Goal: Task Accomplishment & Management: Use online tool/utility

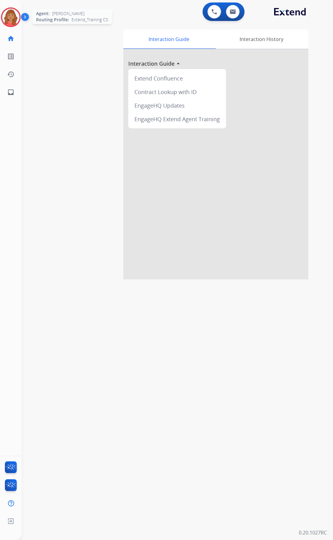
click at [7, 12] on img at bounding box center [10, 17] width 17 height 17
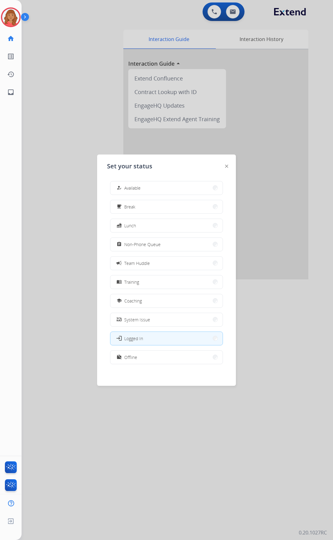
click at [136, 186] on span "Available" at bounding box center [132, 188] width 16 height 6
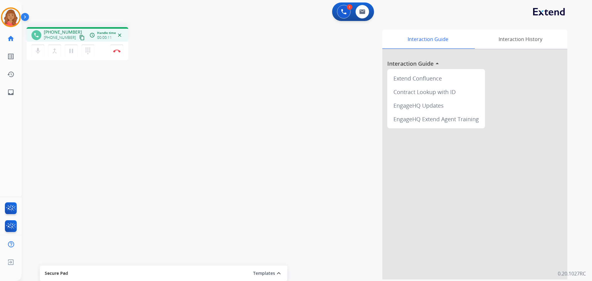
click at [79, 37] on mat-icon "content_copy" at bounding box center [82, 38] width 6 height 6
click at [333, 13] on button at bounding box center [363, 12] width 14 height 14
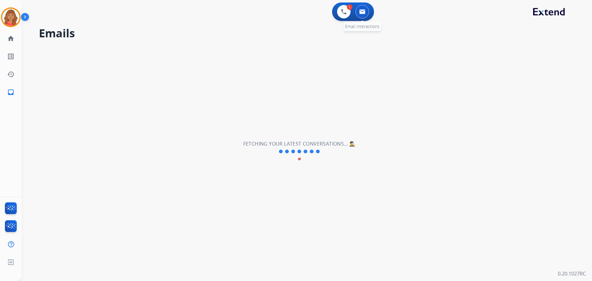
click at [333, 15] on button at bounding box center [363, 12] width 14 height 14
click at [333, 14] on button at bounding box center [363, 12] width 14 height 14
click at [333, 13] on img at bounding box center [362, 11] width 6 height 5
click at [333, 6] on div "1 Voice Interactions" at bounding box center [344, 12] width 19 height 14
click at [333, 13] on img at bounding box center [344, 12] width 6 height 6
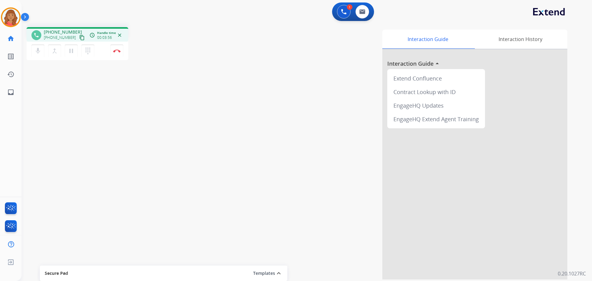
click at [79, 39] on mat-icon "content_copy" at bounding box center [82, 38] width 6 height 6
drag, startPoint x: 75, startPoint y: 39, endPoint x: 22, endPoint y: 35, distance: 53.5
click at [79, 39] on mat-icon "content_copy" at bounding box center [82, 38] width 6 height 6
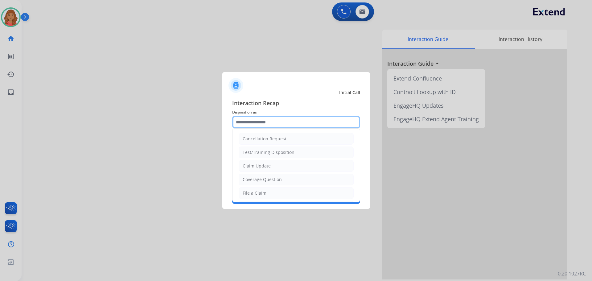
click at [249, 126] on input "text" at bounding box center [296, 122] width 128 height 12
drag, startPoint x: 249, startPoint y: 126, endPoint x: 239, endPoint y: 140, distance: 17.3
click at [239, 140] on li "Cancellation Request" at bounding box center [296, 139] width 115 height 12
type input "**********"
click at [252, 127] on input "**********" at bounding box center [296, 122] width 128 height 12
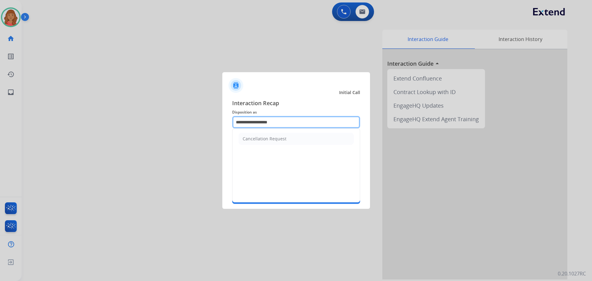
drag, startPoint x: 294, startPoint y: 122, endPoint x: 219, endPoint y: 120, distance: 74.7
click at [0, 120] on app-contact-recap-modal "**********" at bounding box center [0, 140] width 0 height 281
click at [268, 122] on input "text" at bounding box center [296, 122] width 128 height 12
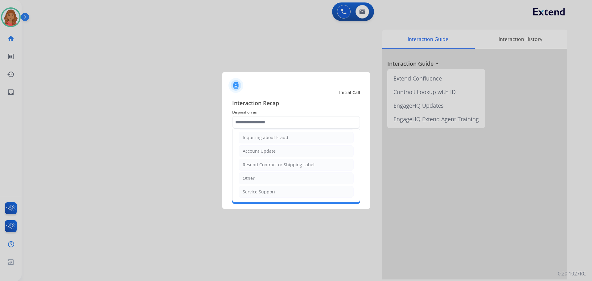
drag, startPoint x: 253, startPoint y: 178, endPoint x: 258, endPoint y: 172, distance: 8.6
click at [254, 177] on li "Other" at bounding box center [296, 178] width 115 height 12
type input "*****"
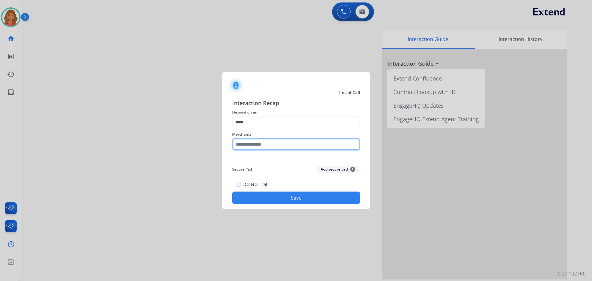
click at [258, 147] on input "text" at bounding box center [296, 144] width 128 height 12
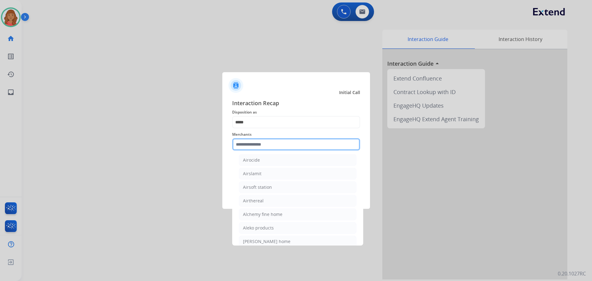
scroll to position [339, 0]
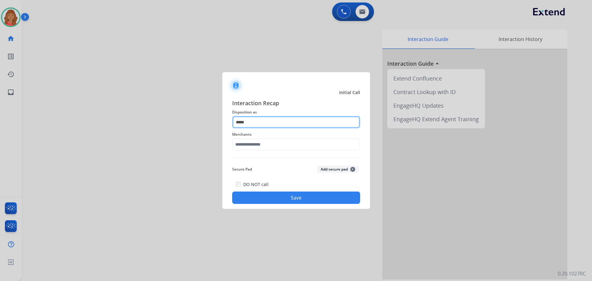
drag, startPoint x: 273, startPoint y: 122, endPoint x: 272, endPoint y: 125, distance: 3.4
click at [273, 122] on input "*****" at bounding box center [296, 122] width 128 height 12
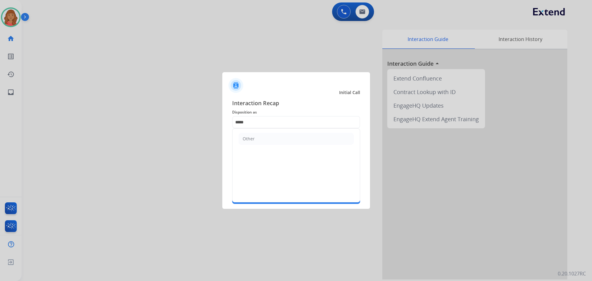
click at [253, 141] on div "Other" at bounding box center [249, 139] width 12 height 6
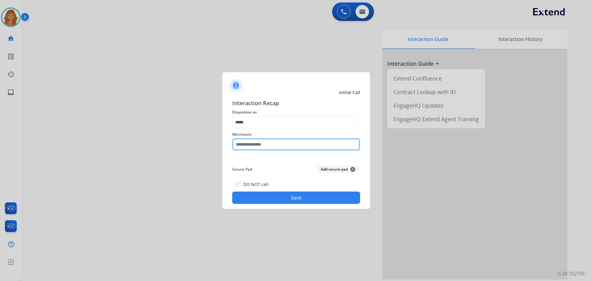
click at [256, 147] on input "text" at bounding box center [296, 144] width 128 height 12
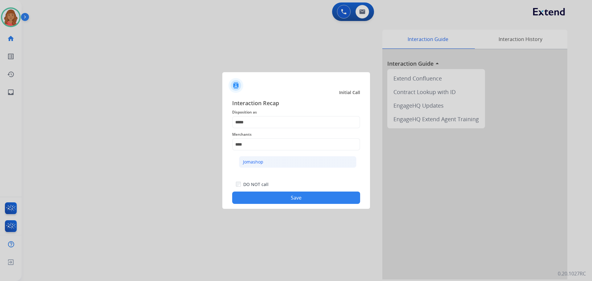
click at [268, 161] on li "Jomashop" at bounding box center [298, 162] width 118 height 12
type input "********"
click at [267, 198] on button "Save" at bounding box center [296, 198] width 128 height 12
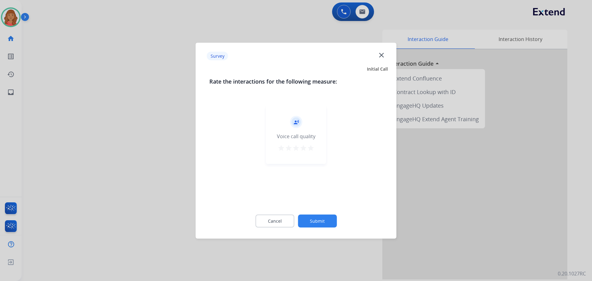
click at [310, 147] on mat-icon "star" at bounding box center [310, 147] width 7 height 7
drag, startPoint x: 322, startPoint y: 207, endPoint x: 324, endPoint y: 213, distance: 6.2
click at [321, 208] on div "Cancel Submit" at bounding box center [296, 221] width 174 height 28
click at [324, 215] on button "Submit" at bounding box center [317, 220] width 39 height 13
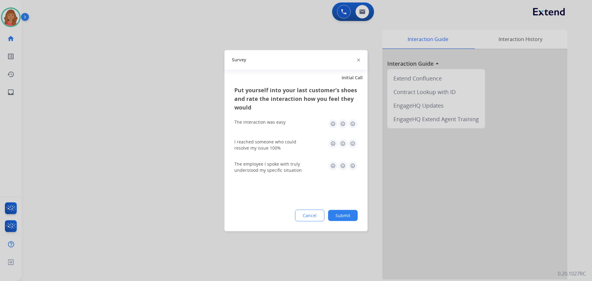
click at [333, 124] on img at bounding box center [353, 124] width 10 height 10
click at [333, 143] on img at bounding box center [353, 143] width 10 height 10
click at [333, 168] on img at bounding box center [353, 166] width 10 height 10
click at [333, 215] on button "Submit" at bounding box center [343, 215] width 30 height 11
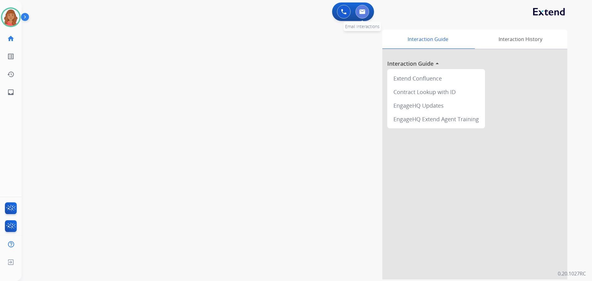
click at [333, 6] on button at bounding box center [363, 12] width 14 height 14
select select "**********"
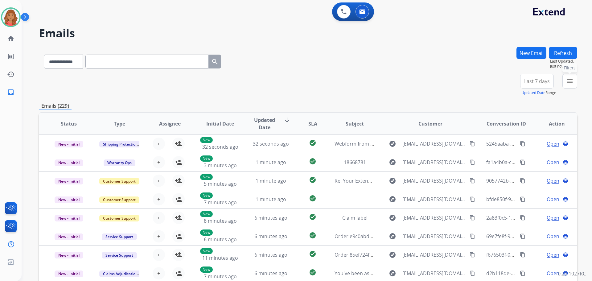
drag, startPoint x: 572, startPoint y: 82, endPoint x: 566, endPoint y: 93, distance: 12.7
click at [333, 82] on mat-icon "menu" at bounding box center [569, 80] width 7 height 7
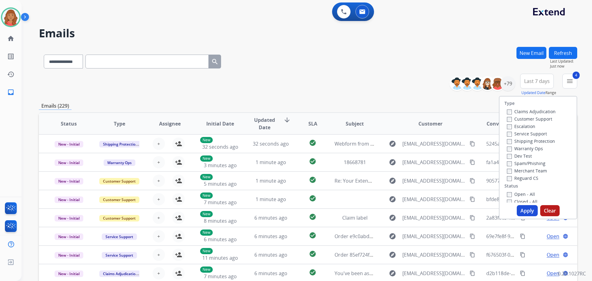
click at [333, 209] on button "Apply" at bounding box center [527, 210] width 21 height 11
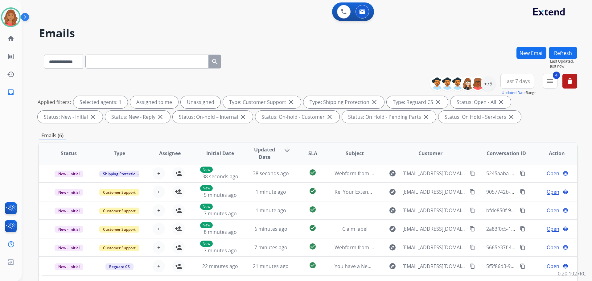
click at [333, 88] on div "+79" at bounding box center [488, 83] width 15 height 15
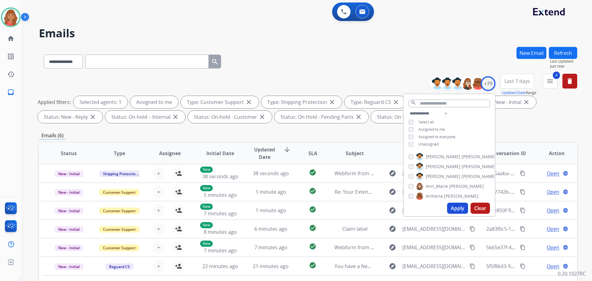
click at [333, 207] on button "Apply" at bounding box center [457, 208] width 21 height 11
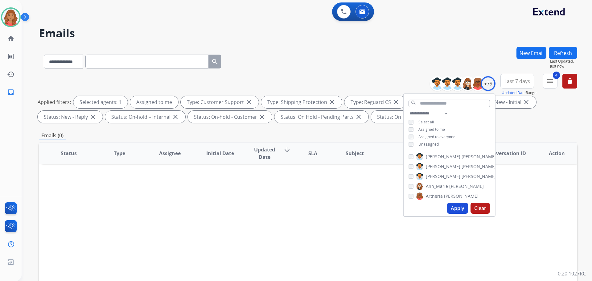
click at [333, 175] on div "Status Type Assignee Initial Date Updated Date arrow_downward SLA Subject Custo…" at bounding box center [308, 245] width 539 height 207
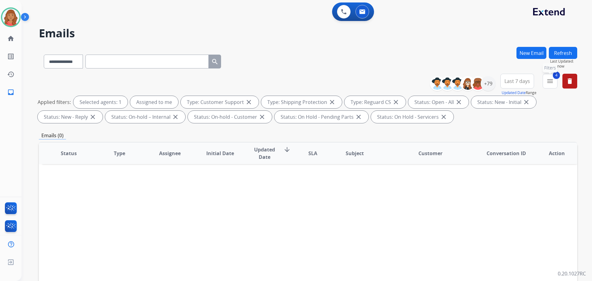
click at [333, 88] on button "4 menu Filters" at bounding box center [550, 81] width 15 height 15
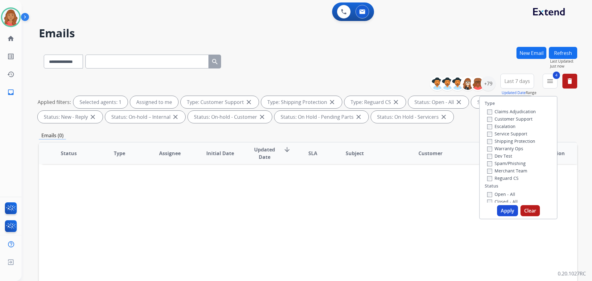
click at [333, 171] on div "Status Type Assignee Initial Date Updated Date arrow_downward SLA Subject Custo…" at bounding box center [308, 245] width 539 height 207
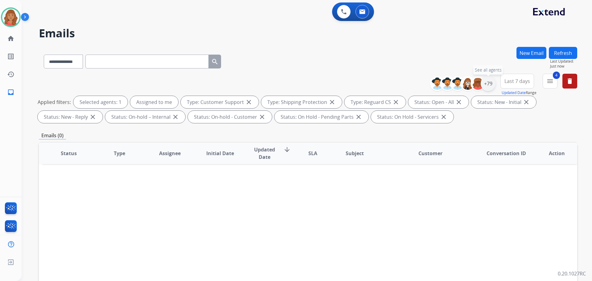
click at [333, 86] on div "+79" at bounding box center [488, 83] width 15 height 15
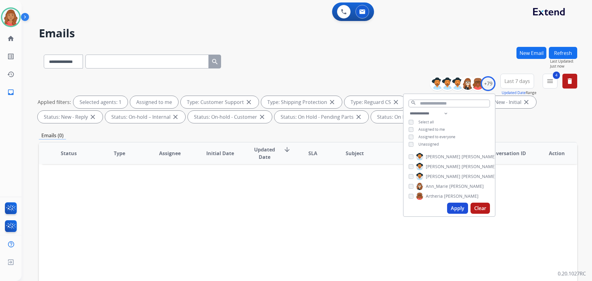
click at [333, 140] on div "**********" at bounding box center [449, 129] width 91 height 39
click at [333, 145] on div "Unassigned" at bounding box center [424, 144] width 30 height 5
click at [333, 208] on button "Apply" at bounding box center [457, 208] width 21 height 11
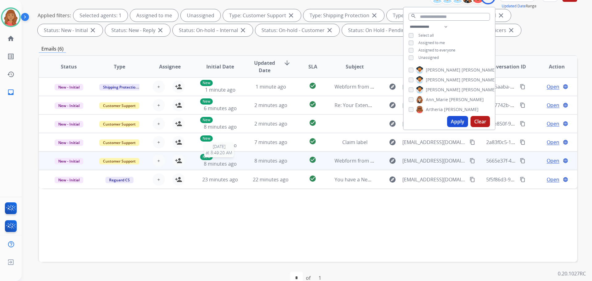
scroll to position [93, 0]
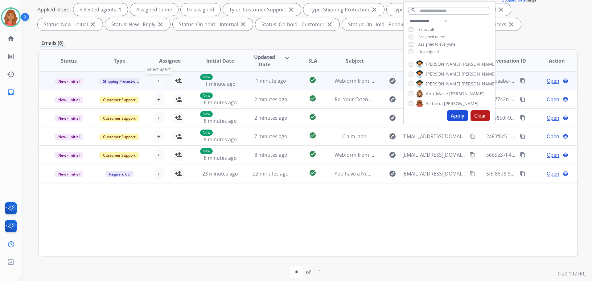
click at [157, 80] on span "+" at bounding box center [158, 80] width 3 height 7
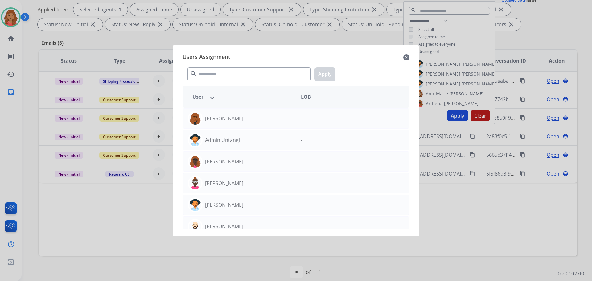
click at [333, 59] on mat-icon "close" at bounding box center [406, 57] width 6 height 7
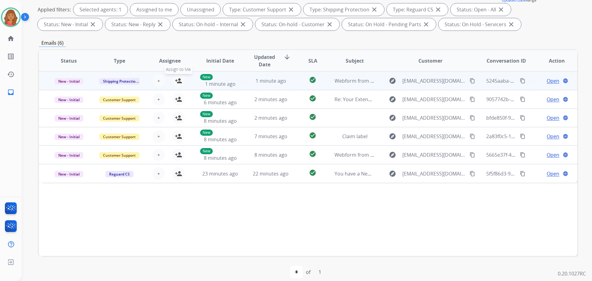
click at [179, 81] on mat-icon "person_add" at bounding box center [178, 80] width 7 height 7
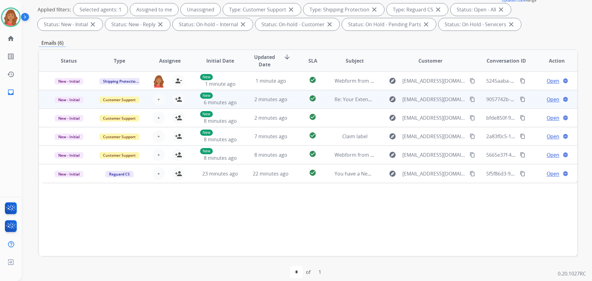
click at [248, 103] on td "2 minutes ago" at bounding box center [266, 99] width 51 height 19
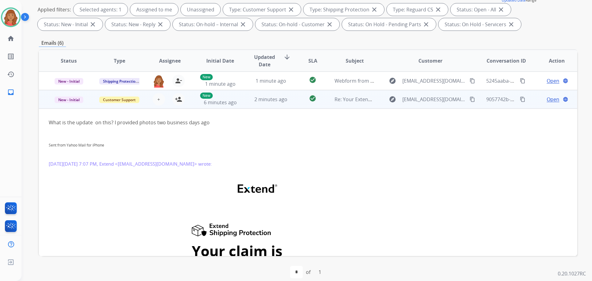
scroll to position [19, 0]
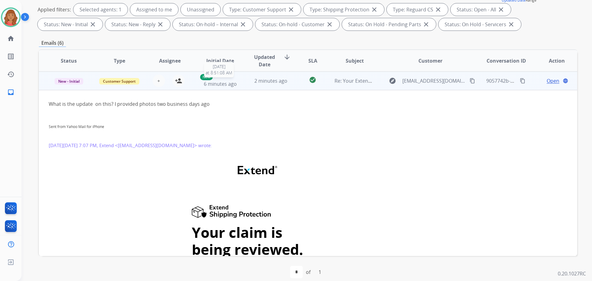
click at [215, 84] on span "6 minutes ago" at bounding box center [220, 84] width 33 height 7
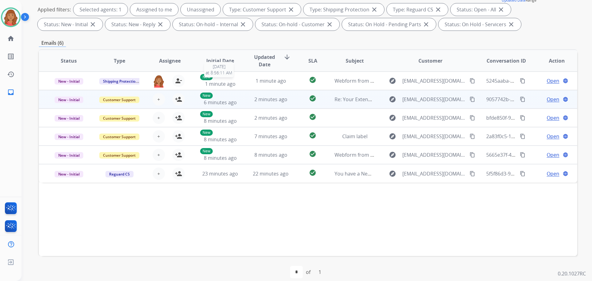
scroll to position [0, 0]
drag, startPoint x: 215, startPoint y: 84, endPoint x: 197, endPoint y: 98, distance: 22.6
click at [197, 98] on td "New 6 minutes ago" at bounding box center [215, 99] width 51 height 19
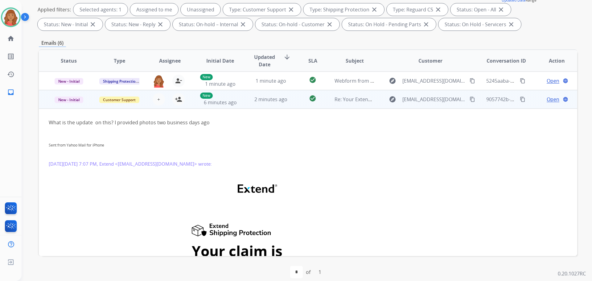
scroll to position [19, 0]
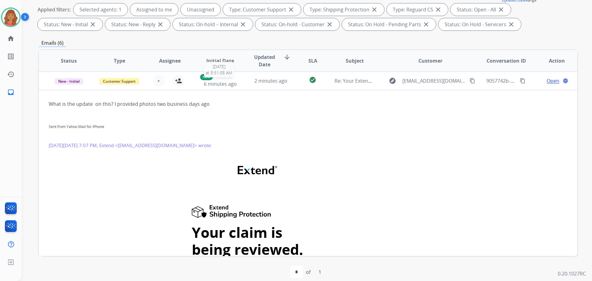
click at [211, 84] on span "6 minutes ago" at bounding box center [220, 84] width 33 height 7
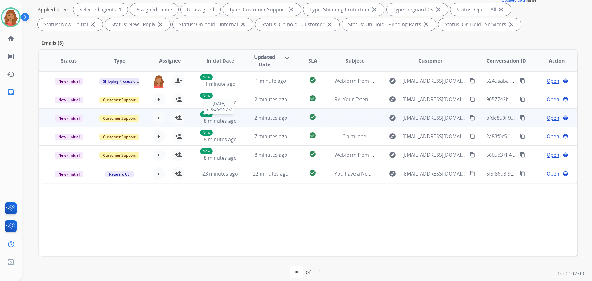
click at [209, 115] on p "New" at bounding box center [206, 114] width 13 height 6
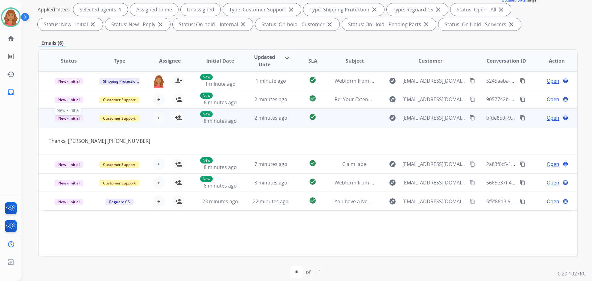
click at [71, 120] on span "New - Initial" at bounding box center [69, 118] width 29 height 6
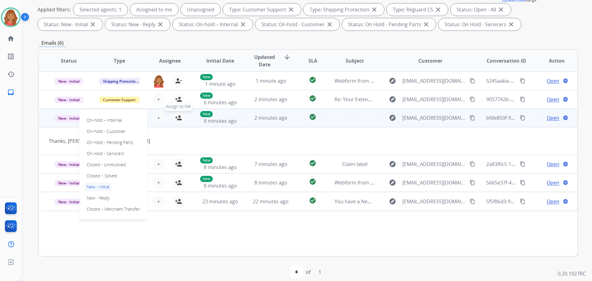
click at [175, 116] on mat-icon "person_add" at bounding box center [178, 117] width 7 height 7
click at [72, 118] on span "New - Initial" at bounding box center [69, 118] width 29 height 6
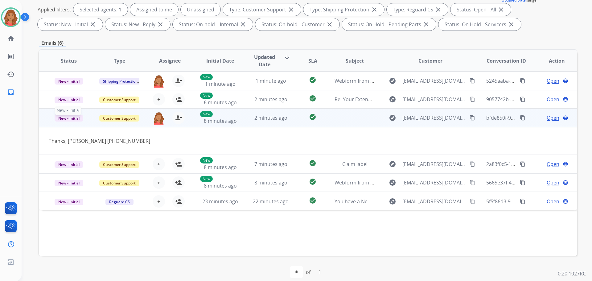
click at [72, 118] on span "New - Initial" at bounding box center [69, 118] width 29 height 6
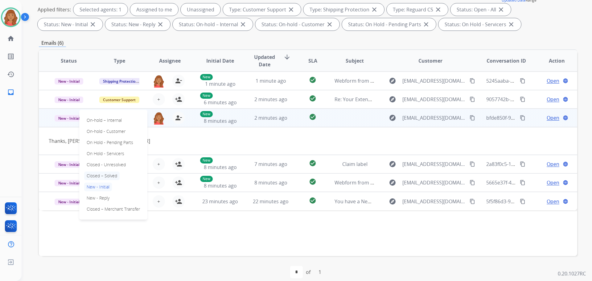
click at [98, 175] on p "Closed – Solved" at bounding box center [101, 176] width 35 height 9
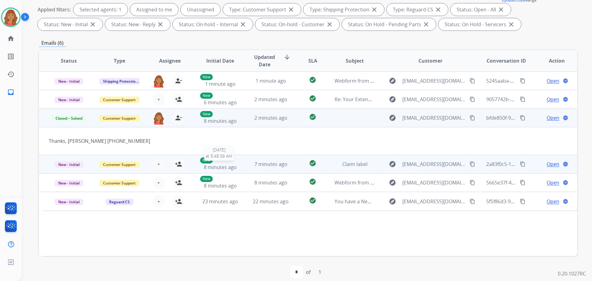
click at [221, 164] on span "8 minutes ago" at bounding box center [220, 167] width 33 height 7
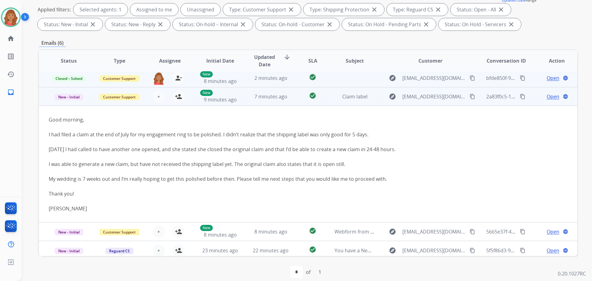
scroll to position [43, 0]
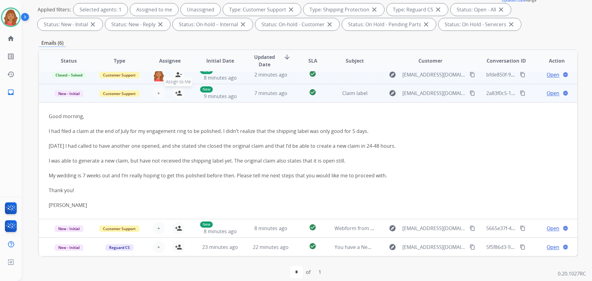
click at [180, 92] on mat-icon "person_add" at bounding box center [178, 92] width 7 height 7
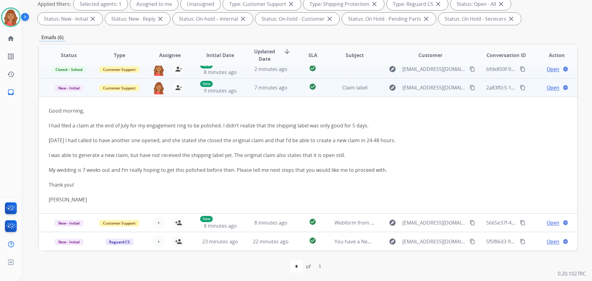
scroll to position [100, 0]
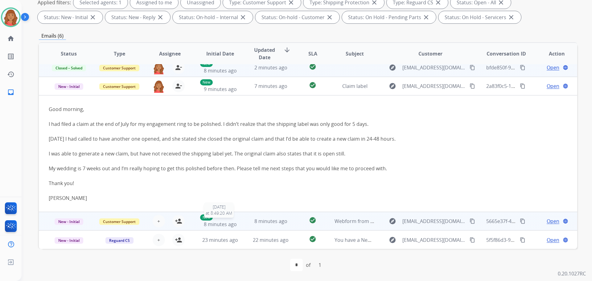
click at [222, 224] on span "8 minutes ago" at bounding box center [220, 224] width 33 height 7
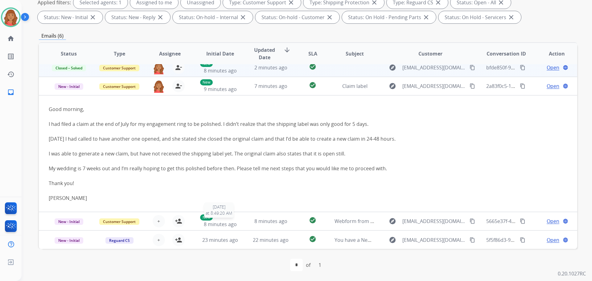
scroll to position [0, 0]
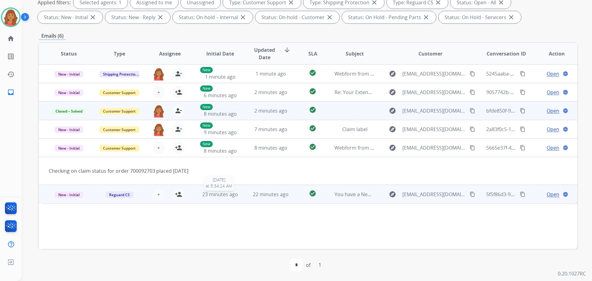
click at [202, 198] on div "23 minutes ago" at bounding box center [220, 194] width 40 height 7
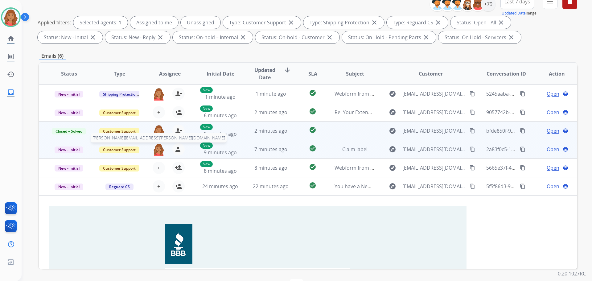
scroll to position [69, 0]
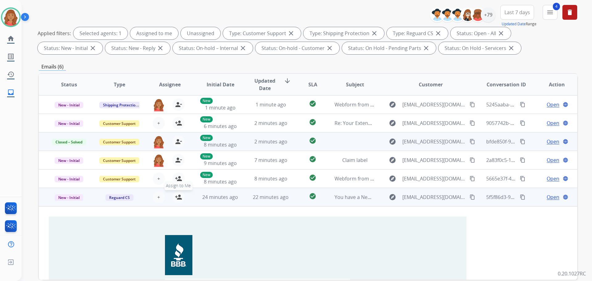
click at [176, 198] on mat-icon "person_add" at bounding box center [178, 196] width 7 height 7
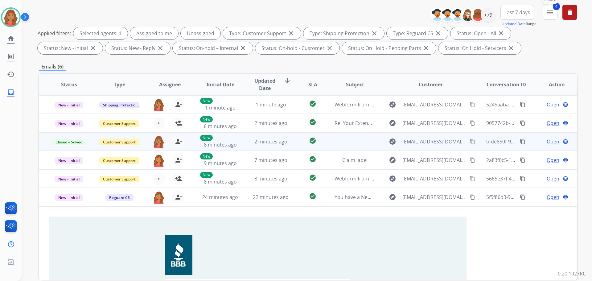
click at [333, 12] on mat-icon "menu" at bounding box center [550, 12] width 7 height 7
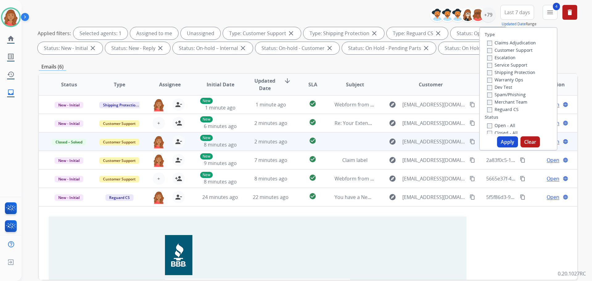
click at [333, 142] on button "Apply" at bounding box center [507, 141] width 21 height 11
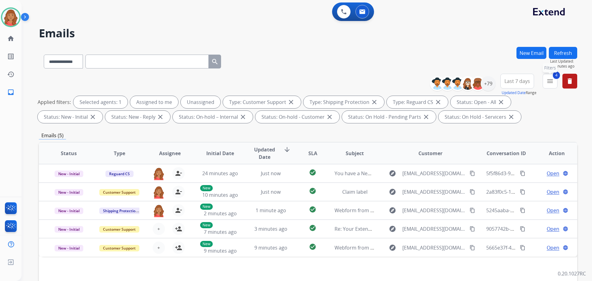
click at [333, 85] on button "4 menu Filters" at bounding box center [550, 81] width 15 height 15
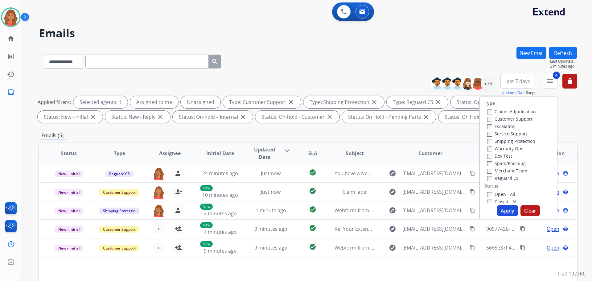
click at [333, 199] on label "Closed - All" at bounding box center [502, 202] width 31 height 6
click at [333, 207] on button "Apply" at bounding box center [507, 210] width 21 height 11
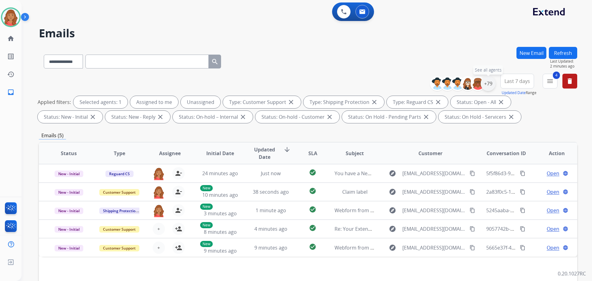
click at [333, 89] on div "+79" at bounding box center [488, 83] width 15 height 15
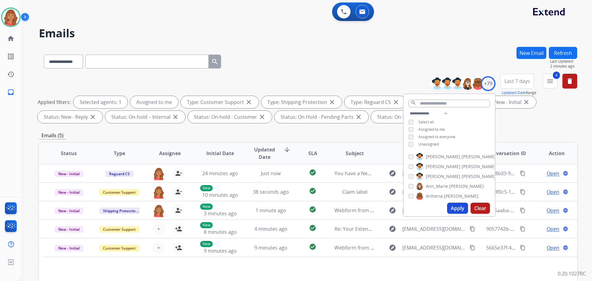
click at [333, 208] on button "Apply" at bounding box center [457, 208] width 21 height 11
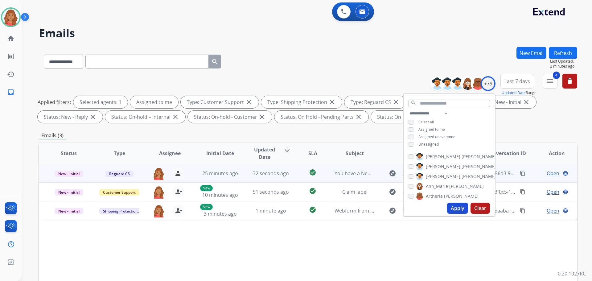
click at [247, 175] on td "32 seconds ago" at bounding box center [266, 173] width 51 height 19
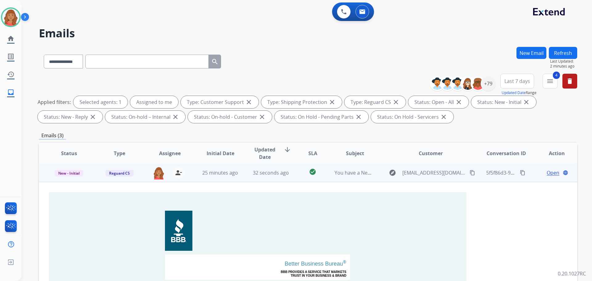
scroll to position [0, 0]
click at [333, 173] on mat-icon "content_copy" at bounding box center [473, 174] width 6 height 6
click at [333, 173] on mat-icon "content_copy" at bounding box center [523, 174] width 6 height 6
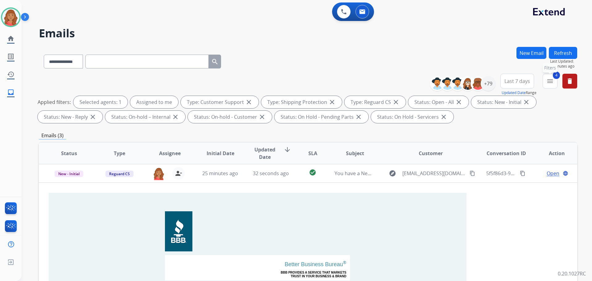
click at [333, 83] on mat-icon "menu" at bounding box center [550, 80] width 7 height 7
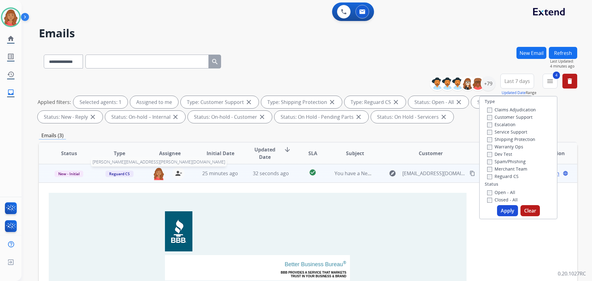
click at [158, 174] on img at bounding box center [159, 173] width 12 height 13
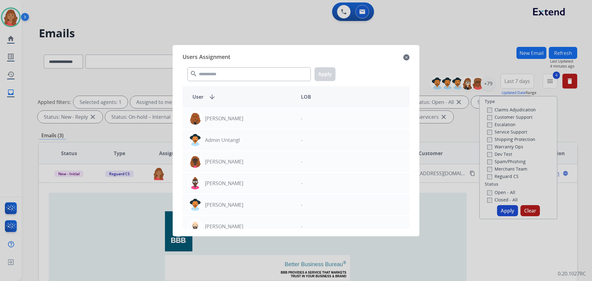
click at [145, 187] on div at bounding box center [296, 140] width 592 height 281
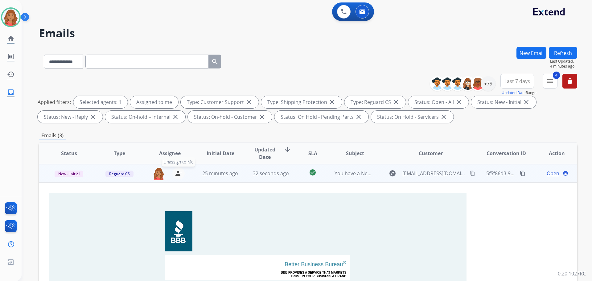
click at [178, 176] on mat-icon "person_remove" at bounding box center [178, 173] width 7 height 7
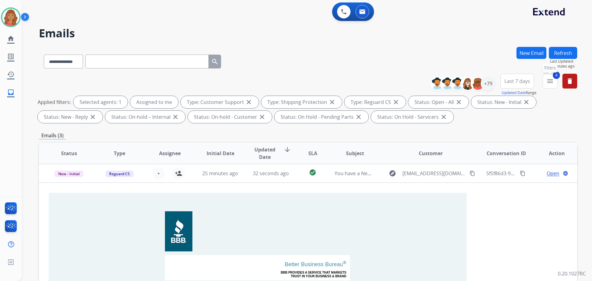
drag, startPoint x: 553, startPoint y: 82, endPoint x: 549, endPoint y: 91, distance: 10.2
click at [333, 82] on mat-icon "menu" at bounding box center [550, 80] width 7 height 7
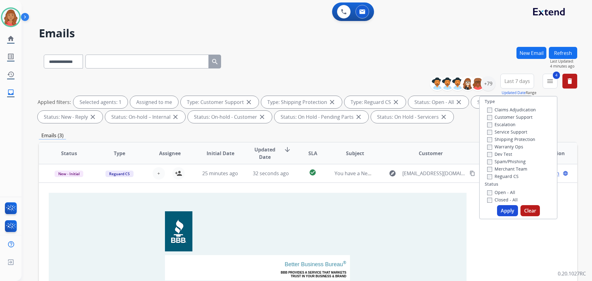
click at [333, 213] on button "Apply" at bounding box center [507, 210] width 21 height 11
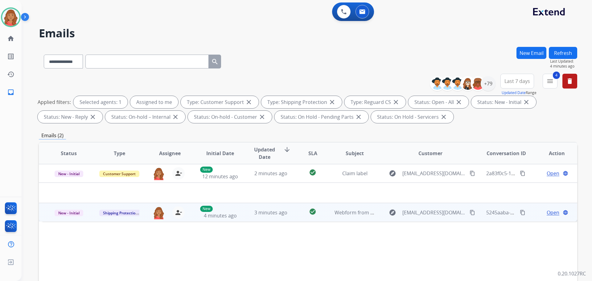
click at [254, 218] on td "3 minutes ago" at bounding box center [266, 212] width 51 height 19
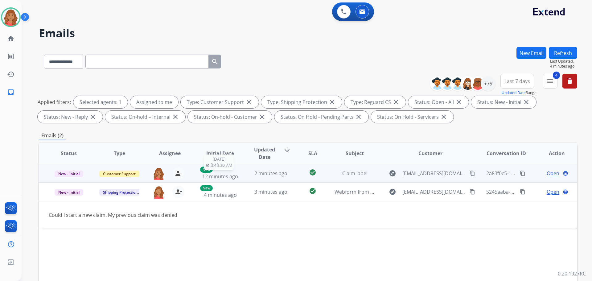
click at [238, 175] on div "New 12 minutes ago" at bounding box center [220, 174] width 40 height 14
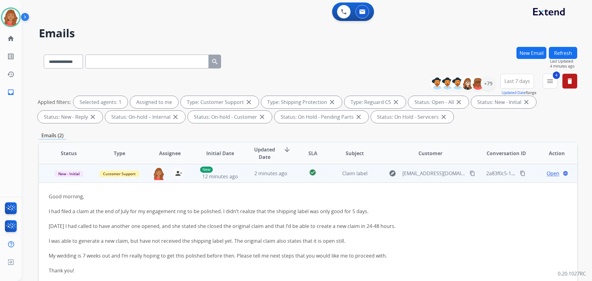
click at [333, 175] on button "content_copy" at bounding box center [472, 173] width 7 height 7
click at [333, 173] on span "Open" at bounding box center [553, 173] width 13 height 7
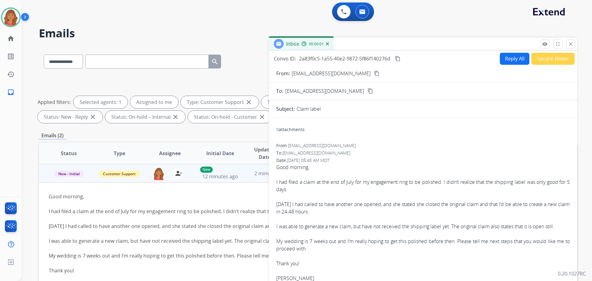
click at [333, 61] on button "Reply All" at bounding box center [515, 59] width 30 height 12
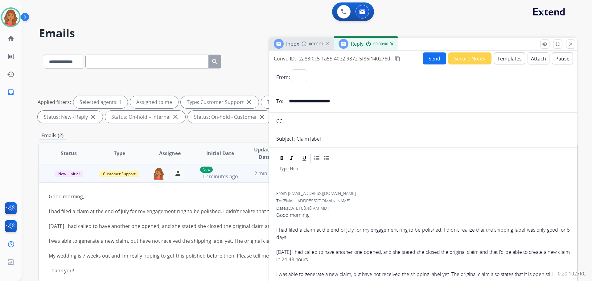
select select "**********"
click at [333, 58] on button "Templates" at bounding box center [509, 58] width 31 height 12
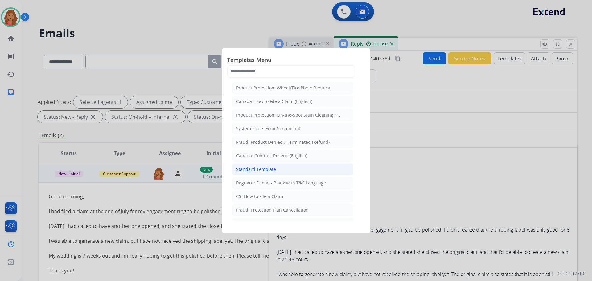
click at [257, 170] on div "Standard Template" at bounding box center [256, 169] width 40 height 6
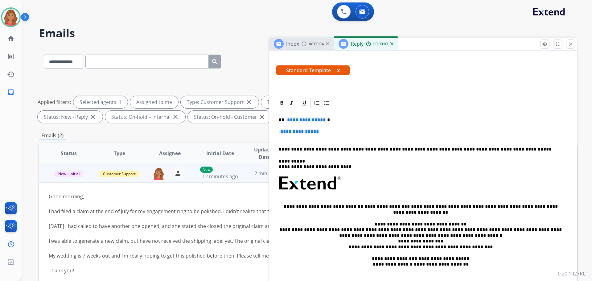
scroll to position [123, 0]
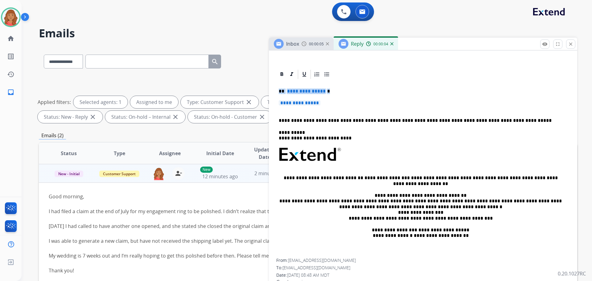
drag, startPoint x: 316, startPoint y: 100, endPoint x: 279, endPoint y: 84, distance: 40.6
click at [279, 84] on div "**********" at bounding box center [423, 169] width 294 height 179
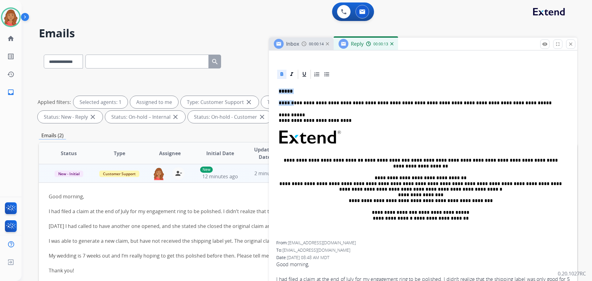
drag, startPoint x: 293, startPoint y: 95, endPoint x: 292, endPoint y: 91, distance: 4.3
click at [267, 89] on div "**********" at bounding box center [308, 214] width 539 height 334
click at [292, 91] on p "*****" at bounding box center [421, 92] width 284 height 6
drag, startPoint x: 291, startPoint y: 92, endPoint x: 278, endPoint y: 90, distance: 14.1
click at [278, 90] on div "**********" at bounding box center [423, 160] width 294 height 161
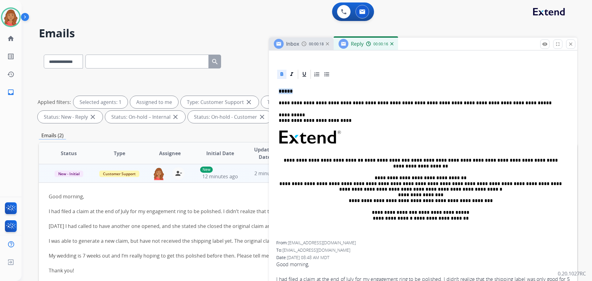
copy strong "*****"
click at [14, 14] on img at bounding box center [10, 17] width 17 height 17
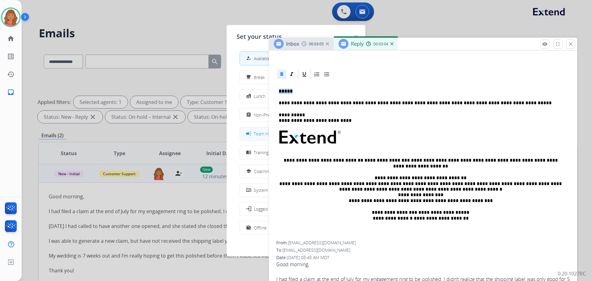
click at [257, 137] on span "Team Huddle" at bounding box center [267, 133] width 26 height 6
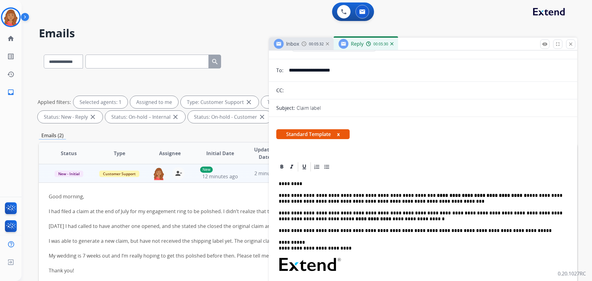
scroll to position [0, 0]
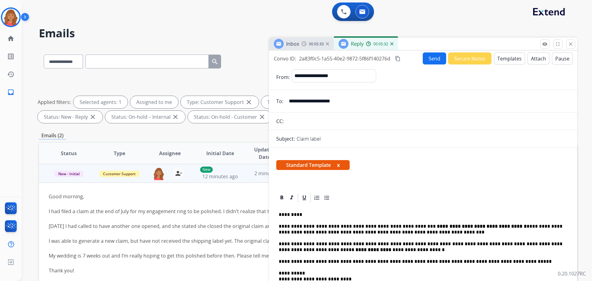
click at [333, 60] on button "Send" at bounding box center [434, 58] width 23 height 12
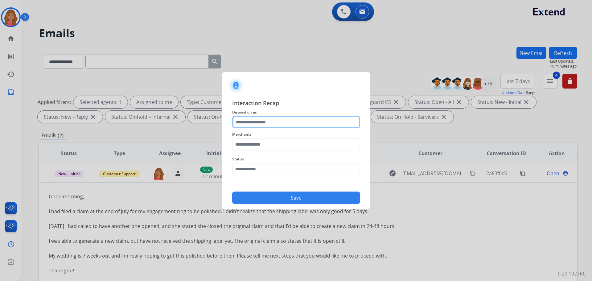
click at [258, 121] on input "text" at bounding box center [296, 122] width 128 height 12
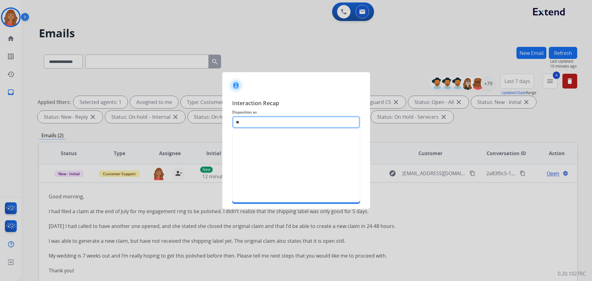
type input "*"
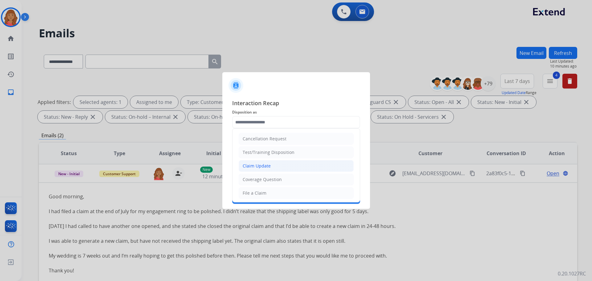
click at [259, 166] on div "Claim Update" at bounding box center [257, 166] width 28 height 6
type input "**********"
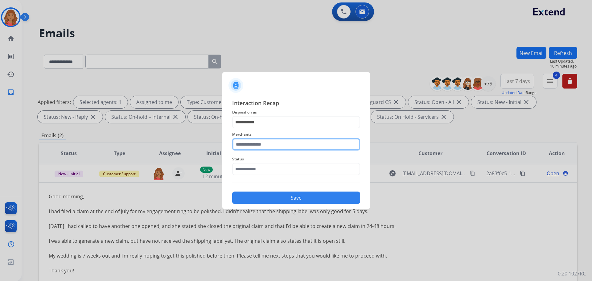
click at [255, 146] on input "text" at bounding box center [296, 144] width 128 height 12
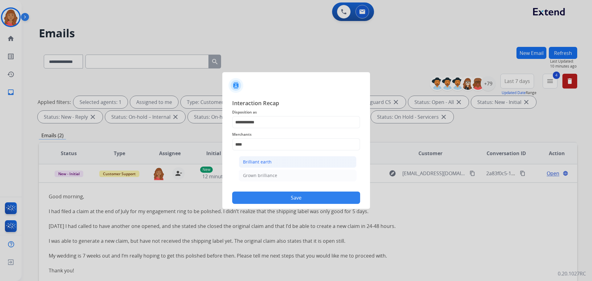
click at [255, 159] on div "Brilliant earth" at bounding box center [257, 162] width 29 height 6
type input "**********"
drag, startPoint x: 252, startPoint y: 171, endPoint x: 250, endPoint y: 176, distance: 5.9
click at [251, 171] on input "text" at bounding box center [296, 169] width 128 height 12
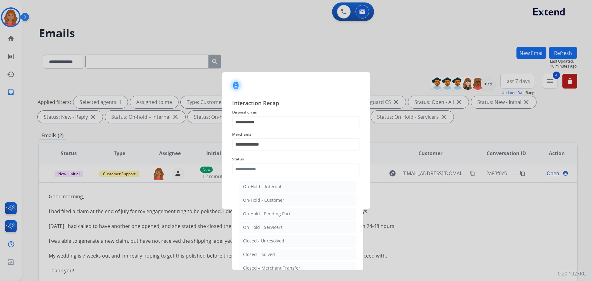
drag, startPoint x: 255, startPoint y: 252, endPoint x: 265, endPoint y: 235, distance: 19.6
click at [256, 252] on div "Closed – Solved" at bounding box center [259, 254] width 32 height 6
type input "**********"
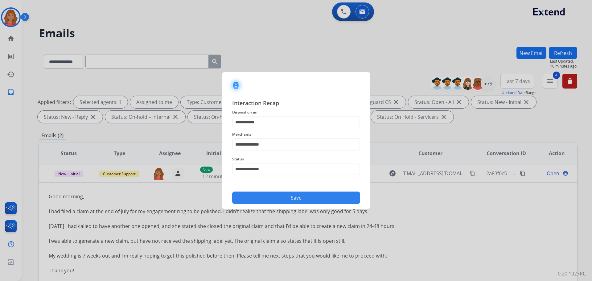
click at [272, 192] on button "Save" at bounding box center [296, 198] width 128 height 12
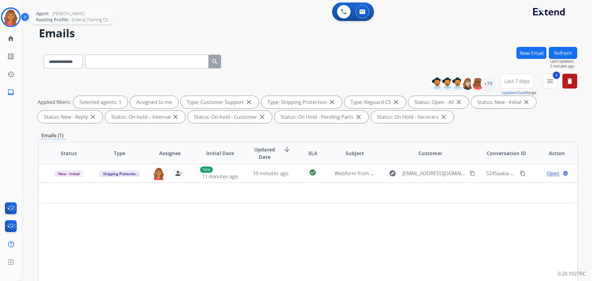
click at [9, 19] on img at bounding box center [10, 17] width 17 height 17
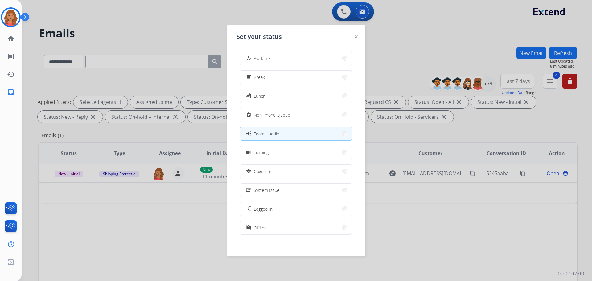
drag, startPoint x: 267, startPoint y: 134, endPoint x: 252, endPoint y: 138, distance: 15.6
click at [268, 135] on span "Team Huddle" at bounding box center [267, 133] width 26 height 6
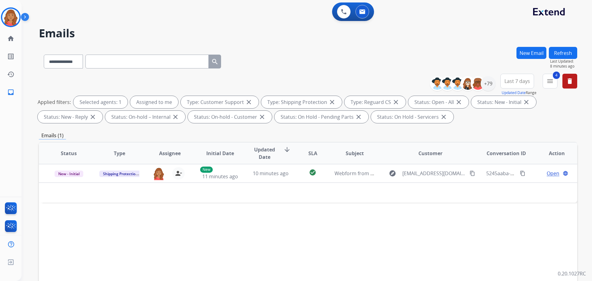
click at [208, 242] on div "Status Type Assignee Initial Date Updated Date arrow_downward SLA Subject Custo…" at bounding box center [308, 245] width 539 height 207
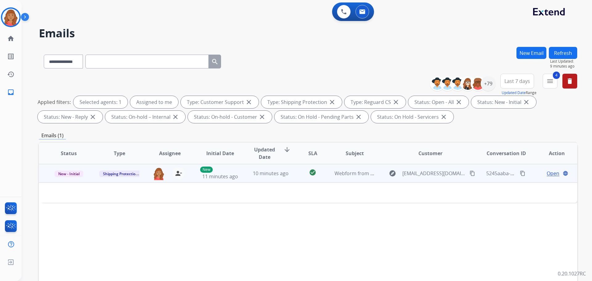
click at [233, 179] on span "11 minutes ago" at bounding box center [220, 176] width 36 height 7
drag, startPoint x: 275, startPoint y: 169, endPoint x: 274, endPoint y: 173, distance: 3.5
click at [275, 171] on td "10 minutes ago" at bounding box center [266, 173] width 51 height 19
click at [273, 173] on span "10 minutes ago" at bounding box center [271, 173] width 36 height 7
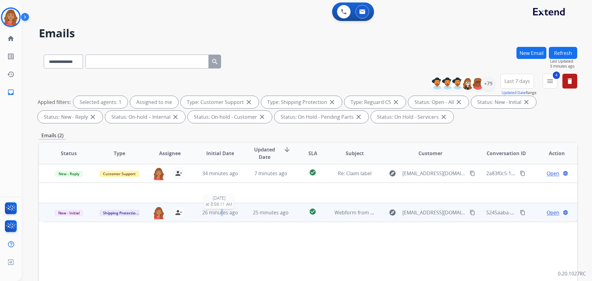
click at [221, 208] on td "26 minutes ago 9/11/2025 at 8:56:11 AM" at bounding box center [215, 212] width 51 height 19
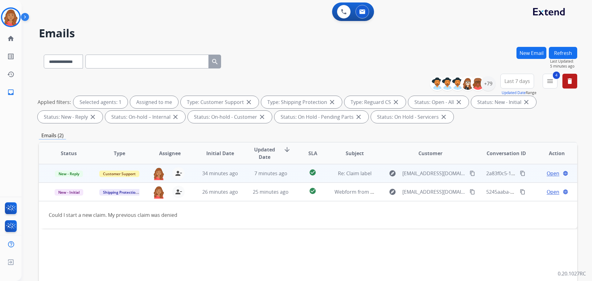
drag, startPoint x: 206, startPoint y: 169, endPoint x: 209, endPoint y: 169, distance: 3.4
click at [207, 169] on td "34 minutes ago" at bounding box center [215, 173] width 51 height 19
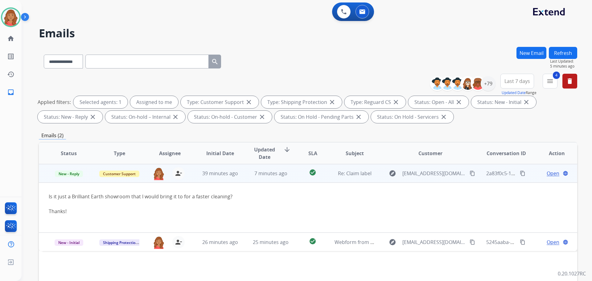
click at [333, 172] on span "Open" at bounding box center [553, 173] width 13 height 7
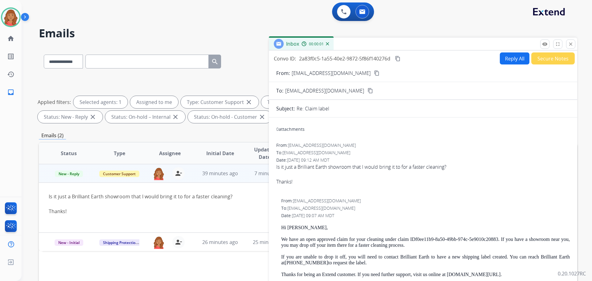
click at [333, 61] on button "Reply All" at bounding box center [515, 58] width 30 height 12
select select "**********"
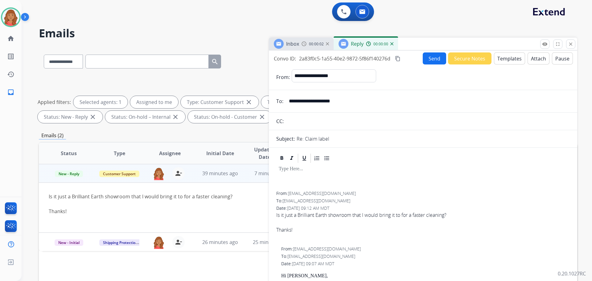
click at [333, 60] on button "Templates" at bounding box center [509, 58] width 31 height 12
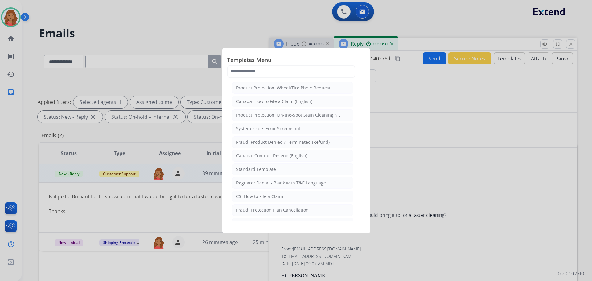
click at [257, 167] on div "Standard Template" at bounding box center [256, 169] width 40 height 6
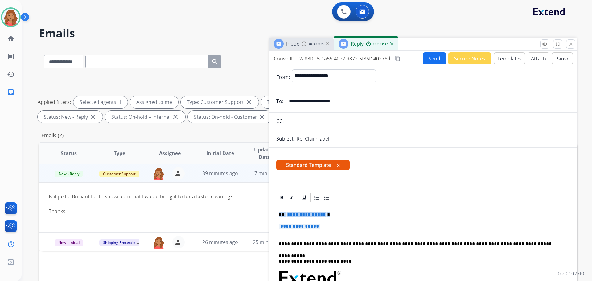
drag, startPoint x: 327, startPoint y: 229, endPoint x: 273, endPoint y: 212, distance: 56.4
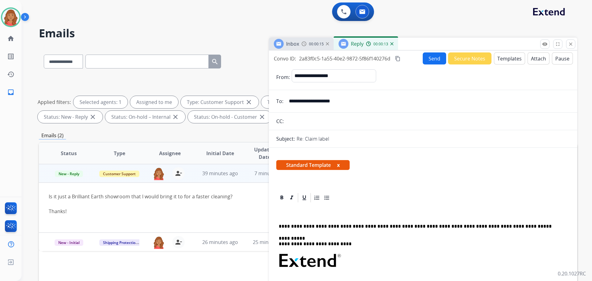
drag, startPoint x: 348, startPoint y: 106, endPoint x: 288, endPoint y: 102, distance: 60.6
click at [288, 102] on input "**********" at bounding box center [427, 101] width 285 height 12
drag, startPoint x: 288, startPoint y: 101, endPoint x: 292, endPoint y: 103, distance: 3.7
click at [14, 14] on img at bounding box center [10, 17] width 17 height 17
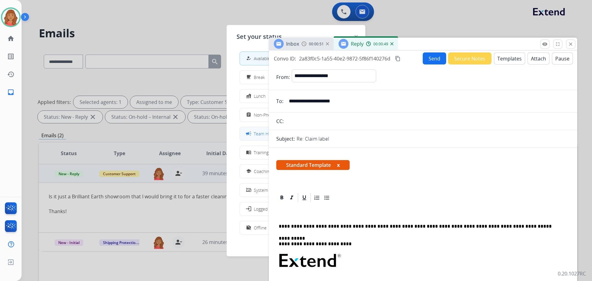
click at [251, 133] on mat-icon "campaign" at bounding box center [249, 133] width 6 height 6
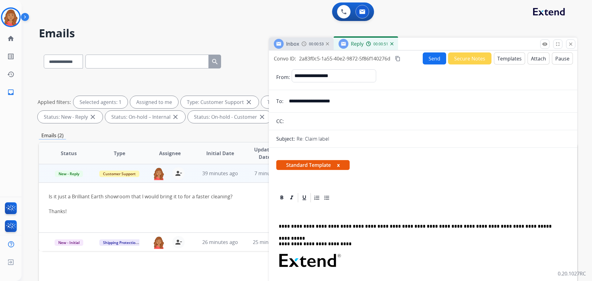
drag, startPoint x: 569, startPoint y: 45, endPoint x: 568, endPoint y: 41, distance: 3.7
click at [333, 43] on mat-icon "close" at bounding box center [571, 44] width 6 height 6
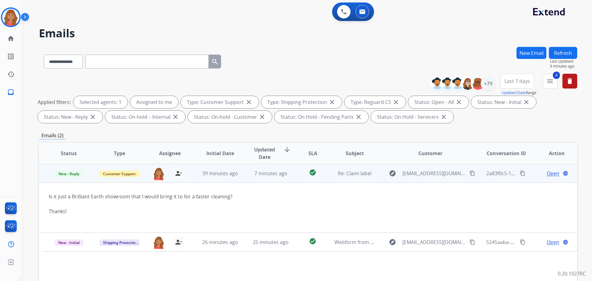
click at [333, 173] on span "Open" at bounding box center [553, 173] width 13 height 7
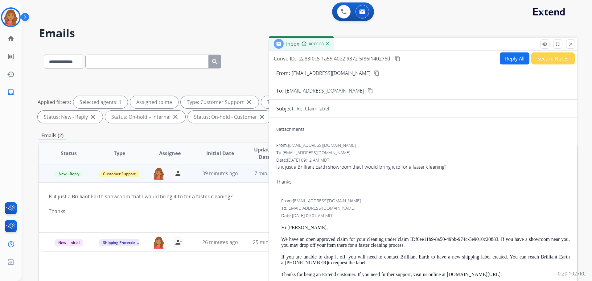
click at [333, 60] on button "Reply All" at bounding box center [515, 58] width 30 height 12
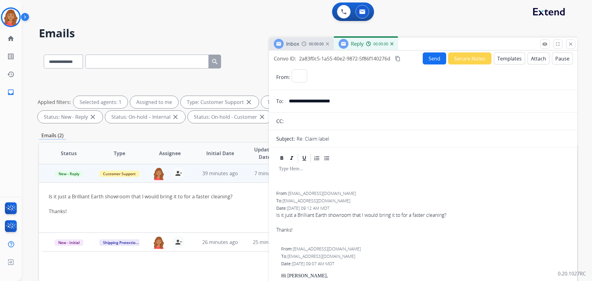
select select "**********"
click at [333, 61] on button "Templates" at bounding box center [509, 58] width 31 height 12
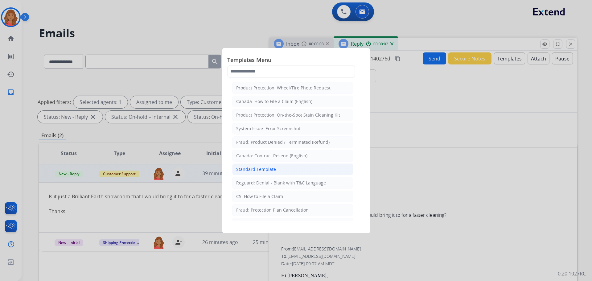
click at [267, 170] on div "Standard Template" at bounding box center [256, 169] width 40 height 6
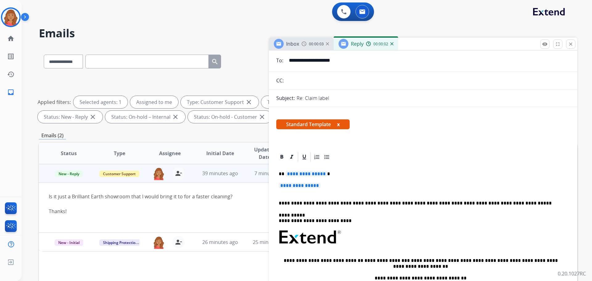
scroll to position [62, 0]
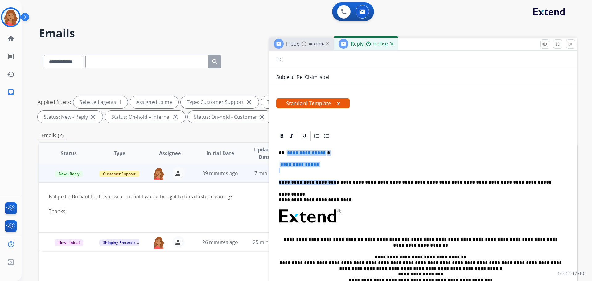
drag, startPoint x: 320, startPoint y: 170, endPoint x: 295, endPoint y: 157, distance: 28.0
click at [289, 155] on div "**********" at bounding box center [423, 231] width 294 height 179
click at [333, 166] on p "**********" at bounding box center [423, 167] width 289 height 11
drag, startPoint x: 333, startPoint y: 166, endPoint x: 278, endPoint y: 154, distance: 55.9
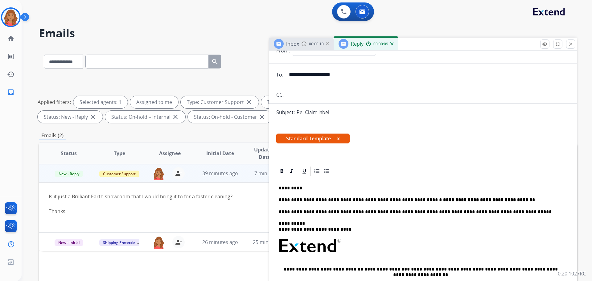
scroll to position [0, 0]
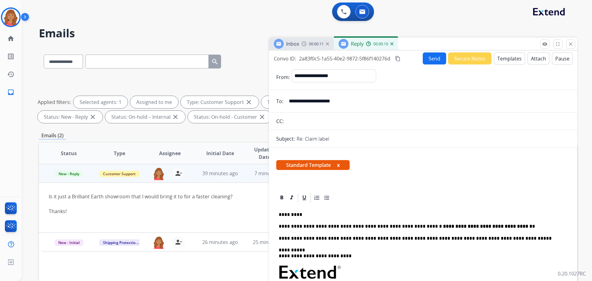
click at [333, 59] on mat-icon "content_copy" at bounding box center [398, 59] width 6 height 6
click at [333, 59] on button "Send" at bounding box center [434, 58] width 23 height 12
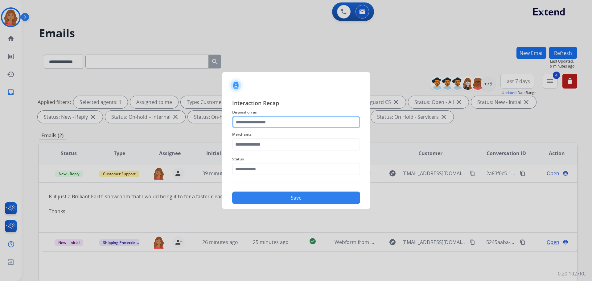
click at [275, 124] on input "text" at bounding box center [296, 122] width 128 height 12
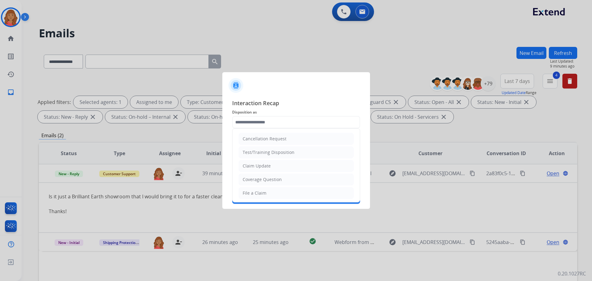
drag, startPoint x: 251, startPoint y: 169, endPoint x: 251, endPoint y: 166, distance: 3.1
click at [251, 168] on div "Claim Update" at bounding box center [257, 166] width 28 height 6
type input "**********"
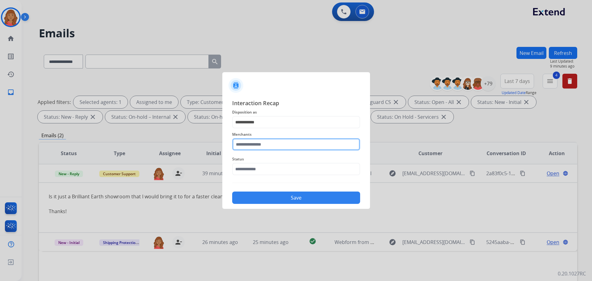
click at [253, 146] on input "text" at bounding box center [296, 144] width 128 height 12
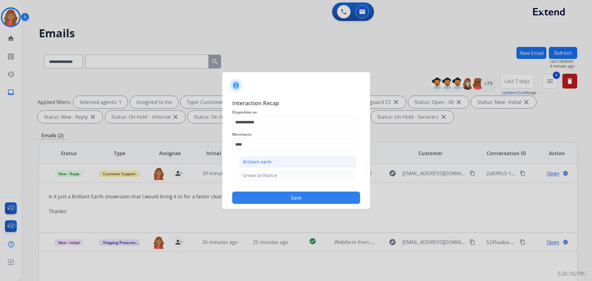
click at [257, 162] on div "Brilliant earth" at bounding box center [257, 162] width 29 height 6
type input "**********"
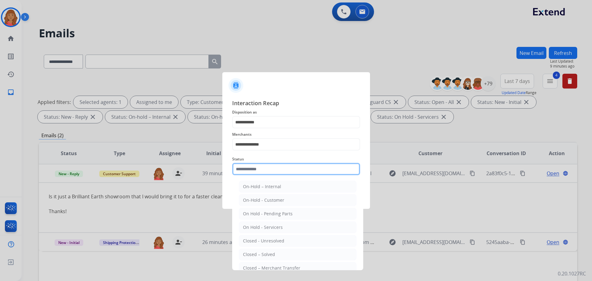
click at [253, 174] on input "text" at bounding box center [296, 169] width 128 height 12
click at [258, 255] on div "Closed – Solved" at bounding box center [259, 254] width 32 height 6
type input "**********"
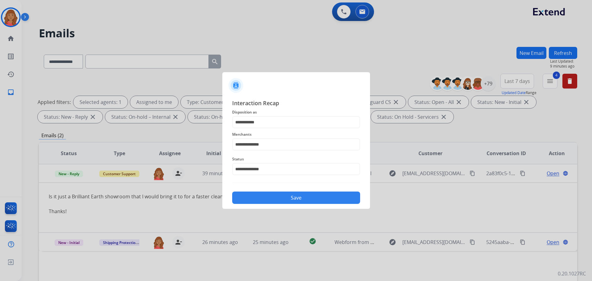
click at [267, 201] on button "Save" at bounding box center [296, 198] width 128 height 12
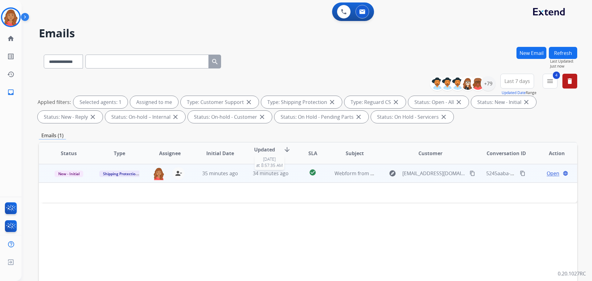
click at [270, 173] on span "34 minutes ago" at bounding box center [271, 173] width 36 height 7
click at [213, 176] on span "35 minutes ago" at bounding box center [220, 173] width 36 height 7
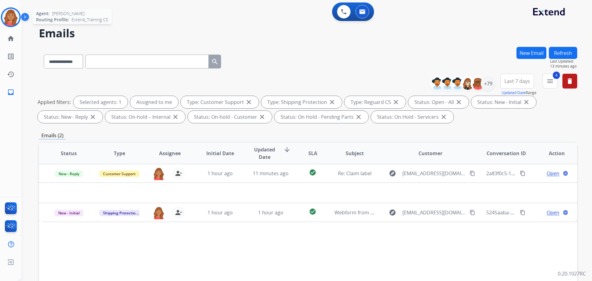
click at [6, 19] on img at bounding box center [10, 17] width 17 height 17
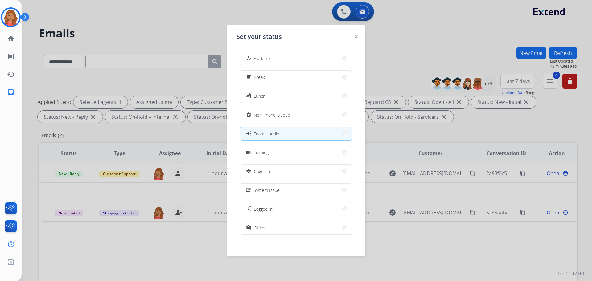
click at [136, 31] on div at bounding box center [296, 140] width 592 height 281
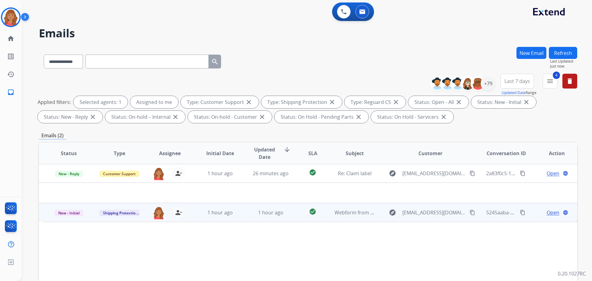
click at [190, 216] on td "1 hour ago" at bounding box center [215, 212] width 51 height 19
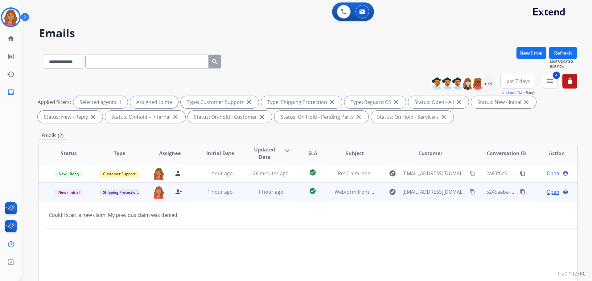
click at [333, 190] on div "Open language" at bounding box center [557, 191] width 40 height 7
click at [333, 193] on span "Open" at bounding box center [553, 191] width 13 height 7
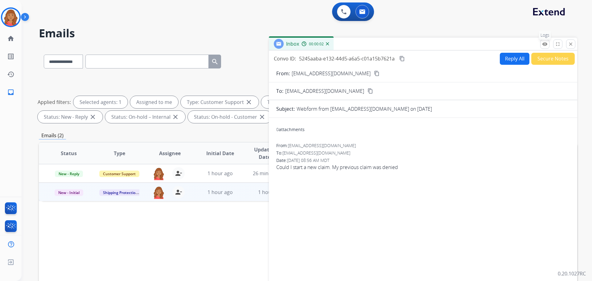
click at [333, 45] on button "remove_red_eye Logs" at bounding box center [544, 43] width 9 height 9
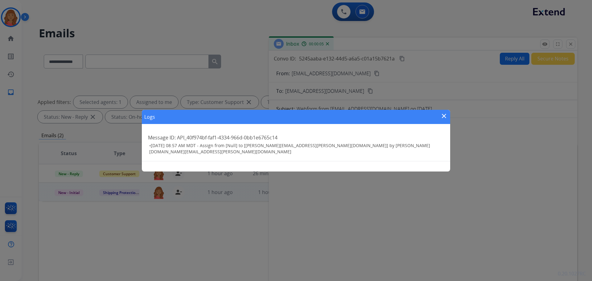
click at [333, 43] on div "Logs close Message ID: API_40f974bf-faf1-4334-966d-0bb1e6765c14 • 09/11/2025 - …" at bounding box center [296, 140] width 592 height 281
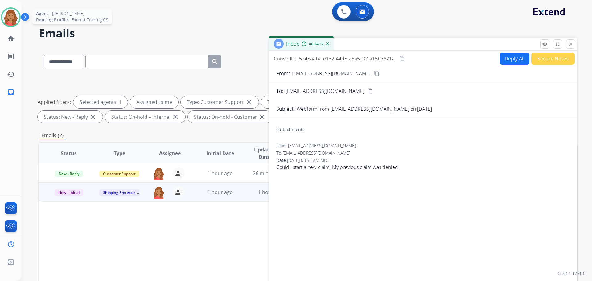
click at [12, 19] on img at bounding box center [10, 17] width 17 height 17
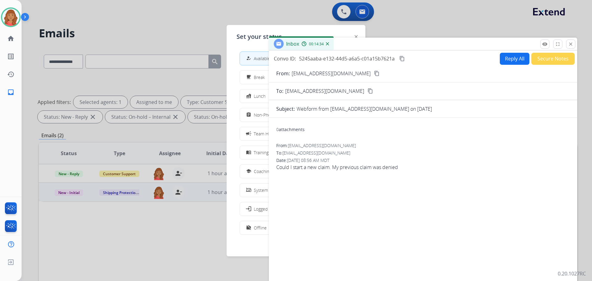
drag, startPoint x: 257, startPoint y: 131, endPoint x: 252, endPoint y: 135, distance: 5.7
click at [256, 131] on span "Team Huddle" at bounding box center [267, 133] width 26 height 6
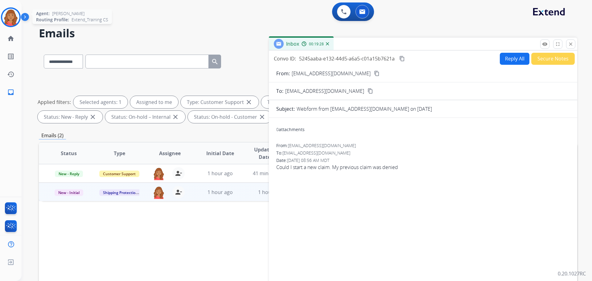
click at [4, 18] on img at bounding box center [10, 17] width 17 height 17
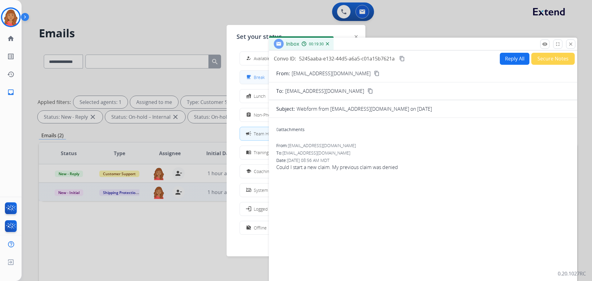
click at [255, 83] on button "free_breakfast Break" at bounding box center [296, 77] width 112 height 13
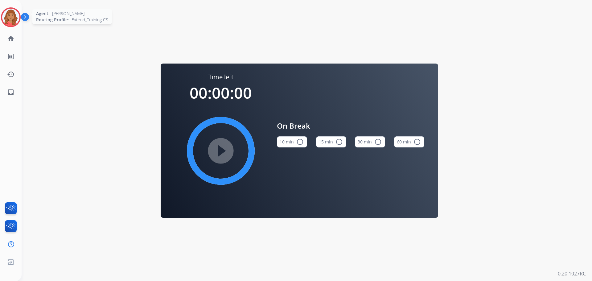
click at [10, 23] on img at bounding box center [10, 17] width 17 height 17
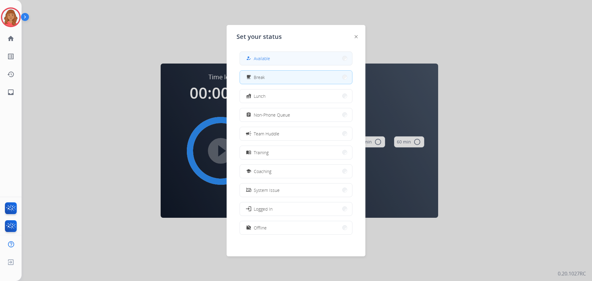
click at [263, 61] on span "Available" at bounding box center [262, 58] width 16 height 6
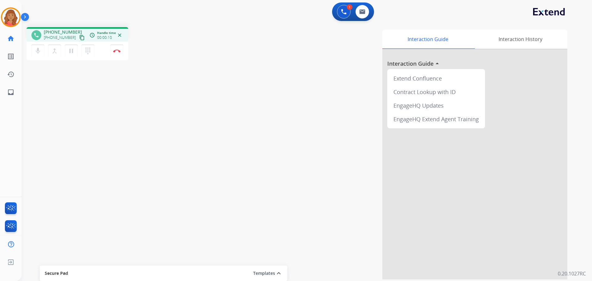
drag, startPoint x: 76, startPoint y: 39, endPoint x: 45, endPoint y: 31, distance: 32.5
click at [79, 39] on mat-icon "content_copy" at bounding box center [82, 38] width 6 height 6
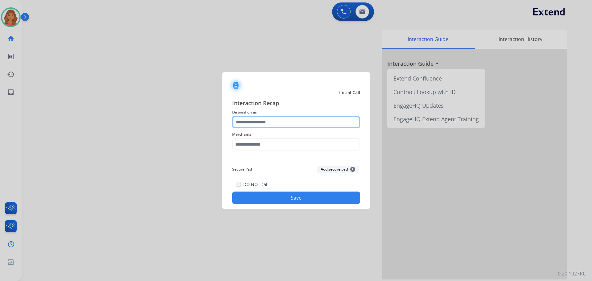
click at [249, 121] on input "text" at bounding box center [296, 122] width 128 height 12
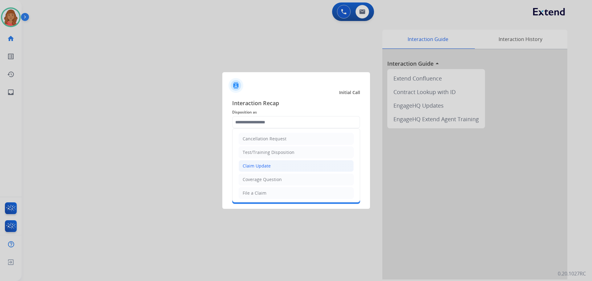
click at [264, 167] on div "Claim Update" at bounding box center [257, 166] width 28 height 6
type input "**********"
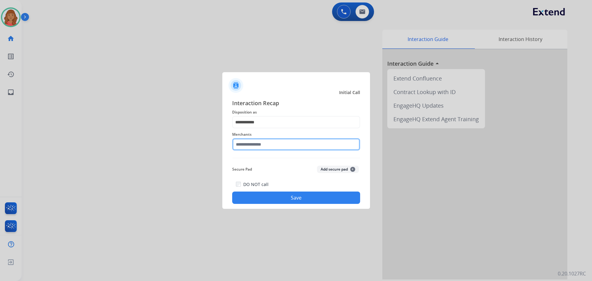
click at [259, 147] on input "text" at bounding box center [296, 144] width 128 height 12
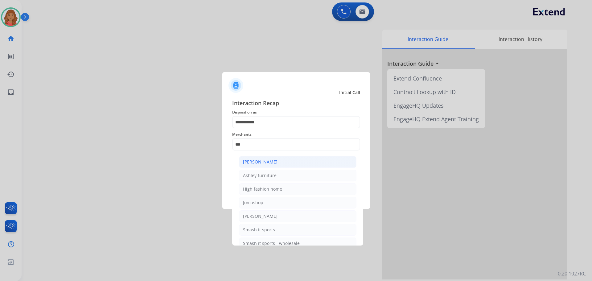
click at [279, 162] on li "[PERSON_NAME]" at bounding box center [298, 162] width 118 height 12
type input "**********"
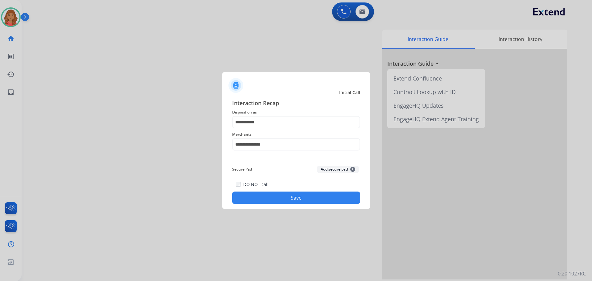
click at [279, 195] on button "Save" at bounding box center [296, 198] width 128 height 12
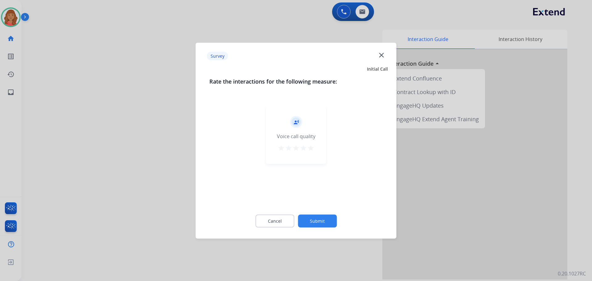
click at [309, 151] on mat-icon "star" at bounding box center [310, 147] width 7 height 7
click at [318, 222] on button "Submit" at bounding box center [317, 220] width 39 height 13
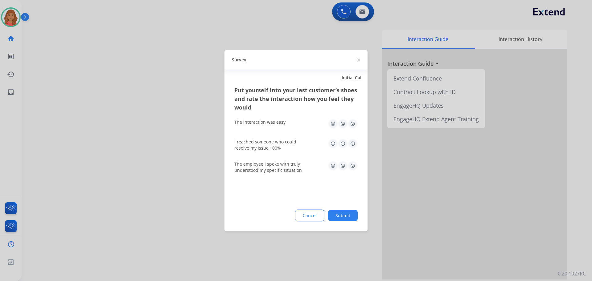
click at [333, 124] on img at bounding box center [353, 124] width 10 height 10
click at [333, 144] on img at bounding box center [353, 143] width 10 height 10
click at [333, 166] on img at bounding box center [353, 166] width 10 height 10
click at [333, 216] on button "Submit" at bounding box center [343, 215] width 30 height 11
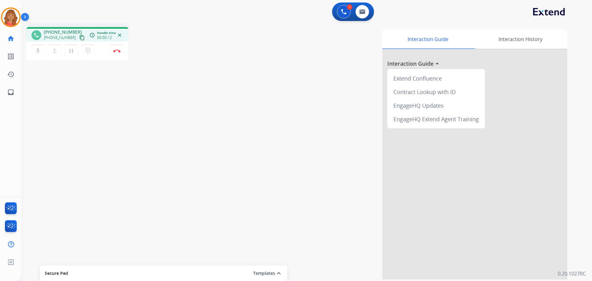
click at [79, 35] on mat-icon "content_copy" at bounding box center [82, 38] width 6 height 6
click at [79, 37] on mat-icon "content_copy" at bounding box center [82, 38] width 6 height 6
click at [118, 54] on button "Disconnect" at bounding box center [116, 50] width 13 height 13
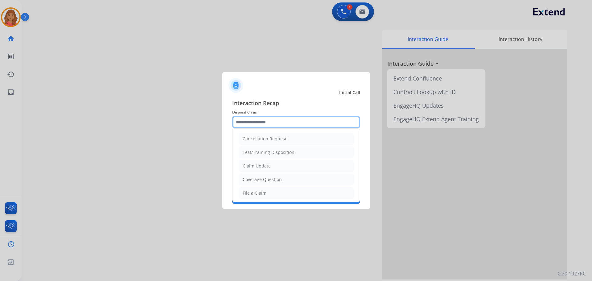
click at [257, 124] on input "text" at bounding box center [296, 122] width 128 height 12
click at [256, 191] on div "File a Claim" at bounding box center [255, 193] width 24 height 6
type input "**********"
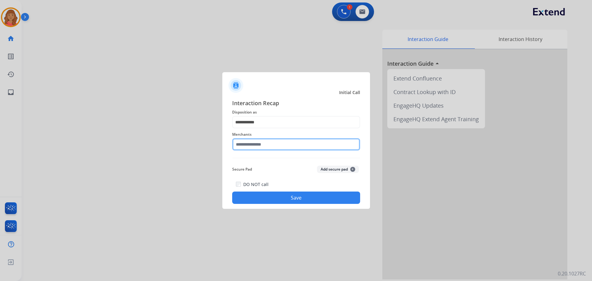
click at [256, 149] on input "text" at bounding box center [296, 144] width 128 height 12
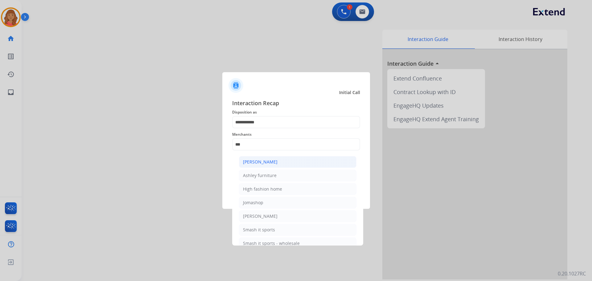
click at [259, 162] on div "[PERSON_NAME]" at bounding box center [260, 162] width 35 height 6
type input "**********"
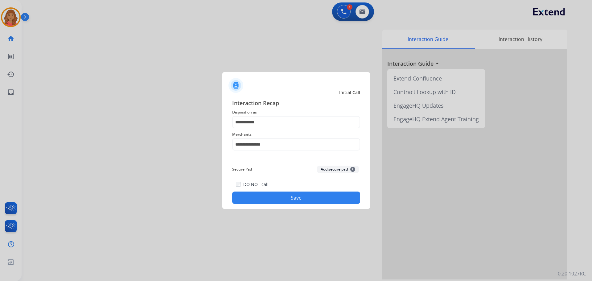
click at [269, 198] on button "Save" at bounding box center [296, 198] width 128 height 12
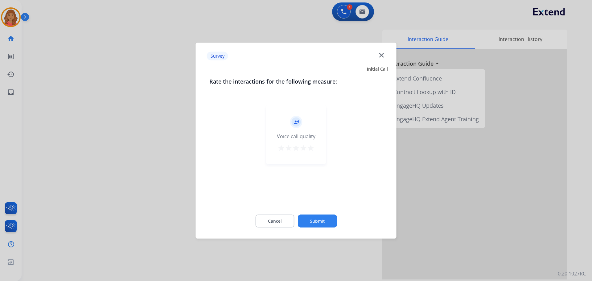
drag, startPoint x: 314, startPoint y: 144, endPoint x: 309, endPoint y: 147, distance: 5.4
click at [312, 145] on div "record_voice_over Voice call quality star star star star star" at bounding box center [296, 134] width 60 height 59
drag, startPoint x: 310, startPoint y: 148, endPoint x: 310, endPoint y: 152, distance: 4.4
click at [310, 148] on mat-icon "star" at bounding box center [310, 147] width 7 height 7
drag, startPoint x: 322, startPoint y: 228, endPoint x: 320, endPoint y: 225, distance: 3.3
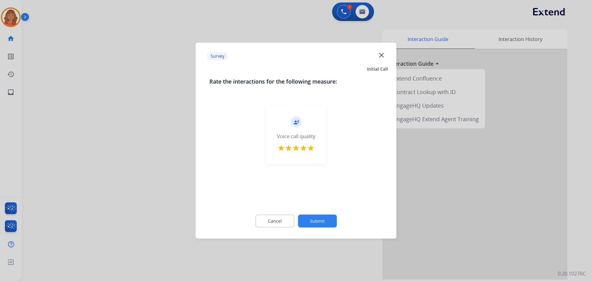
click at [321, 227] on div "Cancel Submit" at bounding box center [296, 221] width 174 height 28
click at [320, 217] on button "Submit" at bounding box center [317, 220] width 39 height 13
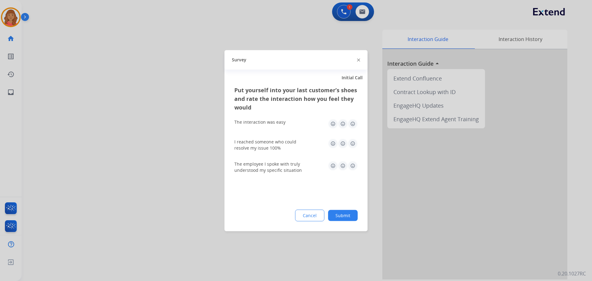
drag, startPoint x: 350, startPoint y: 126, endPoint x: 353, endPoint y: 134, distance: 7.8
click at [333, 126] on img at bounding box center [353, 124] width 10 height 10
click at [333, 143] on img at bounding box center [353, 143] width 10 height 10
click at [333, 166] on img at bounding box center [353, 166] width 10 height 10
click at [333, 209] on div "Cancel Submit" at bounding box center [295, 215] width 123 height 12
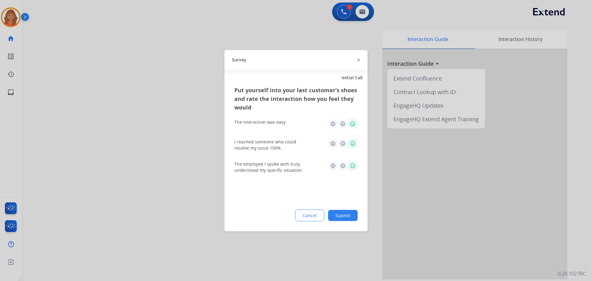
drag, startPoint x: 343, startPoint y: 218, endPoint x: 329, endPoint y: 234, distance: 21.4
click at [333, 218] on button "Submit" at bounding box center [343, 215] width 30 height 11
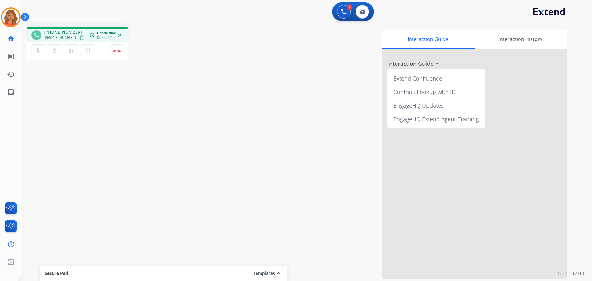
click at [79, 36] on mat-icon "content_copy" at bounding box center [82, 38] width 6 height 6
click at [79, 38] on mat-icon "content_copy" at bounding box center [82, 38] width 6 height 6
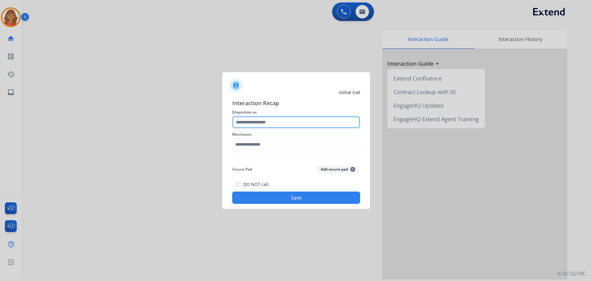
click at [265, 124] on input "text" at bounding box center [296, 122] width 128 height 12
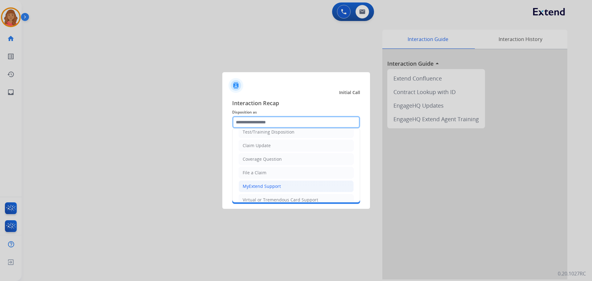
scroll to position [31, 0]
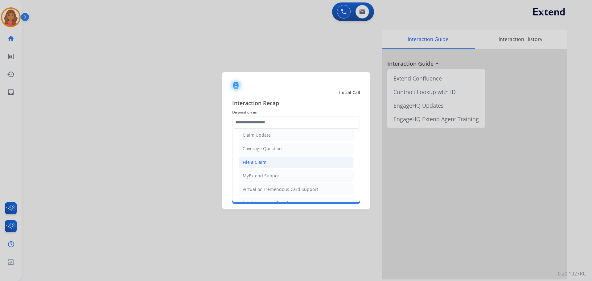
click at [255, 161] on div "File a Claim" at bounding box center [255, 162] width 24 height 6
type input "**********"
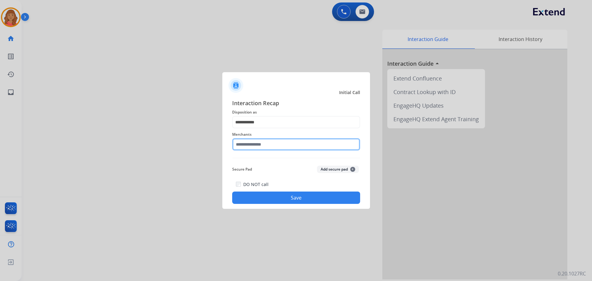
drag, startPoint x: 250, startPoint y: 142, endPoint x: 253, endPoint y: 144, distance: 3.5
click at [251, 143] on input "text" at bounding box center [296, 144] width 128 height 12
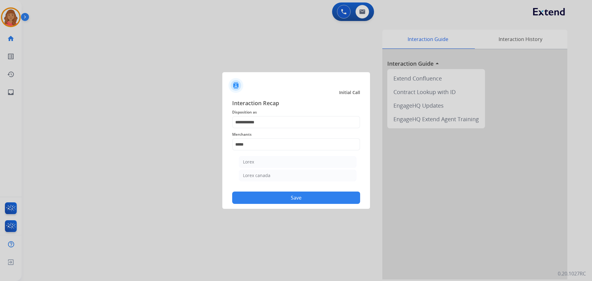
click at [251, 160] on div "Lorex" at bounding box center [248, 162] width 11 height 6
type input "*****"
click at [272, 203] on button "Save" at bounding box center [296, 198] width 128 height 12
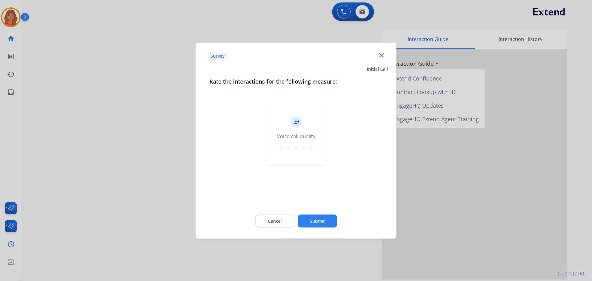
drag, startPoint x: 313, startPoint y: 149, endPoint x: 312, endPoint y: 167, distance: 18.2
click at [312, 149] on mat-icon "star" at bounding box center [310, 147] width 7 height 7
click at [318, 220] on button "Submit" at bounding box center [317, 220] width 39 height 13
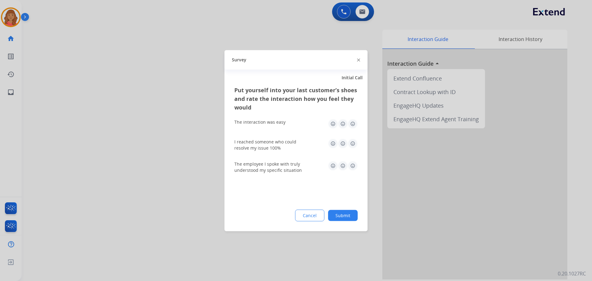
click at [333, 125] on img at bounding box center [353, 124] width 10 height 10
click at [333, 145] on img at bounding box center [353, 143] width 10 height 10
click at [333, 167] on img at bounding box center [353, 166] width 10 height 10
click at [333, 215] on button "Submit" at bounding box center [343, 215] width 30 height 11
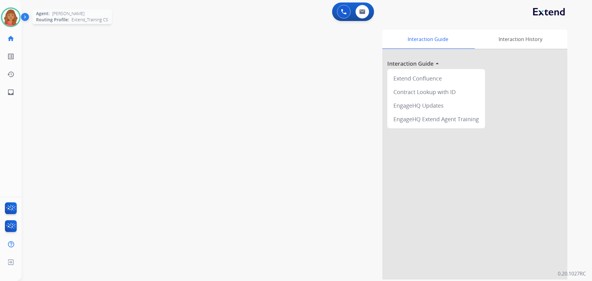
click at [8, 15] on img at bounding box center [10, 17] width 17 height 17
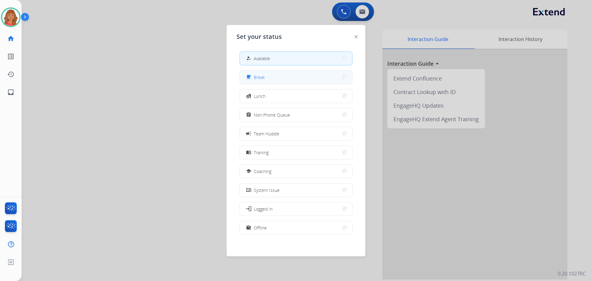
click at [256, 72] on button "free_breakfast Break" at bounding box center [296, 77] width 112 height 13
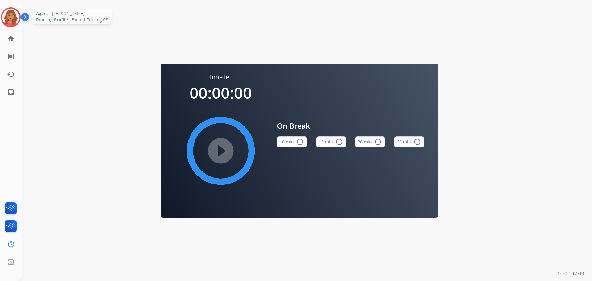
click at [8, 24] on img at bounding box center [10, 17] width 17 height 17
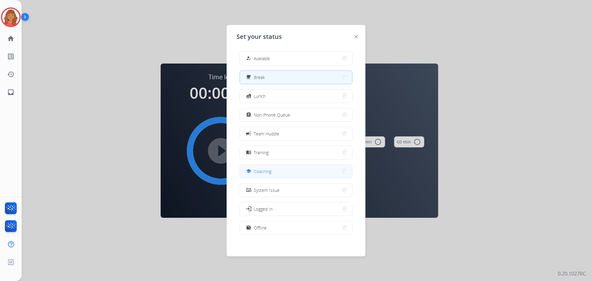
click at [267, 169] on span "Coaching" at bounding box center [263, 171] width 18 height 6
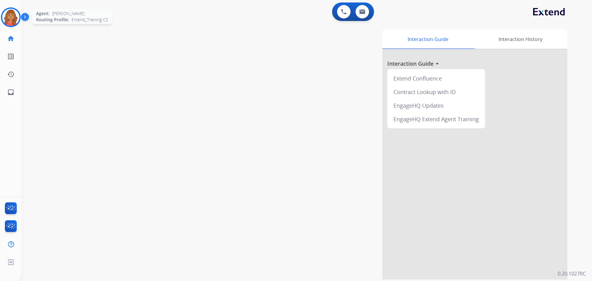
drag, startPoint x: 1, startPoint y: 10, endPoint x: 5, endPoint y: 14, distance: 4.8
click at [1, 11] on div "Roberta Coaching Edit Avatar Agent: Roberta Routing Profile: Extend_Training CS" at bounding box center [11, 17] width 22 height 20
click at [8, 15] on img at bounding box center [10, 17] width 17 height 17
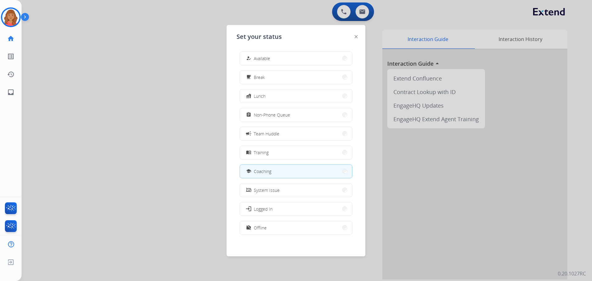
click at [263, 117] on span "Non-Phone Queue" at bounding box center [272, 115] width 36 height 6
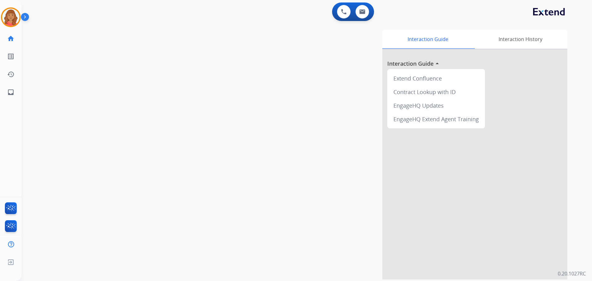
drag, startPoint x: 8, startPoint y: 20, endPoint x: 25, endPoint y: 19, distance: 17.0
click at [8, 20] on img at bounding box center [10, 17] width 17 height 17
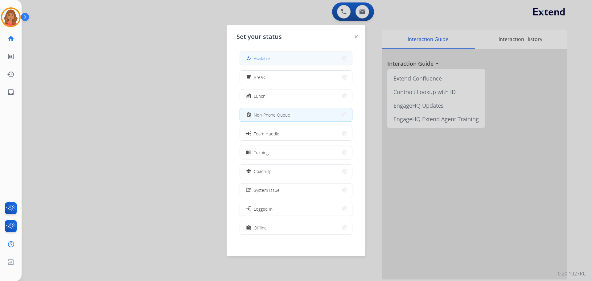
click at [286, 59] on button "how_to_reg Available" at bounding box center [296, 58] width 112 height 13
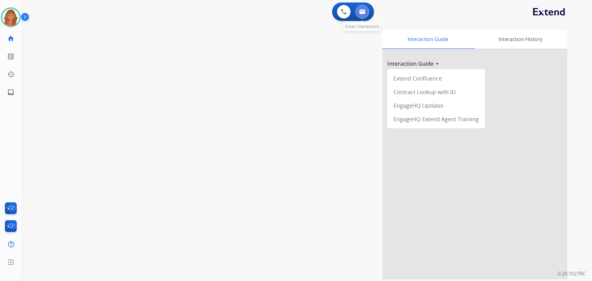
click at [333, 16] on button at bounding box center [363, 12] width 14 height 14
select select "**********"
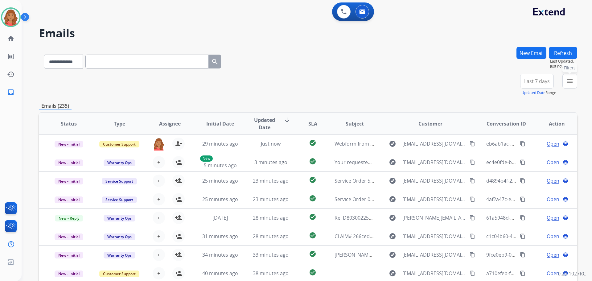
drag, startPoint x: 566, startPoint y: 81, endPoint x: 550, endPoint y: 94, distance: 21.1
click at [333, 81] on mat-icon "menu" at bounding box center [569, 80] width 7 height 7
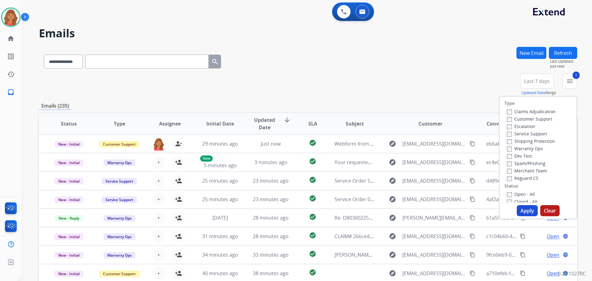
click at [333, 169] on label "Merchant Team" at bounding box center [527, 171] width 40 height 6
click at [333, 179] on label "Reguard CS" at bounding box center [522, 178] width 31 height 6
click at [333, 208] on button "Apply" at bounding box center [527, 210] width 21 height 11
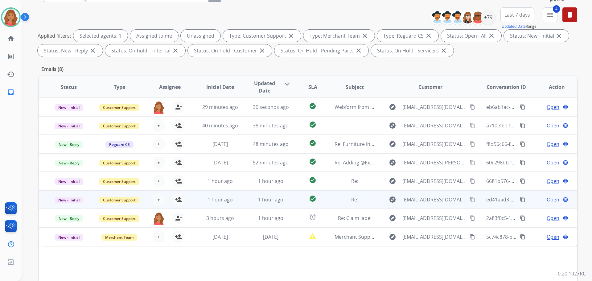
scroll to position [100, 0]
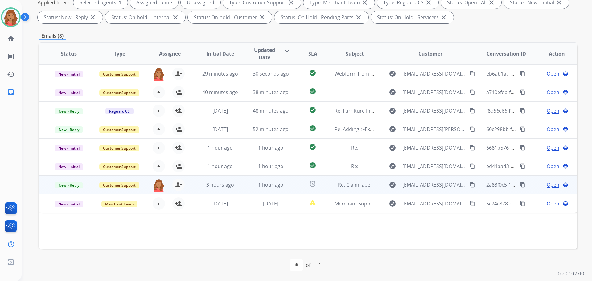
click at [230, 188] on td "3 hours ago" at bounding box center [215, 185] width 51 height 19
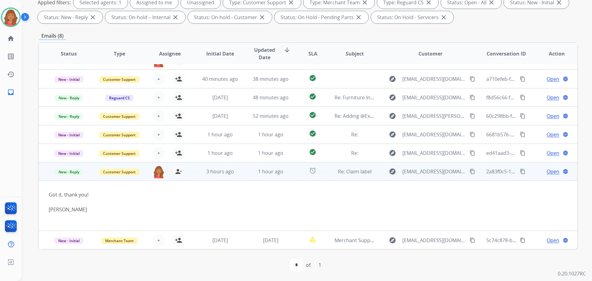
scroll to position [14, 0]
click at [333, 171] on span "sadie10hagen@gmail.com" at bounding box center [435, 170] width 64 height 7
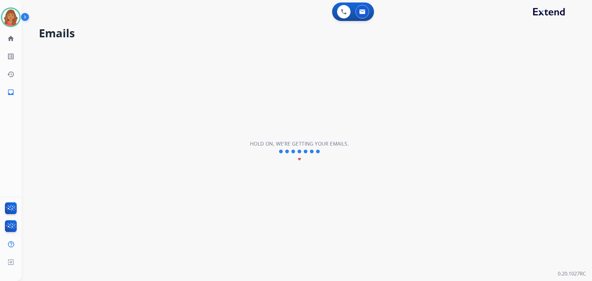
scroll to position [1, 0]
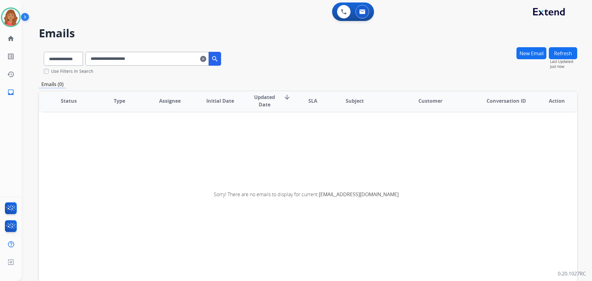
click at [206, 59] on mat-icon "clear" at bounding box center [203, 58] width 6 height 7
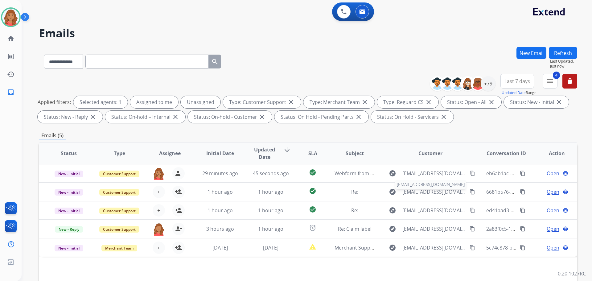
scroll to position [0, 0]
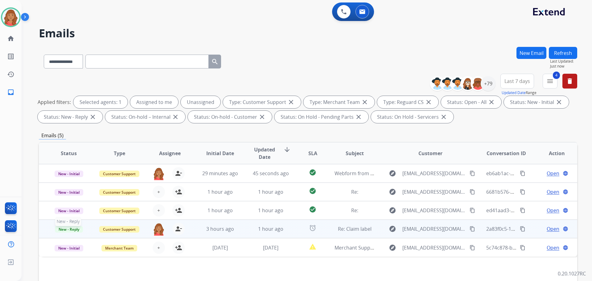
click at [70, 230] on span "New - Reply" at bounding box center [69, 229] width 28 height 6
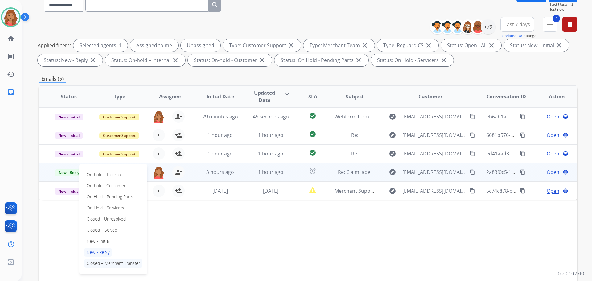
scroll to position [62, 0]
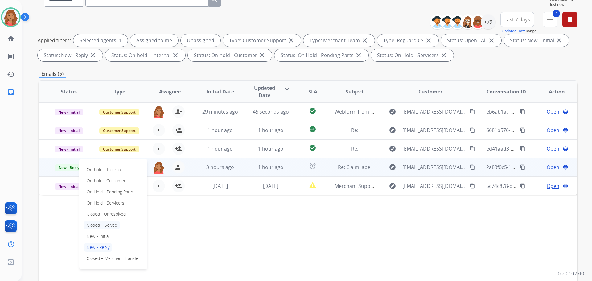
click at [102, 227] on p "Closed – Solved" at bounding box center [101, 225] width 35 height 9
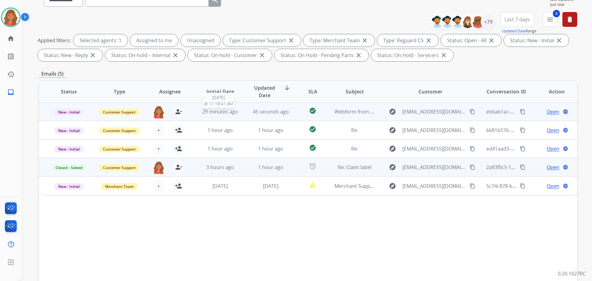
click at [234, 117] on td "29 minutes ago 9/11/2025 at 11:19:41 AM" at bounding box center [215, 111] width 51 height 19
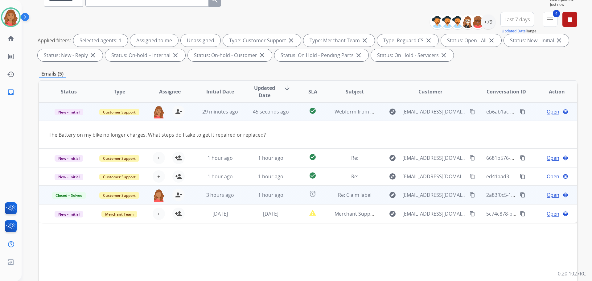
click at [333, 113] on span "Open" at bounding box center [553, 111] width 13 height 7
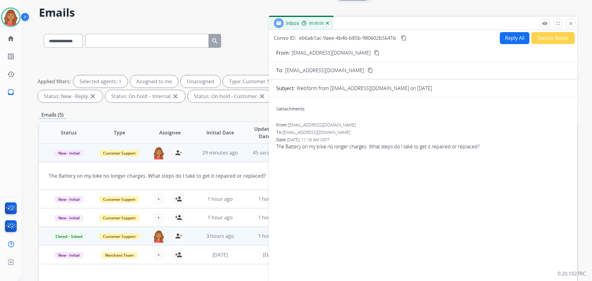
scroll to position [0, 0]
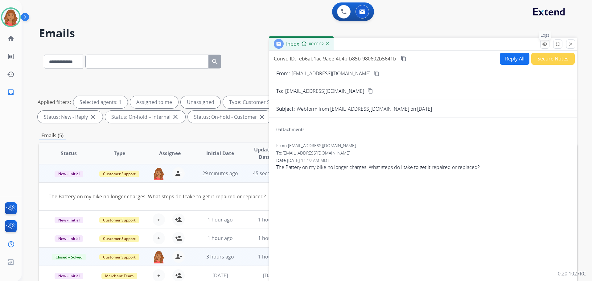
click at [333, 44] on mat-icon "remove_red_eye" at bounding box center [545, 44] width 6 height 6
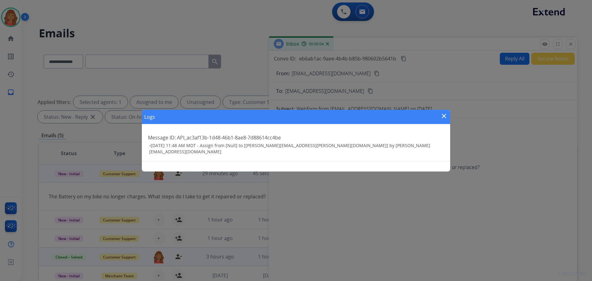
click at [333, 43] on div "Logs close Message ID: API_ac3af13b-1d48-46b1-8ae8-7d88614cc4be • 09/11/2025 - …" at bounding box center [296, 140] width 592 height 281
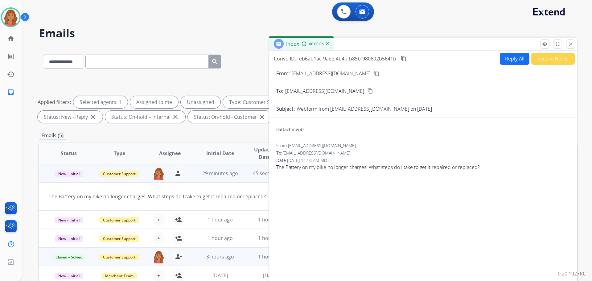
click at [333, 46] on mat-icon "close" at bounding box center [571, 44] width 6 height 6
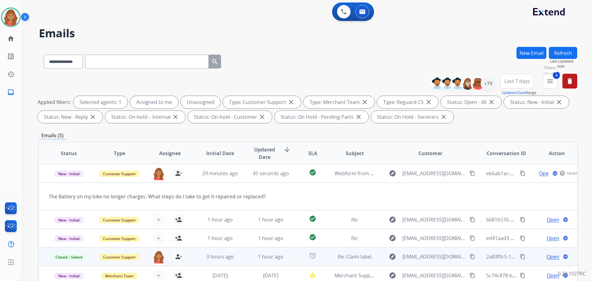
click at [333, 82] on button "4 menu Filters" at bounding box center [550, 81] width 15 height 15
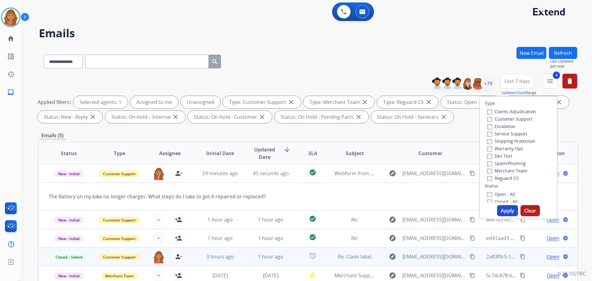
click at [333, 209] on button "Apply" at bounding box center [507, 210] width 21 height 11
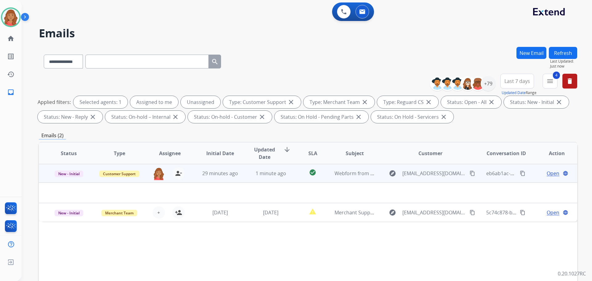
click at [247, 176] on td "1 minute ago" at bounding box center [266, 173] width 51 height 19
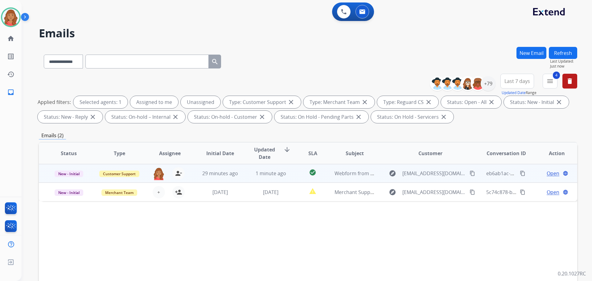
click at [247, 176] on td "1 minute ago" at bounding box center [266, 173] width 51 height 19
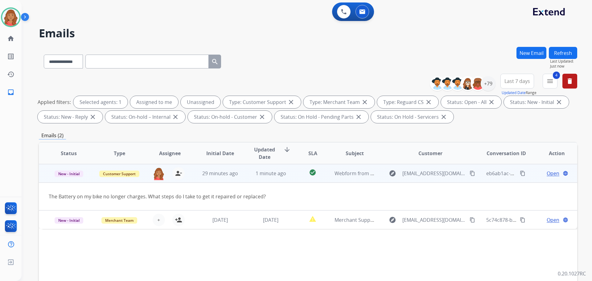
click at [333, 176] on mat-icon "content_copy" at bounding box center [473, 174] width 6 height 6
click at [333, 173] on span "Open" at bounding box center [553, 173] width 13 height 7
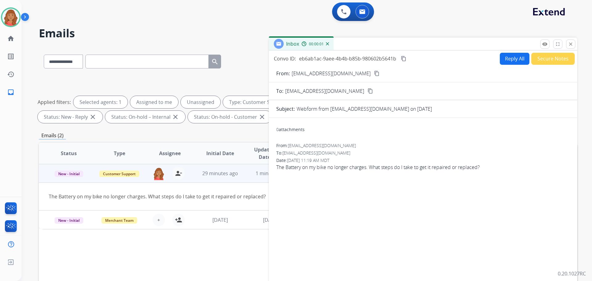
click at [333, 60] on button "Reply All" at bounding box center [515, 59] width 30 height 12
select select "**********"
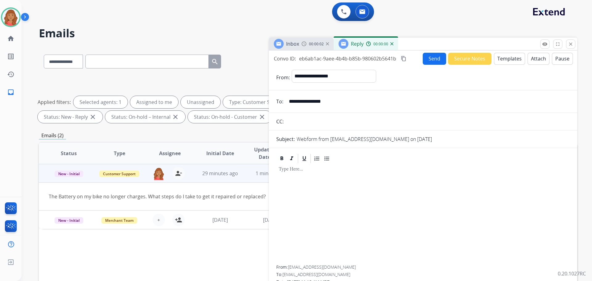
click at [333, 61] on button "Templates" at bounding box center [509, 59] width 31 height 12
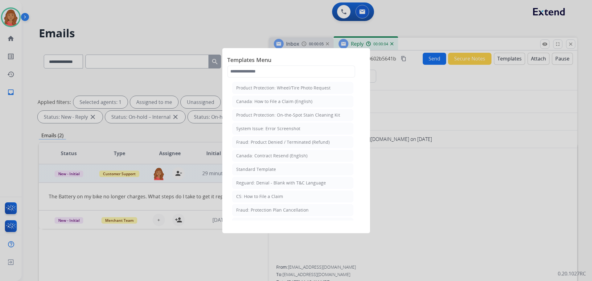
click at [260, 169] on div "Standard Template" at bounding box center [256, 169] width 40 height 6
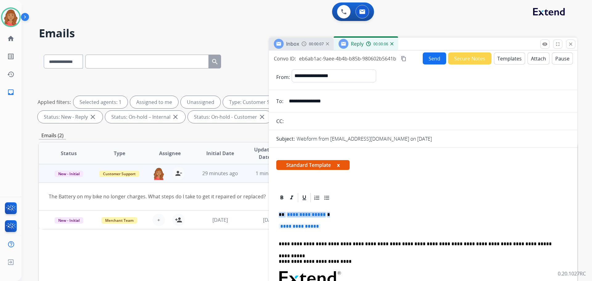
drag, startPoint x: 324, startPoint y: 225, endPoint x: 279, endPoint y: 211, distance: 47.4
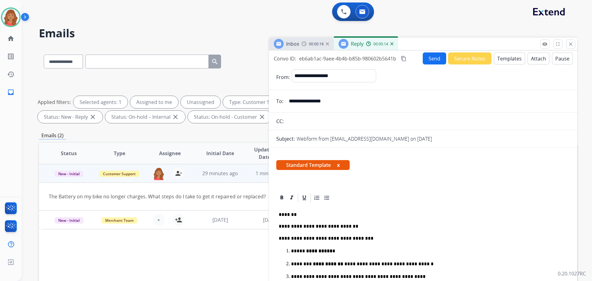
click at [333, 59] on mat-icon "content_copy" at bounding box center [404, 59] width 6 height 6
click at [333, 58] on button "Send" at bounding box center [434, 58] width 23 height 12
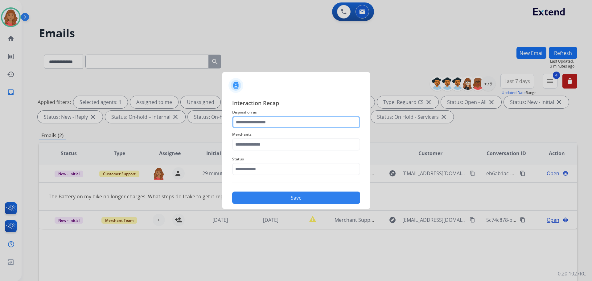
click at [272, 121] on input "text" at bounding box center [296, 122] width 128 height 12
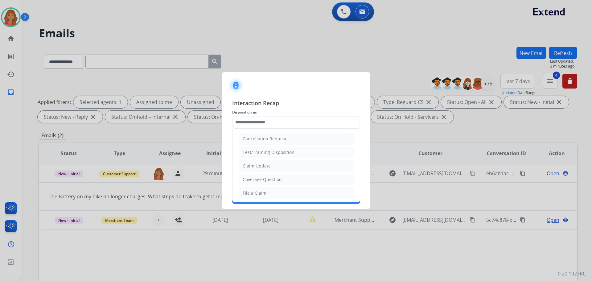
click at [261, 192] on div "File a Claim" at bounding box center [255, 193] width 24 height 6
type input "**********"
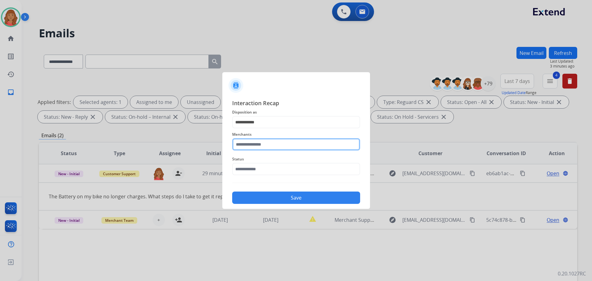
click at [254, 147] on input "text" at bounding box center [296, 144] width 128 height 12
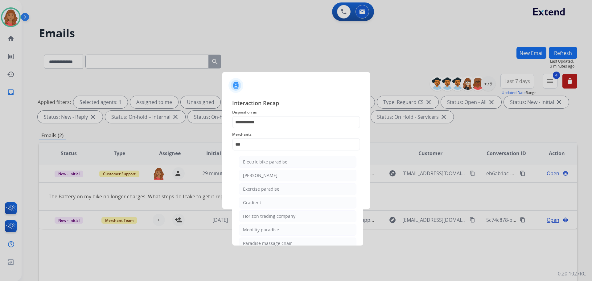
click at [263, 162] on div "Electric bike paradise" at bounding box center [265, 162] width 44 height 6
type input "**********"
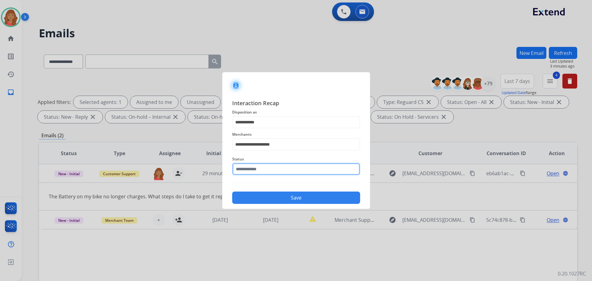
click at [257, 171] on input "text" at bounding box center [296, 169] width 128 height 12
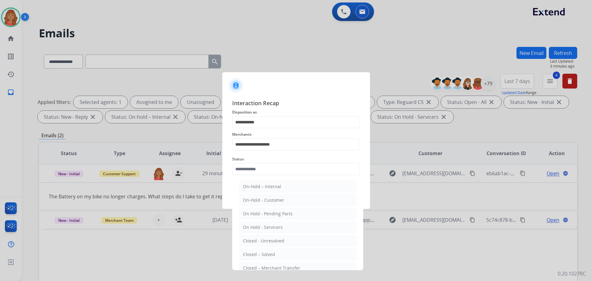
drag, startPoint x: 261, startPoint y: 254, endPoint x: 262, endPoint y: 228, distance: 26.6
click at [262, 254] on div "Closed – Solved" at bounding box center [259, 254] width 32 height 6
type input "**********"
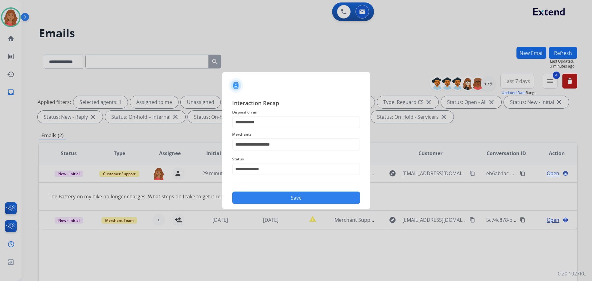
click at [261, 205] on div "**********" at bounding box center [296, 151] width 148 height 115
drag, startPoint x: 262, startPoint y: 196, endPoint x: 267, endPoint y: 195, distance: 5.1
click at [262, 196] on button "Save" at bounding box center [296, 198] width 128 height 12
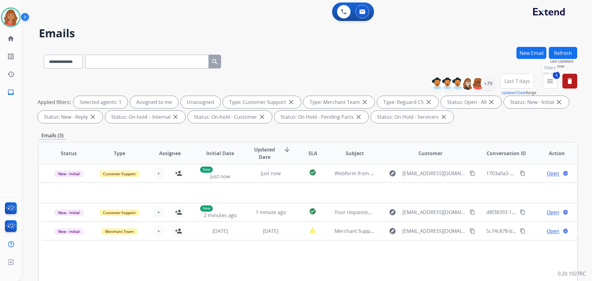
drag, startPoint x: 557, startPoint y: 81, endPoint x: 553, endPoint y: 85, distance: 5.5
click at [333, 81] on button "4 menu Filters" at bounding box center [550, 81] width 15 height 15
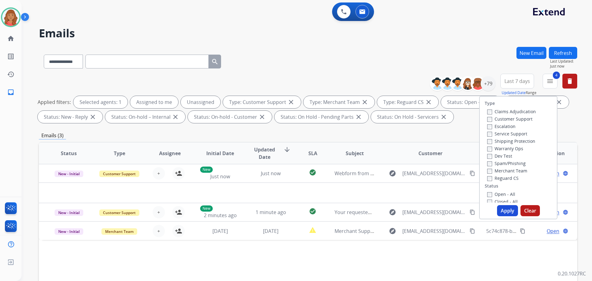
click at [333, 209] on button "Apply" at bounding box center [507, 210] width 21 height 11
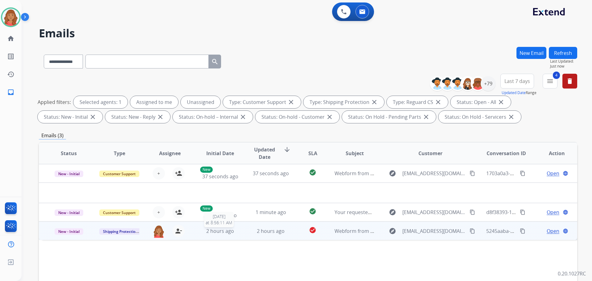
click at [222, 233] on span "2 hours ago" at bounding box center [220, 231] width 28 height 7
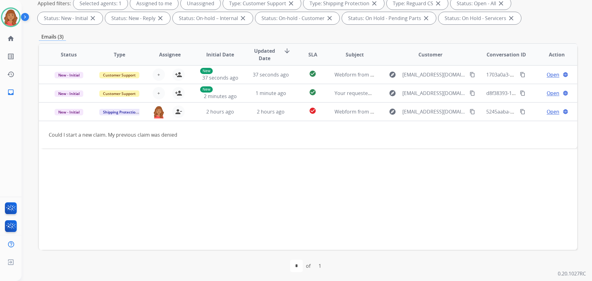
scroll to position [100, 0]
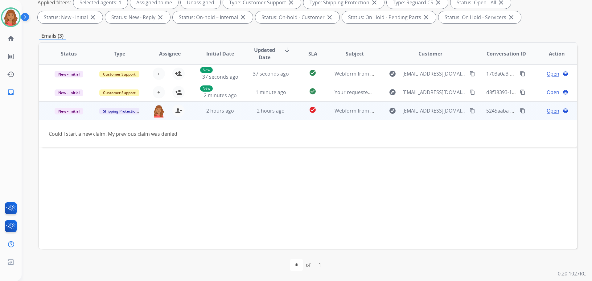
click at [333, 110] on button "content_copy" at bounding box center [472, 110] width 7 height 7
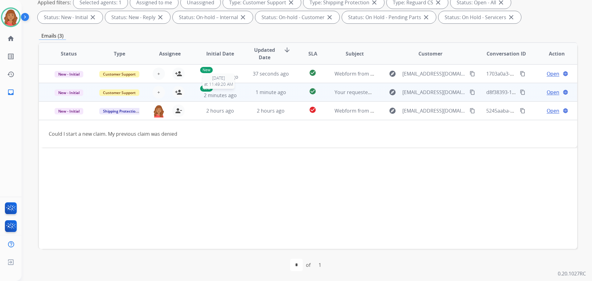
click at [217, 93] on span "2 minutes ago" at bounding box center [220, 95] width 33 height 7
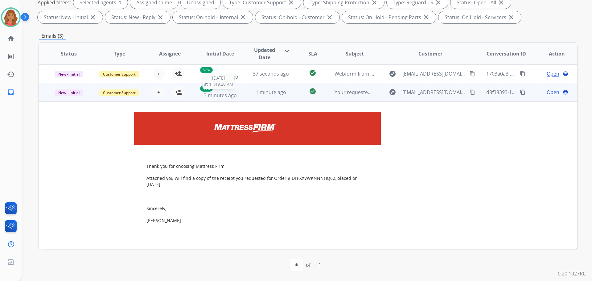
scroll to position [19, 0]
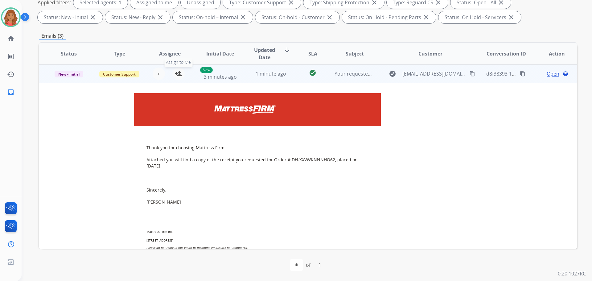
click at [180, 73] on mat-icon "person_add" at bounding box center [178, 73] width 7 height 7
click at [72, 76] on span "New - Initial" at bounding box center [69, 74] width 29 height 6
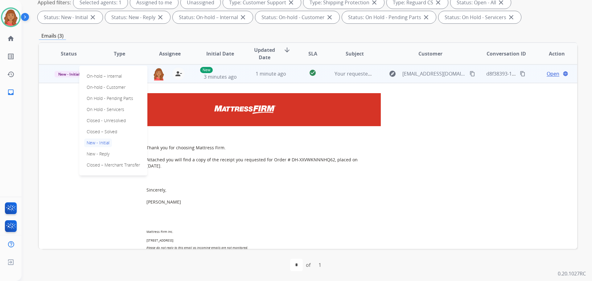
click at [61, 146] on div "Thank you for choosing Mattress Firm. Attached you will find a copy of the rece…" at bounding box center [258, 209] width 418 height 232
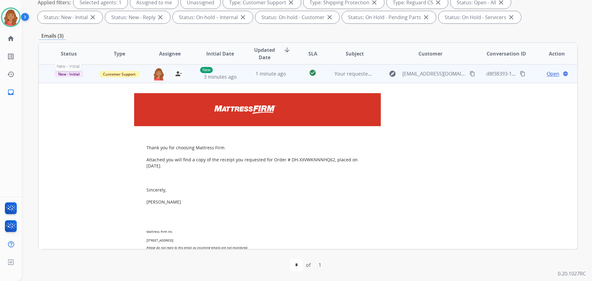
click at [72, 72] on span "New - Initial" at bounding box center [69, 74] width 29 height 6
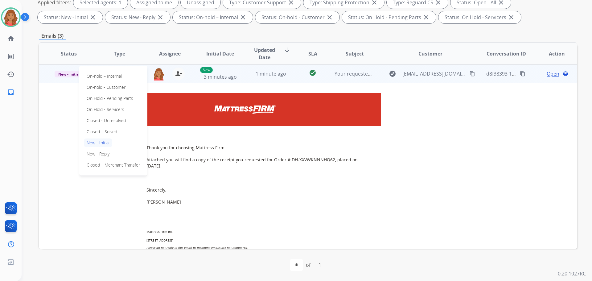
click at [97, 129] on p "Closed – Solved" at bounding box center [101, 131] width 35 height 9
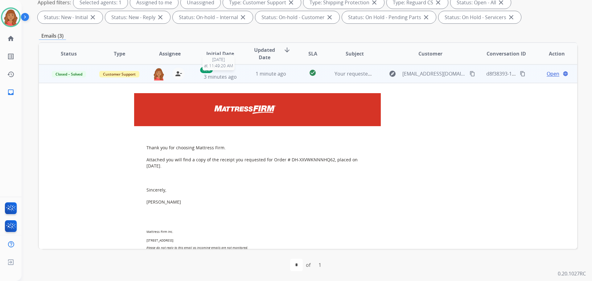
click at [227, 73] on span "3 minutes ago" at bounding box center [220, 76] width 33 height 7
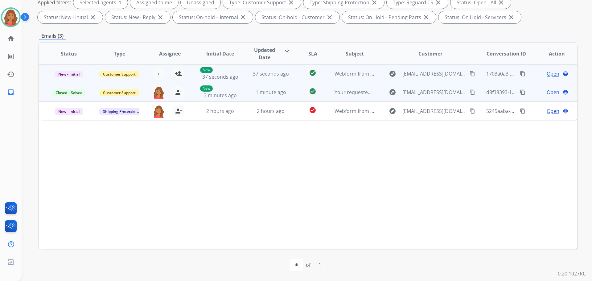
scroll to position [0, 0]
click at [206, 75] on span "37 seconds ago" at bounding box center [220, 76] width 36 height 7
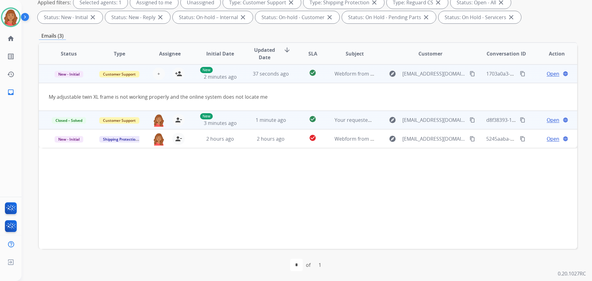
drag, startPoint x: 468, startPoint y: 72, endPoint x: 463, endPoint y: 72, distance: 4.9
click at [333, 72] on mat-icon "content_copy" at bounding box center [473, 74] width 6 height 6
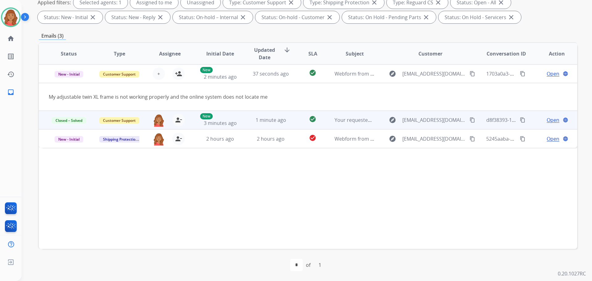
click at [333, 118] on span "Open" at bounding box center [553, 119] width 13 height 7
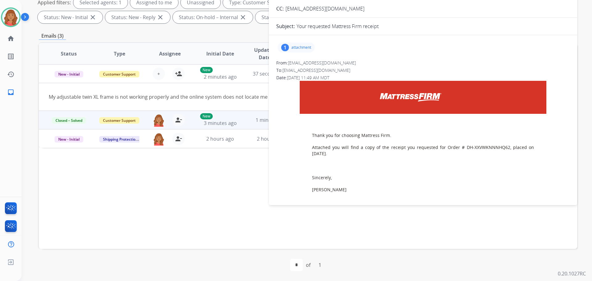
click at [295, 46] on p "attachment" at bounding box center [301, 47] width 20 height 5
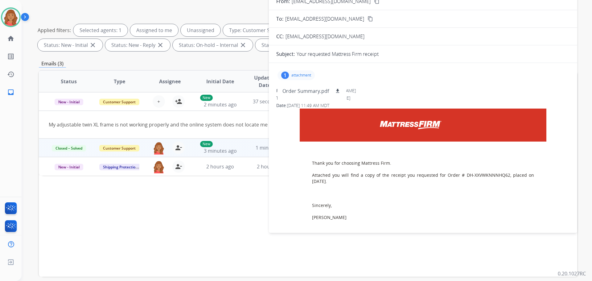
scroll to position [69, 0]
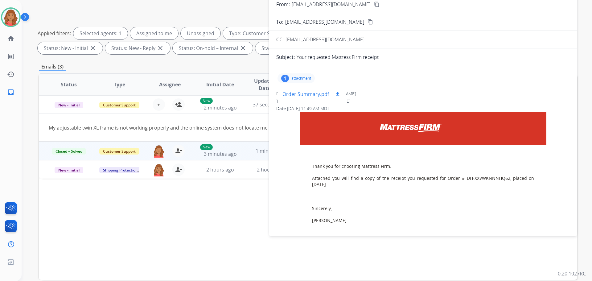
click at [318, 92] on p "Order Summary.pdf" at bounding box center [306, 93] width 47 height 7
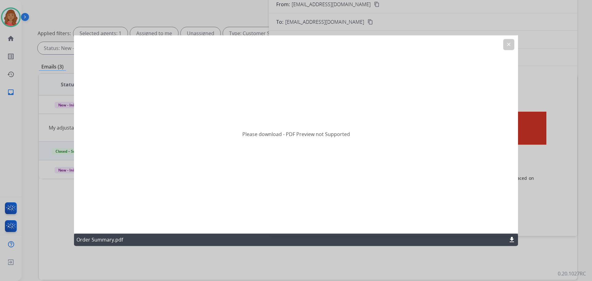
click at [236, 168] on div "Please download - PDF Preview not Supported" at bounding box center [296, 134] width 444 height 198
drag, startPoint x: 262, startPoint y: 141, endPoint x: 270, endPoint y: 137, distance: 9.0
click at [262, 140] on div "Please download - PDF Preview not Supported" at bounding box center [296, 134] width 444 height 198
click at [280, 135] on h2 "Please download - PDF Preview not Supported" at bounding box center [296, 134] width 108 height 7
click at [308, 133] on h2 "Please download - PDF Preview not Supported" at bounding box center [296, 134] width 108 height 7
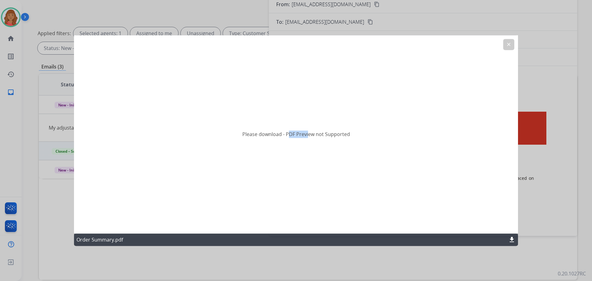
click at [333, 46] on mat-icon "clear" at bounding box center [509, 45] width 6 height 6
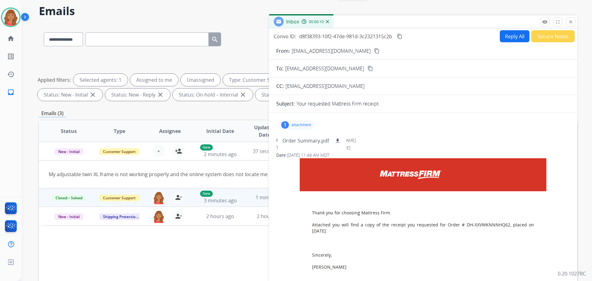
scroll to position [0, 0]
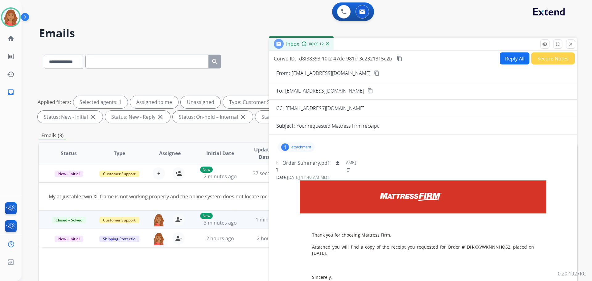
drag, startPoint x: 570, startPoint y: 42, endPoint x: 564, endPoint y: 51, distance: 10.5
click at [333, 42] on mat-icon "close" at bounding box center [571, 44] width 6 height 6
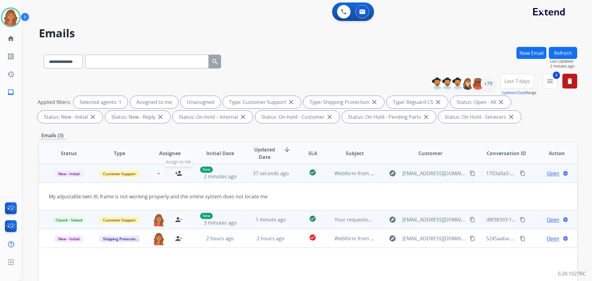
click at [177, 174] on mat-icon "person_add" at bounding box center [178, 173] width 7 height 7
click at [333, 170] on span "Open" at bounding box center [553, 173] width 13 height 7
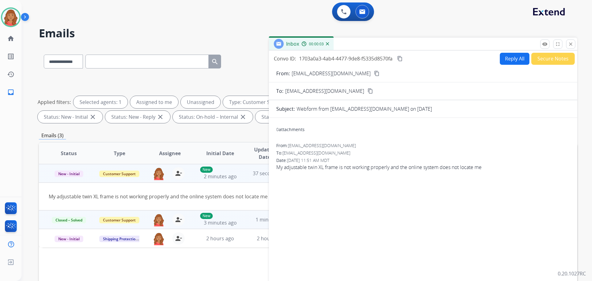
click at [333, 60] on button "Reply All" at bounding box center [515, 59] width 30 height 12
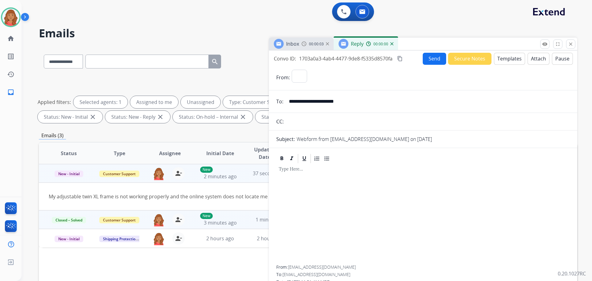
select select "**********"
click at [333, 60] on button "Templates" at bounding box center [509, 59] width 31 height 12
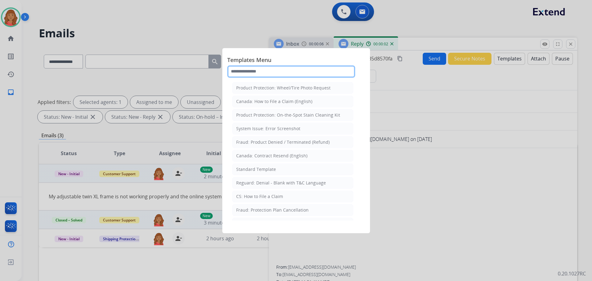
click at [268, 72] on input "text" at bounding box center [291, 71] width 128 height 12
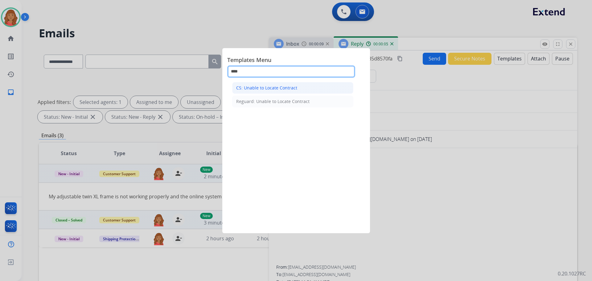
type input "****"
click at [256, 88] on div "CS: Unable to Locate Contract" at bounding box center [266, 88] width 61 height 6
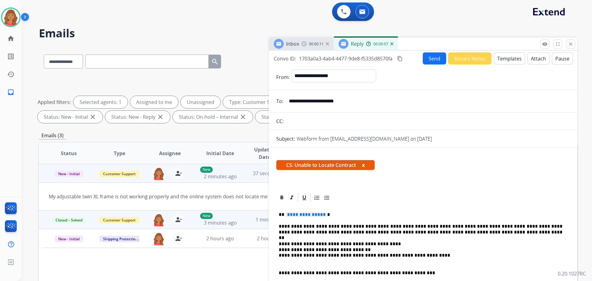
click at [322, 214] on span "**********" at bounding box center [307, 214] width 42 height 5
click at [333, 56] on button "Send" at bounding box center [434, 58] width 23 height 12
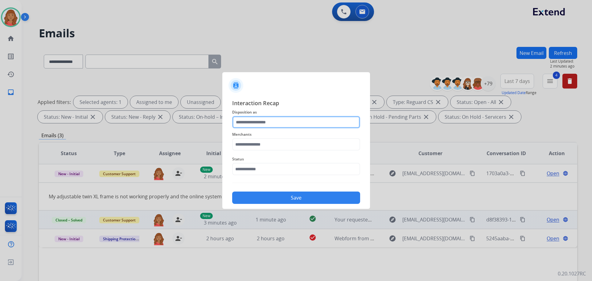
click at [274, 122] on input "text" at bounding box center [296, 122] width 128 height 12
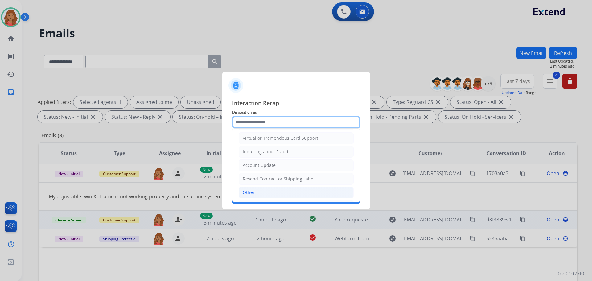
scroll to position [93, 0]
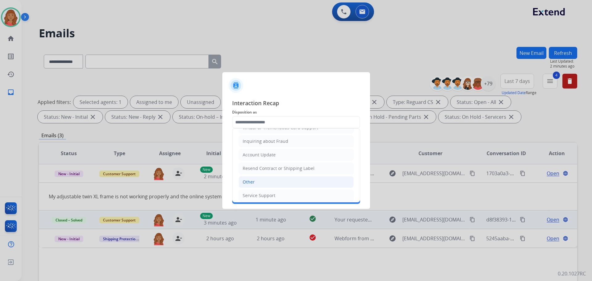
click at [256, 181] on li "Other" at bounding box center [296, 182] width 115 height 12
type input "*****"
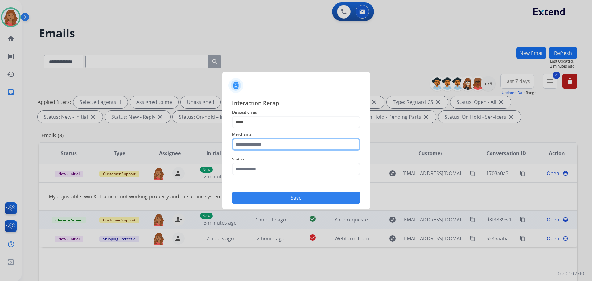
click at [250, 146] on input "text" at bounding box center [296, 144] width 128 height 12
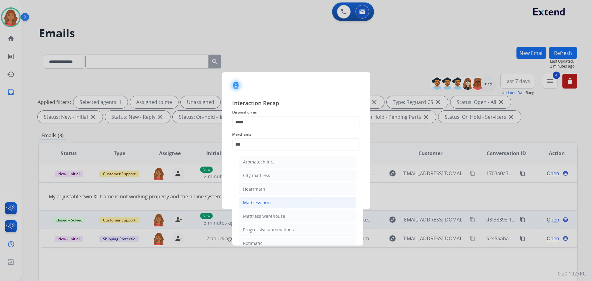
click at [260, 200] on div "Mattress firm" at bounding box center [257, 203] width 28 height 6
type input "**********"
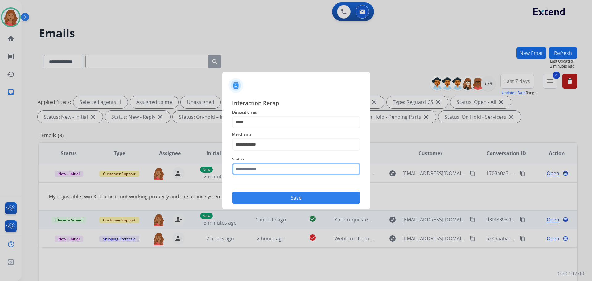
drag, startPoint x: 249, startPoint y: 170, endPoint x: 252, endPoint y: 173, distance: 4.8
click at [251, 171] on input "text" at bounding box center [296, 169] width 128 height 12
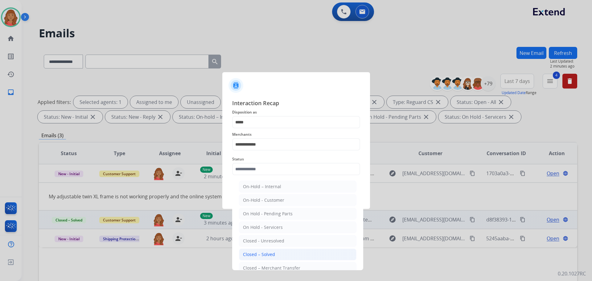
click at [259, 251] on li "Closed – Solved" at bounding box center [298, 255] width 118 height 12
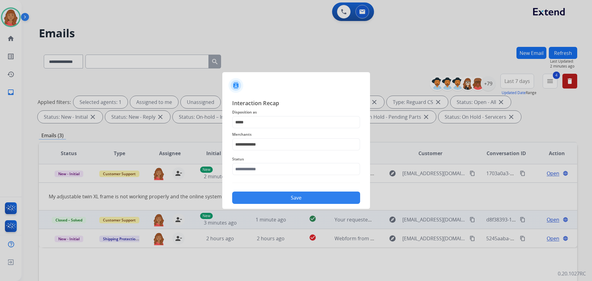
type input "**********"
click at [258, 197] on button "Save" at bounding box center [296, 198] width 128 height 12
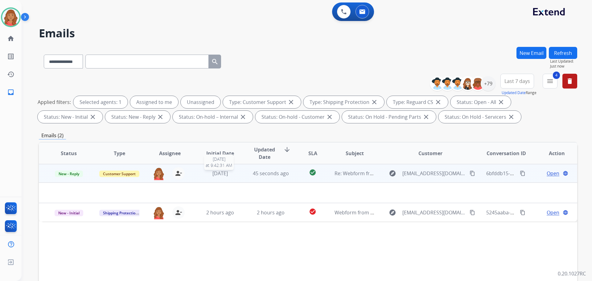
click at [225, 176] on span "3 days ago" at bounding box center [220, 173] width 15 height 7
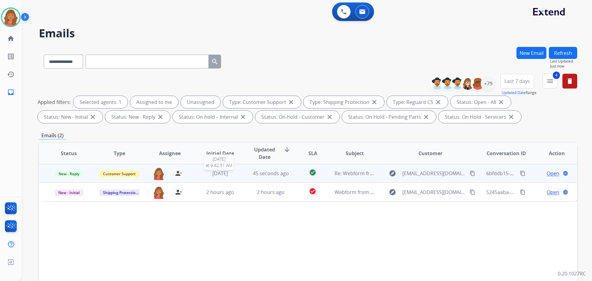
click at [225, 176] on span "3 days ago" at bounding box center [220, 173] width 15 height 7
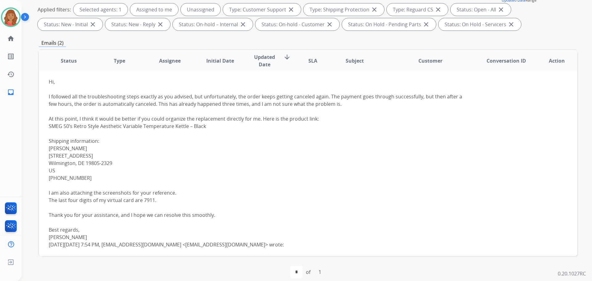
scroll to position [0, 0]
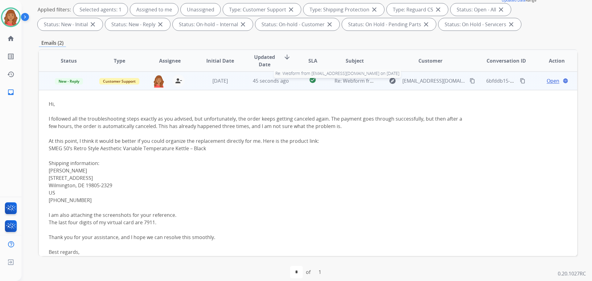
click at [333, 83] on span "Re: Webform from tanishagilbert@protonmail.com on 09/08/2025" at bounding box center [409, 80] width 148 height 7
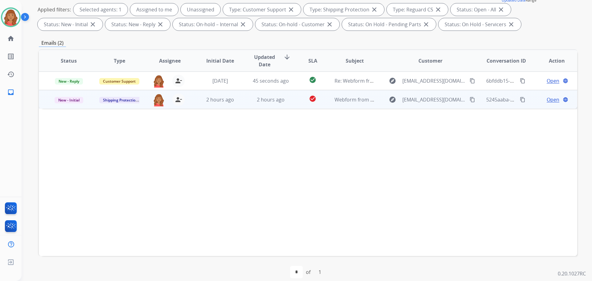
drag, startPoint x: 260, startPoint y: 105, endPoint x: 263, endPoint y: 108, distance: 4.4
click at [261, 105] on td "2 hours ago" at bounding box center [266, 99] width 51 height 19
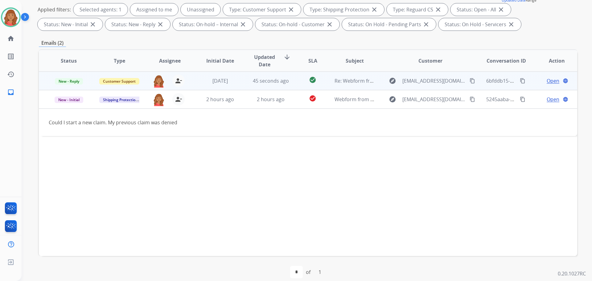
click at [333, 80] on span "Open" at bounding box center [553, 80] width 13 height 7
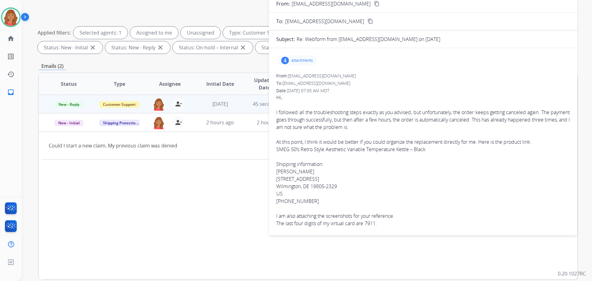
scroll to position [31, 0]
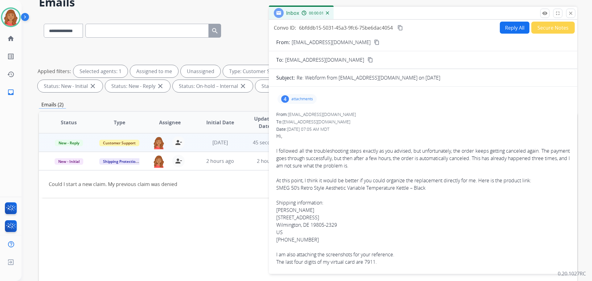
click at [299, 100] on p "attachments" at bounding box center [302, 99] width 22 height 5
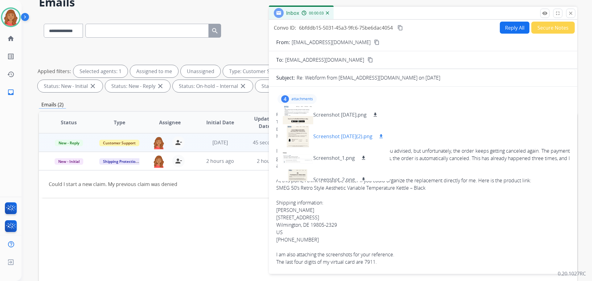
click at [296, 131] on div at bounding box center [298, 137] width 31 height 22
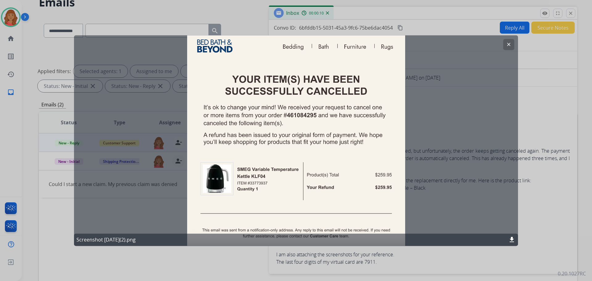
drag, startPoint x: 505, startPoint y: 43, endPoint x: 493, endPoint y: 52, distance: 14.5
click at [333, 43] on button "clear" at bounding box center [508, 44] width 11 height 11
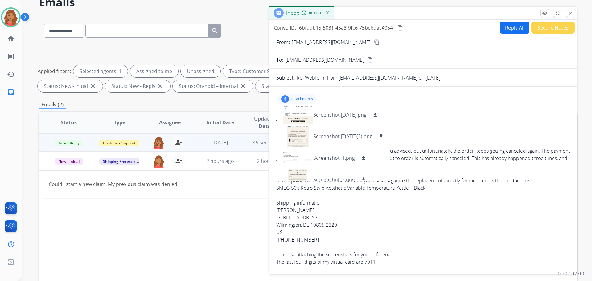
click at [333, 43] on mat-icon "content_copy" at bounding box center [377, 42] width 6 height 6
drag, startPoint x: 571, startPoint y: 11, endPoint x: 541, endPoint y: 25, distance: 32.4
click at [333, 12] on mat-icon "close" at bounding box center [571, 13] width 6 height 6
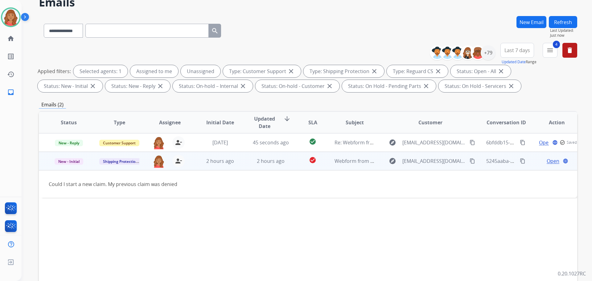
drag, startPoint x: 196, startPoint y: 163, endPoint x: 195, endPoint y: 166, distance: 3.3
click at [197, 163] on td "2 hours ago" at bounding box center [215, 161] width 51 height 19
click at [220, 159] on span "2 hours ago" at bounding box center [220, 161] width 28 height 7
click at [333, 160] on span "Open" at bounding box center [553, 160] width 13 height 7
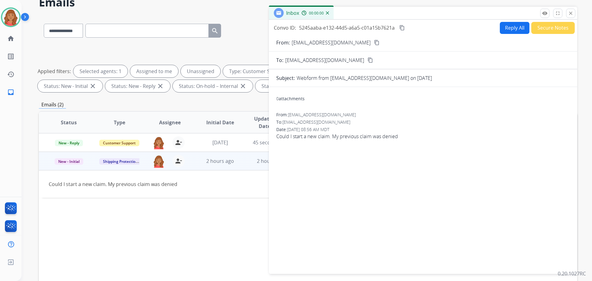
click at [333, 31] on button "Reply All" at bounding box center [515, 28] width 30 height 12
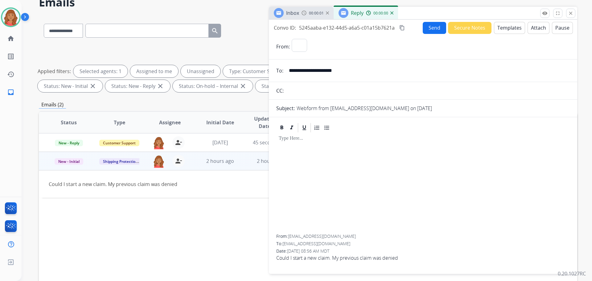
select select "**********"
click at [333, 30] on button "Templates" at bounding box center [509, 28] width 31 height 12
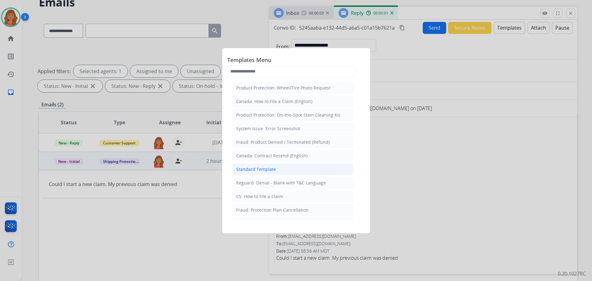
click at [254, 169] on div "Standard Template" at bounding box center [256, 169] width 40 height 6
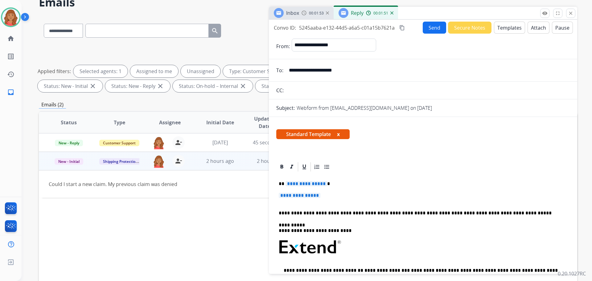
click at [333, 28] on button "Templates" at bounding box center [509, 28] width 31 height 12
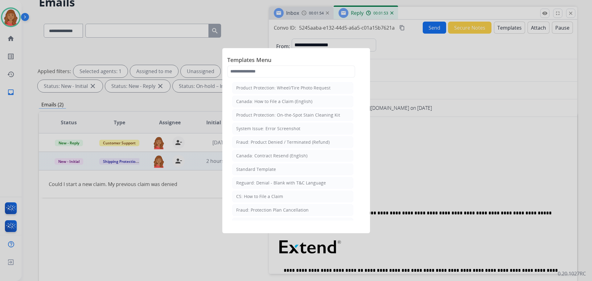
click at [255, 170] on div "Standard Template" at bounding box center [256, 169] width 40 height 6
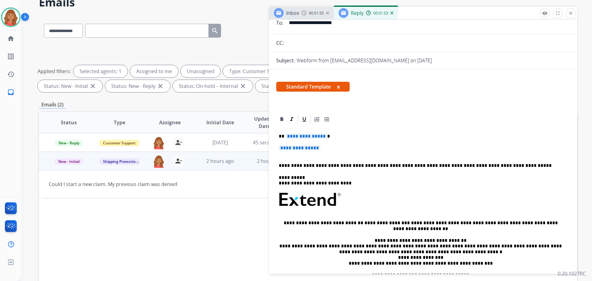
scroll to position [93, 0]
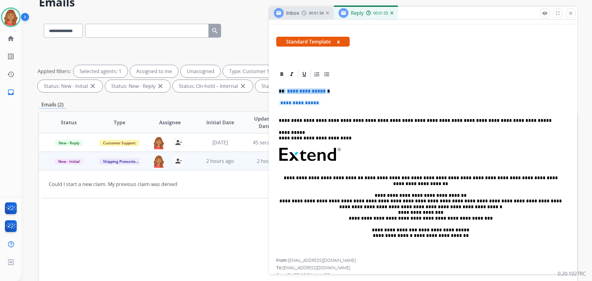
drag, startPoint x: 329, startPoint y: 105, endPoint x: 277, endPoint y: 89, distance: 54.2
click at [277, 89] on div "**********" at bounding box center [423, 169] width 294 height 179
paste div
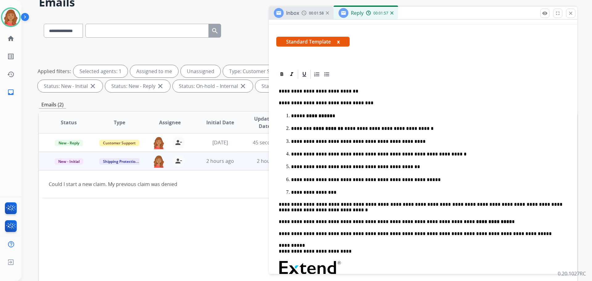
click at [280, 86] on div "**********" at bounding box center [423, 225] width 294 height 291
click at [281, 83] on div "**********" at bounding box center [423, 225] width 294 height 291
click at [284, 79] on div at bounding box center [281, 74] width 9 height 9
click at [281, 87] on div "**********" at bounding box center [423, 225] width 294 height 291
click at [279, 90] on div "**********" at bounding box center [423, 225] width 294 height 291
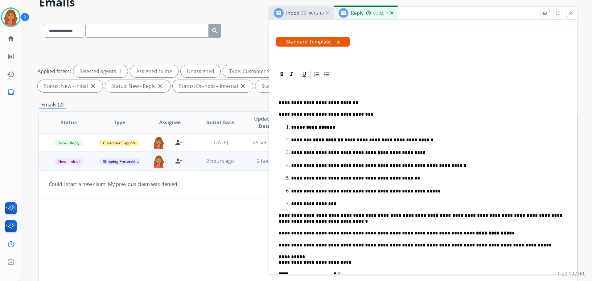
click at [284, 84] on div "**********" at bounding box center [423, 231] width 294 height 303
drag, startPoint x: 293, startPoint y: 94, endPoint x: 288, endPoint y: 89, distance: 7.0
click at [288, 89] on p "**********" at bounding box center [421, 97] width 284 height 17
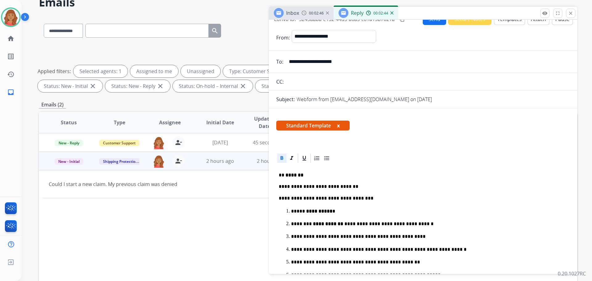
scroll to position [0, 0]
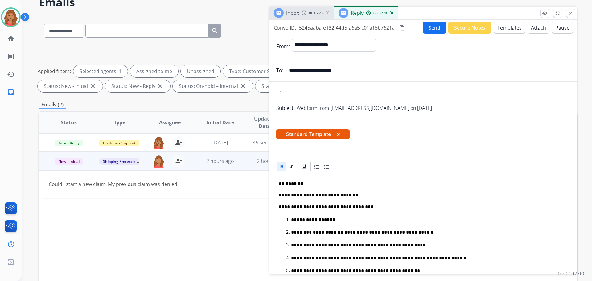
click at [333, 28] on mat-icon "content_copy" at bounding box center [402, 28] width 6 height 6
click at [333, 29] on button "Send" at bounding box center [434, 28] width 23 height 12
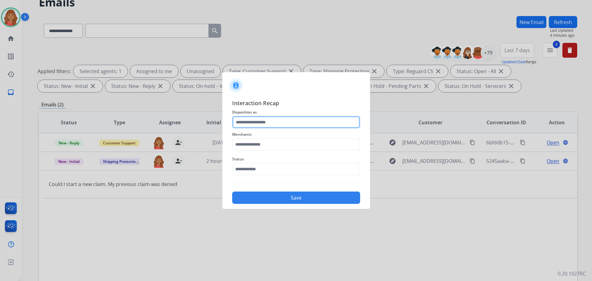
drag, startPoint x: 255, startPoint y: 123, endPoint x: 256, endPoint y: 127, distance: 4.5
click at [255, 123] on input "text" at bounding box center [296, 122] width 128 height 12
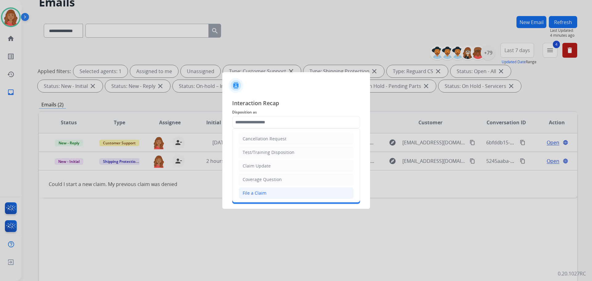
click at [254, 192] on div "File a Claim" at bounding box center [255, 193] width 24 height 6
type input "**********"
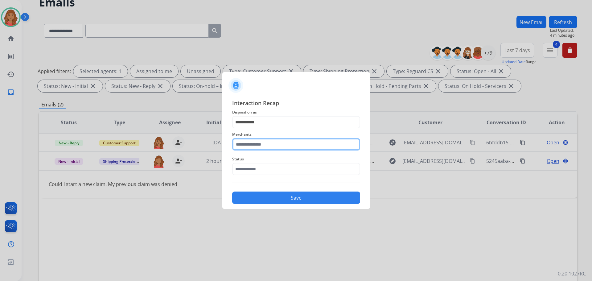
click at [258, 147] on input "text" at bounding box center [296, 144] width 128 height 12
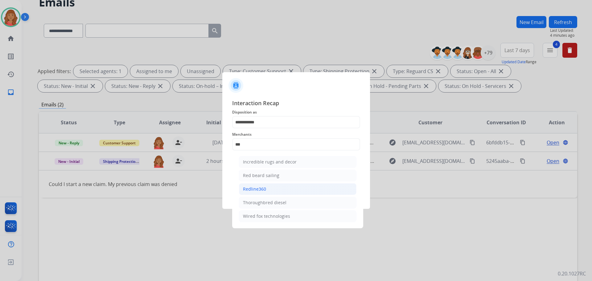
click at [260, 188] on div "Redline360" at bounding box center [254, 189] width 23 height 6
type input "**********"
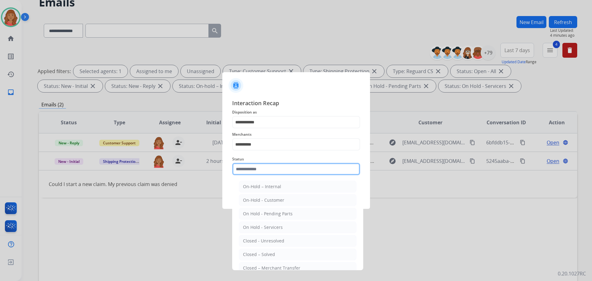
click at [259, 173] on input "text" at bounding box center [296, 169] width 128 height 12
drag, startPoint x: 255, startPoint y: 255, endPoint x: 265, endPoint y: 226, distance: 30.5
click at [256, 255] on div "Closed – Solved" at bounding box center [259, 254] width 32 height 6
type input "**********"
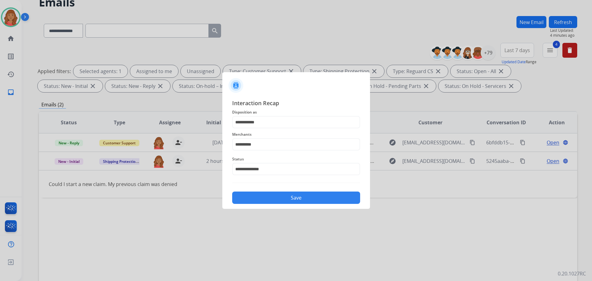
click at [268, 196] on button "Save" at bounding box center [296, 198] width 128 height 12
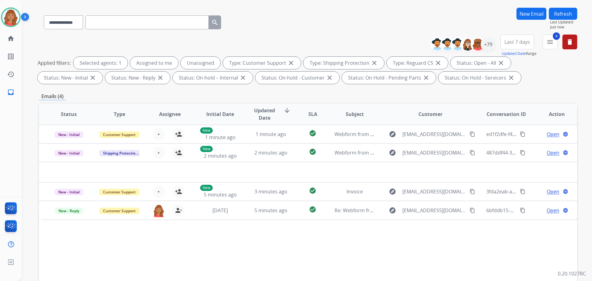
scroll to position [93, 0]
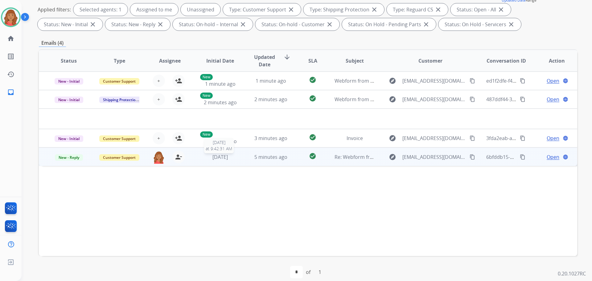
click at [221, 157] on span "3 days ago" at bounding box center [220, 157] width 15 height 7
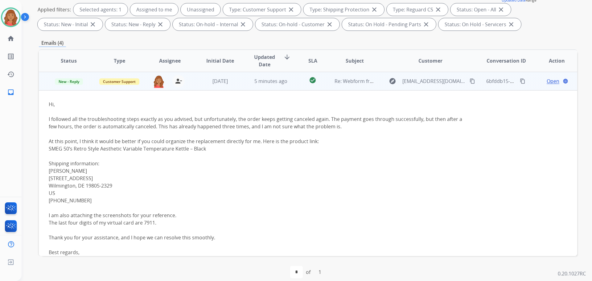
scroll to position [56, 0]
click at [333, 81] on span "Open" at bounding box center [553, 80] width 13 height 7
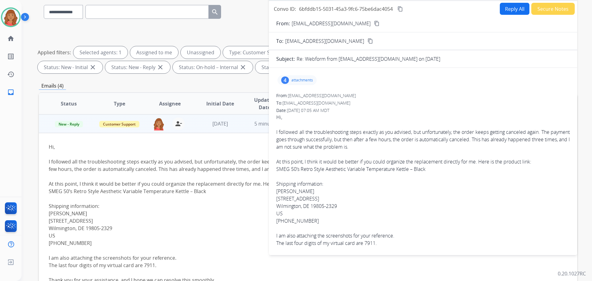
scroll to position [0, 0]
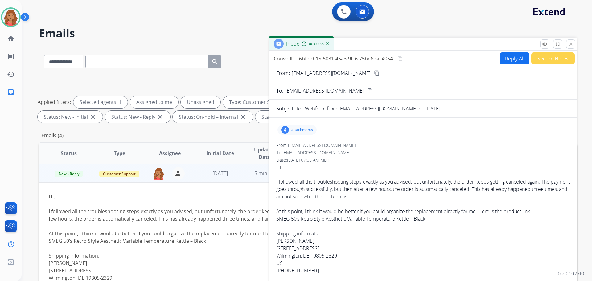
click at [333, 60] on button "Reply All" at bounding box center [515, 58] width 30 height 12
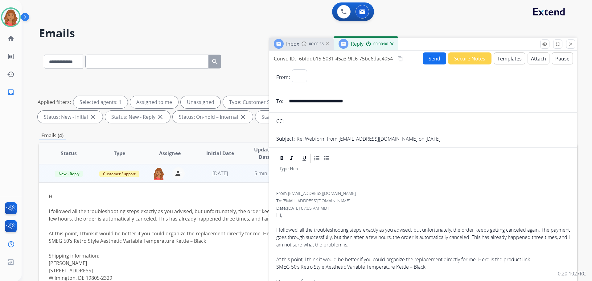
select select "**********"
click at [333, 59] on button "Templates" at bounding box center [509, 58] width 31 height 12
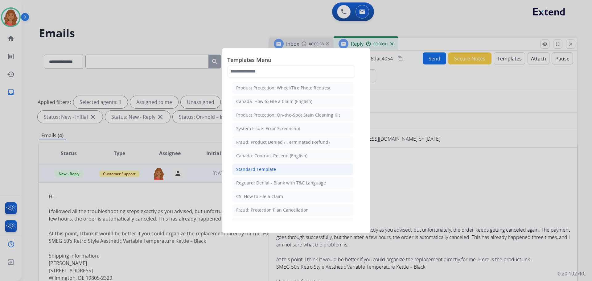
click at [250, 167] on div "Standard Template" at bounding box center [256, 169] width 40 height 6
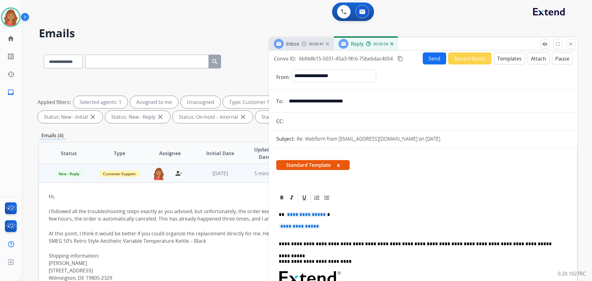
drag, startPoint x: 362, startPoint y: 104, endPoint x: 297, endPoint y: 103, distance: 65.1
click at [289, 105] on input "**********" at bounding box center [427, 101] width 285 height 12
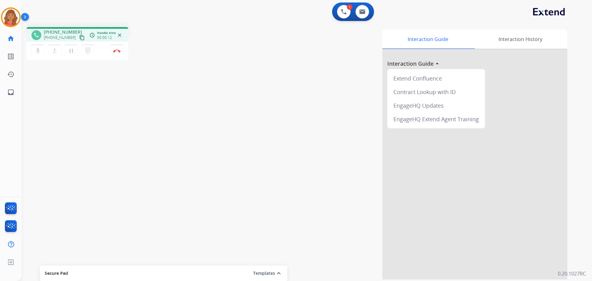
drag, startPoint x: 76, startPoint y: 36, endPoint x: 55, endPoint y: 37, distance: 21.3
click at [79, 37] on mat-icon "content_copy" at bounding box center [82, 38] width 6 height 6
click at [118, 52] on button "Disconnect" at bounding box center [116, 50] width 13 height 13
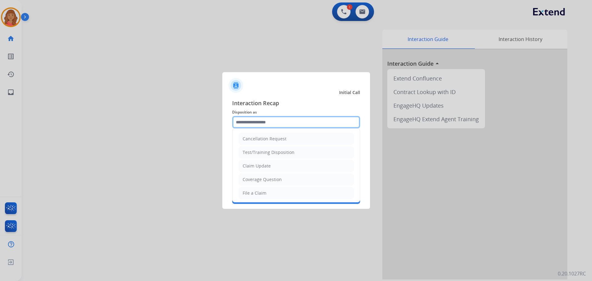
drag, startPoint x: 265, startPoint y: 121, endPoint x: 260, endPoint y: 130, distance: 9.9
click at [265, 122] on input "text" at bounding box center [296, 122] width 128 height 12
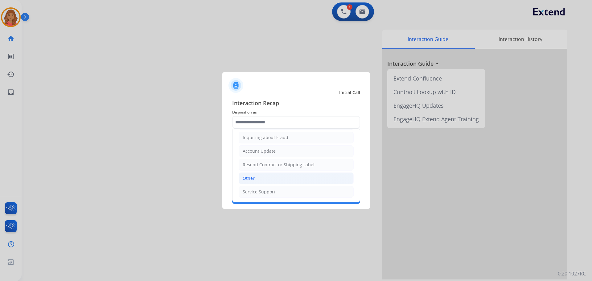
click at [253, 179] on div "Other" at bounding box center [249, 178] width 12 height 6
type input "*****"
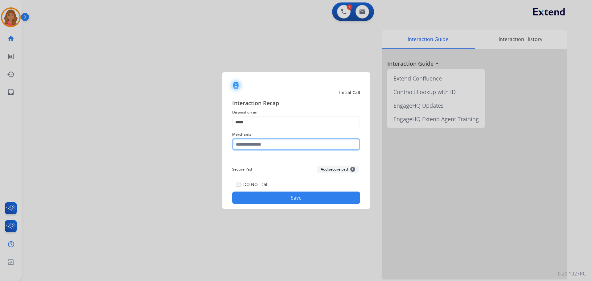
click at [255, 146] on input "text" at bounding box center [296, 144] width 128 height 12
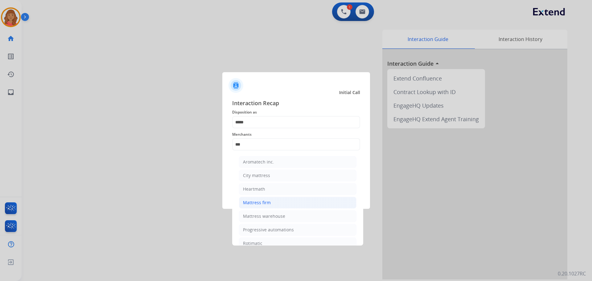
click at [254, 202] on div "Mattress firm" at bounding box center [257, 203] width 28 height 6
type input "**********"
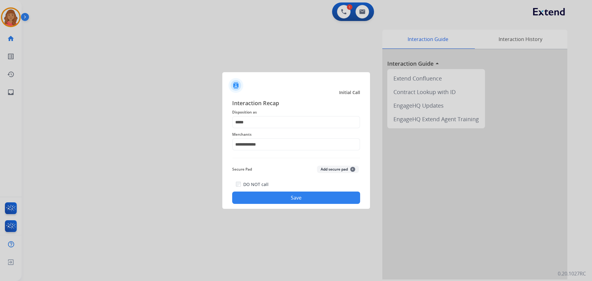
click at [263, 194] on button "Save" at bounding box center [296, 198] width 128 height 12
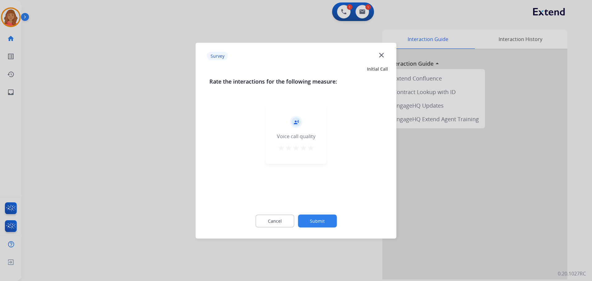
click at [314, 149] on mat-icon "star" at bounding box center [310, 147] width 7 height 7
click at [321, 225] on button "Submit" at bounding box center [317, 220] width 39 height 13
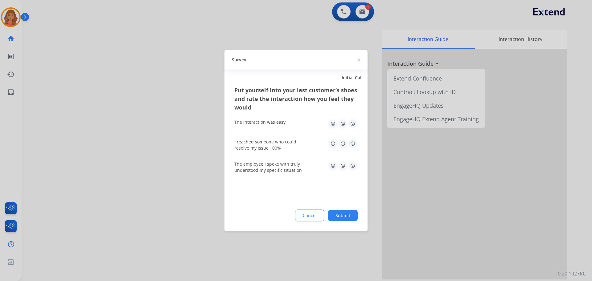
click at [333, 125] on img at bounding box center [353, 124] width 10 height 10
click at [333, 143] on img at bounding box center [353, 143] width 10 height 10
click at [333, 166] on img at bounding box center [353, 166] width 10 height 10
click at [333, 214] on button "Submit" at bounding box center [343, 215] width 30 height 11
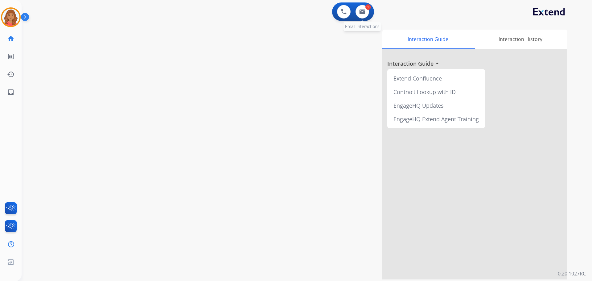
click at [333, 10] on div "1 Email Interactions" at bounding box center [362, 12] width 19 height 14
click at [333, 9] on button at bounding box center [363, 12] width 14 height 14
select select "**********"
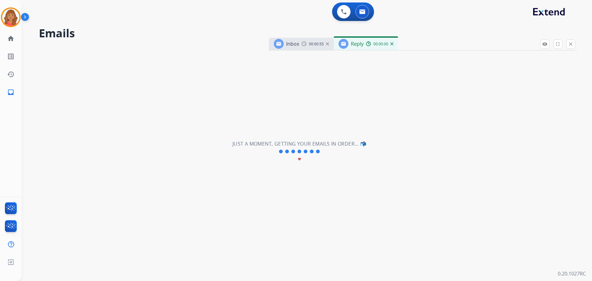
select select "**********"
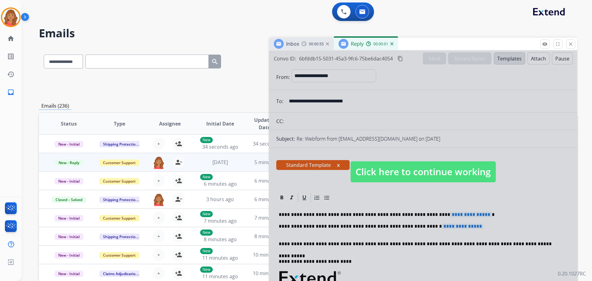
click at [333, 188] on div at bounding box center [423, 166] width 308 height 230
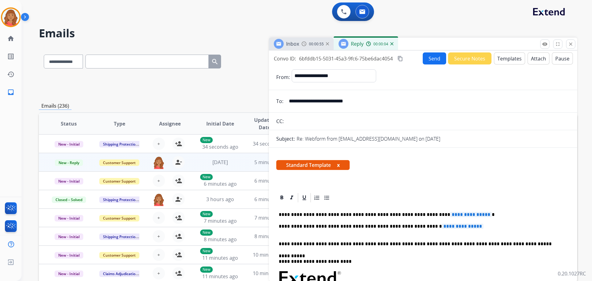
drag, startPoint x: 394, startPoint y: 43, endPoint x: 399, endPoint y: 44, distance: 5.2
click at [333, 43] on div "Reply 00:00:04" at bounding box center [366, 44] width 64 height 12
click at [333, 40] on button "close Close" at bounding box center [570, 43] width 9 height 9
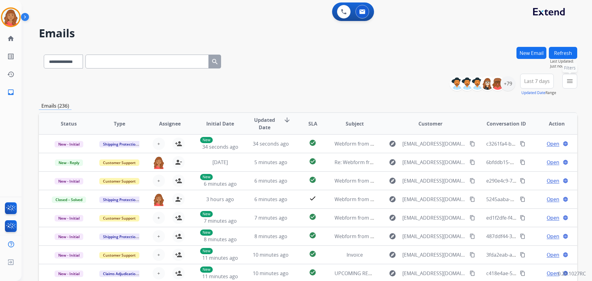
click at [333, 82] on mat-icon "menu" at bounding box center [569, 80] width 7 height 7
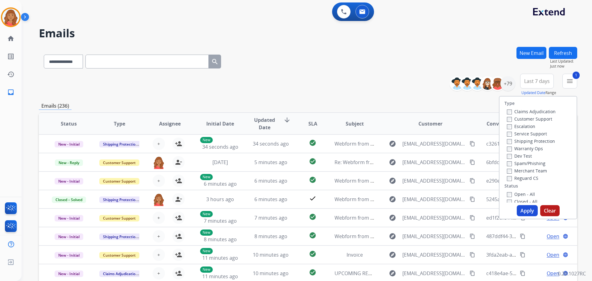
click at [333, 140] on label "Shipping Protection" at bounding box center [531, 141] width 48 height 6
click at [333, 211] on button "Apply" at bounding box center [527, 210] width 21 height 11
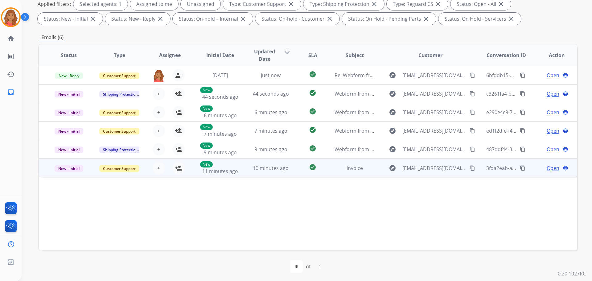
scroll to position [100, 0]
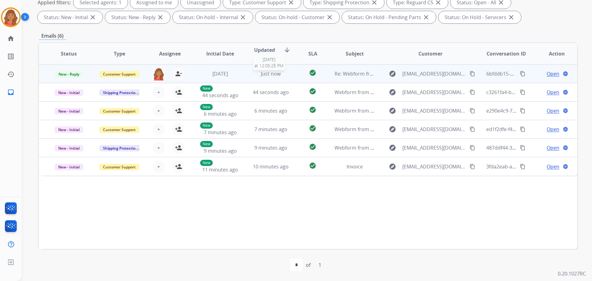
click at [255, 76] on div "Just now" at bounding box center [271, 73] width 40 height 7
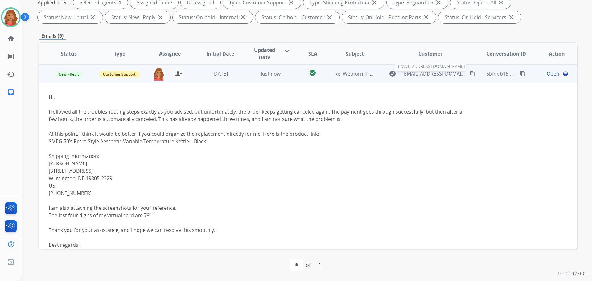
click at [333, 73] on span "tanishagilbert@protonmail.com" at bounding box center [435, 73] width 64 height 7
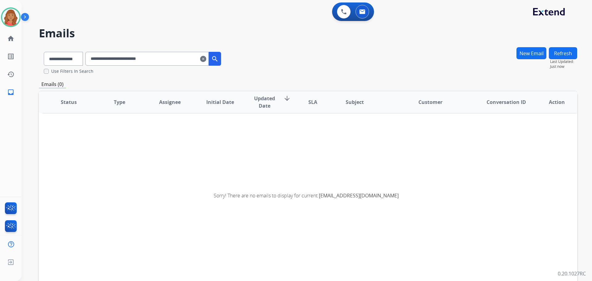
click at [206, 59] on mat-icon "clear" at bounding box center [203, 58] width 6 height 7
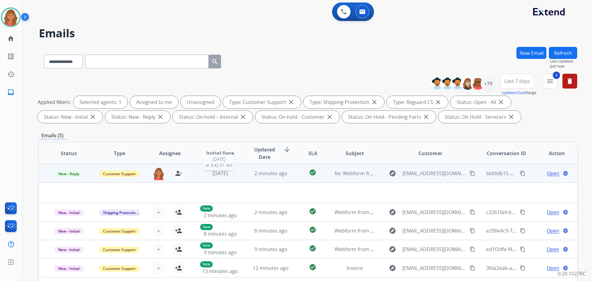
click at [214, 176] on span "3 days ago" at bounding box center [220, 173] width 15 height 7
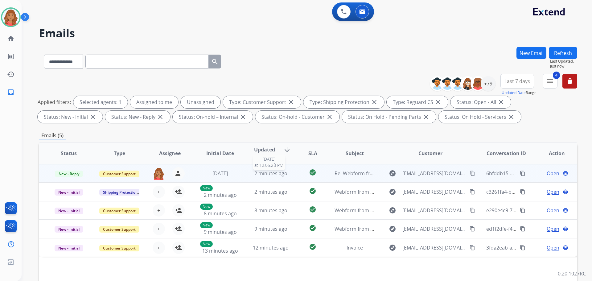
click at [251, 174] on div "2 minutes ago" at bounding box center [271, 173] width 40 height 7
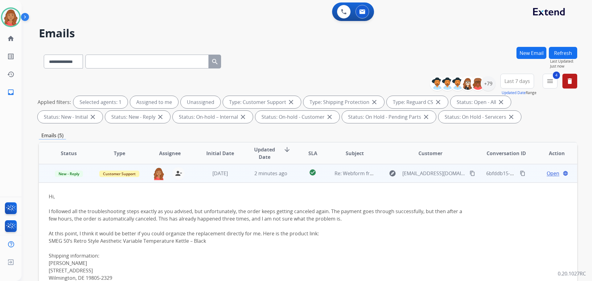
click at [333, 178] on td "Open language" at bounding box center [552, 173] width 51 height 19
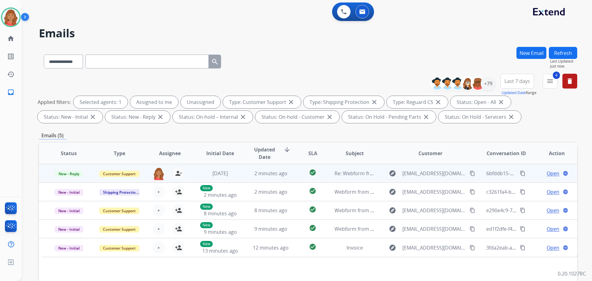
click at [333, 176] on span "Open" at bounding box center [553, 173] width 13 height 7
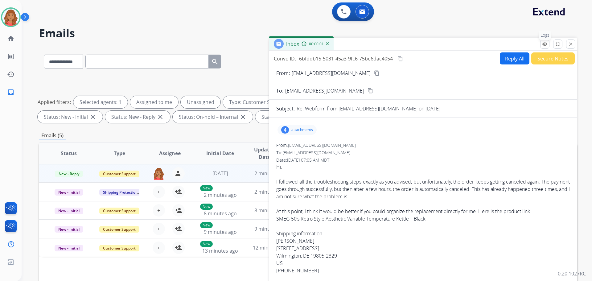
click at [333, 43] on mat-icon "remove_red_eye" at bounding box center [545, 44] width 6 height 6
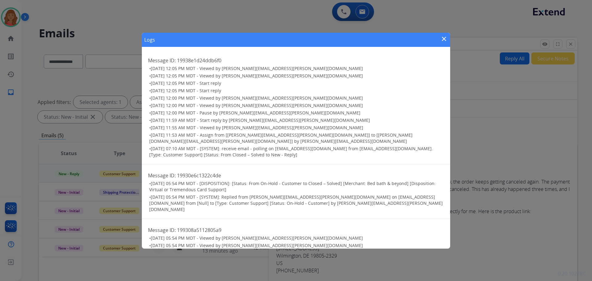
click at [333, 37] on mat-icon "close" at bounding box center [443, 38] width 7 height 7
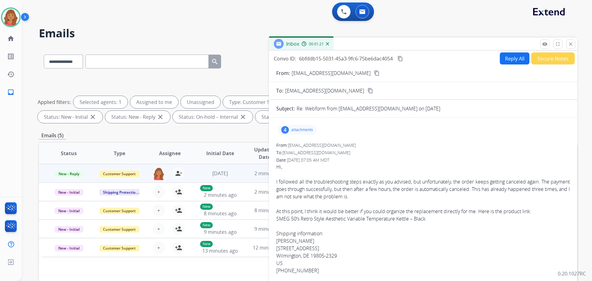
click at [296, 131] on p "attachments" at bounding box center [302, 129] width 22 height 5
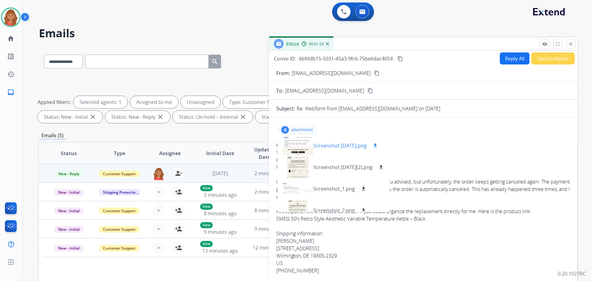
click at [294, 153] on div at bounding box center [298, 146] width 31 height 22
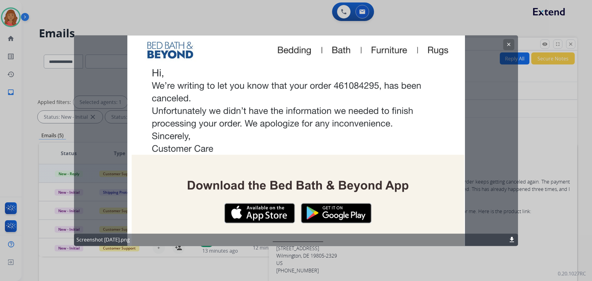
click at [333, 44] on mat-icon "clear" at bounding box center [509, 45] width 6 height 6
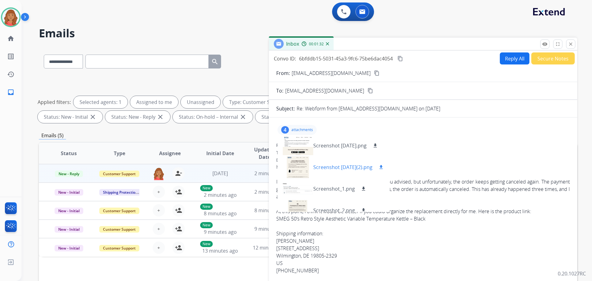
click at [295, 166] on div at bounding box center [298, 167] width 31 height 22
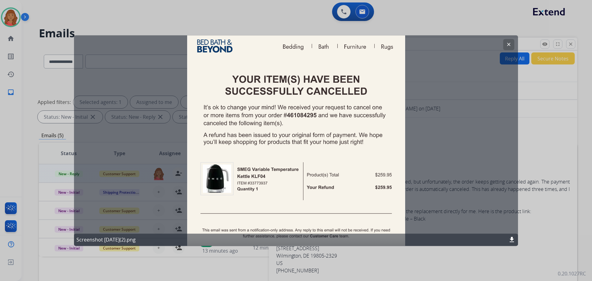
click at [333, 44] on button "clear" at bounding box center [508, 44] width 11 height 11
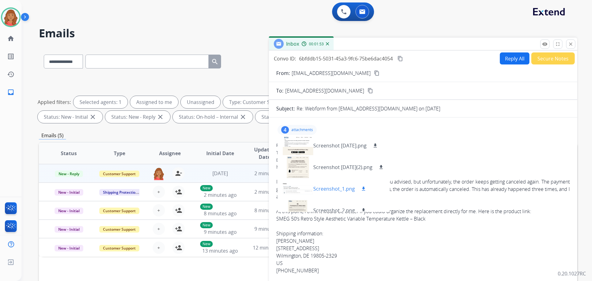
click at [297, 192] on div at bounding box center [298, 189] width 31 height 22
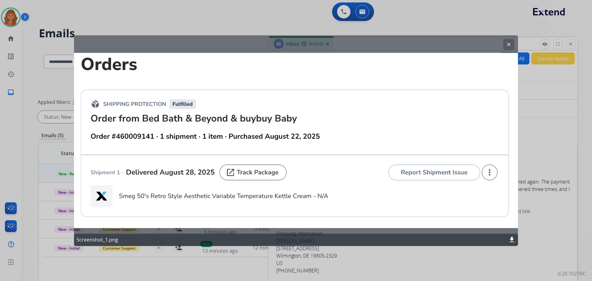
click at [333, 48] on button "clear" at bounding box center [508, 44] width 11 height 11
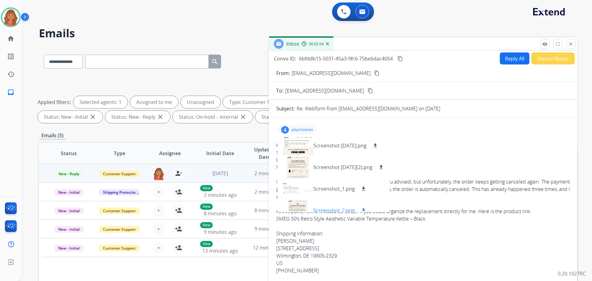
click at [300, 201] on div at bounding box center [298, 211] width 31 height 22
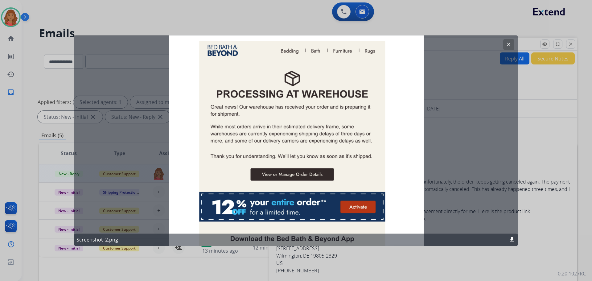
click at [333, 46] on mat-icon "clear" at bounding box center [509, 45] width 6 height 6
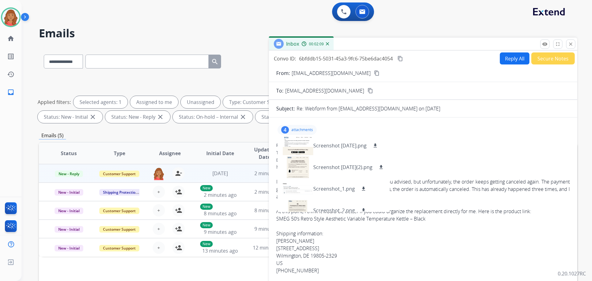
click at [333, 132] on div "4 attachments Screenshot 2025-09-11.png download Screenshot 2025-09-11(2).png d…" at bounding box center [423, 129] width 294 height 15
click at [333, 62] on button "Reply All" at bounding box center [515, 58] width 30 height 12
select select "**********"
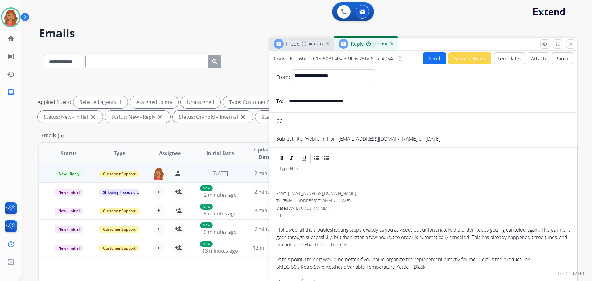
click at [333, 60] on button "Templates" at bounding box center [509, 58] width 31 height 12
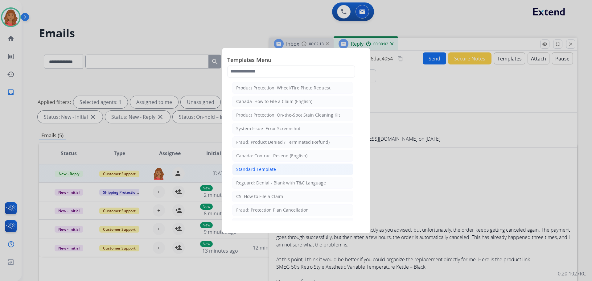
click at [266, 172] on div "Standard Template" at bounding box center [256, 169] width 40 height 6
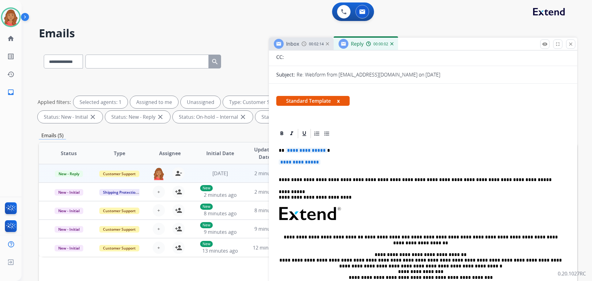
scroll to position [93, 0]
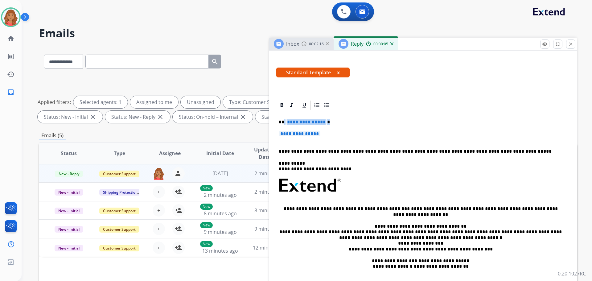
drag, startPoint x: 320, startPoint y: 134, endPoint x: 283, endPoint y: 121, distance: 39.3
click at [284, 121] on div "**********" at bounding box center [423, 200] width 294 height 179
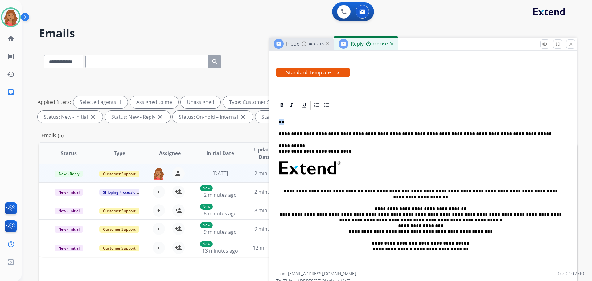
drag, startPoint x: 286, startPoint y: 125, endPoint x: 283, endPoint y: 121, distance: 5.1
click at [283, 121] on p at bounding box center [421, 122] width 284 height 6
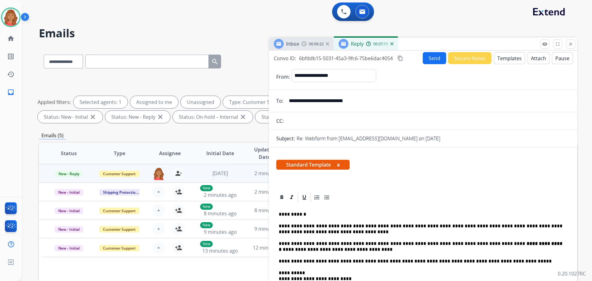
scroll to position [0, 0]
drag, startPoint x: 400, startPoint y: 58, endPoint x: 390, endPoint y: 63, distance: 11.6
click at [333, 58] on mat-icon "content_copy" at bounding box center [401, 59] width 6 height 6
click at [333, 61] on button "Send" at bounding box center [434, 58] width 23 height 12
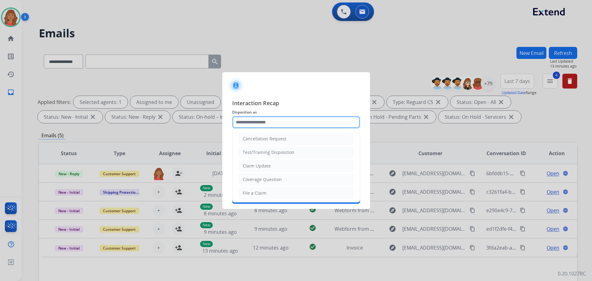
drag, startPoint x: 266, startPoint y: 120, endPoint x: 265, endPoint y: 124, distance: 3.8
click at [266, 121] on input "text" at bounding box center [296, 122] width 128 height 12
type input "*"
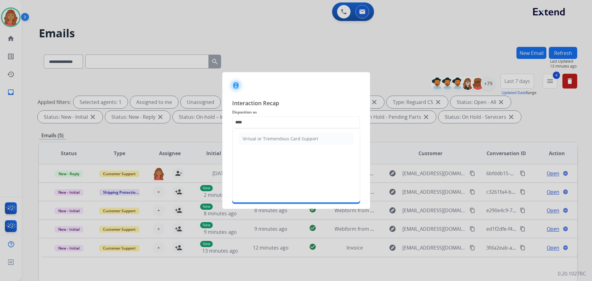
click at [269, 142] on li "Virtual or Tremendous Card Support" at bounding box center [296, 139] width 115 height 12
type input "**********"
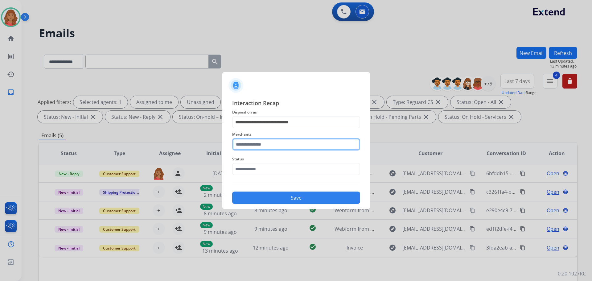
click at [254, 146] on input "text" at bounding box center [296, 144] width 128 height 12
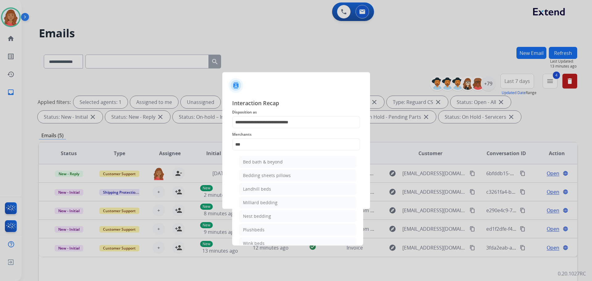
click at [261, 156] on li "Bed bath & beyond" at bounding box center [298, 162] width 118 height 12
type input "**********"
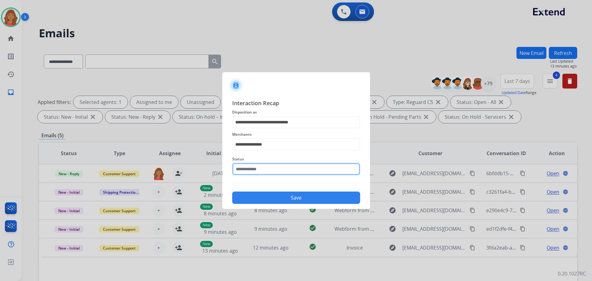
click at [255, 171] on input "text" at bounding box center [296, 169] width 128 height 12
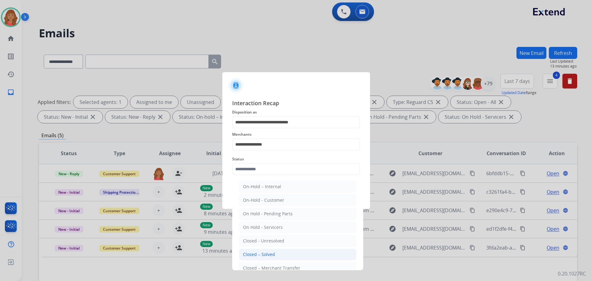
click at [262, 253] on div "Closed – Solved" at bounding box center [259, 254] width 32 height 6
type input "**********"
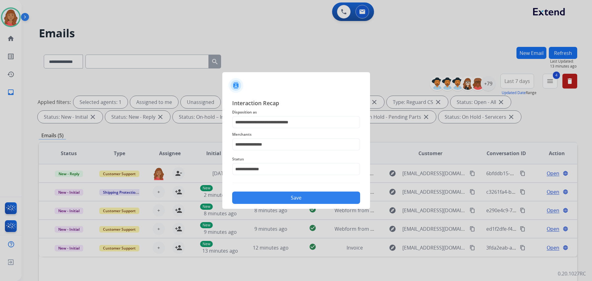
click at [265, 199] on button "Save" at bounding box center [296, 198] width 128 height 12
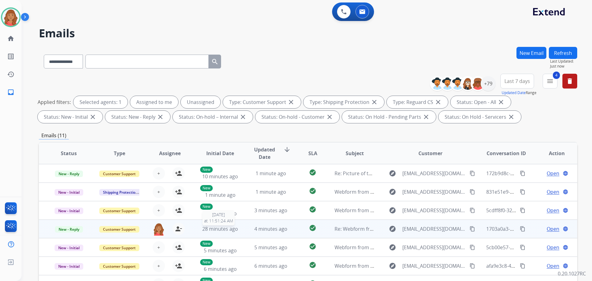
click at [230, 231] on span "28 minutes ago" at bounding box center [220, 228] width 36 height 7
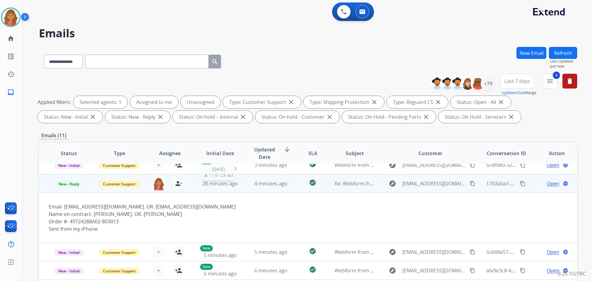
scroll to position [51, 0]
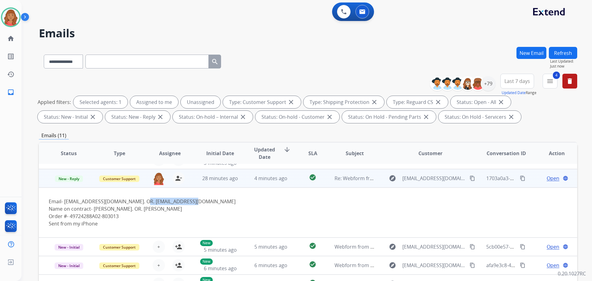
drag, startPoint x: 145, startPoint y: 202, endPoint x: 198, endPoint y: 203, distance: 53.4
click at [198, 203] on div "Email- margaretnunez1@gmail.com. OR. josen1960@icloud.com Name on contract- Mar…" at bounding box center [258, 213] width 418 height 30
copy div "osen1960@icloud.com"
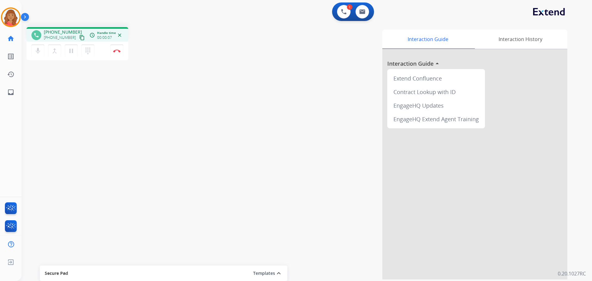
drag, startPoint x: 74, startPoint y: 37, endPoint x: 61, endPoint y: 42, distance: 14.3
click at [79, 37] on mat-icon "content_copy" at bounding box center [82, 38] width 6 height 6
click at [333, 15] on button at bounding box center [363, 12] width 14 height 14
select select "**********"
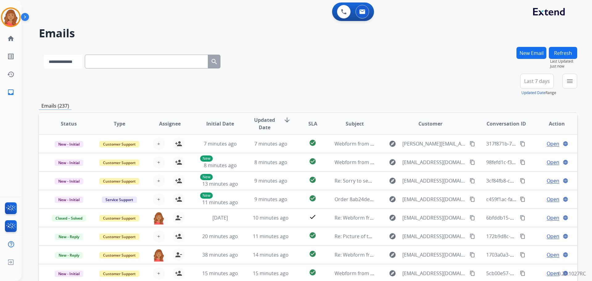
click at [73, 64] on select "**********" at bounding box center [63, 62] width 39 height 14
paste input "**********"
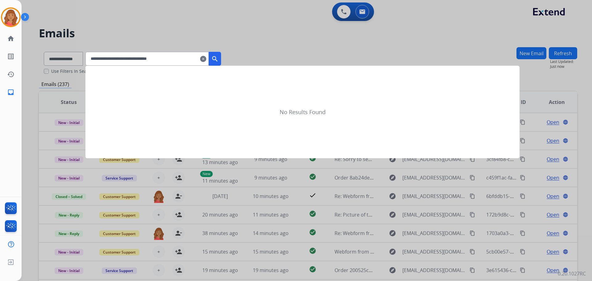
type input "**********"
click at [219, 60] on mat-icon "search" at bounding box center [214, 58] width 7 height 7
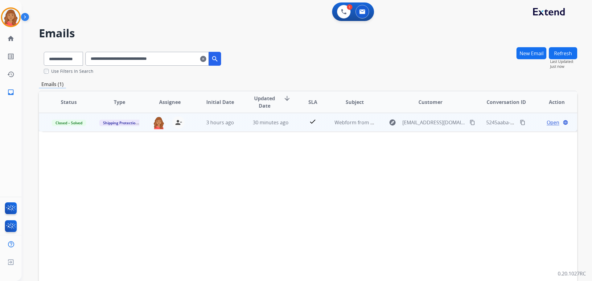
click at [248, 125] on td "30 minutes ago" at bounding box center [266, 122] width 51 height 19
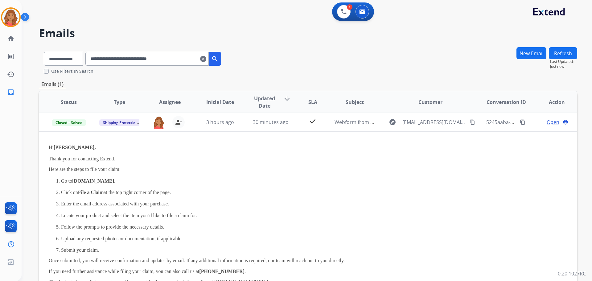
click at [206, 59] on mat-icon "clear" at bounding box center [203, 58] width 6 height 7
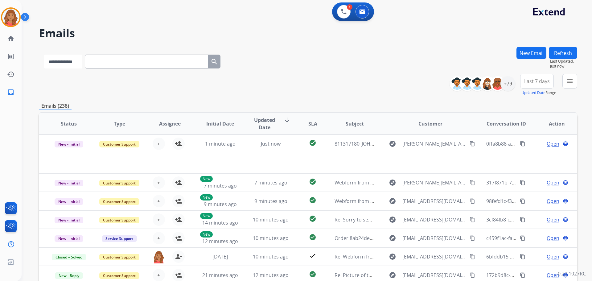
click at [70, 66] on select "**********" at bounding box center [63, 62] width 39 height 14
select select "**********"
click at [44, 55] on select "**********" at bounding box center [63, 62] width 39 height 14
paste input "**********"
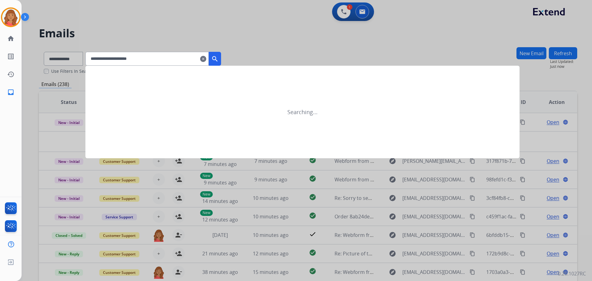
type input "**********"
click at [219, 60] on mat-icon "search" at bounding box center [214, 58] width 7 height 7
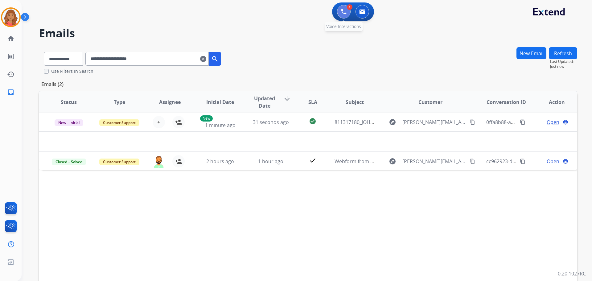
click at [333, 13] on img at bounding box center [344, 12] width 6 height 6
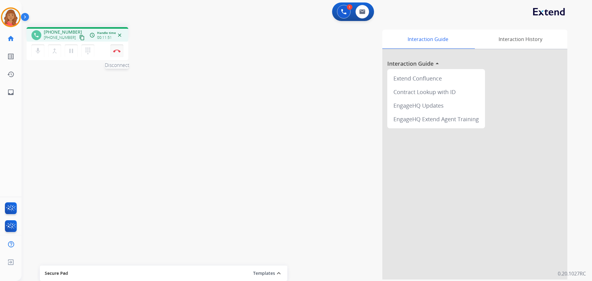
click at [117, 49] on button "Disconnect" at bounding box center [116, 50] width 13 height 13
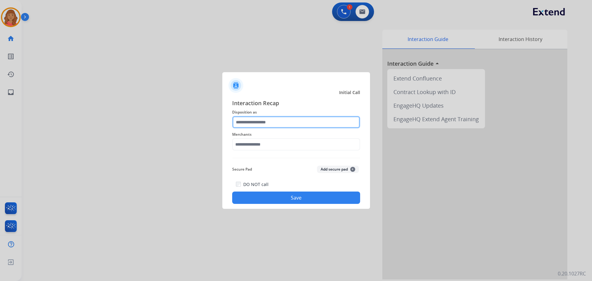
click at [265, 122] on input "text" at bounding box center [296, 122] width 128 height 12
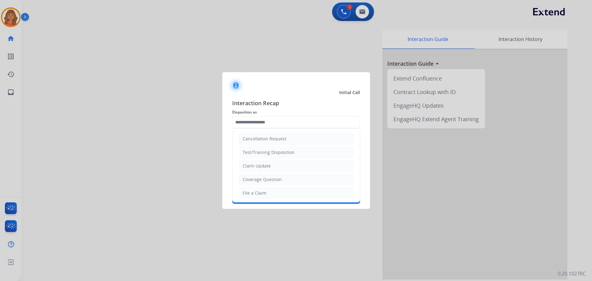
click at [249, 186] on ul "Cancellation Request Test/Training Disposition Claim Update Coverage Question F…" at bounding box center [296, 214] width 127 height 170
click at [257, 122] on input "text" at bounding box center [296, 122] width 128 height 12
click at [259, 163] on div "Claim Update" at bounding box center [257, 166] width 28 height 6
type input "**********"
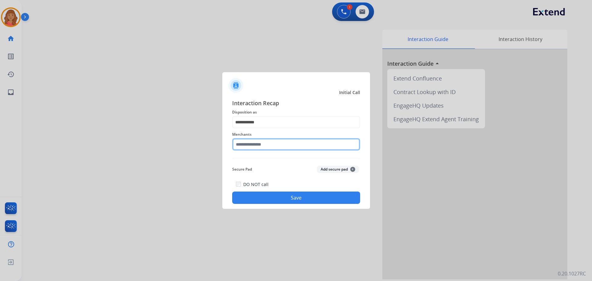
click at [258, 146] on input "text" at bounding box center [296, 144] width 128 height 12
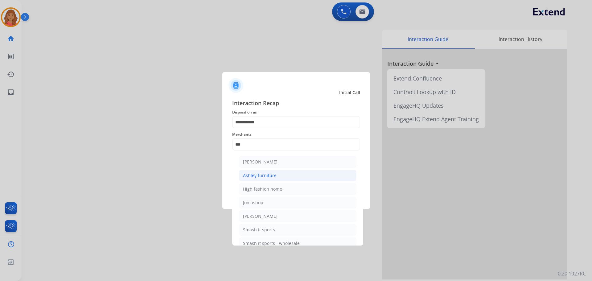
click at [255, 173] on div "Ashley furniture" at bounding box center [260, 175] width 34 height 6
type input "**********"
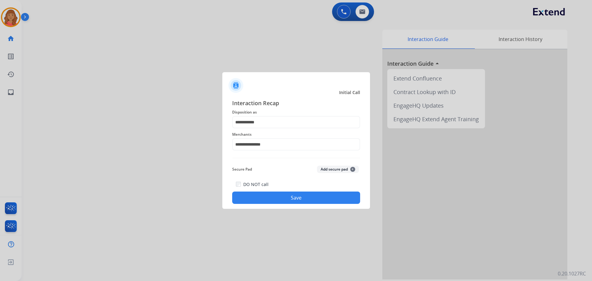
click at [269, 207] on div "**********" at bounding box center [296, 151] width 148 height 115
click at [309, 200] on button "Save" at bounding box center [296, 198] width 128 height 12
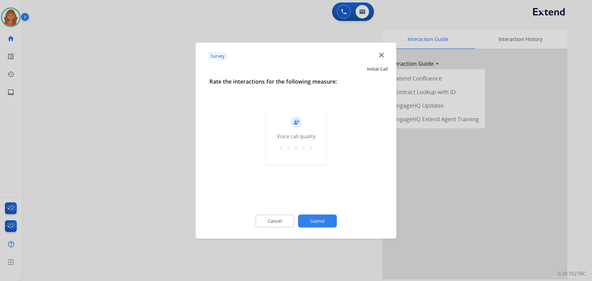
drag, startPoint x: 311, startPoint y: 146, endPoint x: 311, endPoint y: 149, distance: 3.4
click at [311, 146] on mat-icon "star" at bounding box center [310, 147] width 7 height 7
click at [319, 223] on button "Submit" at bounding box center [317, 220] width 39 height 13
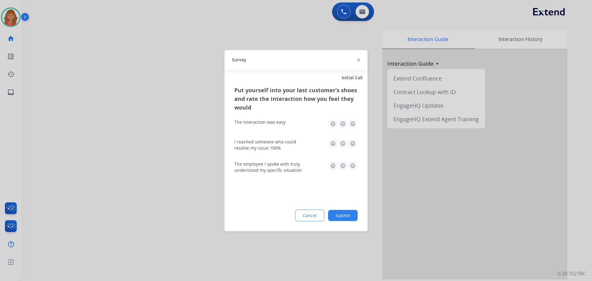
drag, startPoint x: 352, startPoint y: 123, endPoint x: 354, endPoint y: 132, distance: 9.1
click at [333, 124] on img at bounding box center [353, 124] width 10 height 10
click at [333, 139] on img at bounding box center [353, 143] width 10 height 10
click at [333, 165] on img at bounding box center [353, 166] width 10 height 10
click at [333, 213] on button "Submit" at bounding box center [343, 215] width 30 height 11
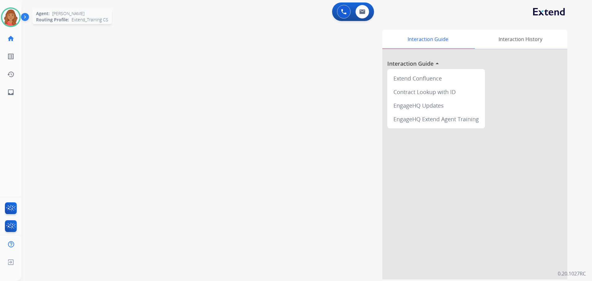
click at [16, 17] on img at bounding box center [10, 17] width 17 height 17
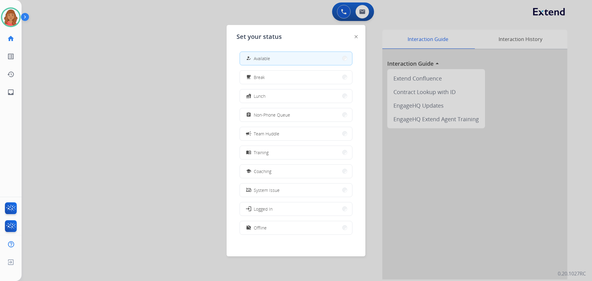
click at [261, 173] on span "Coaching" at bounding box center [263, 171] width 18 height 6
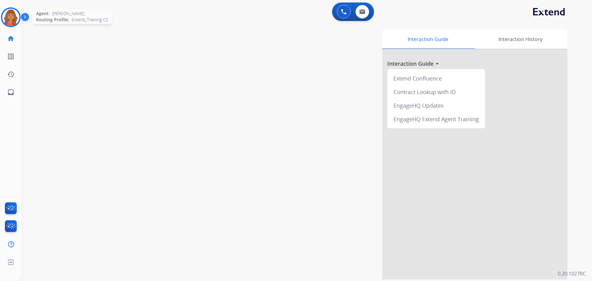
click at [10, 20] on img at bounding box center [10, 17] width 17 height 17
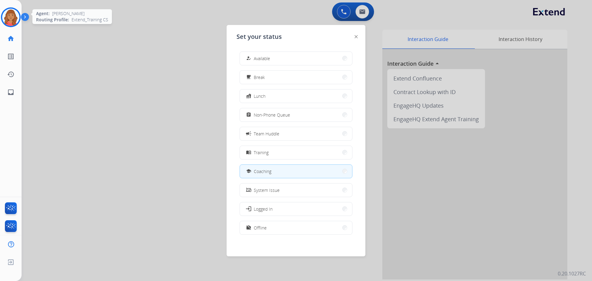
click at [10, 20] on img at bounding box center [10, 17] width 17 height 17
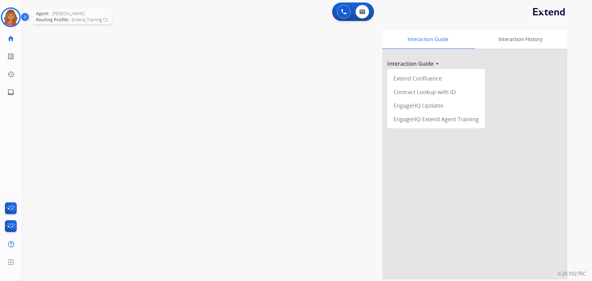
click at [8, 19] on img at bounding box center [10, 17] width 17 height 17
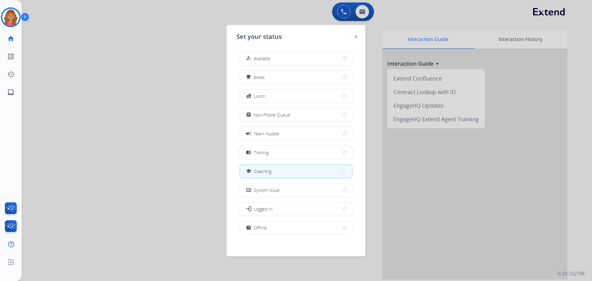
click at [284, 56] on button "how_to_reg Available" at bounding box center [296, 58] width 112 height 13
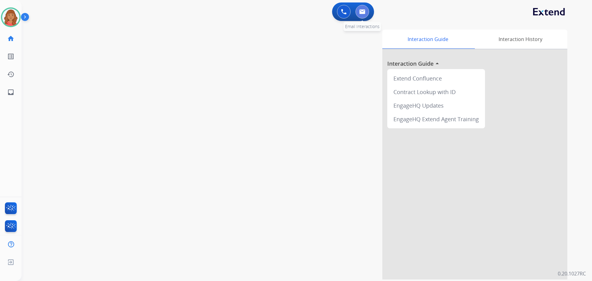
click at [333, 16] on button at bounding box center [363, 12] width 14 height 14
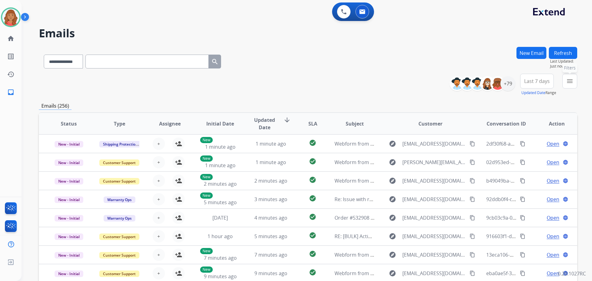
click at [333, 85] on button "menu Filters" at bounding box center [570, 81] width 15 height 15
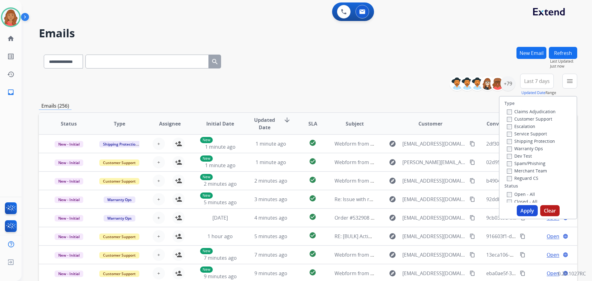
click at [333, 119] on div "Claims Adjudication Customer Support Escalation Service Support Shipping Protec…" at bounding box center [530, 145] width 51 height 74
click at [333, 192] on label "Open - All" at bounding box center [521, 194] width 28 height 6
click at [333, 206] on button "Apply" at bounding box center [527, 210] width 21 height 11
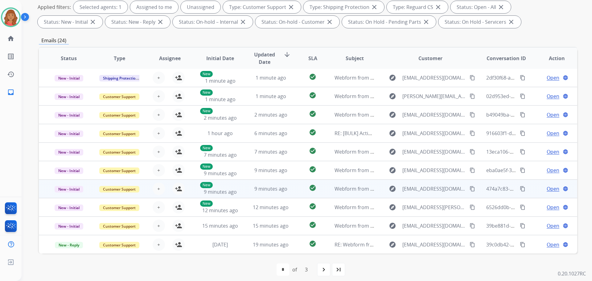
scroll to position [100, 0]
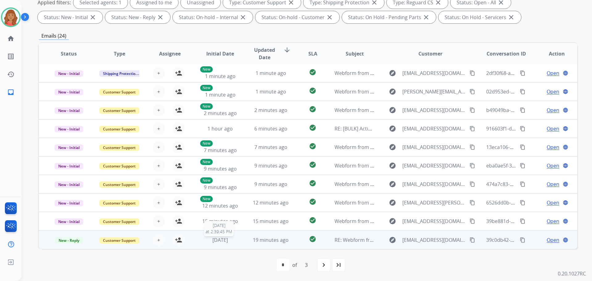
click at [216, 241] on span "[DATE]" at bounding box center [220, 240] width 15 height 7
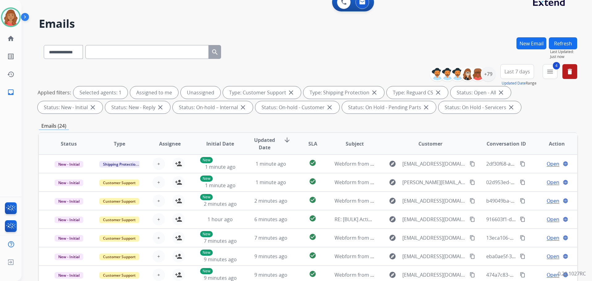
scroll to position [0, 0]
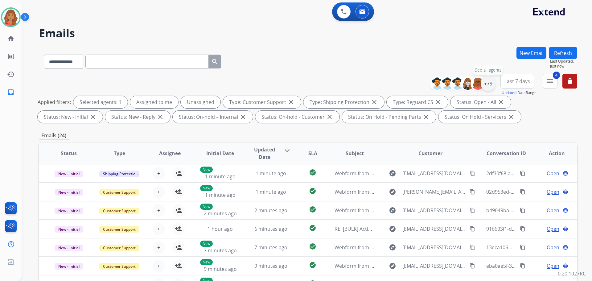
drag, startPoint x: 489, startPoint y: 86, endPoint x: 491, endPoint y: 89, distance: 3.5
click at [333, 87] on div "+79" at bounding box center [488, 83] width 15 height 15
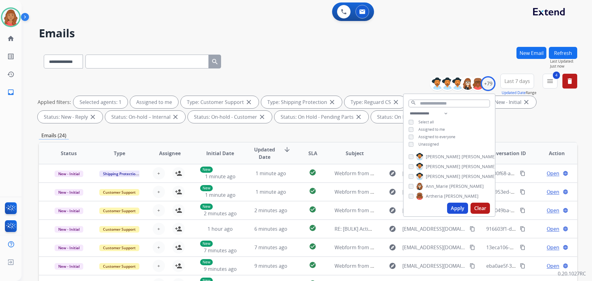
click at [333, 206] on button "Apply" at bounding box center [457, 208] width 21 height 11
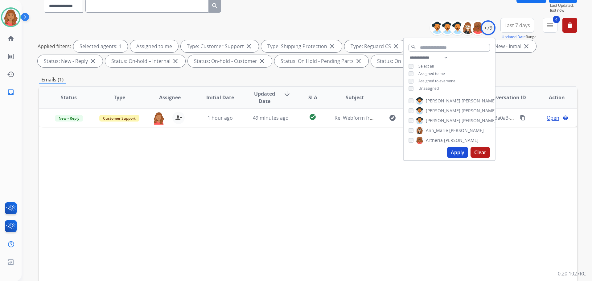
scroll to position [62, 0]
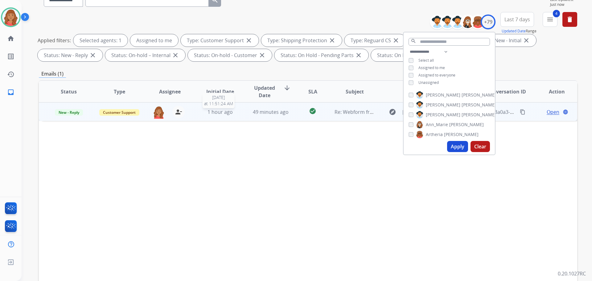
click at [208, 115] on span "1 hour ago" at bounding box center [220, 112] width 25 height 7
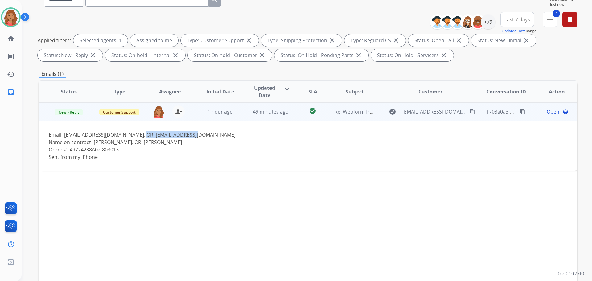
drag, startPoint x: 143, startPoint y: 134, endPoint x: 187, endPoint y: 135, distance: 43.8
click at [207, 135] on div "Email- margaretnunez1@gmail.com. OR. josen1960@icloud.com Name on contract- Mar…" at bounding box center [258, 146] width 418 height 30
copy div "josen1960@icloud.com"
click at [333, 114] on span "Open" at bounding box center [553, 111] width 13 height 7
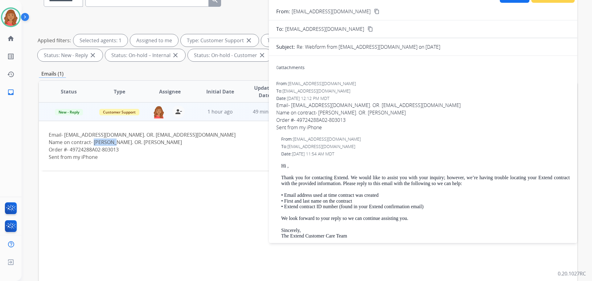
drag, startPoint x: 114, startPoint y: 142, endPoint x: 93, endPoint y: 140, distance: 21.0
click at [93, 140] on div "Name on contract- Margaret Nunez. OR. Jose Nunez" at bounding box center [258, 141] width 418 height 7
copy div "Margaret"
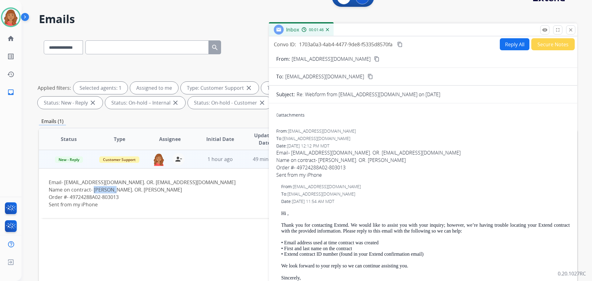
scroll to position [0, 0]
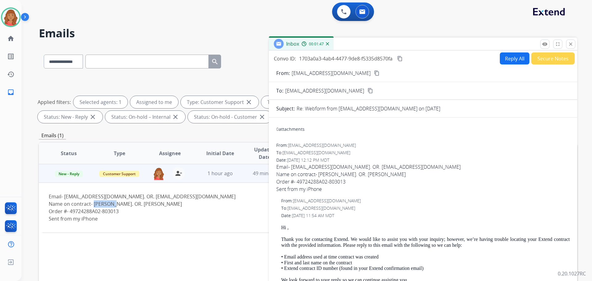
click at [333, 57] on button "Reply All" at bounding box center [515, 58] width 30 height 12
select select "**********"
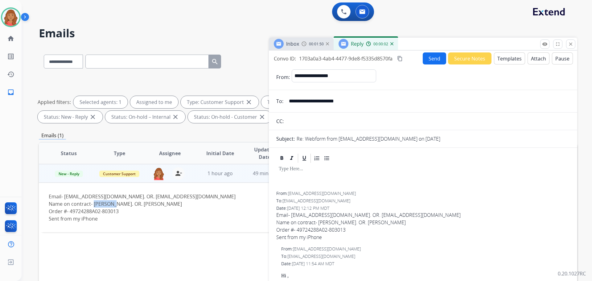
click at [333, 60] on button "Templates" at bounding box center [509, 58] width 31 height 12
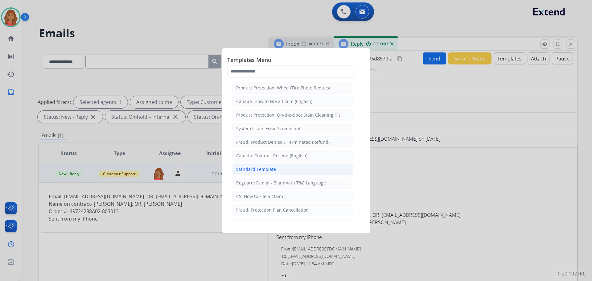
click at [259, 168] on div "Standard Template" at bounding box center [256, 169] width 40 height 6
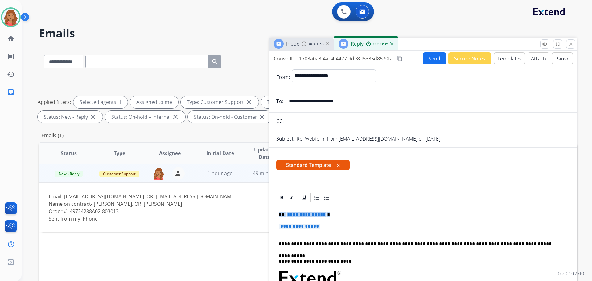
drag, startPoint x: 328, startPoint y: 226, endPoint x: 288, endPoint y: 221, distance: 40.5
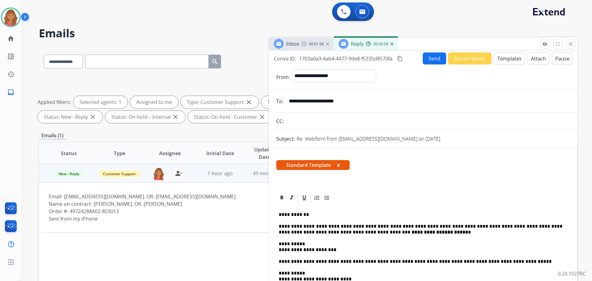
click at [333, 57] on button "Send" at bounding box center [434, 58] width 23 height 12
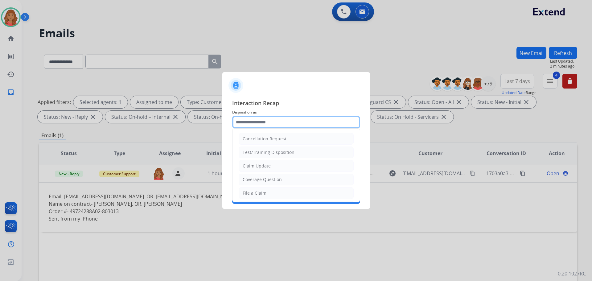
click at [266, 123] on input "text" at bounding box center [296, 122] width 128 height 12
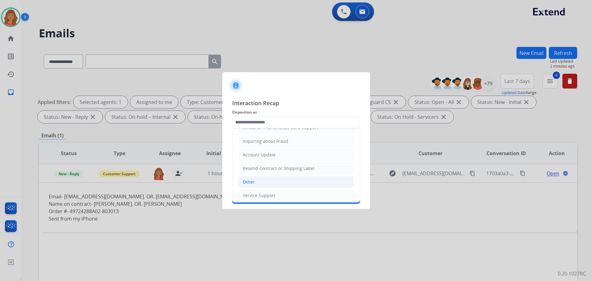
drag, startPoint x: 254, startPoint y: 182, endPoint x: 255, endPoint y: 169, distance: 12.4
click at [254, 181] on div "Other" at bounding box center [249, 182] width 12 height 6
type input "*****"
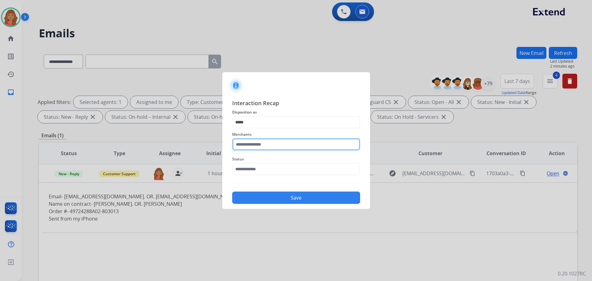
click at [257, 142] on input "text" at bounding box center [296, 144] width 128 height 12
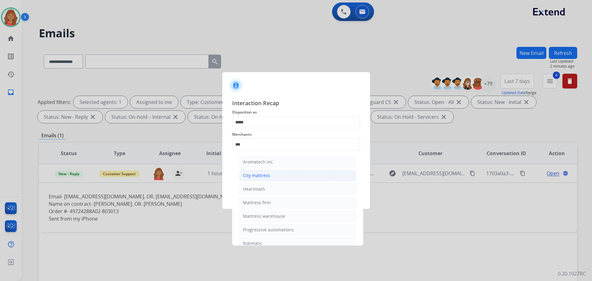
click at [255, 175] on div "City mattress" at bounding box center [256, 175] width 27 height 6
type input "**********"
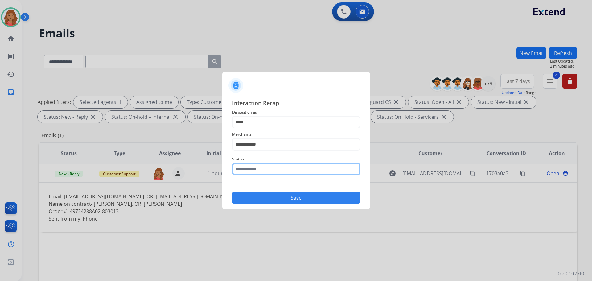
click at [254, 164] on input "text" at bounding box center [296, 169] width 128 height 12
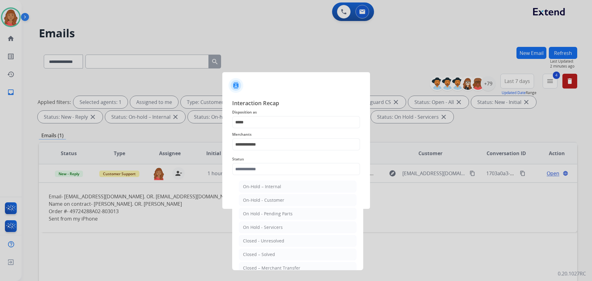
drag, startPoint x: 256, startPoint y: 256, endPoint x: 257, endPoint y: 252, distance: 3.7
click at [258, 255] on div "Closed – Solved" at bounding box center [259, 254] width 32 height 6
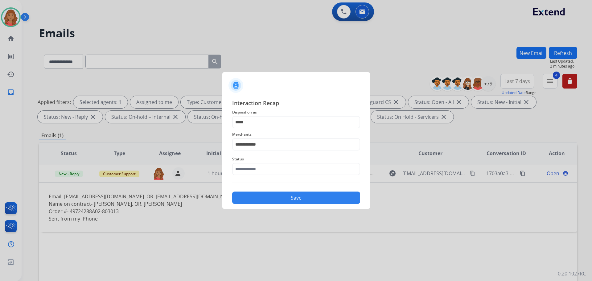
type input "**********"
click at [261, 196] on button "Save" at bounding box center [296, 198] width 128 height 12
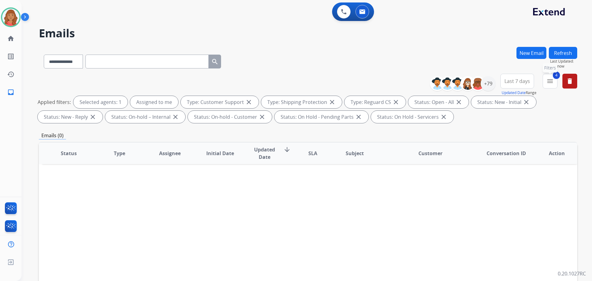
drag, startPoint x: 554, startPoint y: 80, endPoint x: 542, endPoint y: 87, distance: 14.1
click at [333, 80] on button "4 menu Filters" at bounding box center [550, 81] width 15 height 15
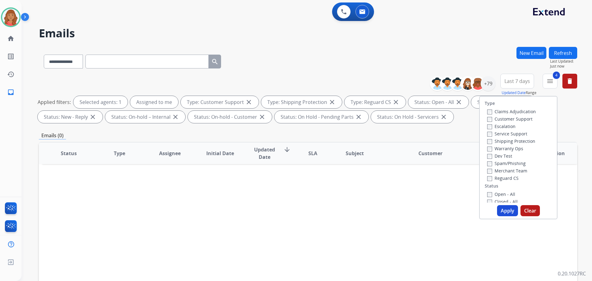
click at [333, 139] on div "Emails (0)" at bounding box center [308, 136] width 539 height 8
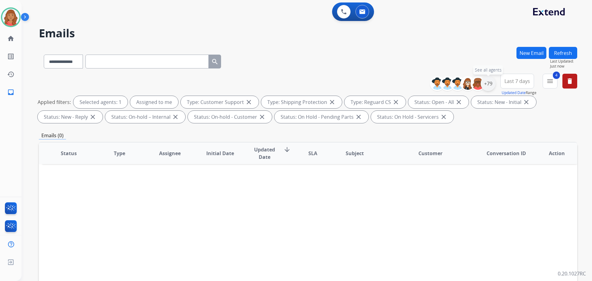
click at [333, 84] on div "+79" at bounding box center [488, 83] width 15 height 15
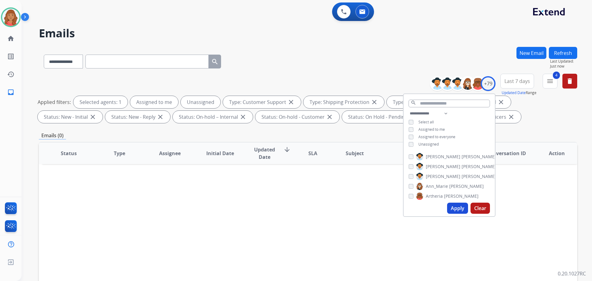
click at [333, 205] on button "Apply" at bounding box center [457, 208] width 21 height 11
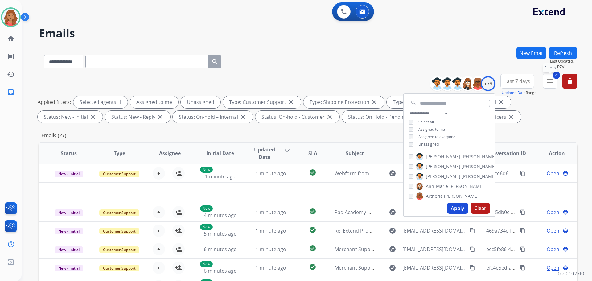
click at [333, 85] on button "4 menu Filters" at bounding box center [550, 81] width 15 height 15
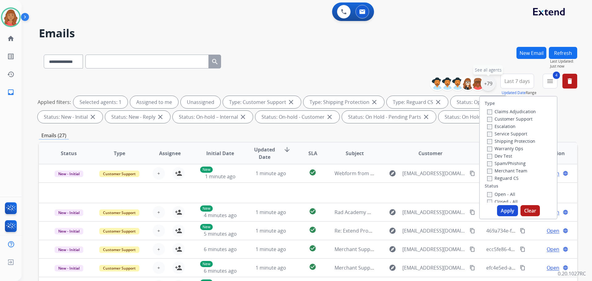
click at [333, 88] on div "+79" at bounding box center [488, 83] width 15 height 15
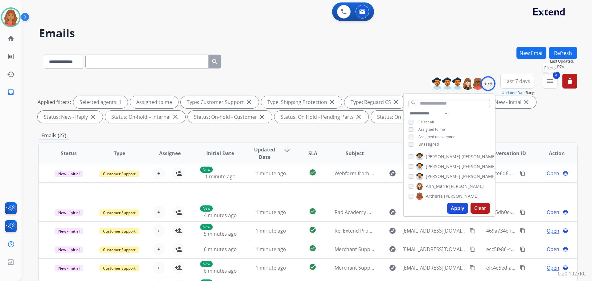
drag, startPoint x: 554, startPoint y: 82, endPoint x: 551, endPoint y: 84, distance: 4.0
click at [333, 82] on button "4 menu Filters" at bounding box center [550, 81] width 15 height 15
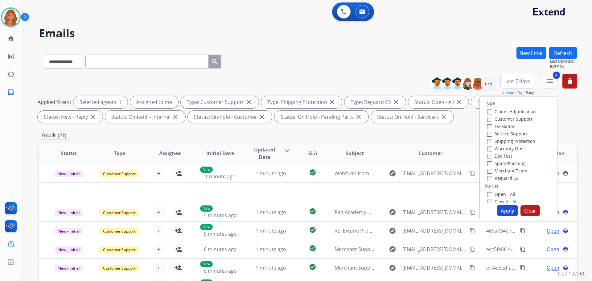
click at [333, 204] on div "Type Claims Adjudication Customer Support Escalation Service Support Shipping P…" at bounding box center [518, 157] width 78 height 123
click at [333, 210] on button "Apply" at bounding box center [507, 210] width 21 height 11
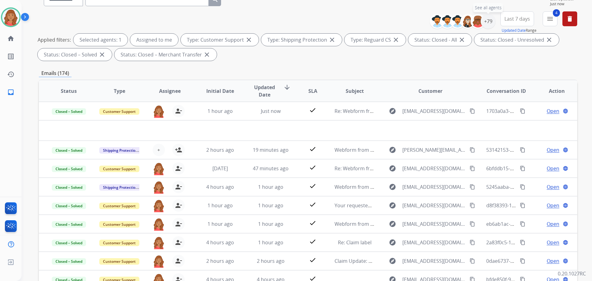
scroll to position [0, 0]
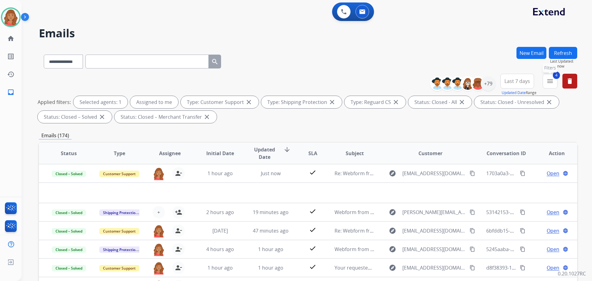
click at [333, 82] on mat-icon "menu" at bounding box center [550, 80] width 7 height 7
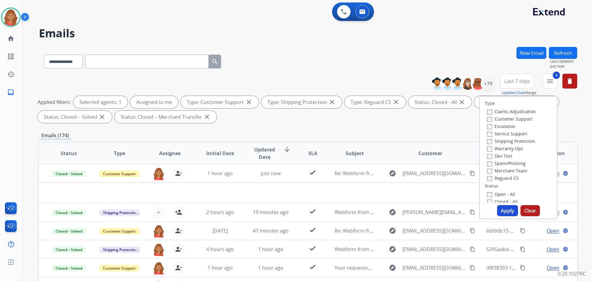
click at [333, 206] on button "Apply" at bounding box center [507, 210] width 21 height 11
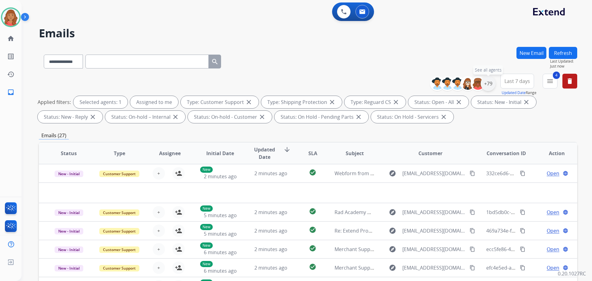
click at [333, 82] on div "+79" at bounding box center [488, 83] width 15 height 15
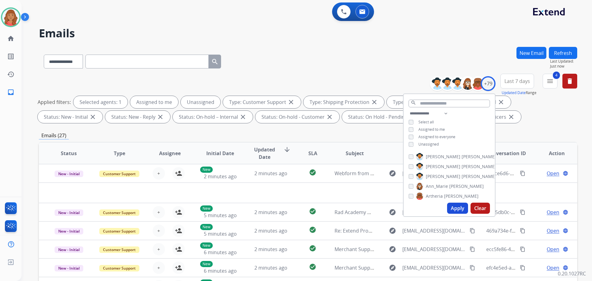
click at [333, 208] on button "Apply" at bounding box center [457, 208] width 21 height 11
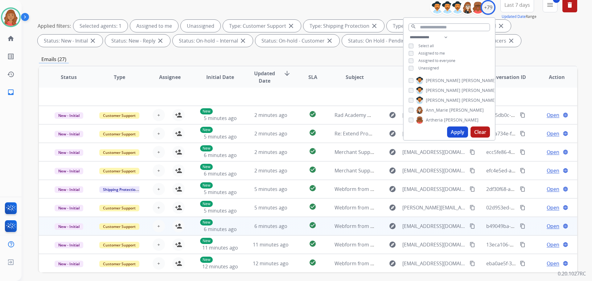
scroll to position [100, 0]
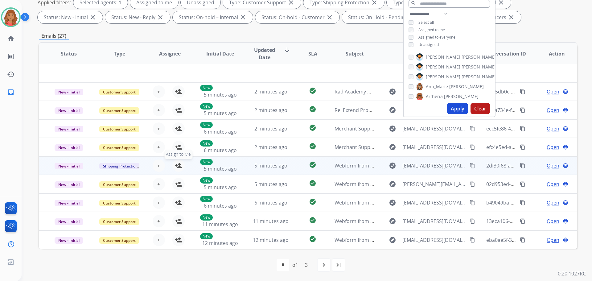
click at [178, 166] on mat-icon "person_add" at bounding box center [178, 165] width 7 height 7
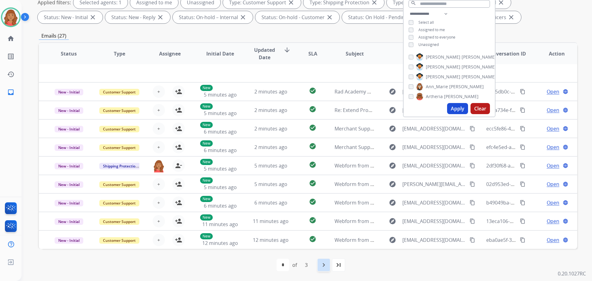
click at [321, 267] on mat-icon "navigate_next" at bounding box center [323, 264] width 7 height 7
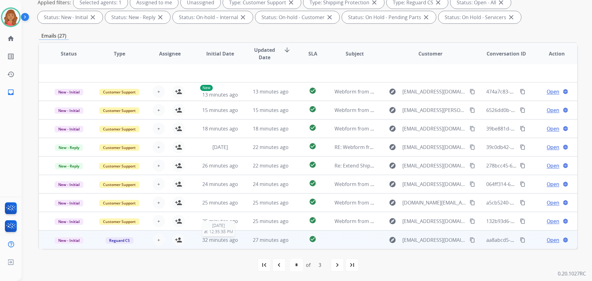
click at [217, 243] on span "32 minutes ago" at bounding box center [220, 240] width 36 height 7
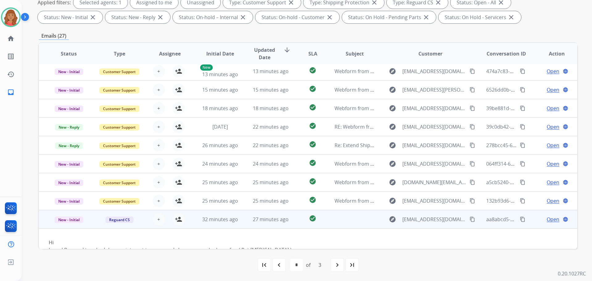
scroll to position [35, 0]
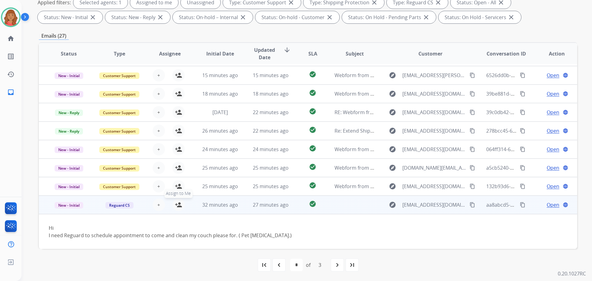
click at [175, 207] on mat-icon "person_add" at bounding box center [178, 204] width 7 height 7
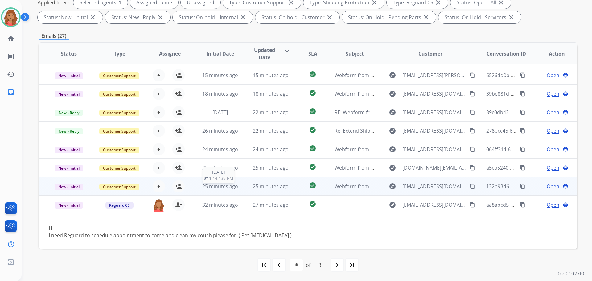
click at [209, 185] on span "25 minutes ago" at bounding box center [220, 186] width 36 height 7
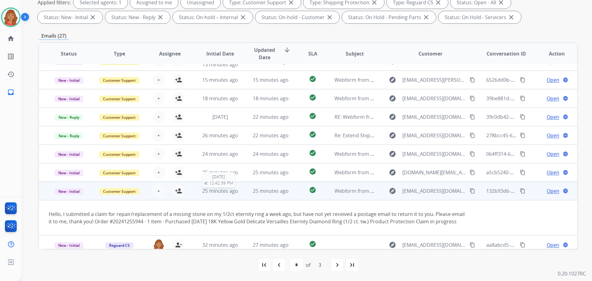
scroll to position [43, 0]
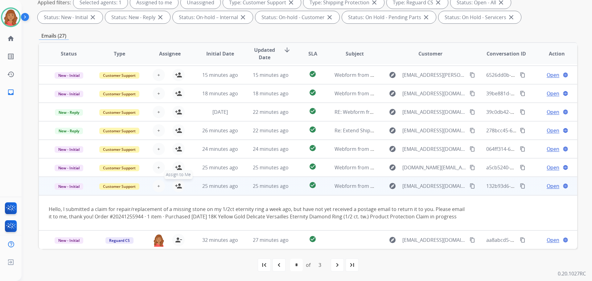
click at [176, 182] on button "person_add Assign to Me" at bounding box center [178, 186] width 12 height 12
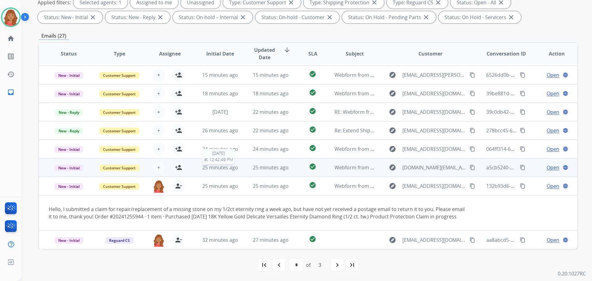
click at [202, 164] on span "25 minutes ago" at bounding box center [220, 167] width 36 height 7
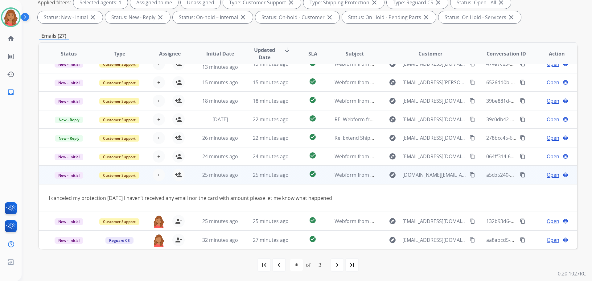
scroll to position [28, 0]
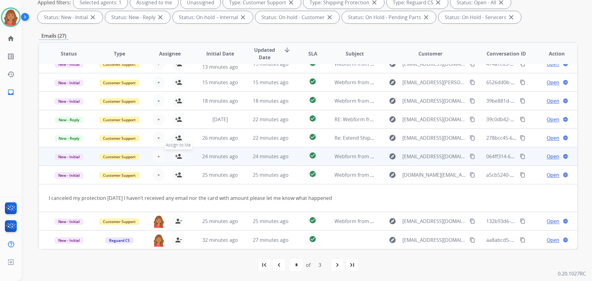
click at [177, 157] on mat-icon "person_add" at bounding box center [178, 156] width 7 height 7
drag, startPoint x: 177, startPoint y: 157, endPoint x: 204, endPoint y: 162, distance: 27.6
click at [204, 162] on td "24 minutes ago" at bounding box center [215, 156] width 51 height 19
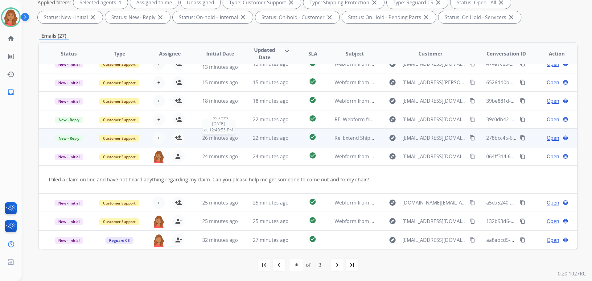
click at [202, 138] on span "26 minutes ago" at bounding box center [220, 137] width 36 height 7
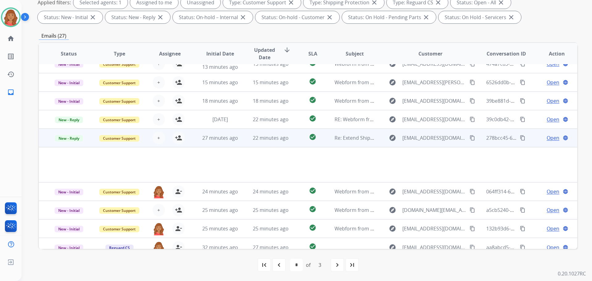
scroll to position [36, 0]
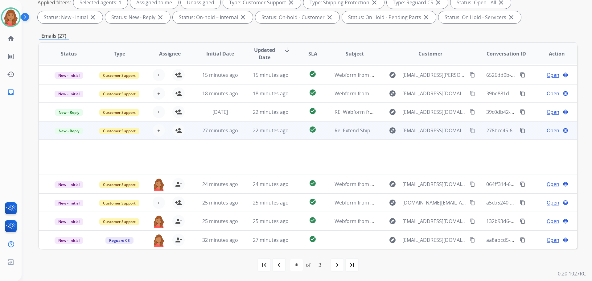
click at [217, 135] on td "27 minutes ago" at bounding box center [215, 130] width 51 height 19
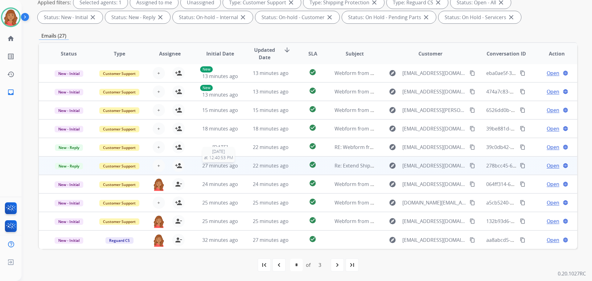
click at [214, 169] on td "27 minutes ago 9/11/2025 at 12:40:53 PM" at bounding box center [215, 165] width 51 height 19
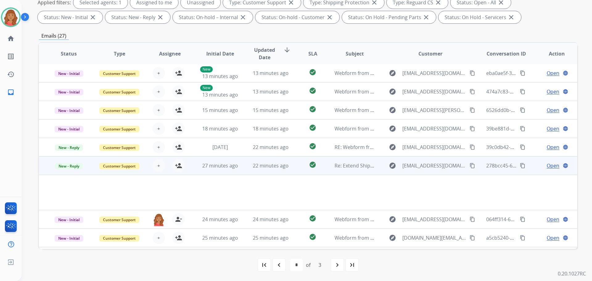
scroll to position [36, 0]
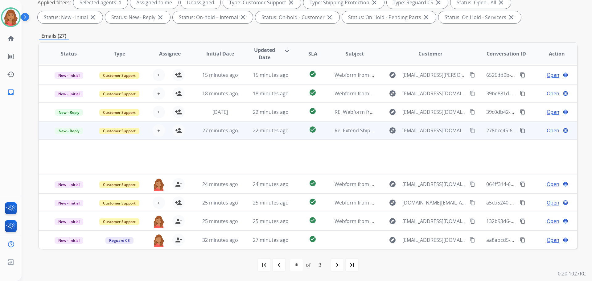
click at [333, 130] on div "Open language" at bounding box center [557, 130] width 40 height 7
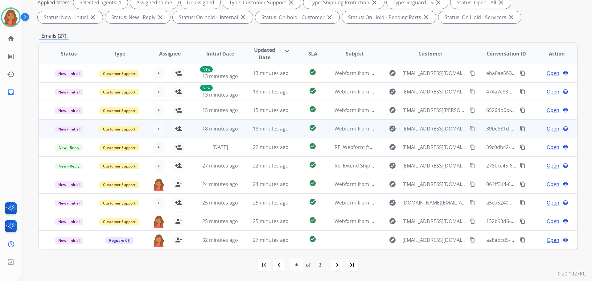
scroll to position [1, 0]
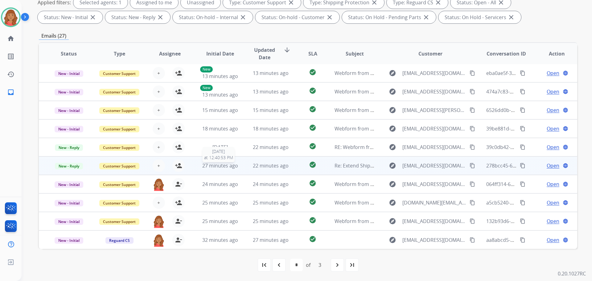
click at [217, 167] on span "27 minutes ago" at bounding box center [220, 165] width 36 height 7
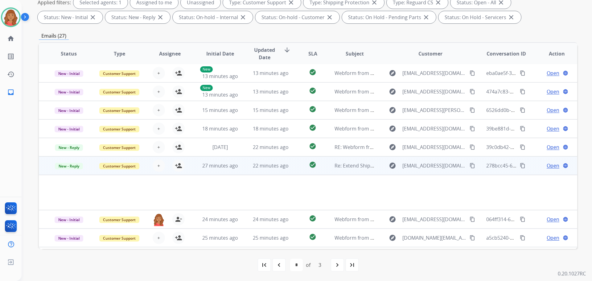
scroll to position [36, 0]
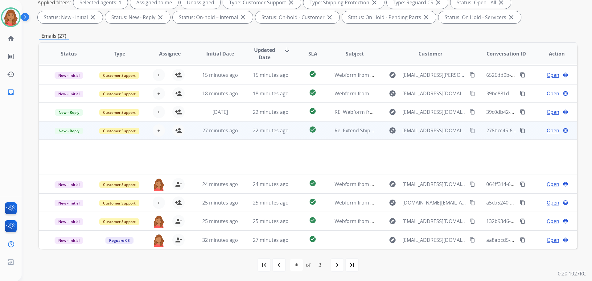
click at [333, 131] on span "Open" at bounding box center [553, 130] width 13 height 7
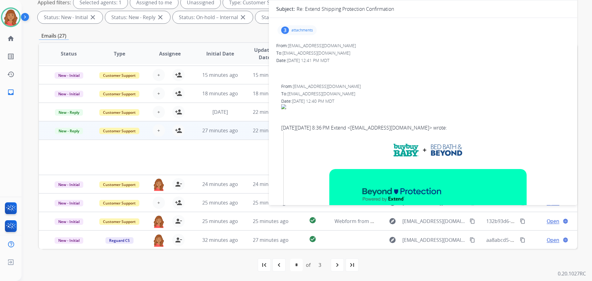
click at [295, 35] on div "3 attachments" at bounding box center [297, 30] width 39 height 10
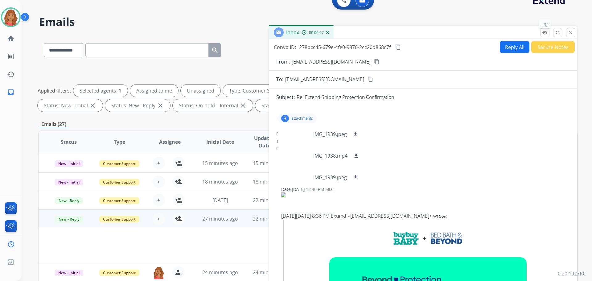
scroll to position [0, 0]
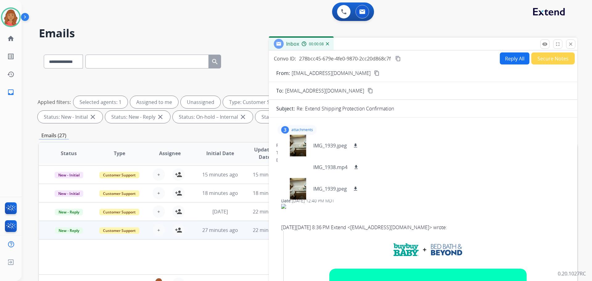
click at [333, 42] on mat-icon "close" at bounding box center [571, 44] width 6 height 6
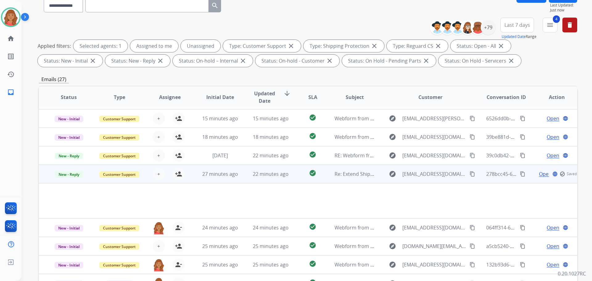
scroll to position [62, 0]
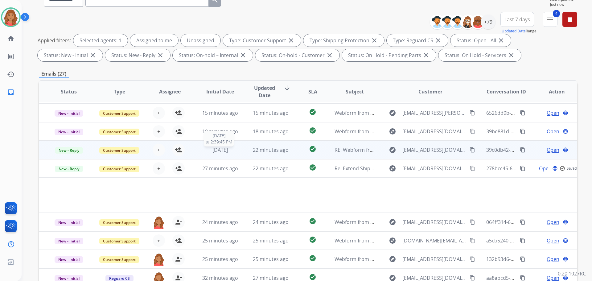
click at [213, 147] on span "[DATE]" at bounding box center [220, 150] width 15 height 7
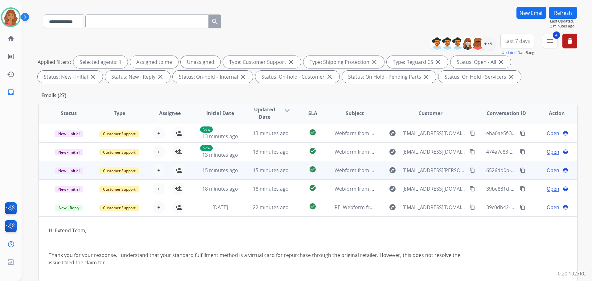
scroll to position [31, 0]
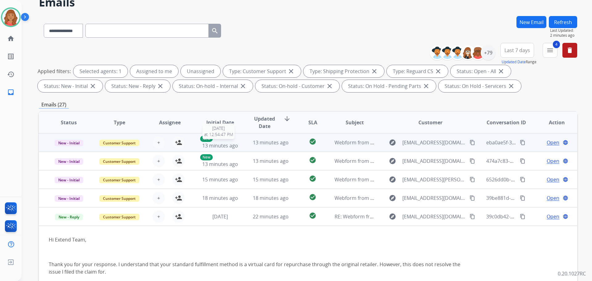
click at [216, 144] on span "13 minutes ago" at bounding box center [220, 145] width 36 height 7
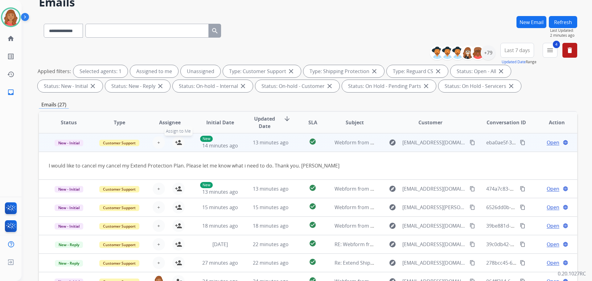
click at [178, 144] on mat-icon "person_add" at bounding box center [178, 142] width 7 height 7
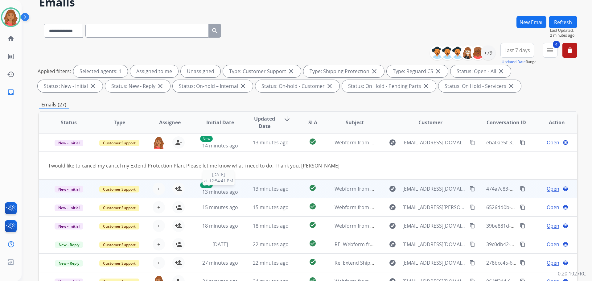
click at [225, 186] on div "New 13 minutes ago" at bounding box center [220, 189] width 40 height 14
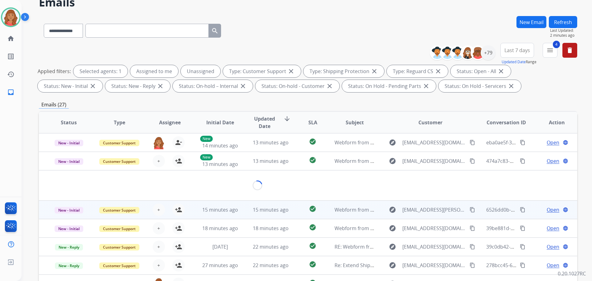
scroll to position [19, 0]
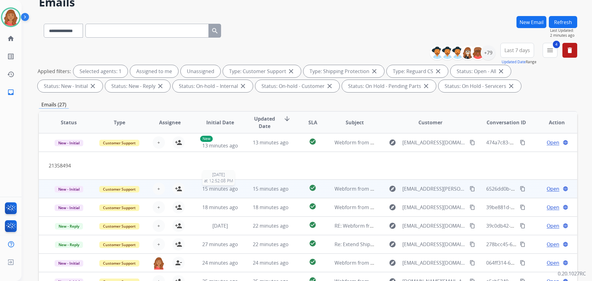
click at [226, 186] on span "15 minutes ago" at bounding box center [220, 188] width 36 height 7
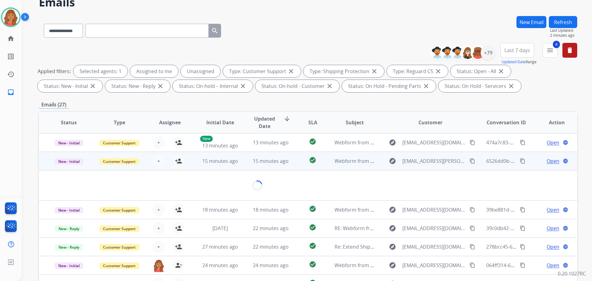
scroll to position [28, 0]
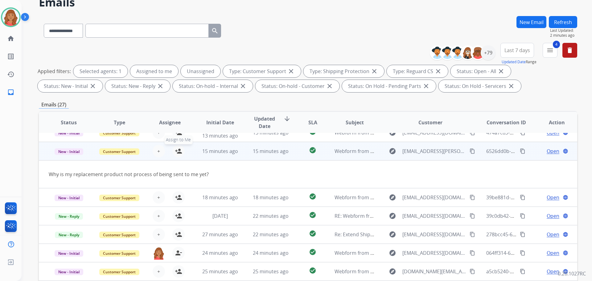
click at [175, 153] on mat-icon "person_add" at bounding box center [178, 150] width 7 height 7
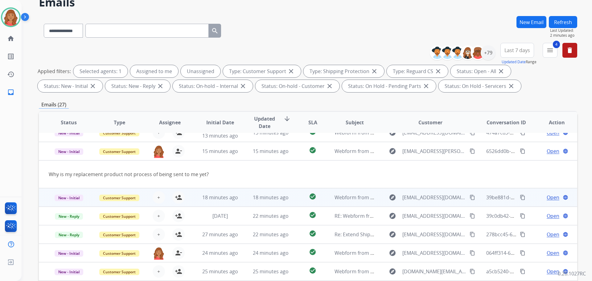
click at [221, 203] on td "18 minutes ago" at bounding box center [215, 197] width 51 height 19
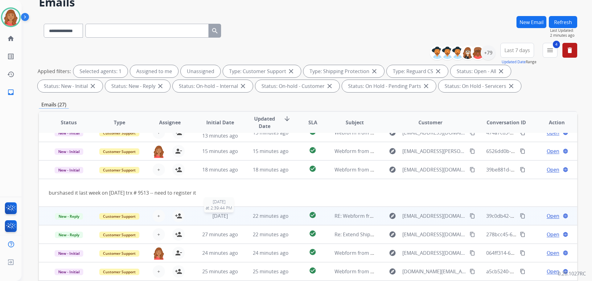
click at [227, 219] on span "[DATE]" at bounding box center [220, 216] width 15 height 7
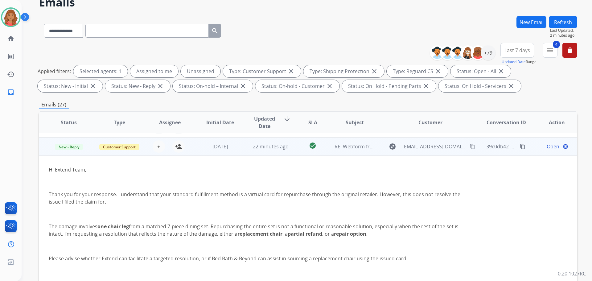
scroll to position [74, 0]
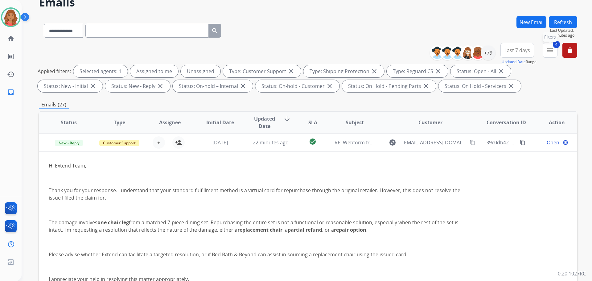
click at [333, 52] on mat-icon "menu" at bounding box center [550, 50] width 7 height 7
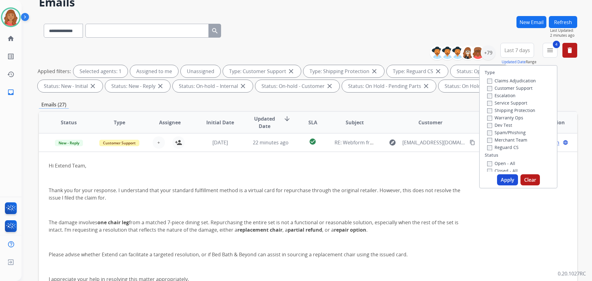
click at [333, 179] on button "Apply" at bounding box center [507, 179] width 21 height 11
select select "*"
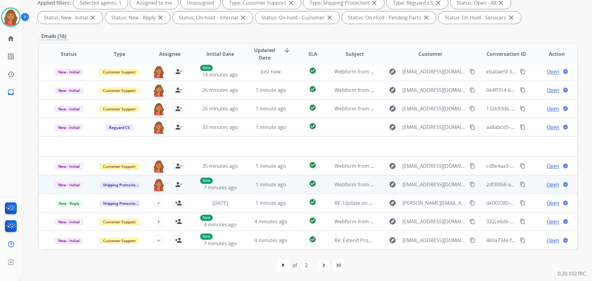
scroll to position [100, 0]
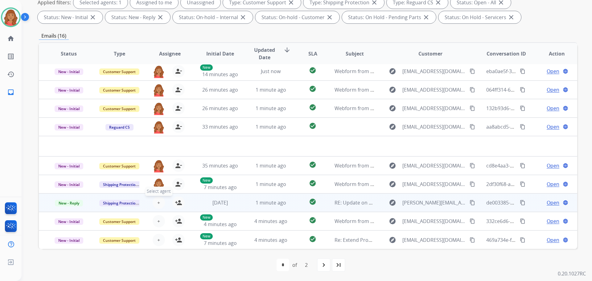
click at [157, 204] on span "+" at bounding box center [158, 202] width 3 height 7
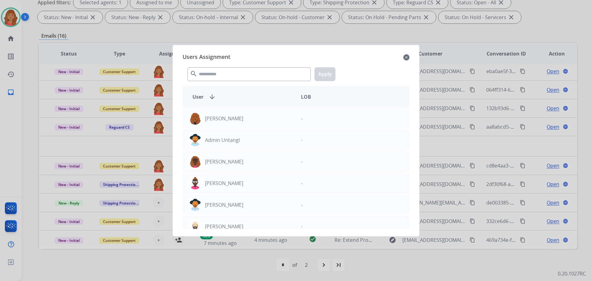
click at [333, 59] on div "Users Assignment close" at bounding box center [296, 57] width 227 height 10
click at [333, 58] on mat-icon "close" at bounding box center [406, 57] width 6 height 7
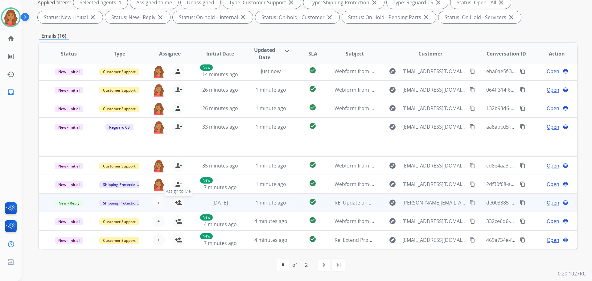
click at [176, 203] on mat-icon "person_add" at bounding box center [178, 202] width 7 height 7
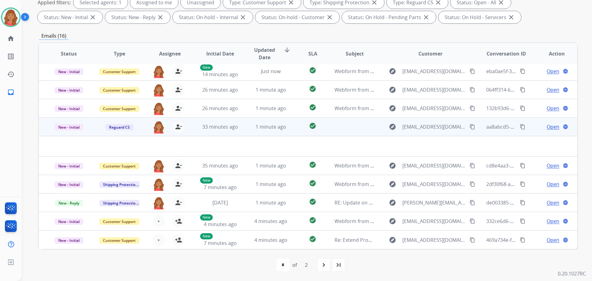
click at [86, 144] on td at bounding box center [258, 146] width 438 height 20
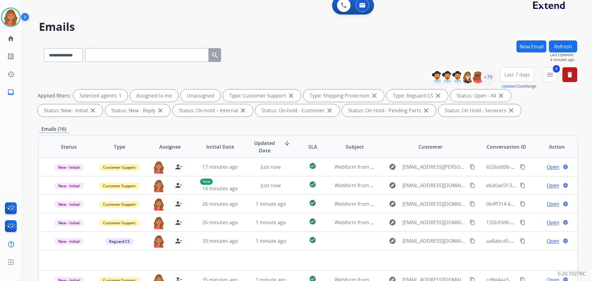
scroll to position [0, 0]
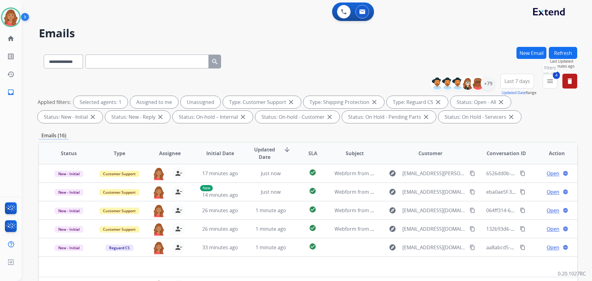
click at [333, 81] on mat-icon "menu" at bounding box center [550, 80] width 7 height 7
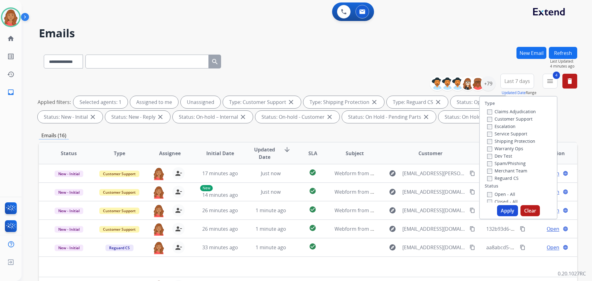
click at [333, 211] on button "Apply" at bounding box center [507, 210] width 21 height 11
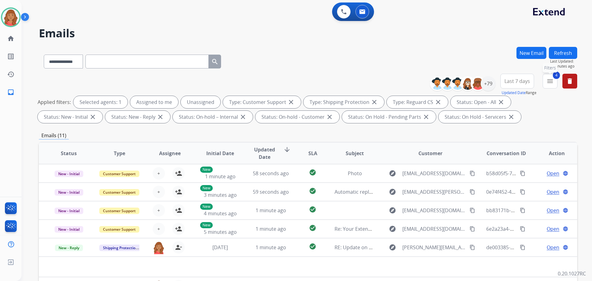
click at [333, 80] on button "4 menu Filters" at bounding box center [550, 81] width 15 height 15
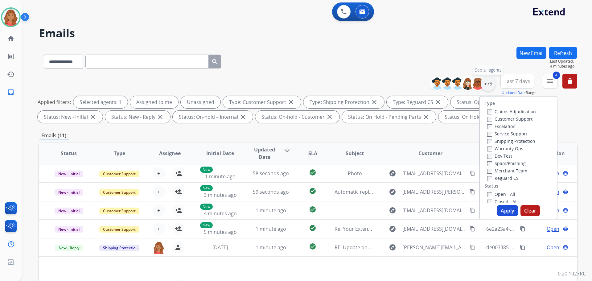
click at [333, 82] on div "+79" at bounding box center [488, 83] width 15 height 15
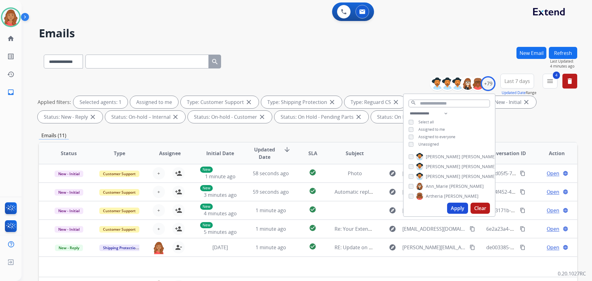
click at [333, 208] on button "Apply" at bounding box center [457, 208] width 21 height 11
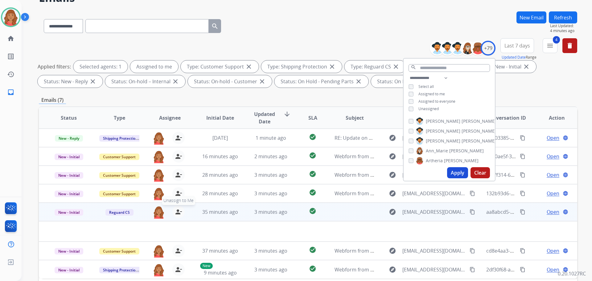
scroll to position [93, 0]
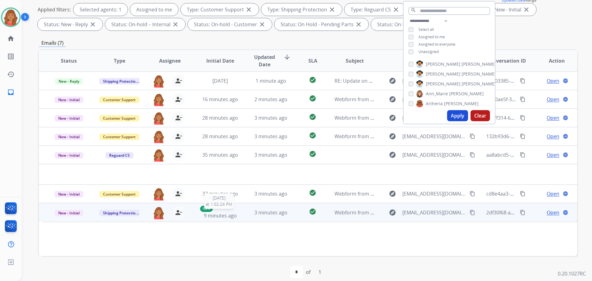
click at [208, 217] on span "9 minutes ago" at bounding box center [220, 215] width 33 height 7
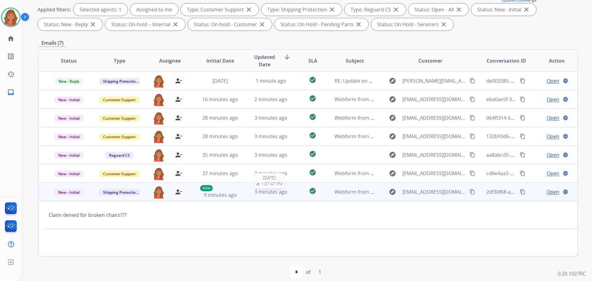
click at [264, 195] on div "3 minutes ago" at bounding box center [271, 191] width 40 height 7
click at [264, 195] on span "3 minutes ago" at bounding box center [270, 192] width 33 height 7
click at [333, 192] on mat-icon "content_copy" at bounding box center [473, 192] width 6 height 6
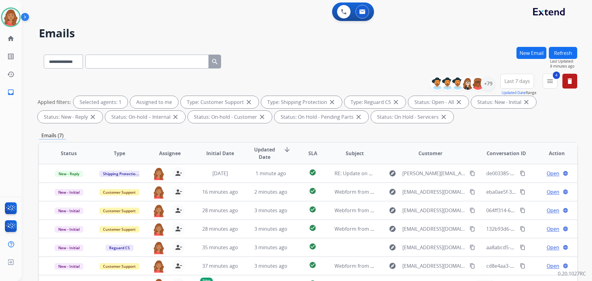
select select "**********"
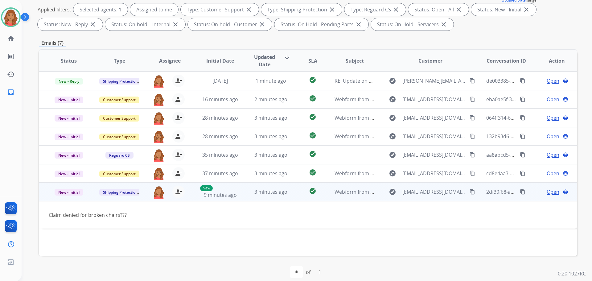
click at [551, 191] on span "Open" at bounding box center [553, 191] width 13 height 7
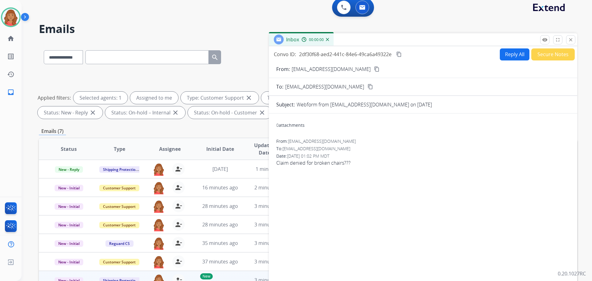
scroll to position [0, 0]
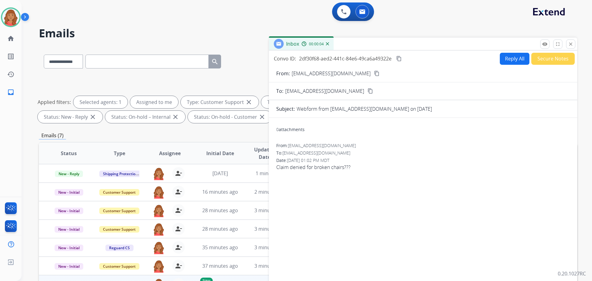
click at [511, 62] on button "Reply All" at bounding box center [515, 59] width 30 height 12
select select "**********"
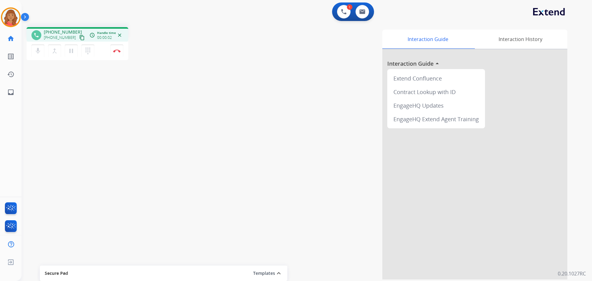
click at [79, 37] on mat-icon "content_copy" at bounding box center [82, 38] width 6 height 6
click at [364, 10] on img at bounding box center [362, 11] width 6 height 5
select select "**********"
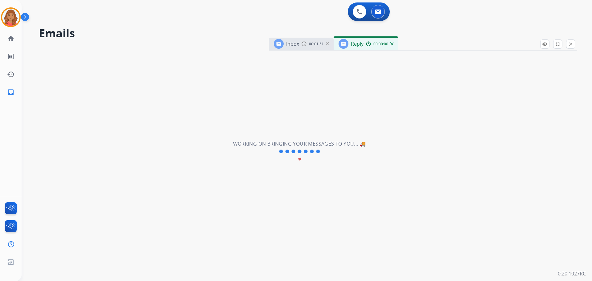
select select "**********"
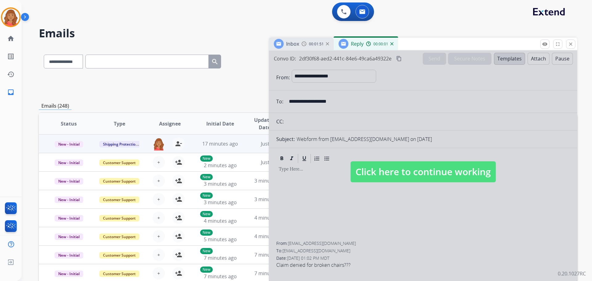
click at [405, 173] on span "Click here to continue working" at bounding box center [423, 171] width 145 height 21
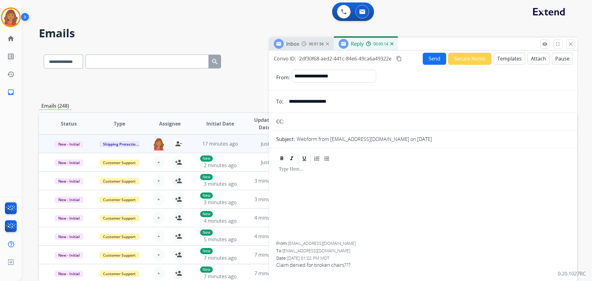
click at [510, 58] on button "Templates" at bounding box center [509, 59] width 31 height 12
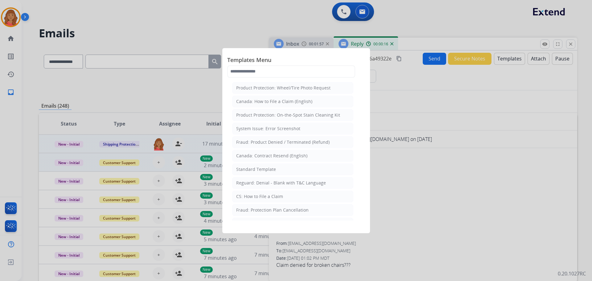
drag, startPoint x: 263, startPoint y: 169, endPoint x: 268, endPoint y: 169, distance: 4.9
click at [267, 169] on div "Standard Template" at bounding box center [256, 169] width 40 height 6
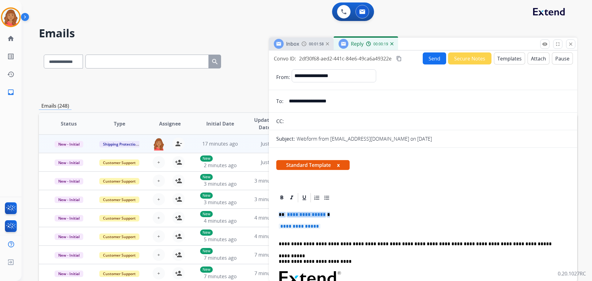
drag, startPoint x: 324, startPoint y: 228, endPoint x: 278, endPoint y: 213, distance: 49.1
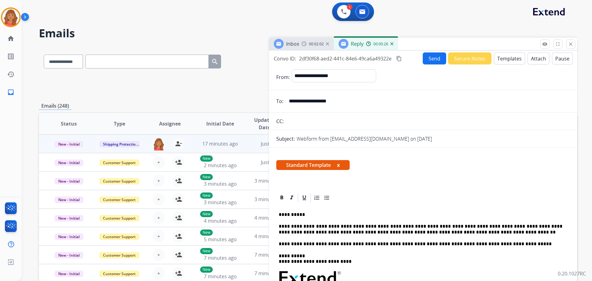
drag, startPoint x: 398, startPoint y: 60, endPoint x: 381, endPoint y: 63, distance: 17.8
click at [400, 60] on mat-icon "content_copy" at bounding box center [399, 59] width 6 height 6
drag, startPoint x: 475, startPoint y: 176, endPoint x: 428, endPoint y: 182, distance: 47.4
click at [475, 176] on div "Standard Template x" at bounding box center [423, 168] width 308 height 30
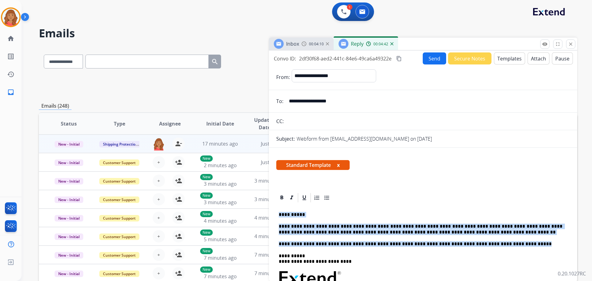
drag, startPoint x: 279, startPoint y: 210, endPoint x: 507, endPoint y: 244, distance: 230.2
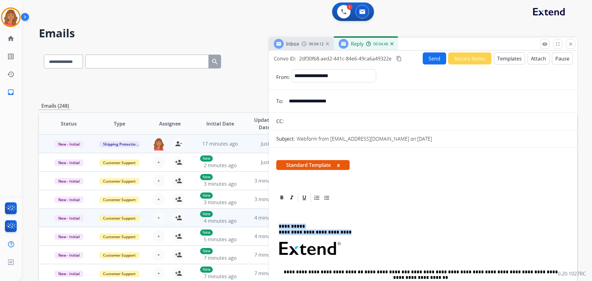
drag, startPoint x: 358, startPoint y: 236, endPoint x: 268, endPoint y: 221, distance: 91.2
click at [268, 221] on div "**********" at bounding box center [308, 199] width 539 height 304
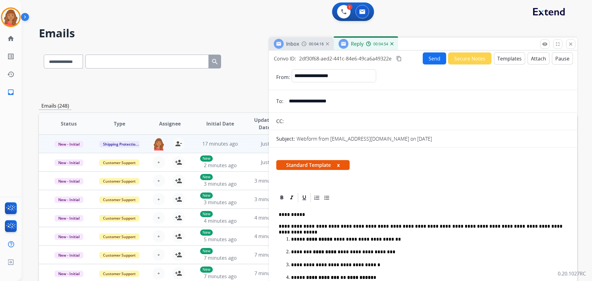
click at [305, 216] on p "**********" at bounding box center [421, 215] width 284 height 6
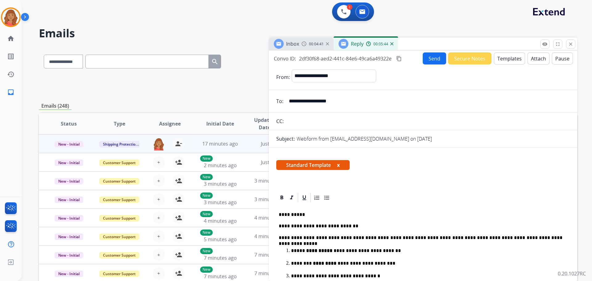
drag, startPoint x: 401, startPoint y: 56, endPoint x: 401, endPoint y: 60, distance: 3.4
click at [402, 57] on mat-icon "content_copy" at bounding box center [399, 59] width 6 height 6
click at [431, 55] on button "Send" at bounding box center [434, 58] width 23 height 12
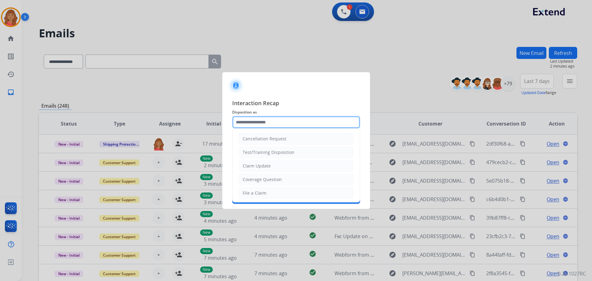
click at [264, 123] on input "text" at bounding box center [296, 122] width 128 height 12
click at [256, 165] on div "Claim Update" at bounding box center [257, 166] width 28 height 6
type input "**********"
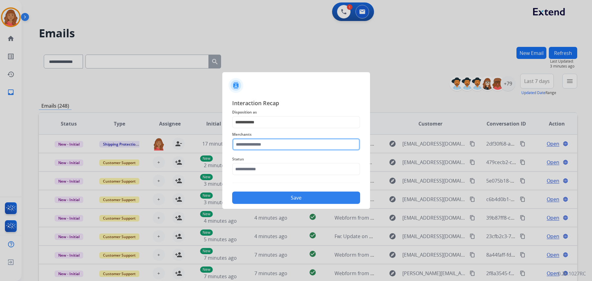
click at [254, 146] on input "text" at bounding box center [296, 144] width 128 height 12
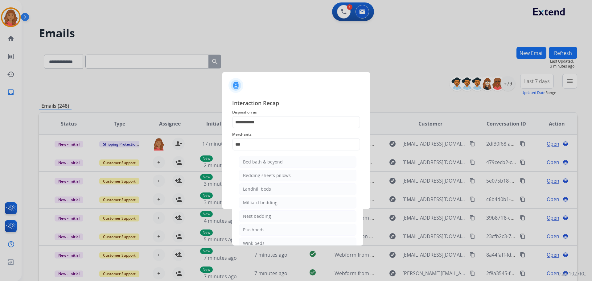
click at [262, 161] on div "Bed bath & beyond" at bounding box center [263, 162] width 40 height 6
type input "**********"
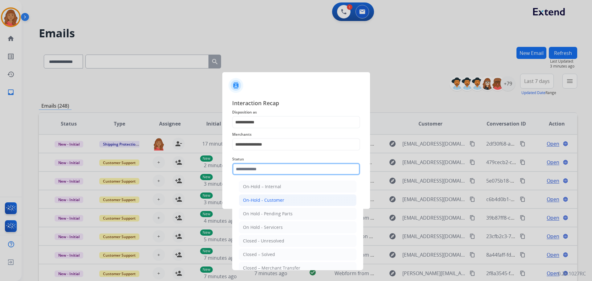
drag, startPoint x: 254, startPoint y: 172, endPoint x: 256, endPoint y: 201, distance: 29.0
click at [254, 172] on input "text" at bounding box center [296, 169] width 128 height 12
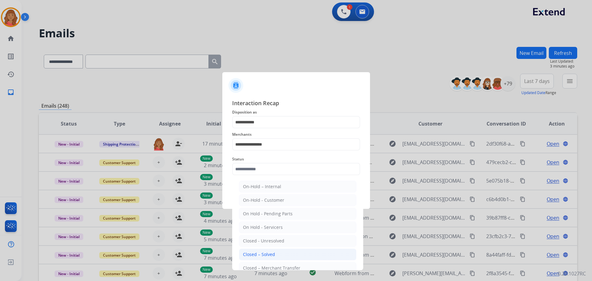
drag, startPoint x: 263, startPoint y: 252, endPoint x: 263, endPoint y: 227, distance: 25.0
click at [263, 252] on div "Closed – Solved" at bounding box center [259, 254] width 32 height 6
type input "**********"
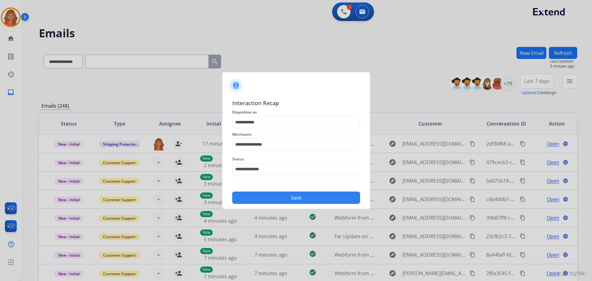
click at [266, 194] on button "Save" at bounding box center [296, 198] width 128 height 12
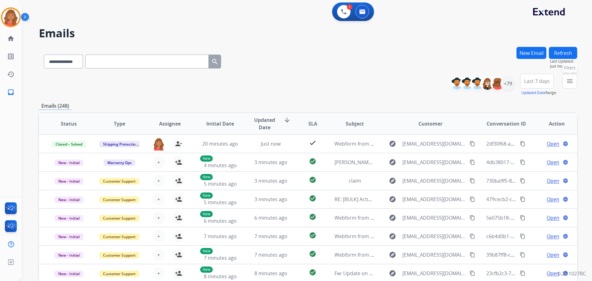
drag, startPoint x: 567, startPoint y: 81, endPoint x: 565, endPoint y: 88, distance: 6.8
click at [567, 81] on mat-icon "menu" at bounding box center [569, 80] width 7 height 7
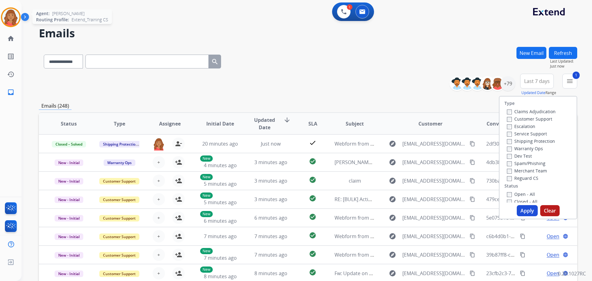
click at [11, 16] on img at bounding box center [10, 17] width 17 height 17
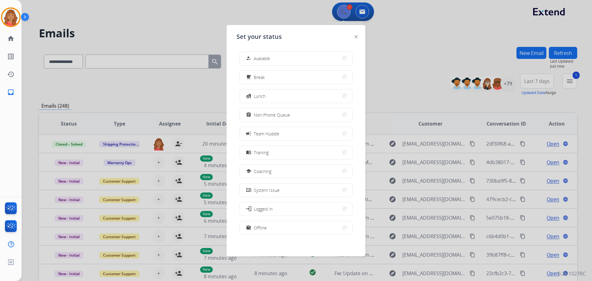
click at [348, 8] on div at bounding box center [296, 140] width 592 height 281
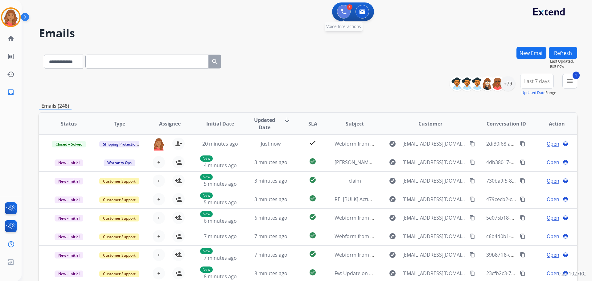
click at [346, 18] on button at bounding box center [344, 12] width 14 height 14
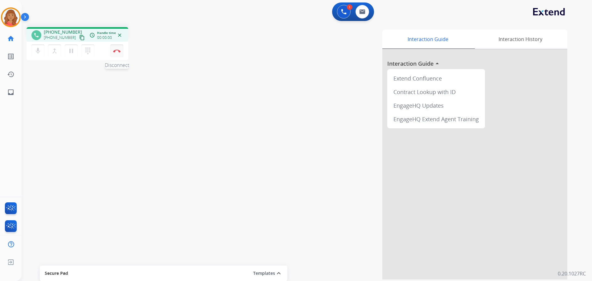
click at [118, 52] on img at bounding box center [116, 50] width 7 height 3
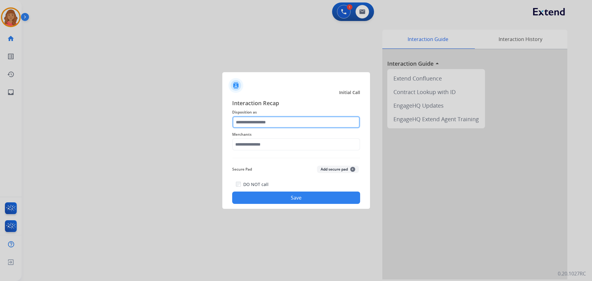
click at [263, 120] on input "text" at bounding box center [296, 122] width 128 height 12
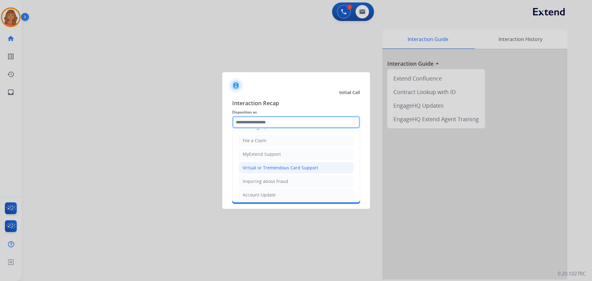
scroll to position [93, 0]
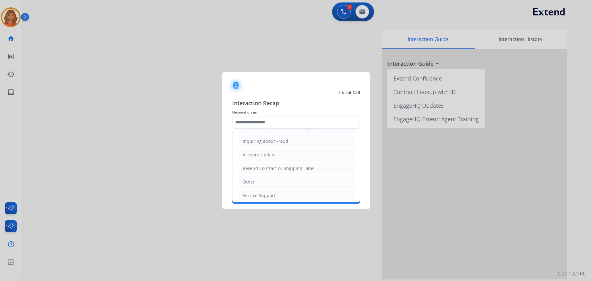
drag, startPoint x: 248, startPoint y: 183, endPoint x: 248, endPoint y: 177, distance: 5.9
click at [248, 182] on div "Other" at bounding box center [249, 182] width 12 height 6
type input "*****"
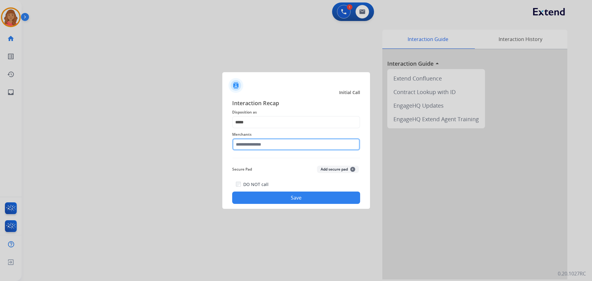
click at [252, 145] on input "text" at bounding box center [296, 144] width 128 height 12
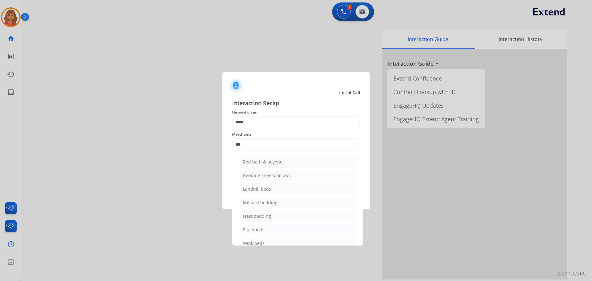
click at [257, 152] on div "Merchants *** Bed bath & beyond Bedding sheets pillows Landhill beds [PERSON_NA…" at bounding box center [296, 140] width 128 height 25
click at [258, 160] on div "Bed bath & beyond" at bounding box center [263, 162] width 40 height 6
type input "**********"
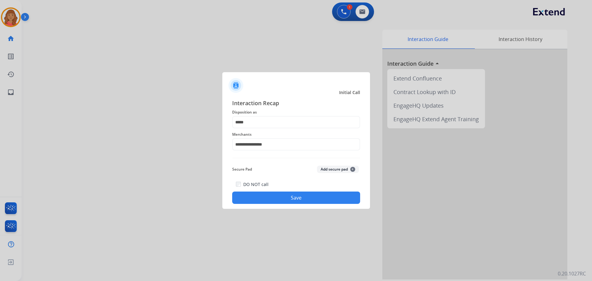
click at [267, 194] on button "Save" at bounding box center [296, 198] width 128 height 12
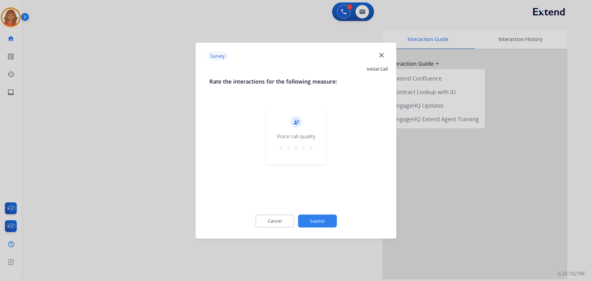
click at [309, 147] on mat-icon "star" at bounding box center [310, 147] width 7 height 7
click at [318, 221] on button "Submit" at bounding box center [317, 220] width 39 height 13
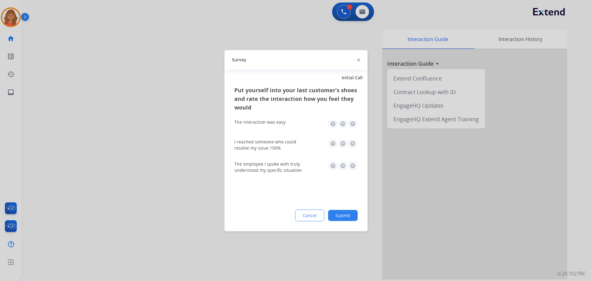
click at [351, 124] on img at bounding box center [353, 124] width 10 height 10
drag, startPoint x: 353, startPoint y: 139, endPoint x: 351, endPoint y: 150, distance: 11.2
click at [353, 140] on img at bounding box center [353, 143] width 10 height 10
click at [353, 162] on img at bounding box center [353, 166] width 10 height 10
click at [347, 214] on button "Submit" at bounding box center [343, 215] width 30 height 11
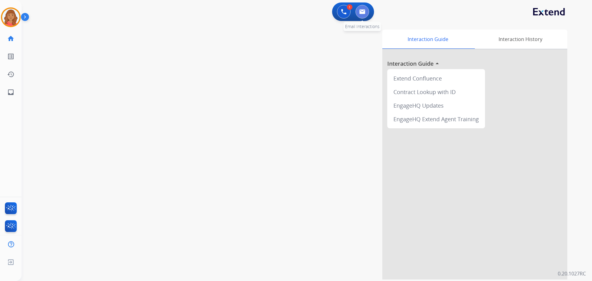
click at [362, 15] on button at bounding box center [363, 12] width 14 height 14
select select "**********"
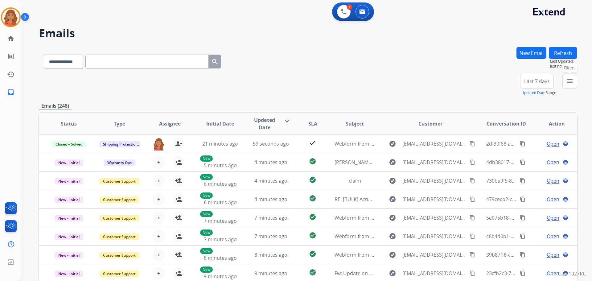
drag, startPoint x: 572, startPoint y: 83, endPoint x: 543, endPoint y: 100, distance: 34.3
click at [571, 83] on mat-icon "menu" at bounding box center [569, 80] width 7 height 7
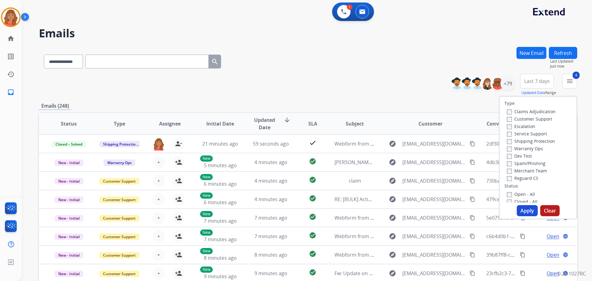
click at [519, 216] on button "Apply" at bounding box center [527, 210] width 21 height 11
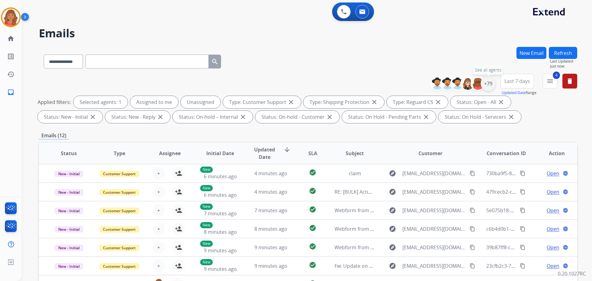
click at [491, 84] on div "+79" at bounding box center [488, 83] width 15 height 15
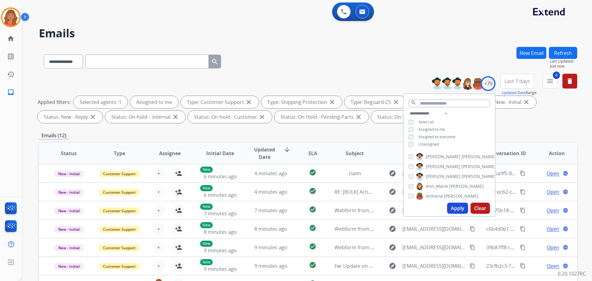
click at [456, 210] on button "Apply" at bounding box center [457, 208] width 21 height 11
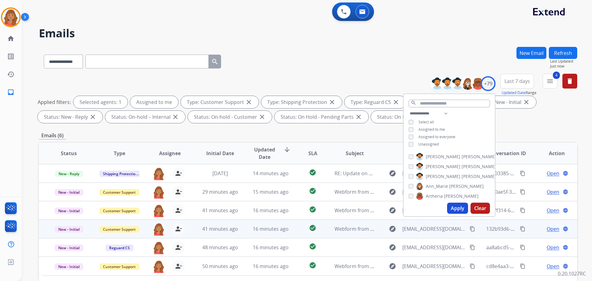
scroll to position [100, 0]
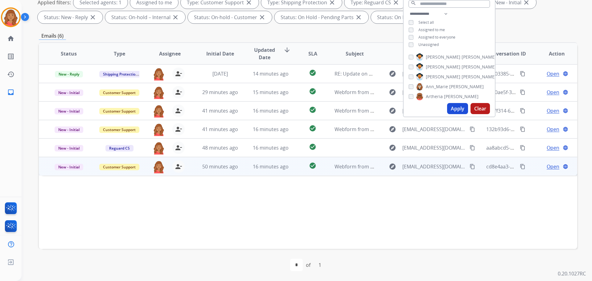
click at [216, 171] on td "50 minutes ago" at bounding box center [215, 166] width 51 height 19
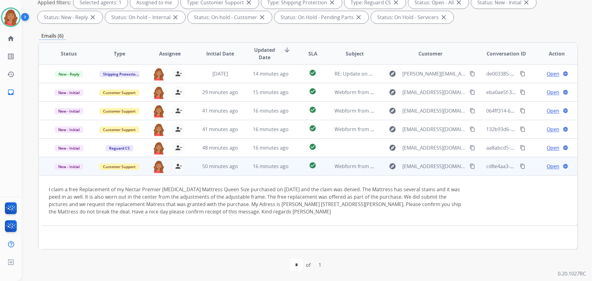
drag, startPoint x: 461, startPoint y: 164, endPoint x: 440, endPoint y: 164, distance: 21.0
click at [470, 164] on mat-icon "content_copy" at bounding box center [473, 166] width 6 height 6
click at [549, 168] on span "Open" at bounding box center [553, 166] width 13 height 7
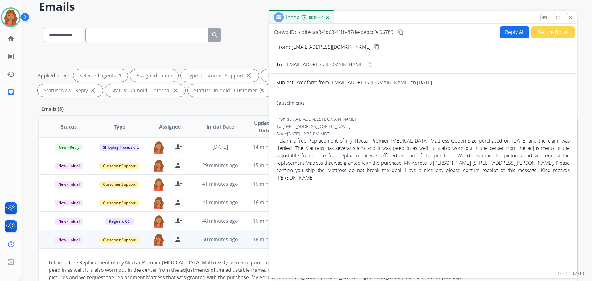
scroll to position [0, 0]
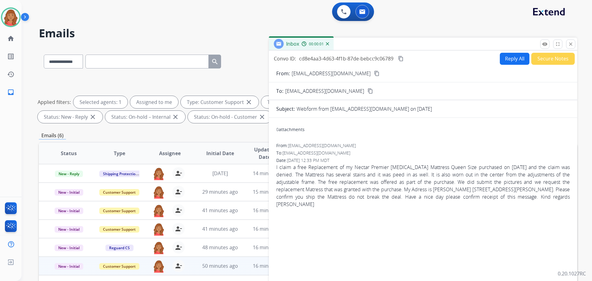
click at [511, 63] on button "Reply All" at bounding box center [515, 59] width 30 height 12
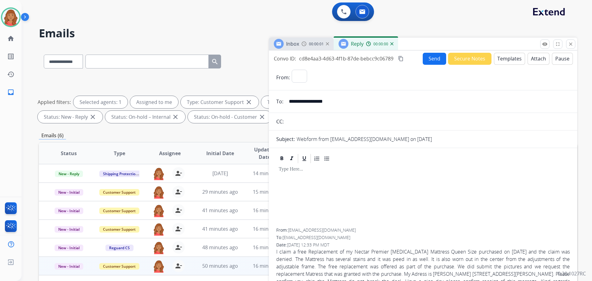
select select "**********"
click at [504, 60] on button "Templates" at bounding box center [509, 59] width 31 height 12
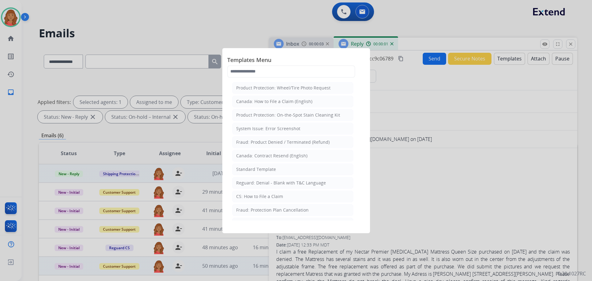
click at [256, 173] on li "Standard Template" at bounding box center [292, 169] width 121 height 12
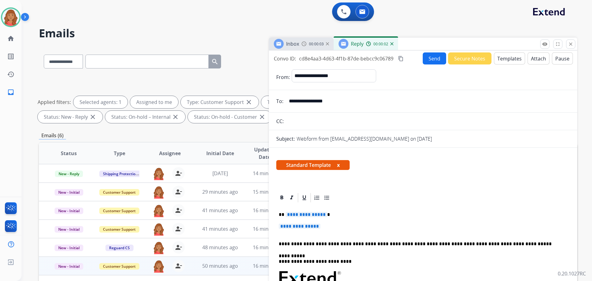
scroll to position [151, 0]
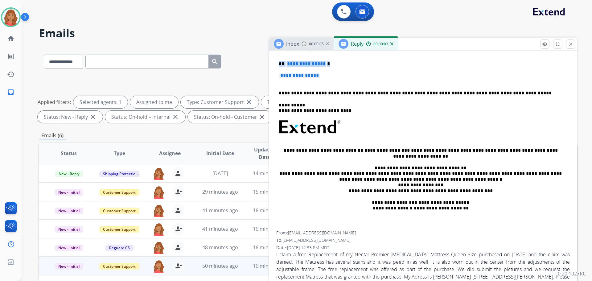
drag, startPoint x: 327, startPoint y: 78, endPoint x: 270, endPoint y: 63, distance: 59.1
click at [268, 63] on div "**********" at bounding box center [308, 214] width 539 height 334
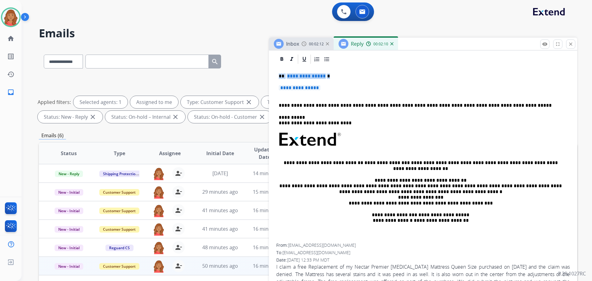
scroll to position [89, 0]
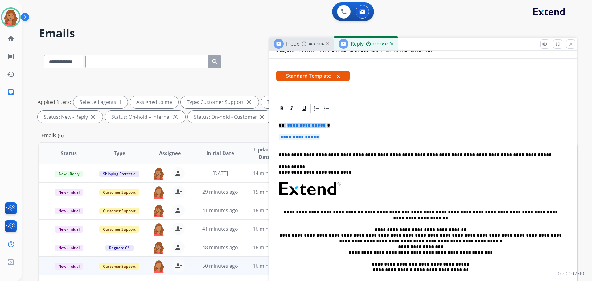
drag, startPoint x: 333, startPoint y: 142, endPoint x: 277, endPoint y: 124, distance: 59.1
click at [277, 124] on div "**********" at bounding box center [423, 203] width 294 height 179
click at [325, 136] on p "**********" at bounding box center [423, 139] width 289 height 11
drag, startPoint x: 322, startPoint y: 137, endPoint x: 275, endPoint y: 124, distance: 48.7
click at [275, 124] on div "**********" at bounding box center [423, 232] width 308 height 259
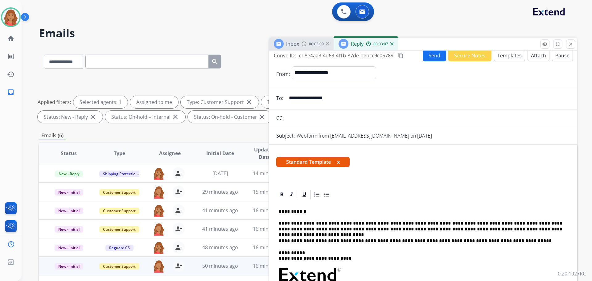
scroll to position [0, 0]
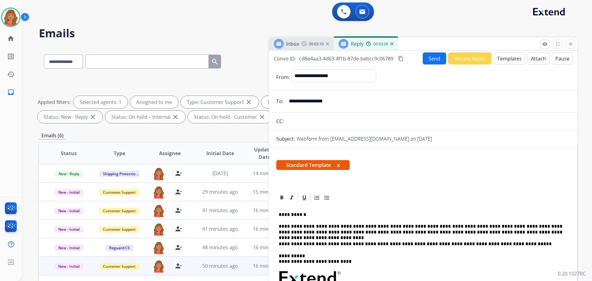
click at [401, 58] on mat-icon "content_copy" at bounding box center [401, 59] width 6 height 6
click at [427, 60] on button "Send" at bounding box center [434, 58] width 23 height 12
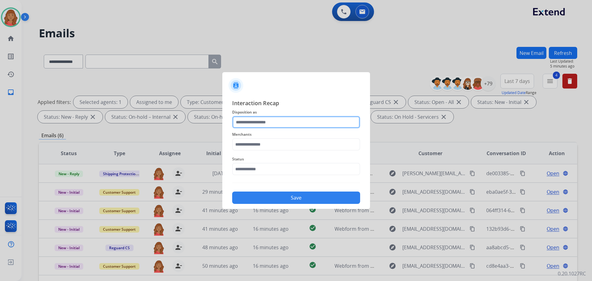
click at [258, 121] on input "text" at bounding box center [296, 122] width 128 height 12
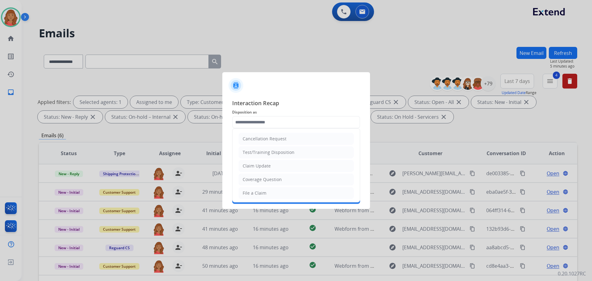
click at [257, 167] on div "Claim Update" at bounding box center [257, 166] width 28 height 6
type input "**********"
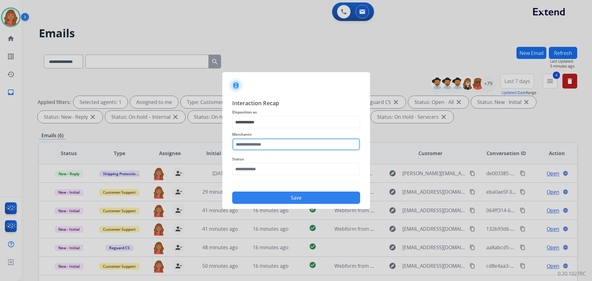
click at [255, 143] on input "text" at bounding box center [296, 144] width 128 height 12
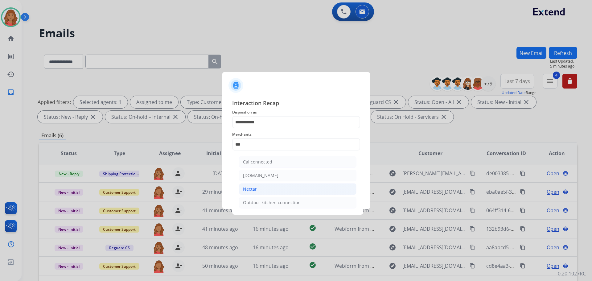
click at [255, 189] on div "Nectar" at bounding box center [250, 189] width 14 height 6
type input "******"
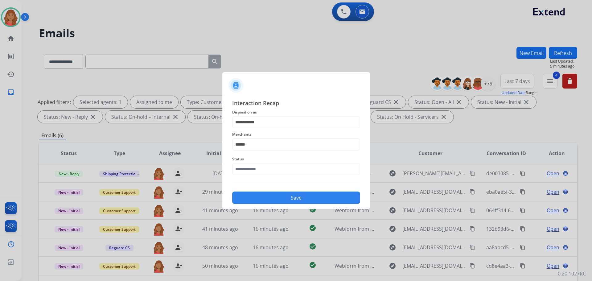
click at [251, 189] on div "Save" at bounding box center [296, 196] width 128 height 16
click at [252, 176] on div "Status" at bounding box center [296, 165] width 128 height 25
click at [254, 172] on input "text" at bounding box center [296, 169] width 128 height 12
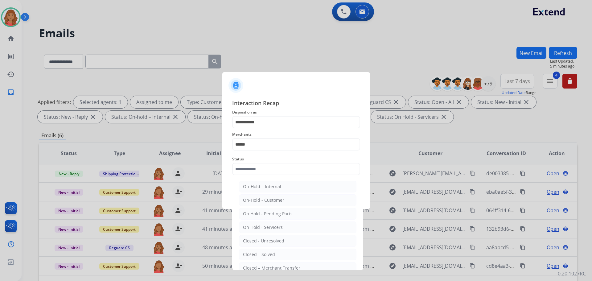
click at [260, 256] on div "Closed – Solved" at bounding box center [259, 254] width 32 height 6
type input "**********"
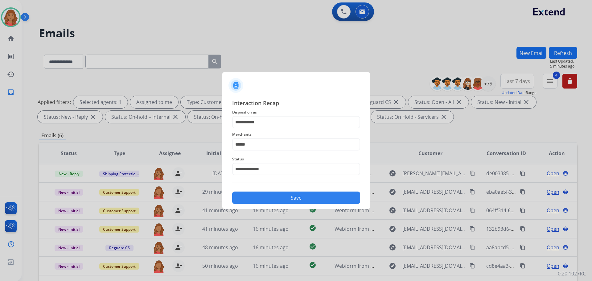
click at [268, 197] on button "Save" at bounding box center [296, 198] width 128 height 12
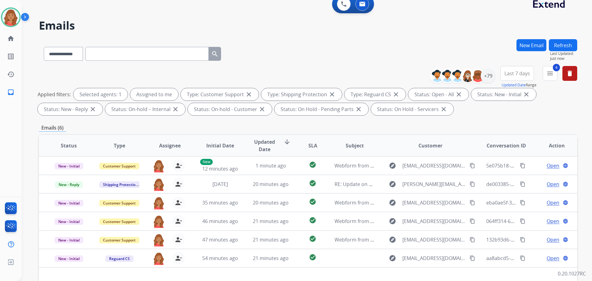
scroll to position [93, 0]
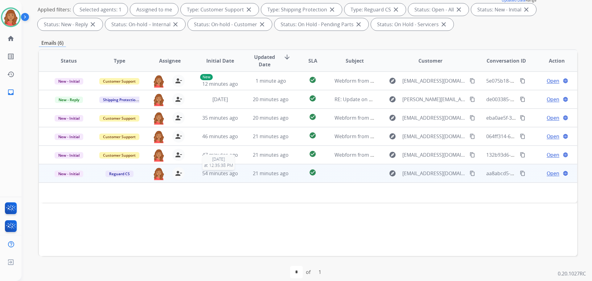
click at [226, 173] on span "54 minutes ago" at bounding box center [220, 173] width 36 height 7
click at [217, 176] on span "54 minutes ago" at bounding box center [220, 173] width 36 height 7
click at [470, 174] on mat-icon "content_copy" at bounding box center [473, 174] width 6 height 6
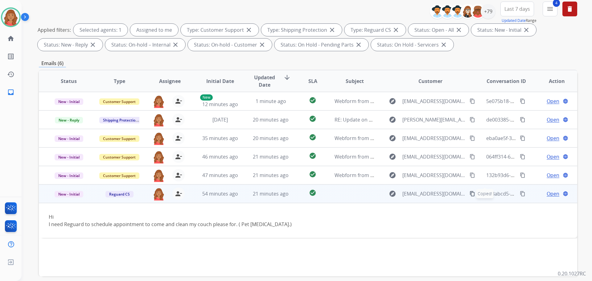
scroll to position [62, 0]
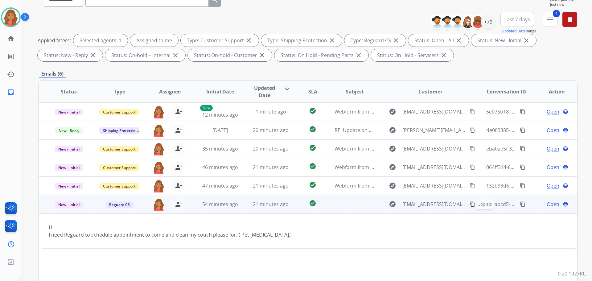
click at [550, 205] on span "Open" at bounding box center [553, 203] width 13 height 7
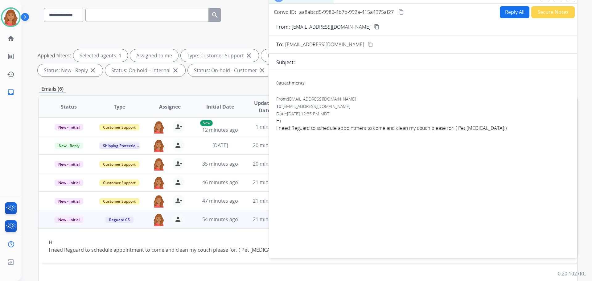
scroll to position [0, 0]
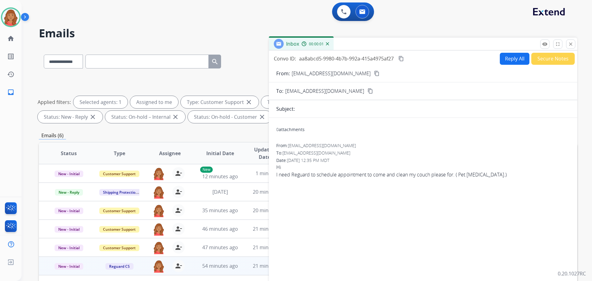
click at [506, 58] on button "Reply All" at bounding box center [515, 59] width 30 height 12
select select "**********"
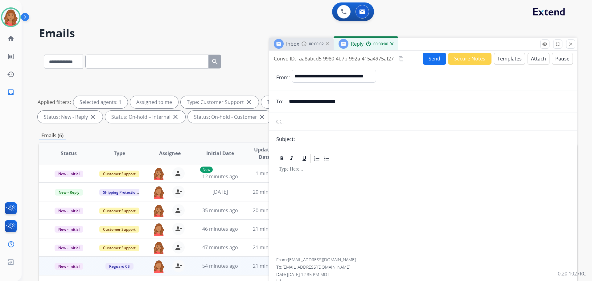
click at [505, 59] on button "Templates" at bounding box center [509, 59] width 31 height 12
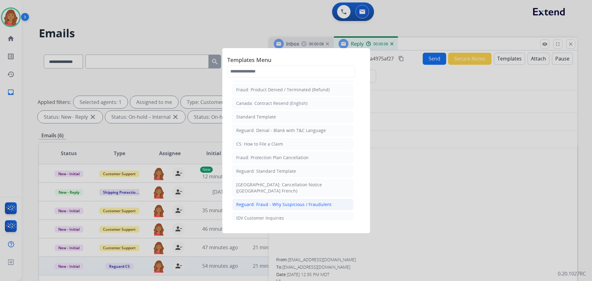
scroll to position [62, 0]
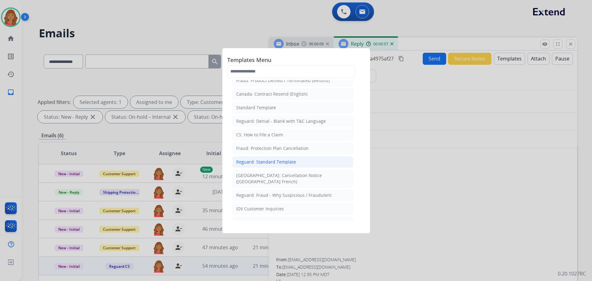
click at [248, 161] on div "Reguard: Standard Template" at bounding box center [266, 162] width 60 height 6
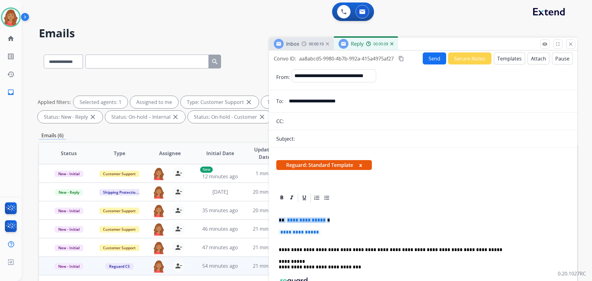
drag, startPoint x: 324, startPoint y: 230, endPoint x: 276, endPoint y: 218, distance: 49.5
click at [276, 217] on div "**********" at bounding box center [423, 281] width 308 height 178
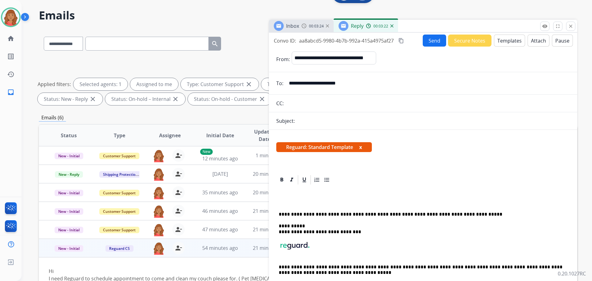
scroll to position [7, 0]
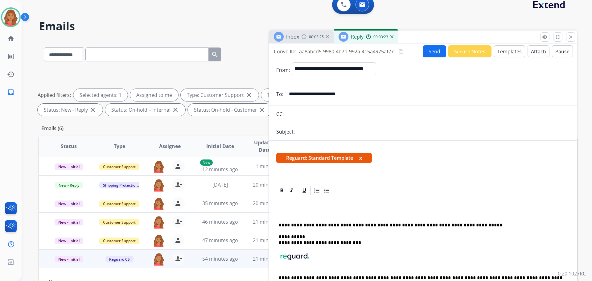
drag, startPoint x: 573, startPoint y: 36, endPoint x: 572, endPoint y: 40, distance: 4.2
click at [573, 37] on mat-icon "close" at bounding box center [571, 37] width 6 height 6
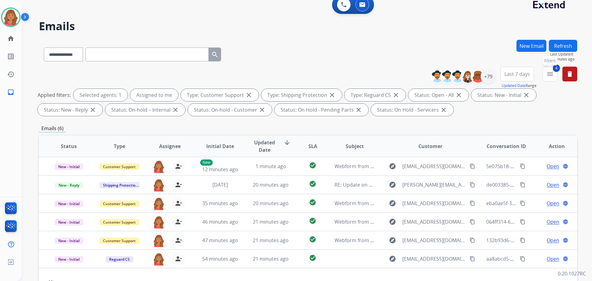
drag, startPoint x: 555, startPoint y: 76, endPoint x: 546, endPoint y: 89, distance: 15.6
click at [555, 76] on button "4 menu Filters" at bounding box center [550, 74] width 15 height 15
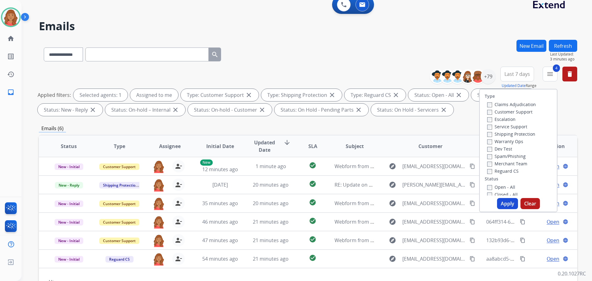
click at [499, 200] on button "Apply" at bounding box center [507, 203] width 21 height 11
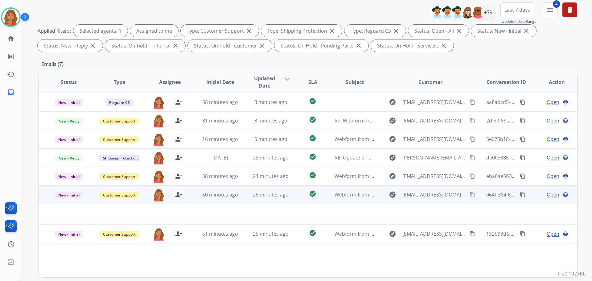
scroll to position [100, 0]
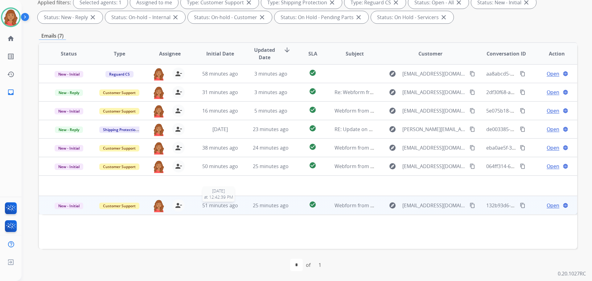
click at [214, 209] on div "51 minutes ago" at bounding box center [220, 205] width 40 height 7
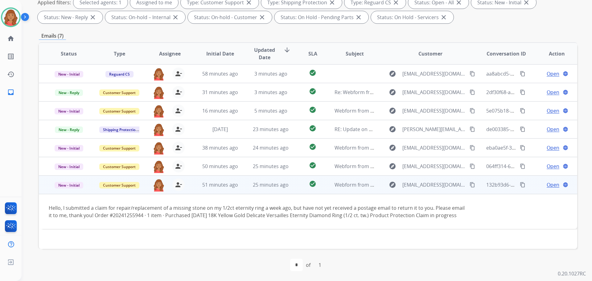
click at [547, 182] on span "Open" at bounding box center [553, 184] width 13 height 7
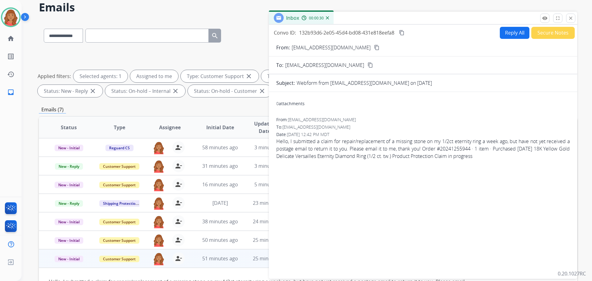
scroll to position [0, 0]
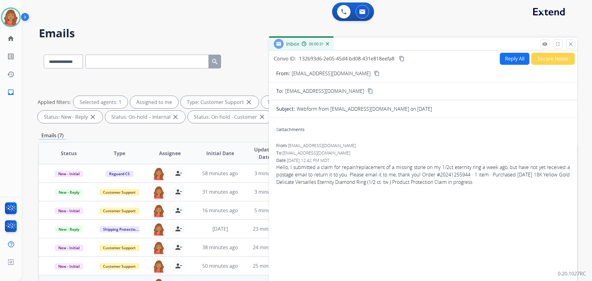
drag, startPoint x: 570, startPoint y: 43, endPoint x: 570, endPoint y: 49, distance: 6.2
click at [571, 43] on mat-icon "close" at bounding box center [571, 44] width 6 height 6
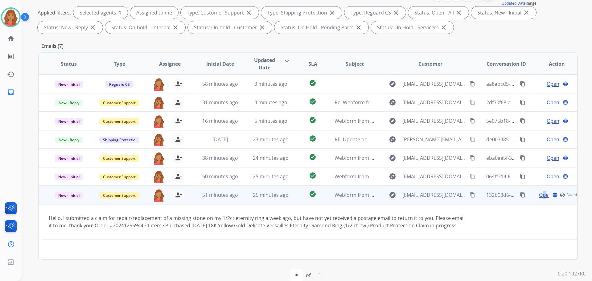
scroll to position [100, 0]
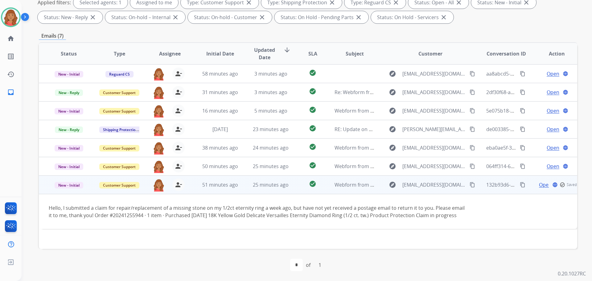
click at [191, 183] on td "51 minutes ago" at bounding box center [215, 185] width 51 height 19
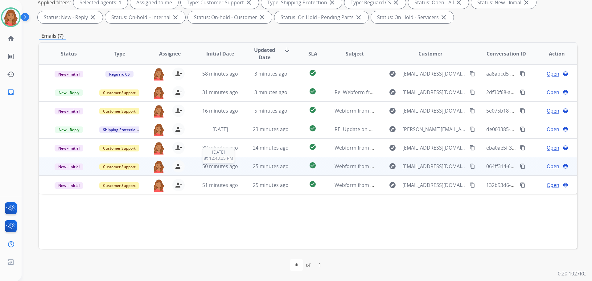
click at [202, 169] on span "50 minutes ago" at bounding box center [220, 166] width 36 height 7
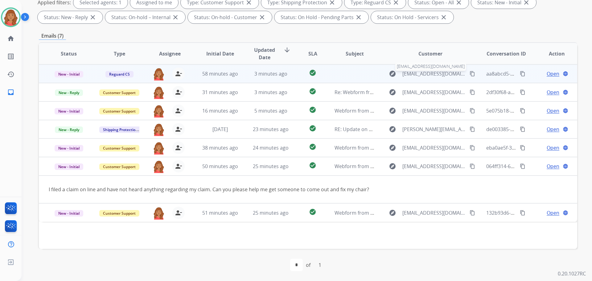
click at [412, 76] on span "[EMAIL_ADDRESS][DOMAIN_NAME]" at bounding box center [435, 73] width 64 height 7
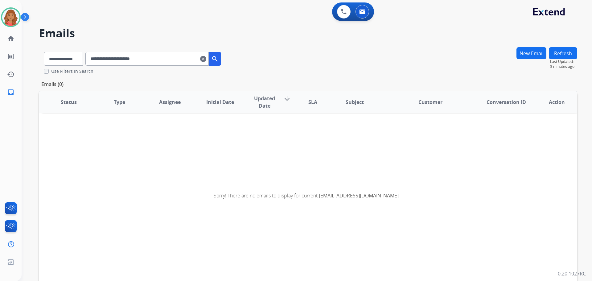
click at [208, 58] on input "**********" at bounding box center [146, 59] width 123 height 14
click at [206, 60] on mat-icon "clear" at bounding box center [203, 58] width 6 height 7
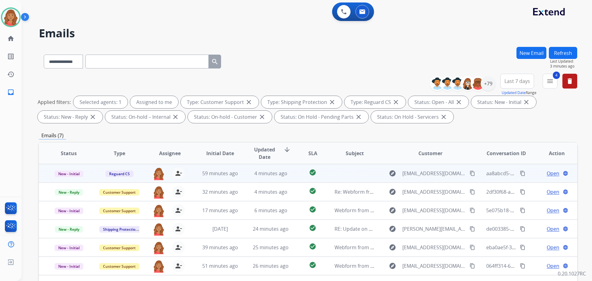
click at [330, 175] on td at bounding box center [350, 173] width 51 height 19
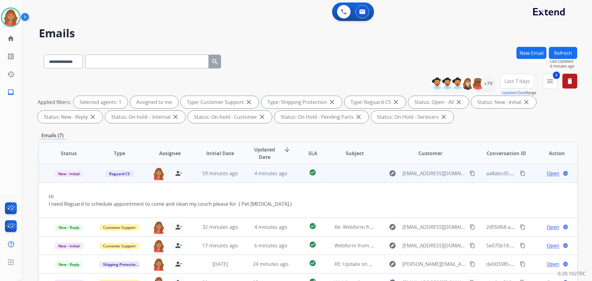
click at [547, 172] on span "Open" at bounding box center [553, 173] width 13 height 7
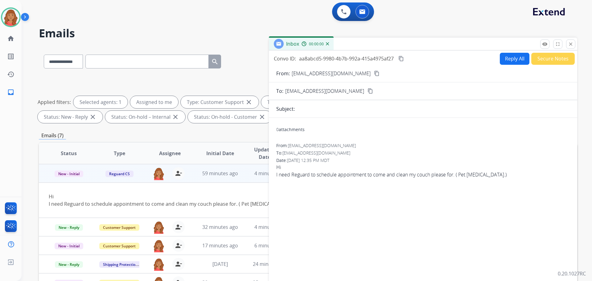
click at [513, 56] on button "Reply All" at bounding box center [515, 59] width 30 height 12
select select "**********"
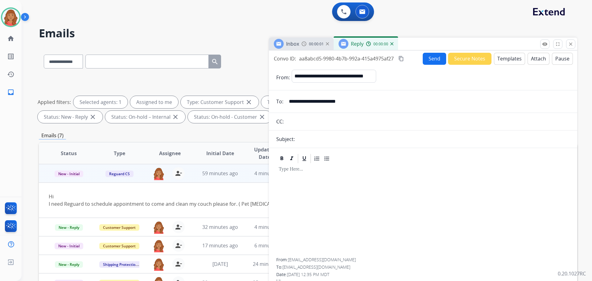
click at [511, 56] on button "Templates" at bounding box center [509, 59] width 31 height 12
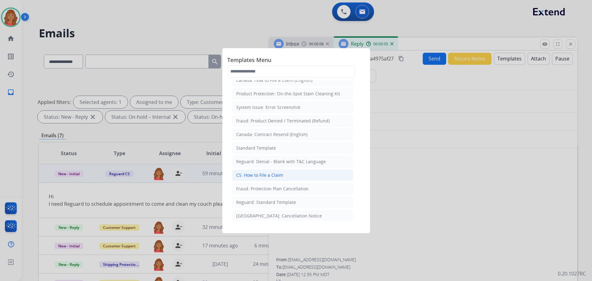
scroll to position [31, 0]
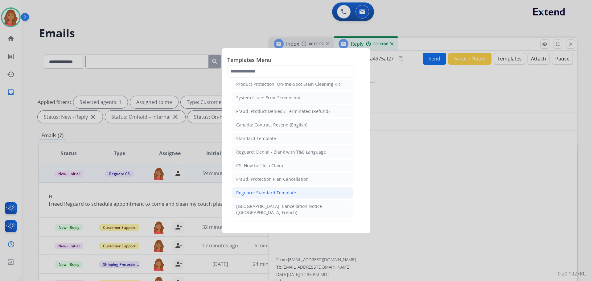
click at [252, 194] on div "Reguard: Standard Template" at bounding box center [266, 193] width 60 height 6
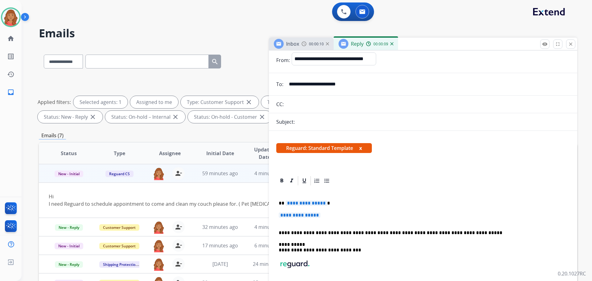
scroll to position [0, 0]
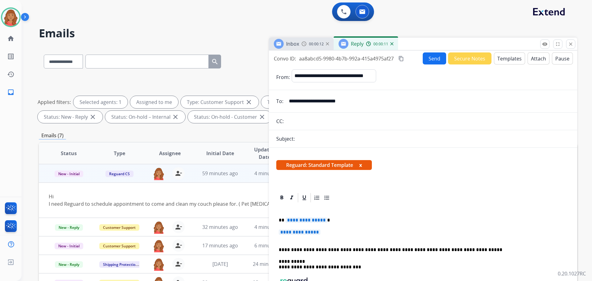
click at [502, 59] on button "Templates" at bounding box center [509, 58] width 31 height 12
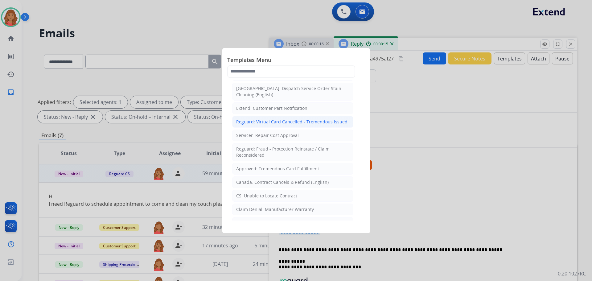
scroll to position [216, 0]
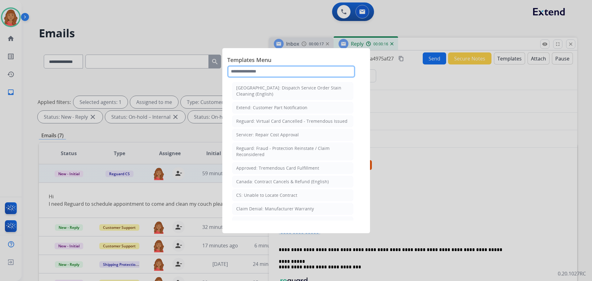
click at [258, 72] on input "text" at bounding box center [291, 71] width 128 height 12
drag, startPoint x: 277, startPoint y: 71, endPoint x: 207, endPoint y: 73, distance: 70.0
click at [206, 73] on app-templates-menu-modal "Templates Menu Product Protection: Wheel/Tire Photo Request [GEOGRAPHIC_DATA]: …" at bounding box center [296, 140] width 592 height 281
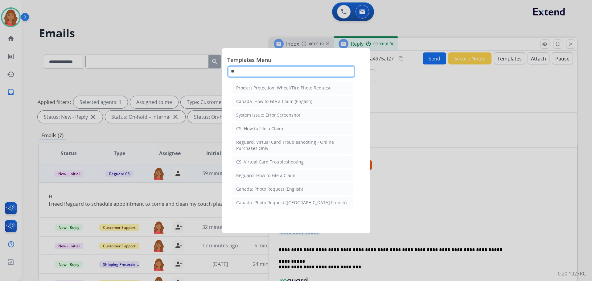
scroll to position [0, 0]
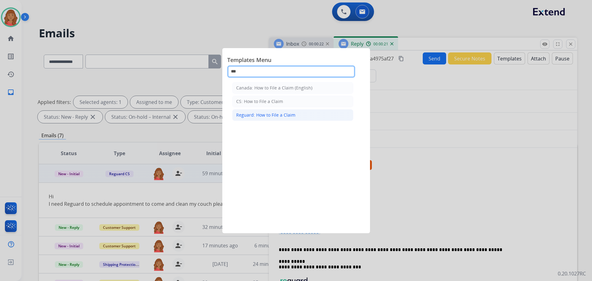
type input "***"
click at [262, 115] on div "Reguard: How to File a Claim" at bounding box center [265, 115] width 59 height 6
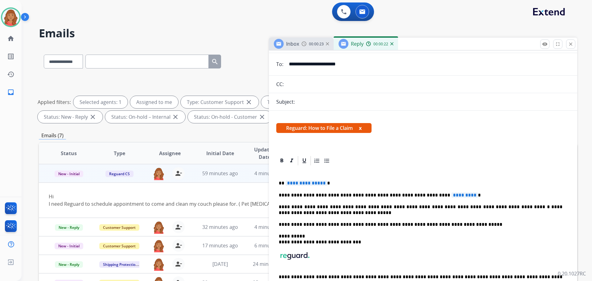
scroll to position [82, 0]
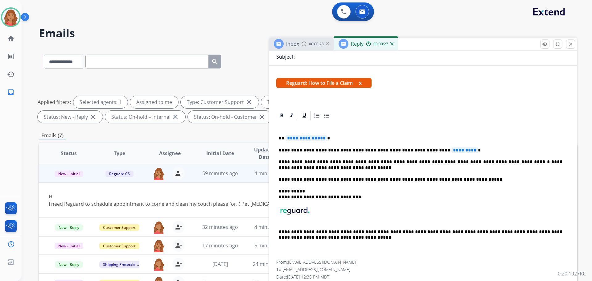
drag, startPoint x: 280, startPoint y: 137, endPoint x: 345, endPoint y: 191, distance: 84.4
click at [371, 189] on div "**********" at bounding box center [423, 205] width 308 height 190
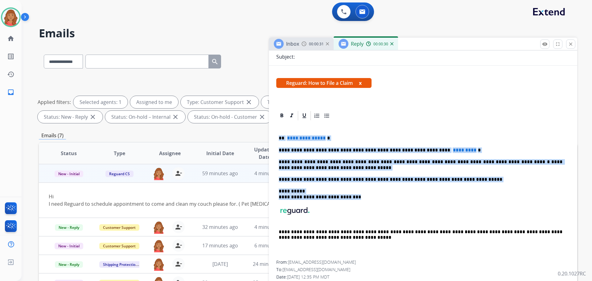
drag, startPoint x: 318, startPoint y: 211, endPoint x: 285, endPoint y: 141, distance: 77.8
click at [275, 132] on div "**********" at bounding box center [423, 205] width 308 height 190
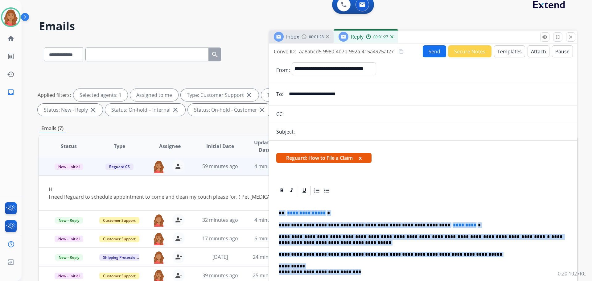
scroll to position [0, 0]
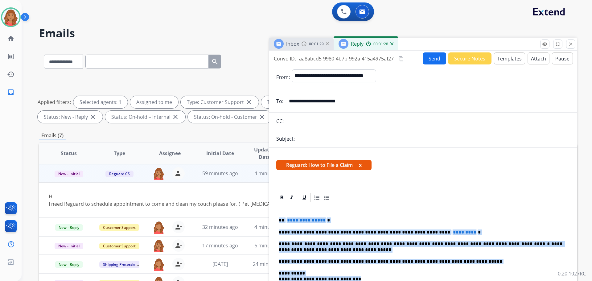
click at [501, 61] on button "Templates" at bounding box center [509, 58] width 31 height 12
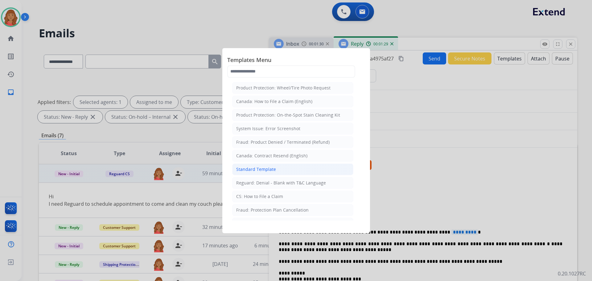
drag, startPoint x: 252, startPoint y: 169, endPoint x: 257, endPoint y: 172, distance: 6.0
click at [252, 169] on div "Standard Template" at bounding box center [256, 169] width 40 height 6
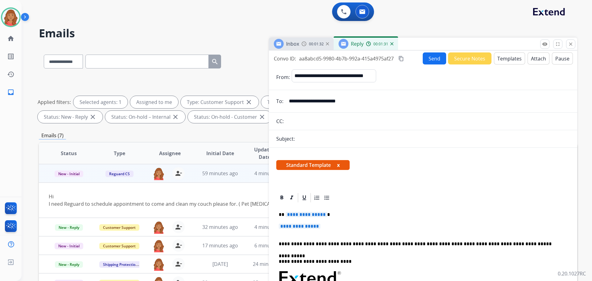
click at [506, 60] on button "Templates" at bounding box center [509, 58] width 31 height 12
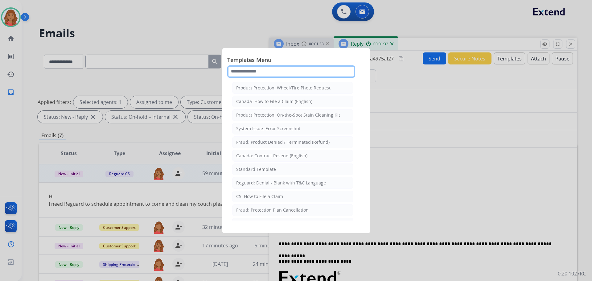
click at [275, 71] on input "text" at bounding box center [291, 71] width 128 height 12
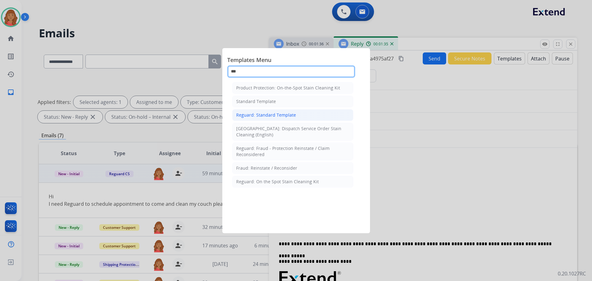
type input "***"
click at [267, 114] on div "Reguard: Standard Template" at bounding box center [266, 115] width 60 height 6
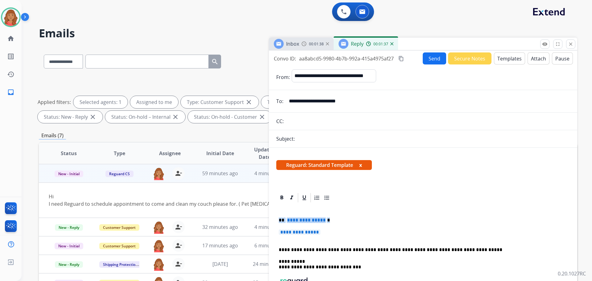
drag, startPoint x: 305, startPoint y: 230, endPoint x: 274, endPoint y: 222, distance: 32.2
click at [274, 222] on div "**********" at bounding box center [423, 281] width 308 height 178
drag, startPoint x: 290, startPoint y: 222, endPoint x: 287, endPoint y: 225, distance: 4.6
click at [287, 225] on div "**********" at bounding box center [423, 266] width 294 height 127
drag, startPoint x: 333, startPoint y: 236, endPoint x: 277, endPoint y: 221, distance: 57.8
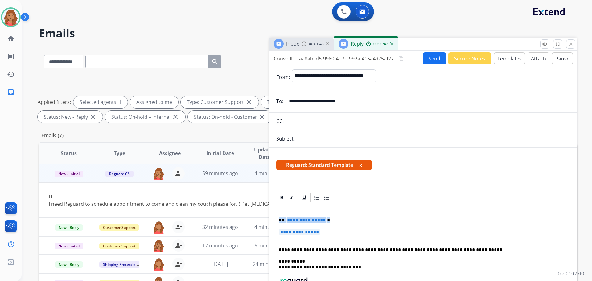
click at [277, 221] on div "**********" at bounding box center [423, 266] width 294 height 127
drag, startPoint x: 277, startPoint y: 221, endPoint x: 280, endPoint y: 225, distance: 5.1
click at [278, 222] on div "**********" at bounding box center [423, 266] width 294 height 127
drag, startPoint x: 329, startPoint y: 234, endPoint x: 318, endPoint y: 233, distance: 10.5
click at [318, 233] on p "**********" at bounding box center [421, 234] width 284 height 11
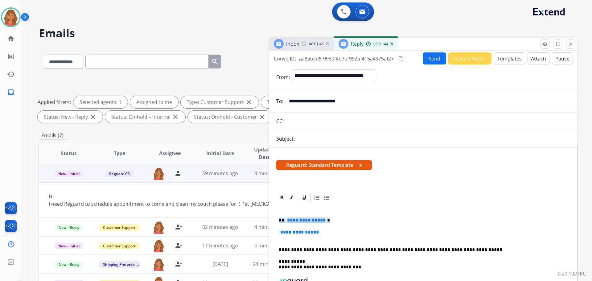
drag, startPoint x: 320, startPoint y: 234, endPoint x: 275, endPoint y: 218, distance: 47.4
click at [275, 218] on div "**********" at bounding box center [423, 281] width 308 height 178
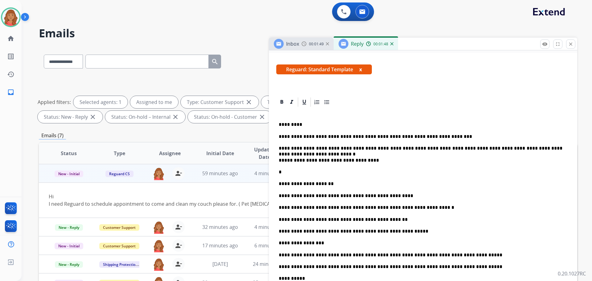
scroll to position [154, 0]
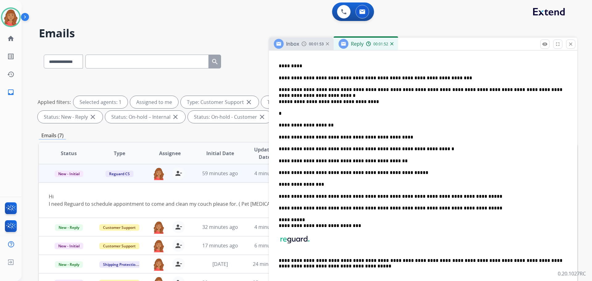
click at [277, 123] on div "**********" at bounding box center [423, 169] width 294 height 240
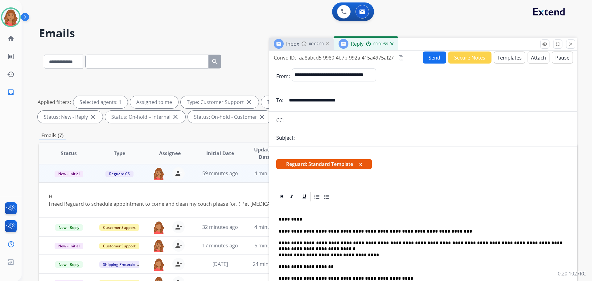
scroll to position [0, 0]
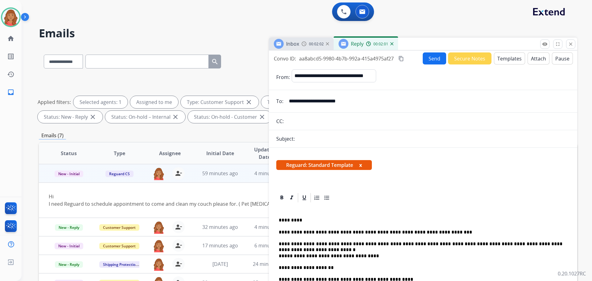
drag, startPoint x: 399, startPoint y: 57, endPoint x: 385, endPoint y: 60, distance: 14.2
click at [399, 57] on button "content_copy" at bounding box center [401, 58] width 7 height 7
click at [436, 56] on button "Send" at bounding box center [434, 58] width 23 height 12
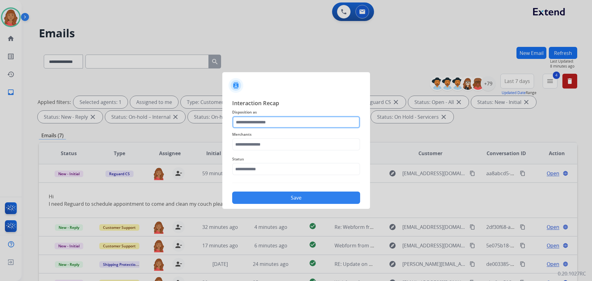
drag, startPoint x: 377, startPoint y: 107, endPoint x: 264, endPoint y: 124, distance: 114.4
click at [264, 124] on input "text" at bounding box center [296, 122] width 128 height 12
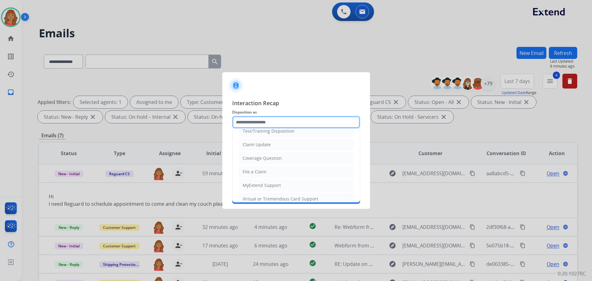
scroll to position [62, 0]
click at [257, 135] on li "File a Claim" at bounding box center [296, 132] width 115 height 12
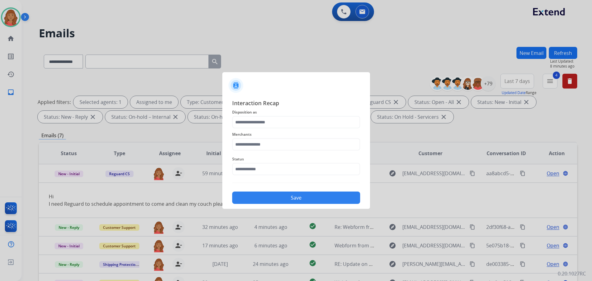
type input "**********"
click at [254, 143] on input "text" at bounding box center [296, 144] width 128 height 12
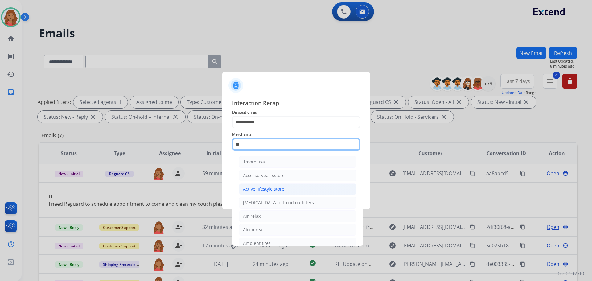
type input "*"
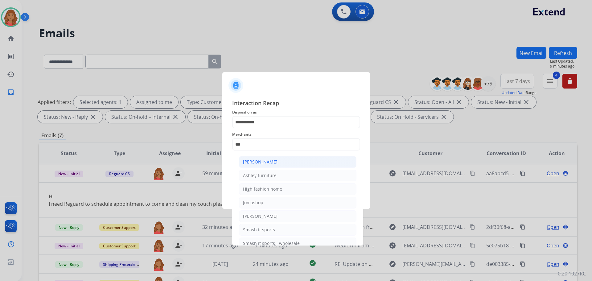
click at [261, 164] on div "[PERSON_NAME]" at bounding box center [260, 162] width 35 height 6
type input "**********"
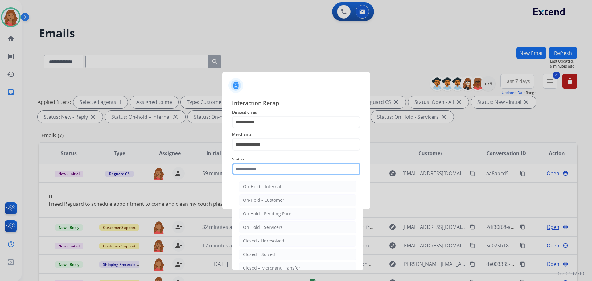
click at [279, 171] on input "text" at bounding box center [296, 169] width 128 height 12
click at [266, 254] on div "Closed – Solved" at bounding box center [259, 254] width 32 height 6
type input "**********"
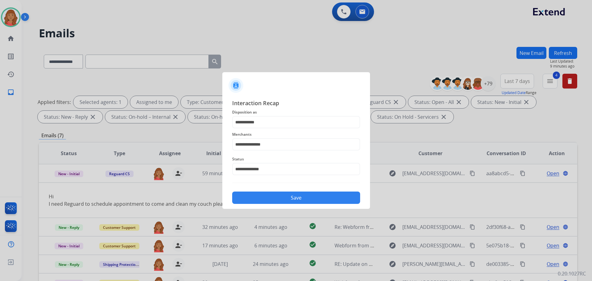
drag, startPoint x: 305, startPoint y: 196, endPoint x: 302, endPoint y: 245, distance: 49.5
click at [305, 197] on button "Save" at bounding box center [296, 198] width 128 height 12
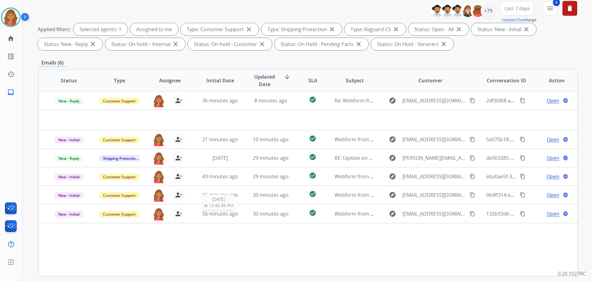
scroll to position [100, 0]
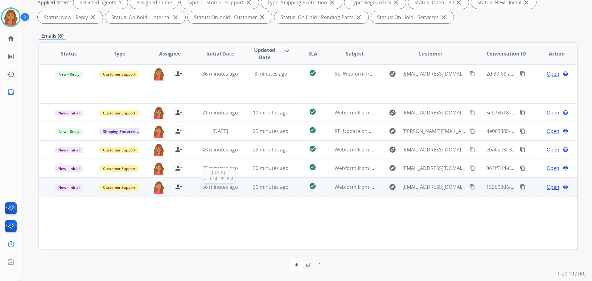
click at [233, 185] on span "56 minutes ago" at bounding box center [220, 187] width 36 height 7
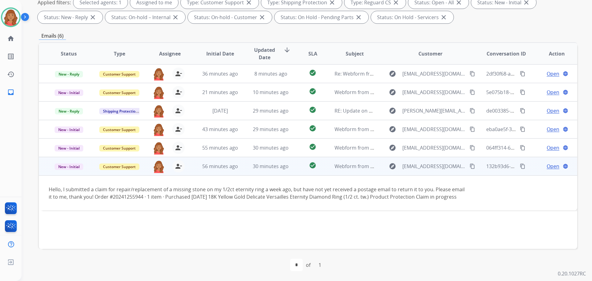
drag, startPoint x: 463, startPoint y: 167, endPoint x: 458, endPoint y: 167, distance: 4.9
click at [470, 167] on mat-icon "content_copy" at bounding box center [473, 166] width 6 height 6
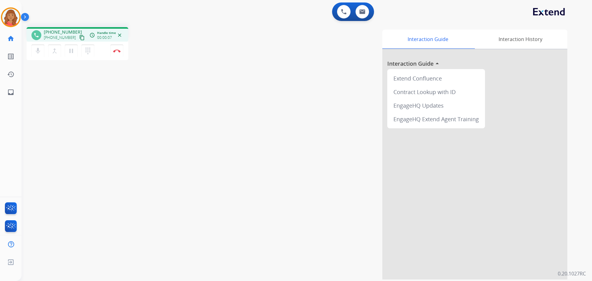
drag, startPoint x: 76, startPoint y: 36, endPoint x: 63, endPoint y: 36, distance: 13.6
click at [79, 36] on mat-icon "content_copy" at bounding box center [82, 38] width 6 height 6
drag, startPoint x: 74, startPoint y: 95, endPoint x: 66, endPoint y: 101, distance: 10.3
click at [74, 95] on div "phone [PHONE_NUMBER] [PHONE_NUMBER] content_copy access_time Call metrics Queue…" at bounding box center [300, 150] width 556 height 257
click at [114, 52] on button "Disconnect" at bounding box center [116, 50] width 13 height 13
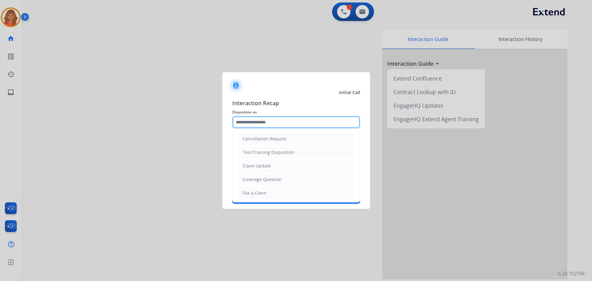
click at [253, 126] on input "text" at bounding box center [296, 122] width 128 height 12
click at [248, 189] on li "File a Claim" at bounding box center [296, 193] width 115 height 12
type input "**********"
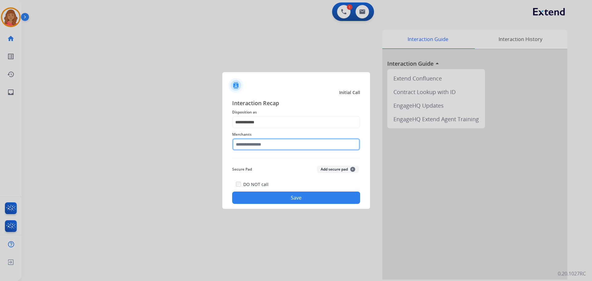
click at [256, 150] on input "text" at bounding box center [296, 144] width 128 height 12
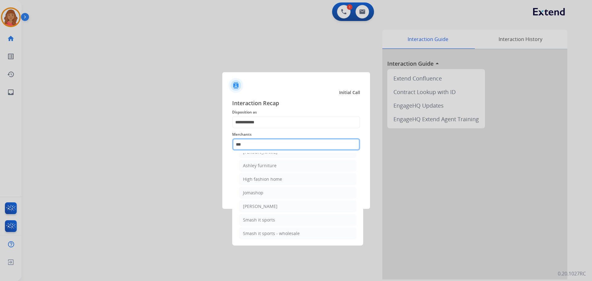
scroll to position [10, 0]
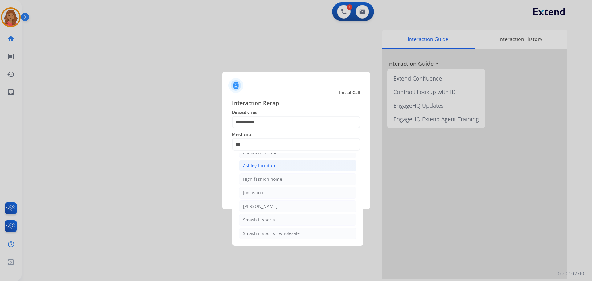
click at [255, 168] on div "Ashley furniture" at bounding box center [260, 166] width 34 height 6
type input "**********"
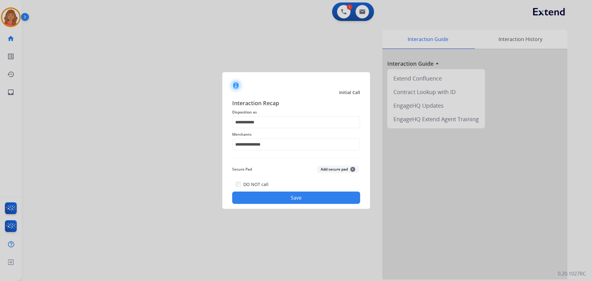
click at [267, 193] on button "Save" at bounding box center [296, 198] width 128 height 12
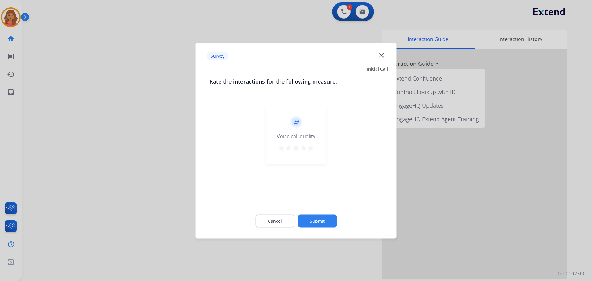
click at [306, 150] on mat-icon "star" at bounding box center [303, 147] width 7 height 7
click at [314, 222] on button "Submit" at bounding box center [317, 220] width 39 height 13
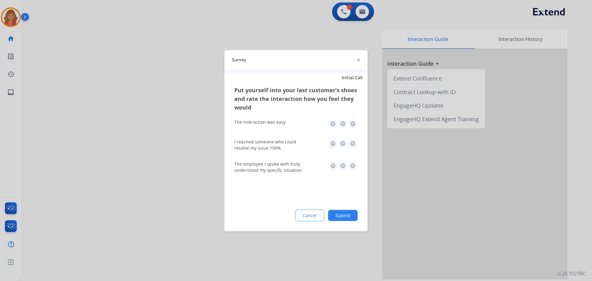
drag, startPoint x: 354, startPoint y: 124, endPoint x: 352, endPoint y: 131, distance: 7.7
click at [353, 125] on img at bounding box center [353, 124] width 10 height 10
click at [355, 146] on img at bounding box center [353, 143] width 10 height 10
click at [354, 164] on img at bounding box center [353, 166] width 10 height 10
click at [341, 215] on button "Submit" at bounding box center [343, 215] width 30 height 11
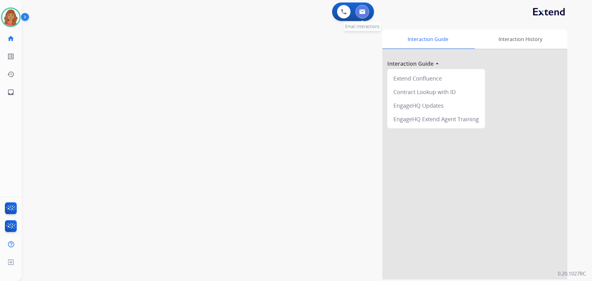
click at [365, 11] on img at bounding box center [362, 11] width 6 height 5
select select "**********"
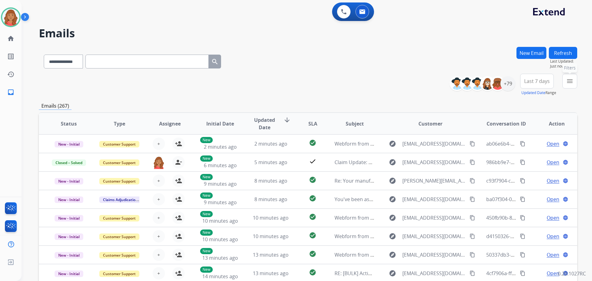
drag, startPoint x: 569, startPoint y: 83, endPoint x: 554, endPoint y: 93, distance: 17.6
click at [569, 83] on mat-icon "menu" at bounding box center [569, 80] width 7 height 7
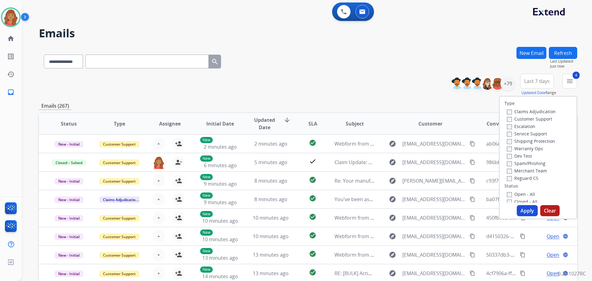
click at [518, 208] on button "Apply" at bounding box center [527, 210] width 21 height 11
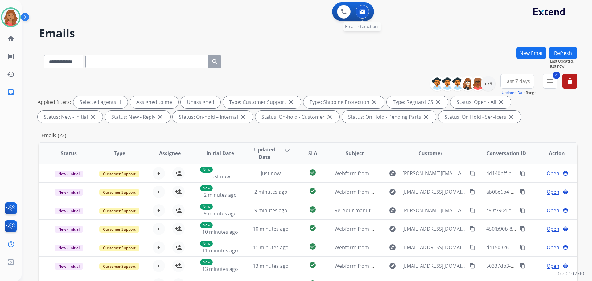
click at [366, 15] on button at bounding box center [363, 12] width 14 height 14
click at [363, 10] on img at bounding box center [362, 11] width 6 height 5
click at [361, 15] on button at bounding box center [363, 12] width 14 height 14
click at [489, 85] on div "+79" at bounding box center [488, 83] width 15 height 15
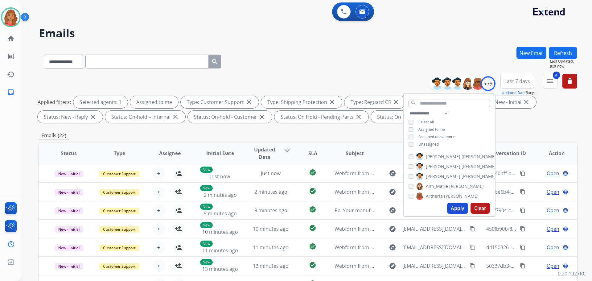
click at [452, 207] on button "Apply" at bounding box center [457, 208] width 21 height 11
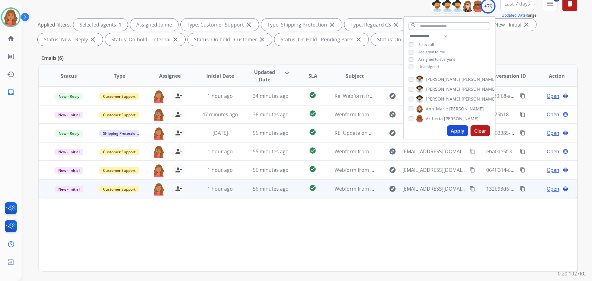
scroll to position [100, 0]
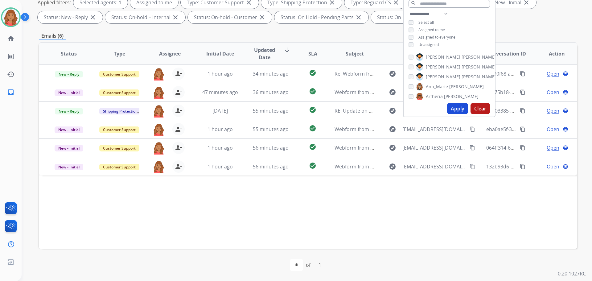
click at [476, 180] on div "Status Type Assignee Initial Date Updated Date arrow_downward SLA Subject Custo…" at bounding box center [308, 145] width 539 height 207
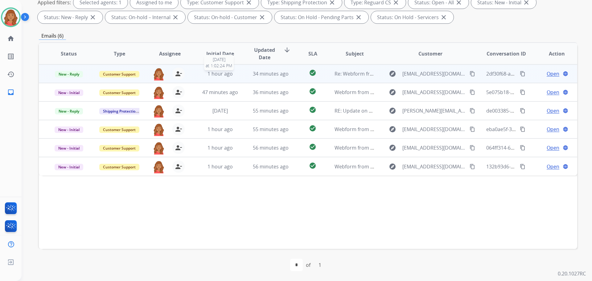
click at [211, 74] on span "1 hour ago" at bounding box center [220, 73] width 25 height 7
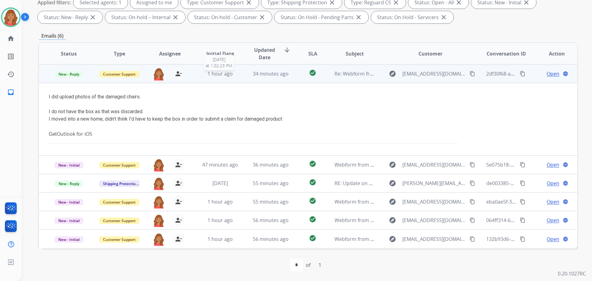
click at [212, 74] on span "1 hour ago" at bounding box center [220, 73] width 25 height 7
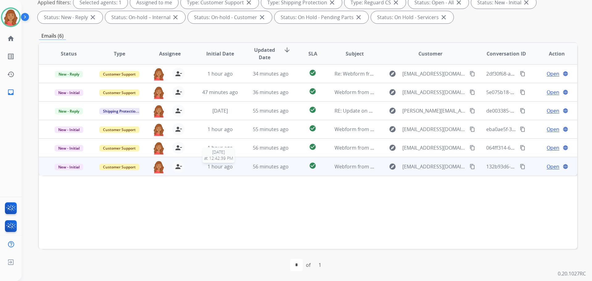
click at [228, 169] on span "1 hour ago" at bounding box center [220, 166] width 25 height 7
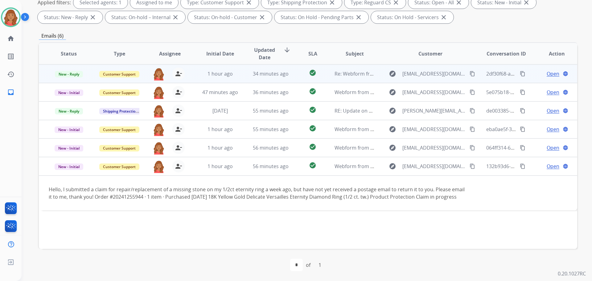
click at [256, 77] on td "34 minutes ago" at bounding box center [266, 73] width 51 height 19
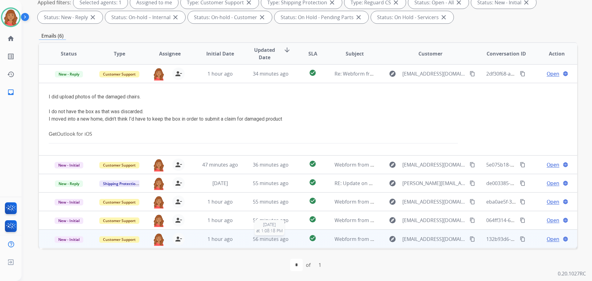
click at [258, 238] on span "56 minutes ago" at bounding box center [271, 239] width 36 height 7
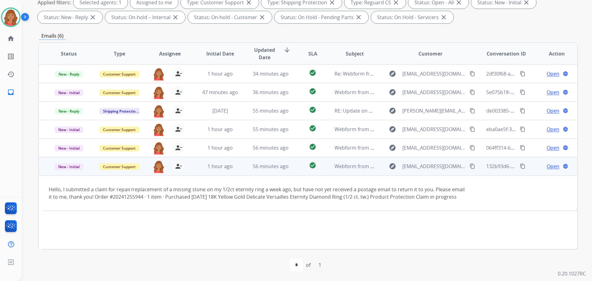
click at [548, 167] on span "Open" at bounding box center [553, 166] width 13 height 7
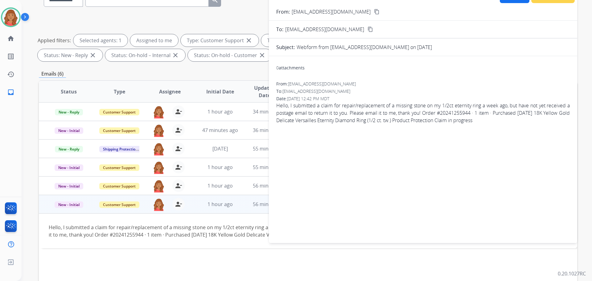
scroll to position [0, 0]
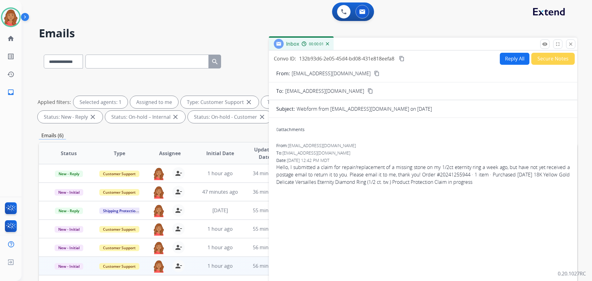
click at [508, 60] on button "Reply All" at bounding box center [515, 59] width 30 height 12
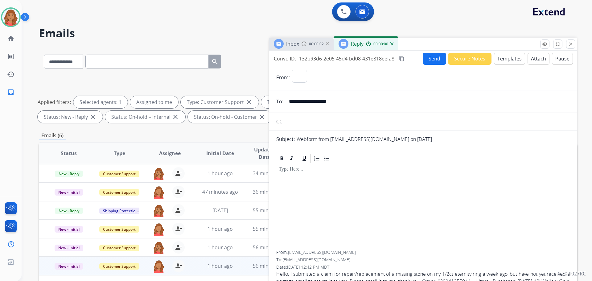
select select "**********"
click at [500, 55] on button "Templates" at bounding box center [509, 59] width 31 height 12
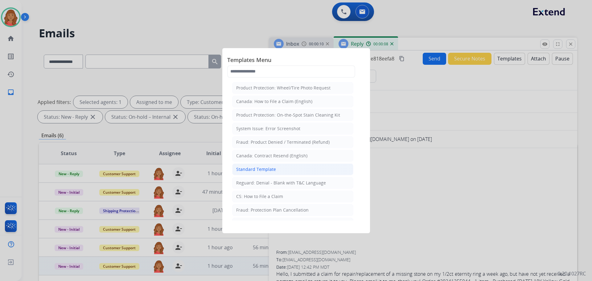
click at [257, 170] on div "Standard Template" at bounding box center [256, 169] width 40 height 6
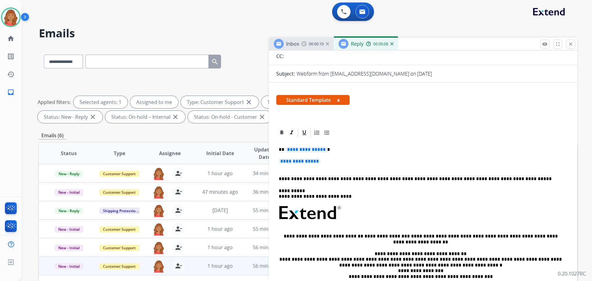
scroll to position [93, 0]
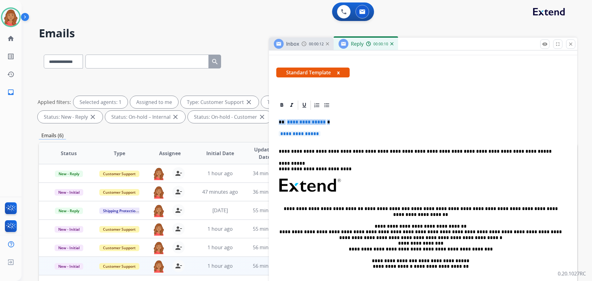
drag, startPoint x: 330, startPoint y: 134, endPoint x: 274, endPoint y: 120, distance: 57.2
click at [275, 122] on div "**********" at bounding box center [423, 218] width 308 height 237
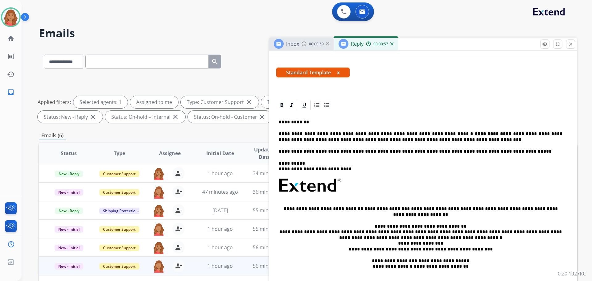
click at [414, 142] on p "**********" at bounding box center [421, 136] width 284 height 11
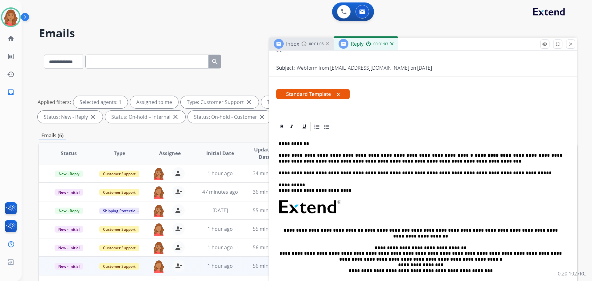
scroll to position [0, 0]
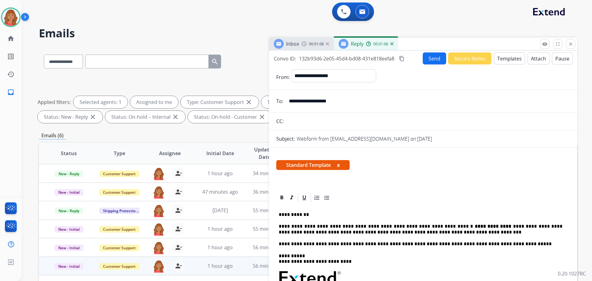
click at [401, 57] on mat-icon "content_copy" at bounding box center [402, 59] width 6 height 6
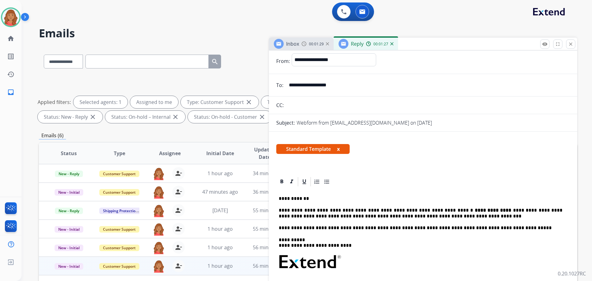
scroll to position [31, 0]
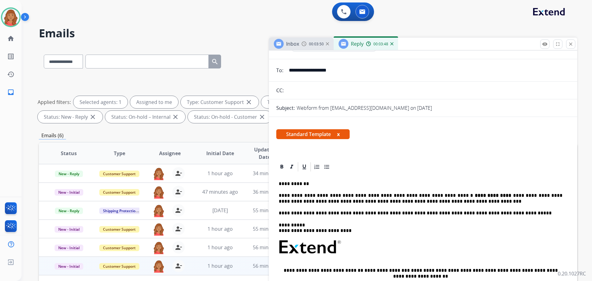
drag, startPoint x: 280, startPoint y: 181, endPoint x: 301, endPoint y: 195, distance: 25.8
click at [301, 195] on div "**********" at bounding box center [423, 279] width 308 height 237
click at [278, 182] on div "**********" at bounding box center [423, 261] width 294 height 179
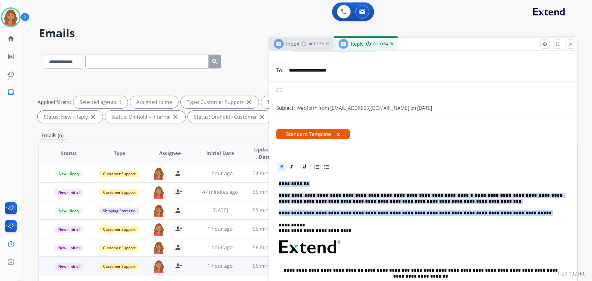
drag, startPoint x: 278, startPoint y: 182, endPoint x: 501, endPoint y: 214, distance: 225.4
click at [501, 214] on div "**********" at bounding box center [423, 261] width 294 height 179
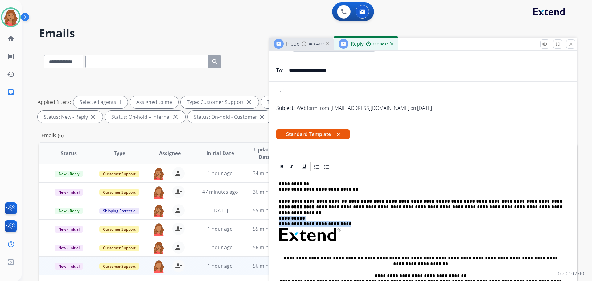
drag, startPoint x: 327, startPoint y: 219, endPoint x: 278, endPoint y: 213, distance: 50.0
click at [278, 213] on div "**********" at bounding box center [423, 255] width 294 height 166
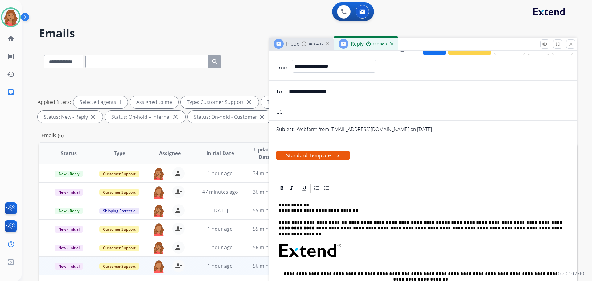
scroll to position [0, 0]
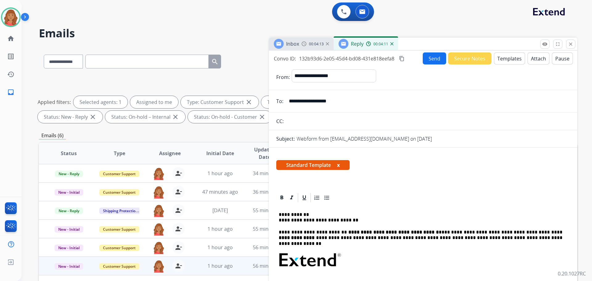
drag, startPoint x: 403, startPoint y: 56, endPoint x: 401, endPoint y: 60, distance: 3.9
click at [403, 57] on mat-icon "content_copy" at bounding box center [402, 59] width 6 height 6
click at [434, 60] on button "Send" at bounding box center [434, 59] width 23 height 12
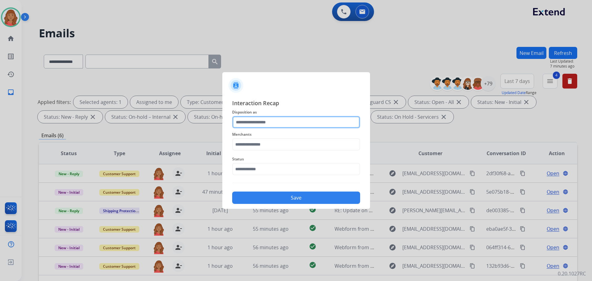
click at [265, 119] on input "text" at bounding box center [296, 122] width 128 height 12
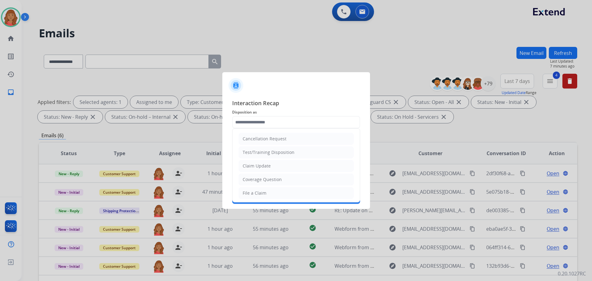
drag, startPoint x: 256, startPoint y: 189, endPoint x: 256, endPoint y: 177, distance: 12.7
click at [256, 188] on li "File a Claim" at bounding box center [296, 193] width 115 height 12
type input "**********"
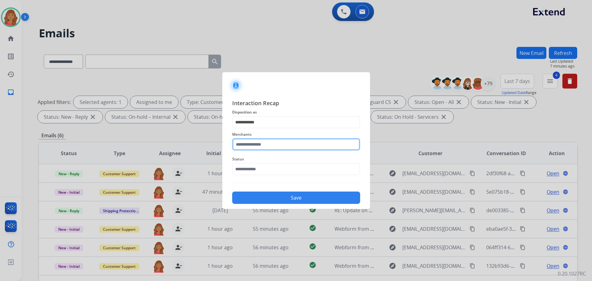
click at [262, 147] on input "text" at bounding box center [296, 144] width 128 height 12
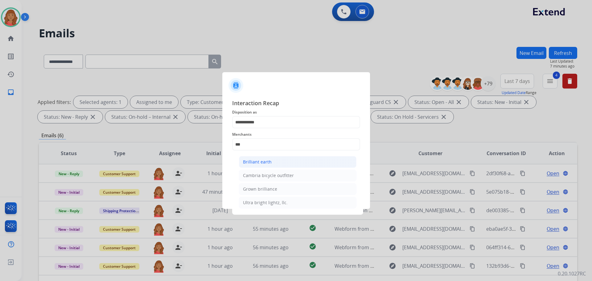
click at [269, 159] on div "Brilliant earth" at bounding box center [257, 162] width 29 height 6
type input "**********"
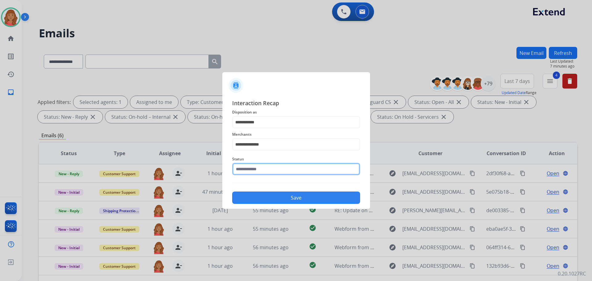
drag, startPoint x: 244, startPoint y: 167, endPoint x: 244, endPoint y: 172, distance: 4.9
click at [244, 168] on input "text" at bounding box center [296, 169] width 128 height 12
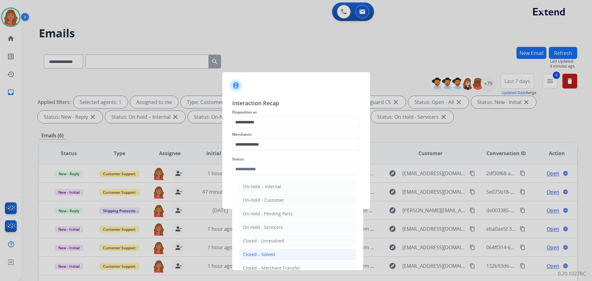
drag, startPoint x: 253, startPoint y: 253, endPoint x: 254, endPoint y: 247, distance: 5.7
click at [253, 253] on div "Closed – Solved" at bounding box center [259, 254] width 32 height 6
type input "**********"
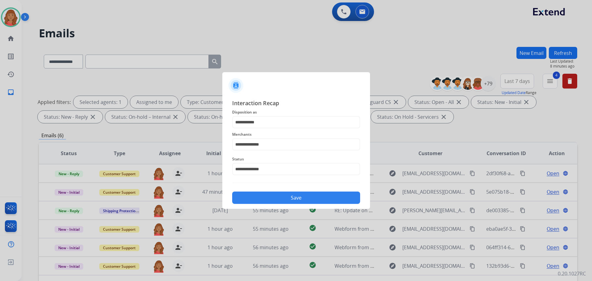
click at [267, 190] on div "Save" at bounding box center [296, 196] width 128 height 16
click at [269, 196] on button "Save" at bounding box center [296, 198] width 128 height 12
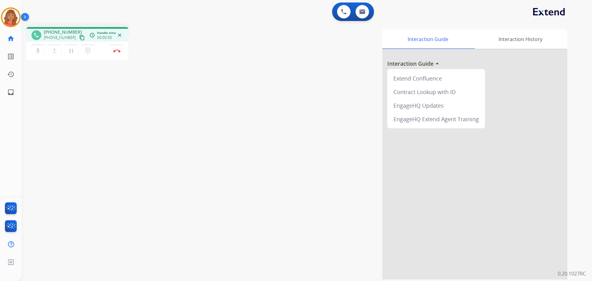
click at [79, 37] on mat-icon "content_copy" at bounding box center [82, 38] width 6 height 6
click at [365, 15] on button at bounding box center [363, 12] width 14 height 14
select select "**********"
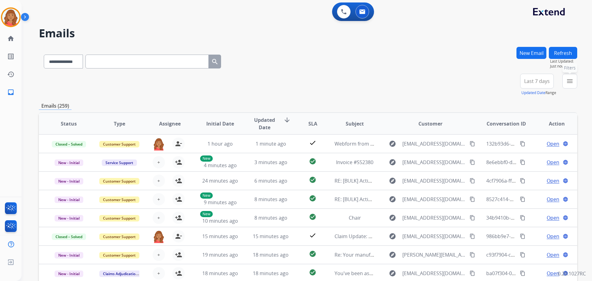
click at [568, 78] on mat-icon "menu" at bounding box center [569, 80] width 7 height 7
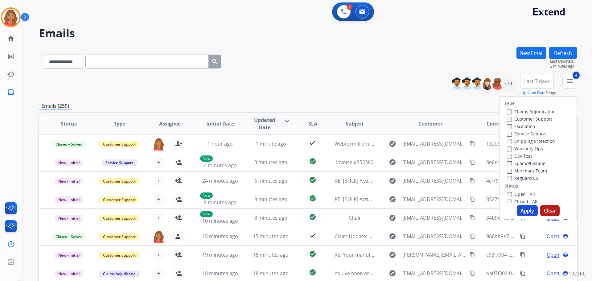
drag, startPoint x: 520, startPoint y: 213, endPoint x: 522, endPoint y: 204, distance: 9.4
click at [521, 213] on button "Apply" at bounding box center [527, 210] width 21 height 11
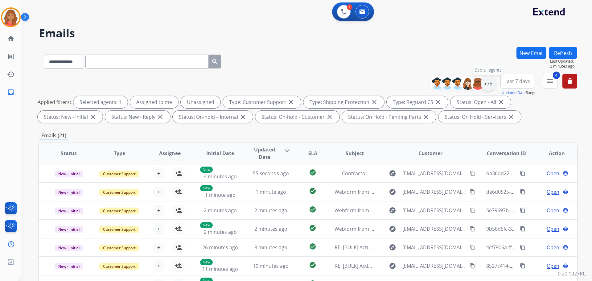
click at [485, 85] on div "+79" at bounding box center [488, 83] width 15 height 15
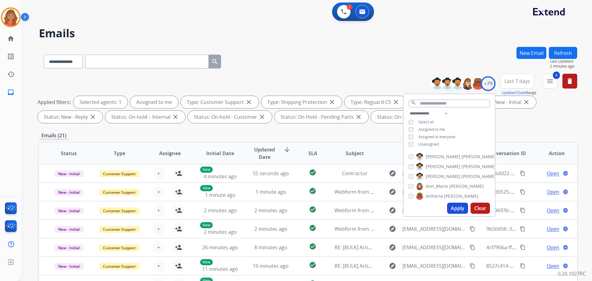
click at [458, 210] on button "Apply" at bounding box center [457, 208] width 21 height 11
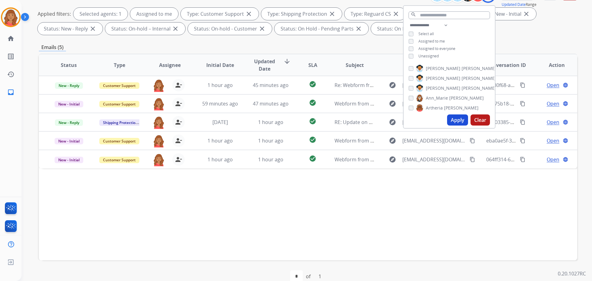
scroll to position [93, 0]
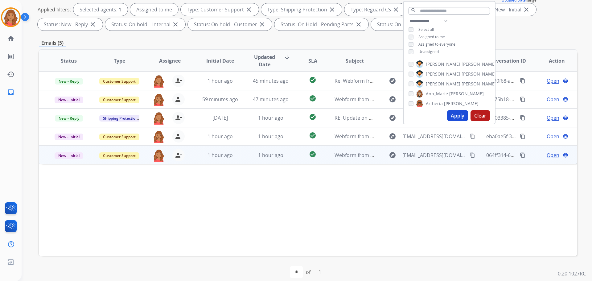
click at [470, 156] on mat-icon "content_copy" at bounding box center [473, 155] width 6 height 6
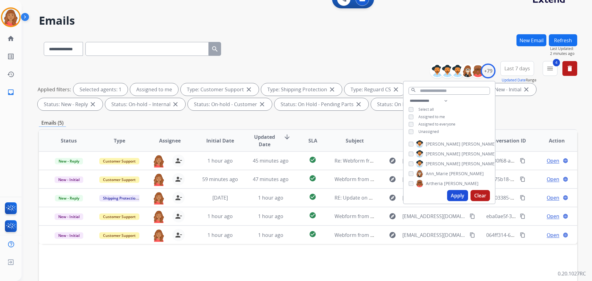
scroll to position [0, 0]
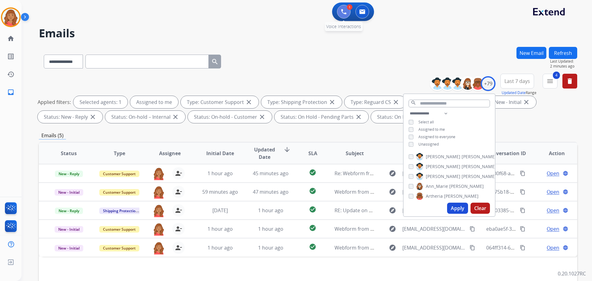
click at [341, 15] on button at bounding box center [344, 12] width 14 height 14
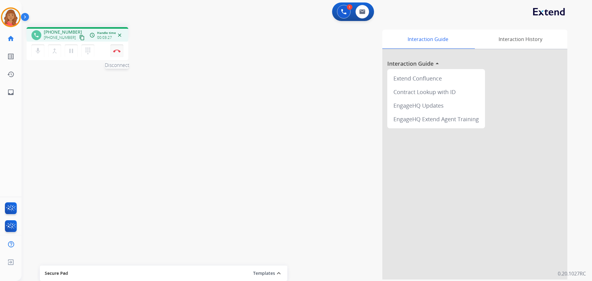
click at [120, 52] on img at bounding box center [116, 50] width 7 height 3
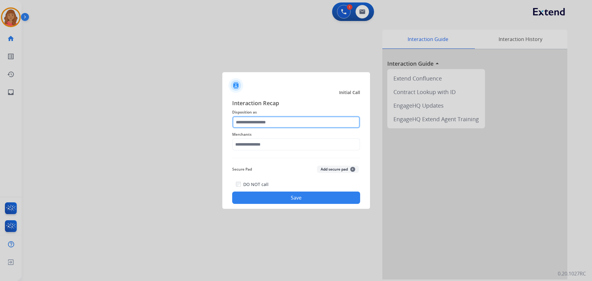
drag, startPoint x: 254, startPoint y: 124, endPoint x: 254, endPoint y: 127, distance: 3.1
click at [254, 126] on input "text" at bounding box center [296, 122] width 128 height 12
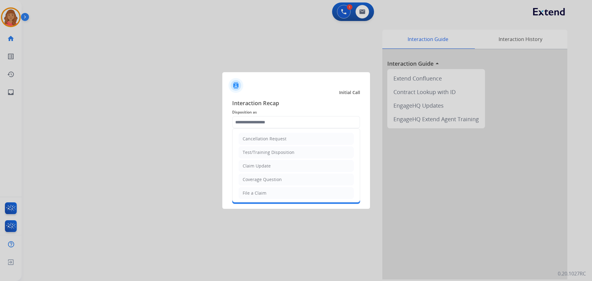
click at [246, 191] on div "File a Claim" at bounding box center [255, 193] width 24 height 6
type input "**********"
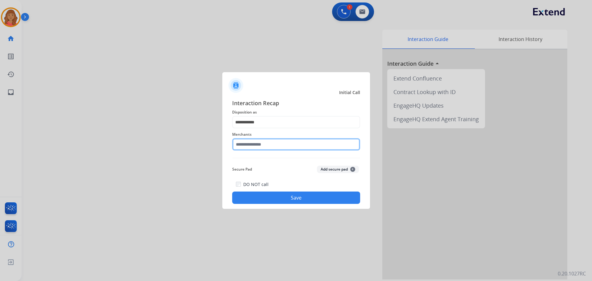
click at [260, 145] on input "text" at bounding box center [296, 144] width 128 height 12
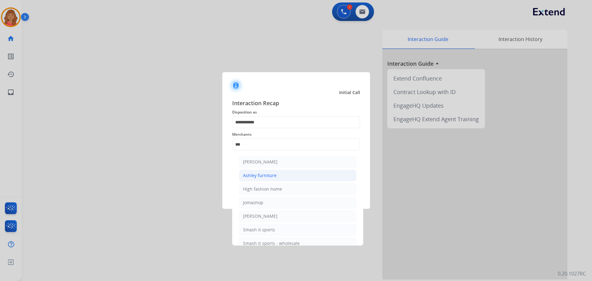
click at [257, 173] on div "Ashley furniture" at bounding box center [260, 175] width 34 height 6
type input "**********"
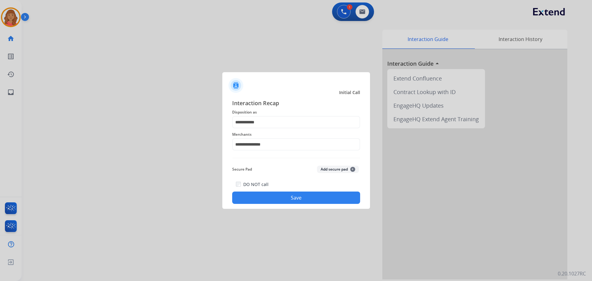
drag, startPoint x: 268, startPoint y: 204, endPoint x: 273, endPoint y: 181, distance: 23.1
click at [267, 204] on div "**********" at bounding box center [296, 151] width 148 height 115
click at [284, 200] on button "Save" at bounding box center [296, 198] width 128 height 12
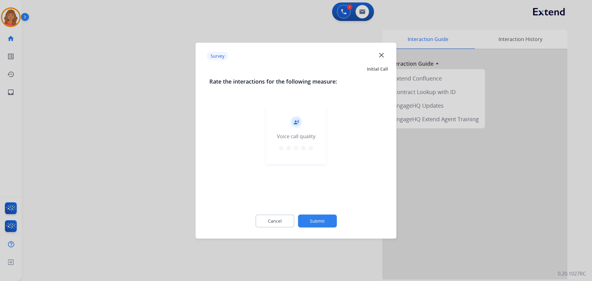
click at [315, 219] on button "Submit" at bounding box center [317, 220] width 39 height 13
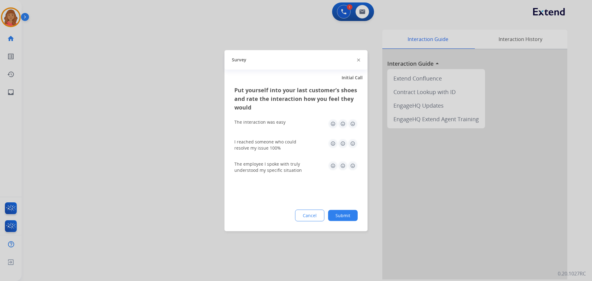
drag, startPoint x: 350, startPoint y: 123, endPoint x: 349, endPoint y: 144, distance: 20.7
click at [350, 124] on img at bounding box center [353, 124] width 10 height 10
click at [352, 143] on img at bounding box center [353, 143] width 10 height 10
drag, startPoint x: 352, startPoint y: 166, endPoint x: 355, endPoint y: 198, distance: 31.9
click at [353, 166] on img at bounding box center [353, 166] width 10 height 10
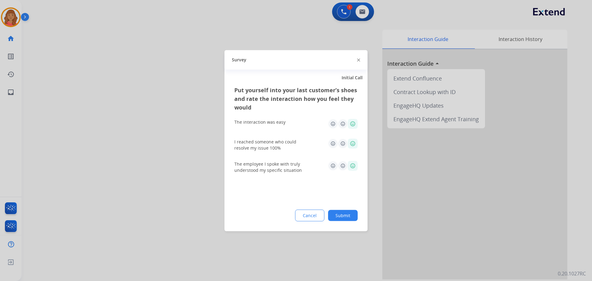
click at [346, 211] on button "Submit" at bounding box center [343, 215] width 30 height 11
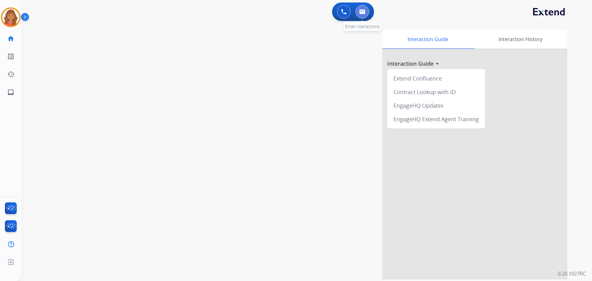
click at [362, 13] on img at bounding box center [362, 11] width 6 height 5
select select "**********"
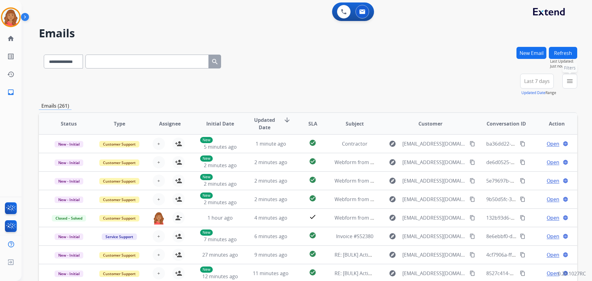
click at [572, 83] on mat-icon "menu" at bounding box center [569, 80] width 7 height 7
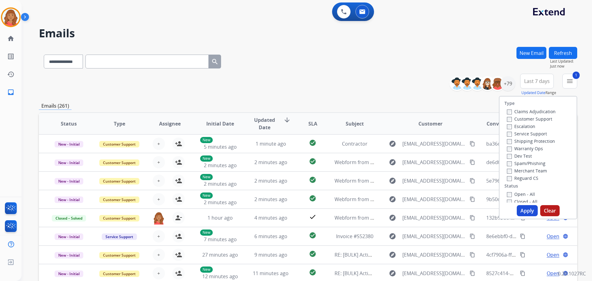
click at [505, 141] on div "Claims Adjudication Customer Support Escalation Service Support Shipping Protec…" at bounding box center [530, 145] width 51 height 74
click at [523, 211] on button "Apply" at bounding box center [527, 210] width 21 height 11
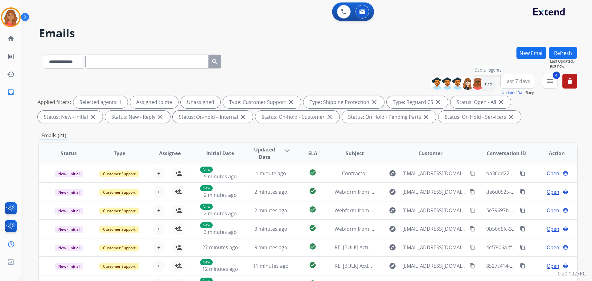
click at [486, 86] on div "+79" at bounding box center [488, 83] width 15 height 15
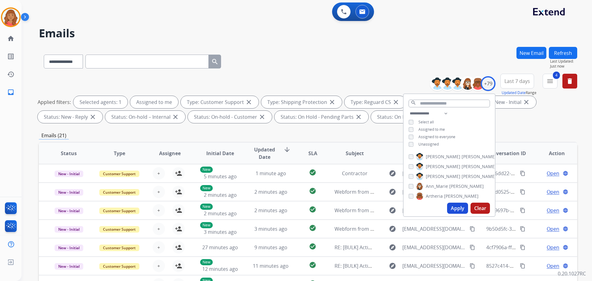
click at [451, 204] on button "Apply" at bounding box center [457, 208] width 21 height 11
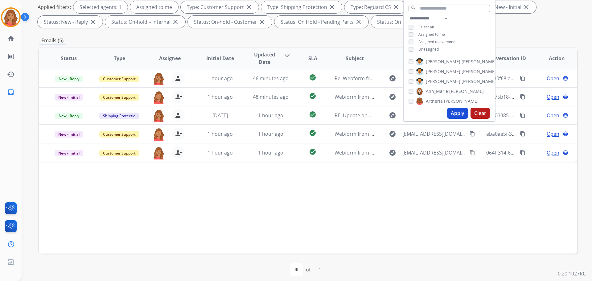
scroll to position [100, 0]
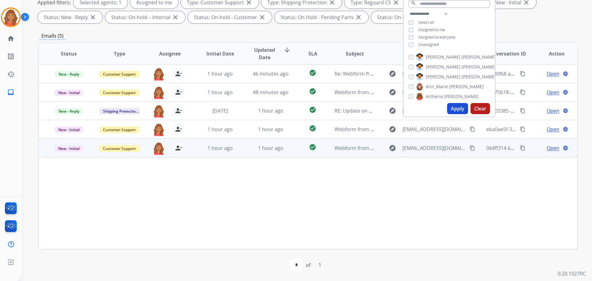
click at [246, 151] on td "1 hour ago" at bounding box center [266, 147] width 51 height 19
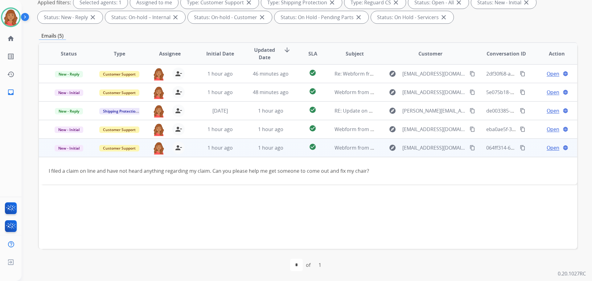
click at [550, 149] on span "Open" at bounding box center [553, 147] width 13 height 7
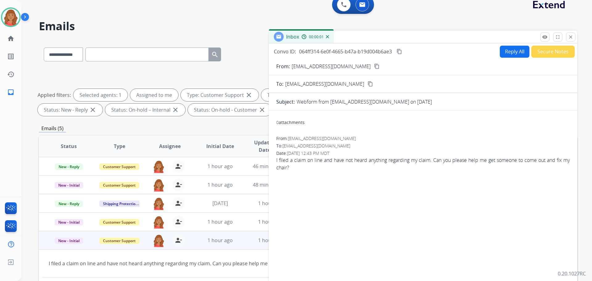
scroll to position [0, 0]
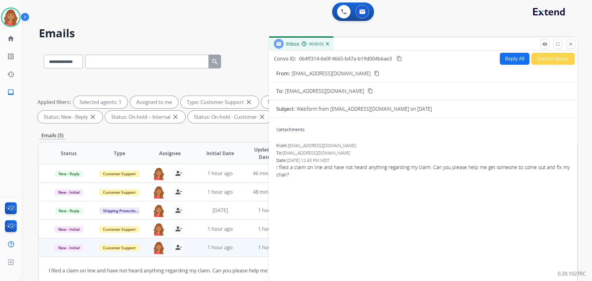
click at [500, 61] on button "Reply All" at bounding box center [515, 59] width 30 height 12
select select "**********"
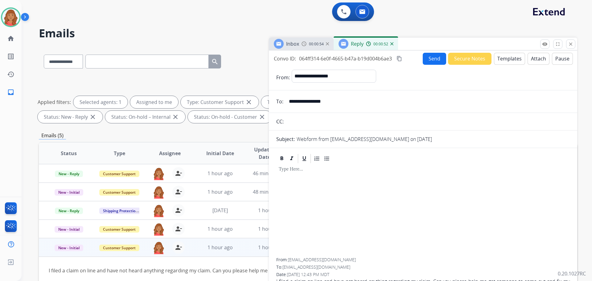
click at [505, 59] on button "Templates" at bounding box center [509, 59] width 31 height 12
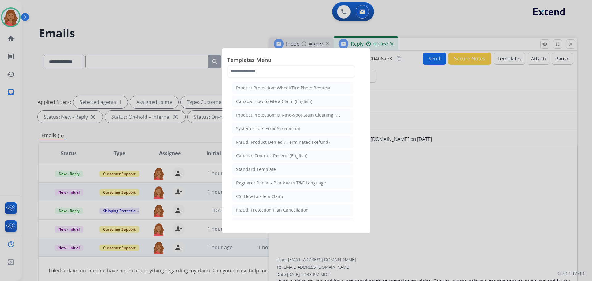
drag, startPoint x: 251, startPoint y: 170, endPoint x: 267, endPoint y: 192, distance: 28.1
click at [254, 171] on div "Standard Template" at bounding box center [256, 169] width 40 height 6
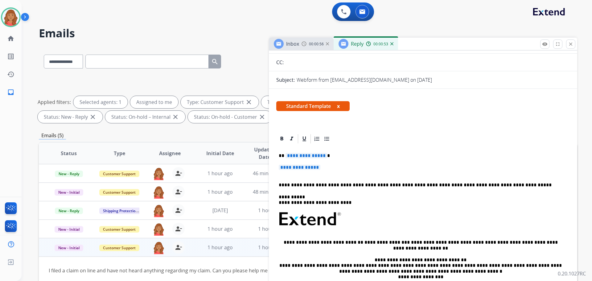
scroll to position [62, 0]
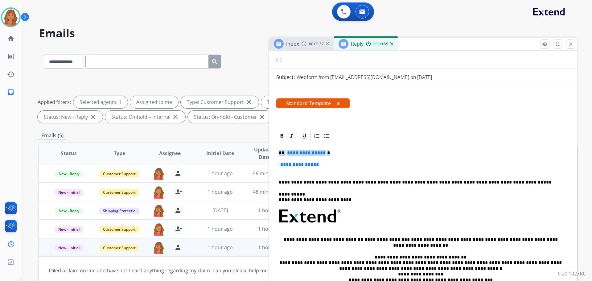
drag, startPoint x: 326, startPoint y: 165, endPoint x: 276, endPoint y: 151, distance: 52.2
click at [268, 144] on div "**********" at bounding box center [308, 214] width 539 height 334
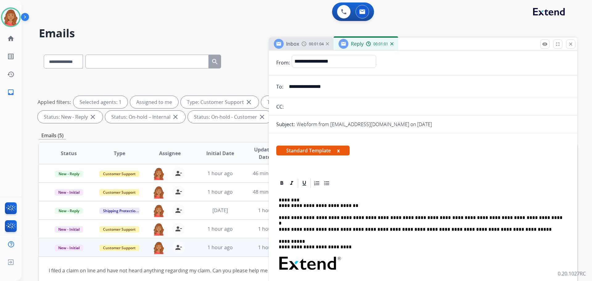
scroll to position [0, 0]
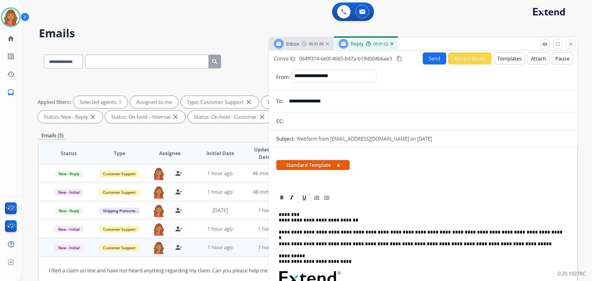
drag, startPoint x: 402, startPoint y: 57, endPoint x: 402, endPoint y: 62, distance: 5.3
click at [402, 57] on mat-icon "content_copy" at bounding box center [400, 59] width 6 height 6
click at [430, 56] on button "Send" at bounding box center [434, 58] width 23 height 12
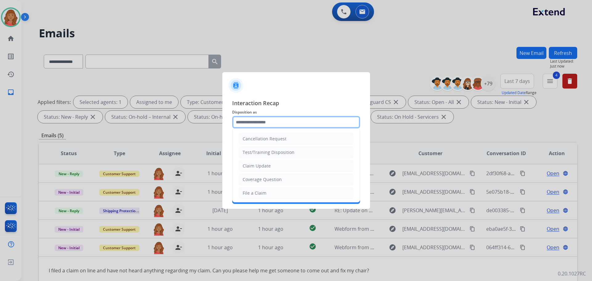
click at [269, 122] on input "text" at bounding box center [296, 122] width 128 height 12
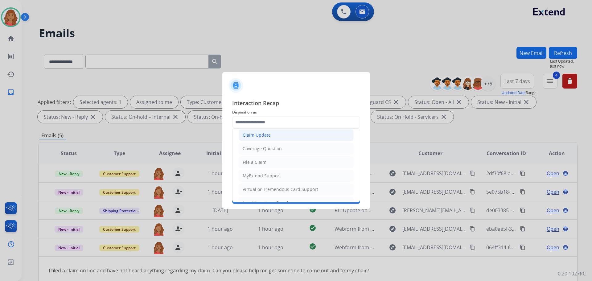
click at [261, 137] on div "Claim Update" at bounding box center [257, 135] width 28 height 6
type input "**********"
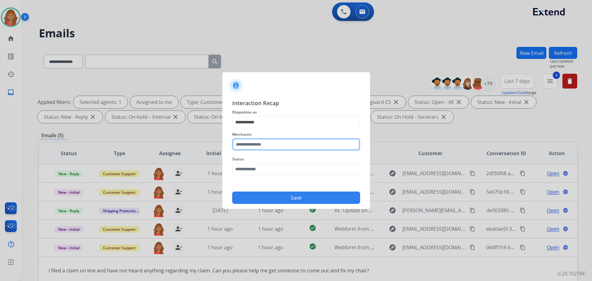
click at [258, 146] on input "text" at bounding box center [296, 144] width 128 height 12
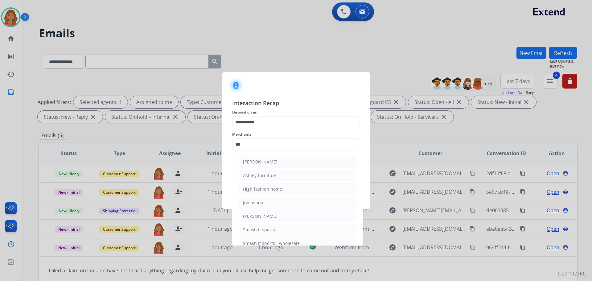
drag, startPoint x: 262, startPoint y: 162, endPoint x: 257, endPoint y: 170, distance: 9.7
click at [262, 162] on div "[PERSON_NAME]" at bounding box center [260, 162] width 35 height 6
type input "**********"
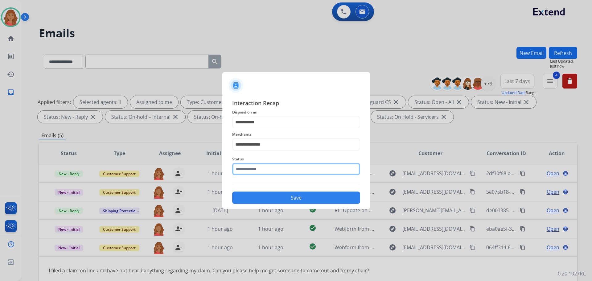
click at [255, 168] on input "text" at bounding box center [296, 169] width 128 height 12
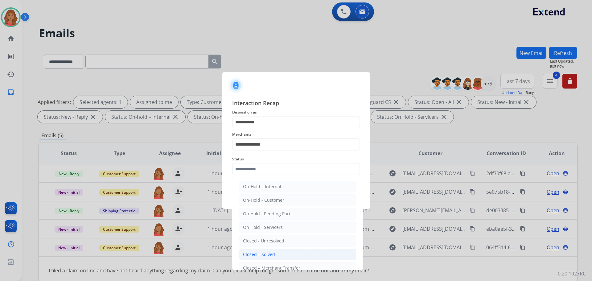
click at [264, 252] on div "Closed – Solved" at bounding box center [259, 254] width 32 height 6
type input "**********"
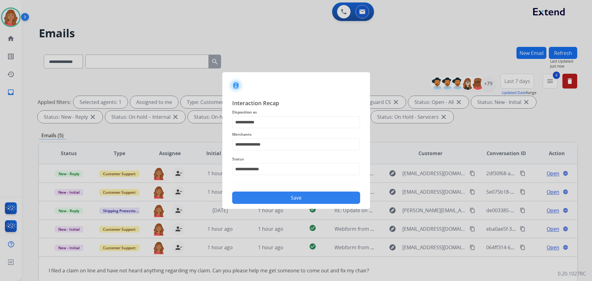
click at [271, 199] on button "Save" at bounding box center [296, 198] width 128 height 12
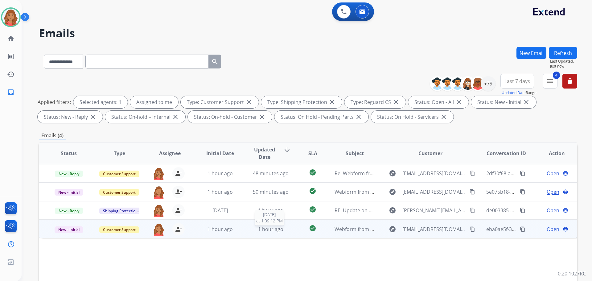
click at [273, 230] on span "1 hour ago" at bounding box center [270, 229] width 25 height 7
drag, startPoint x: 460, startPoint y: 229, endPoint x: 438, endPoint y: 229, distance: 21.9
click at [470, 229] on mat-icon "content_copy" at bounding box center [473, 229] width 6 height 6
click at [548, 227] on span "Open" at bounding box center [553, 228] width 13 height 7
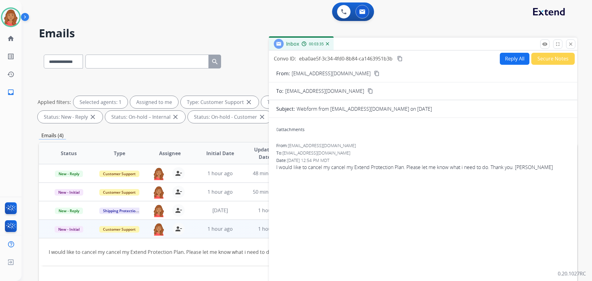
click at [507, 59] on button "Reply All" at bounding box center [515, 59] width 30 height 12
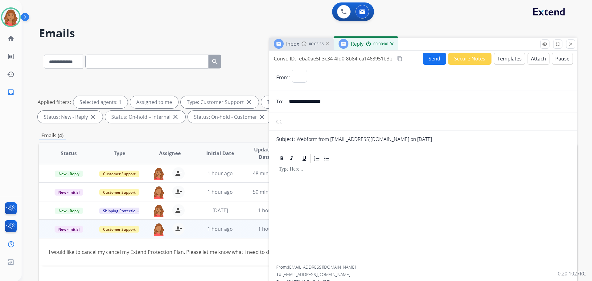
select select "**********"
click at [507, 60] on button "Templates" at bounding box center [509, 59] width 31 height 12
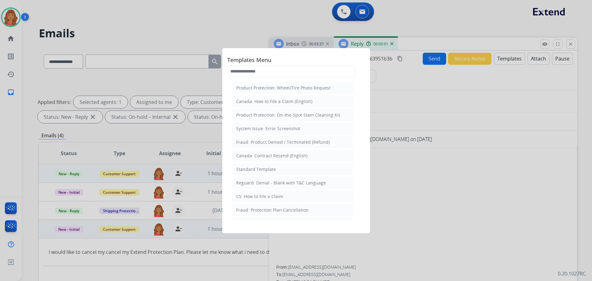
click at [243, 167] on div "Standard Template" at bounding box center [256, 169] width 40 height 6
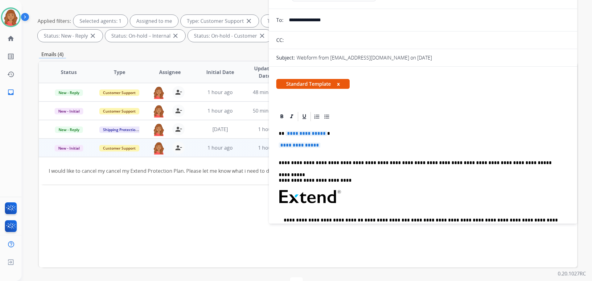
scroll to position [93, 0]
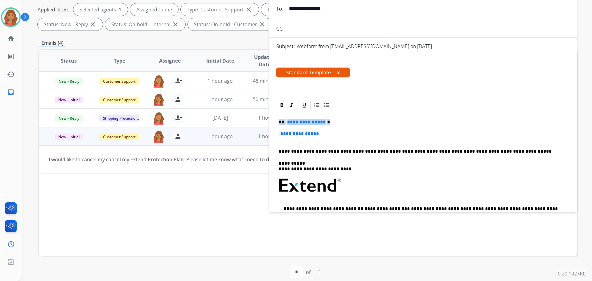
drag, startPoint x: 330, startPoint y: 137, endPoint x: 279, endPoint y: 119, distance: 54.3
click at [277, 115] on div "**********" at bounding box center [423, 200] width 294 height 179
click at [329, 134] on p "**********" at bounding box center [423, 136] width 289 height 11
drag, startPoint x: 328, startPoint y: 134, endPoint x: 281, endPoint y: 124, distance: 48.3
click at [279, 123] on div "**********" at bounding box center [423, 200] width 294 height 179
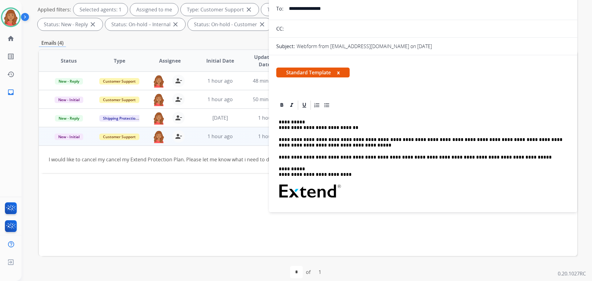
click at [281, 128] on p "**********" at bounding box center [421, 124] width 284 height 11
click at [279, 129] on p "**********" at bounding box center [421, 124] width 284 height 11
click at [324, 127] on p "**********" at bounding box center [421, 124] width 284 height 11
click at [280, 128] on p "**********" at bounding box center [421, 124] width 284 height 11
click at [279, 127] on p "**********" at bounding box center [421, 124] width 284 height 11
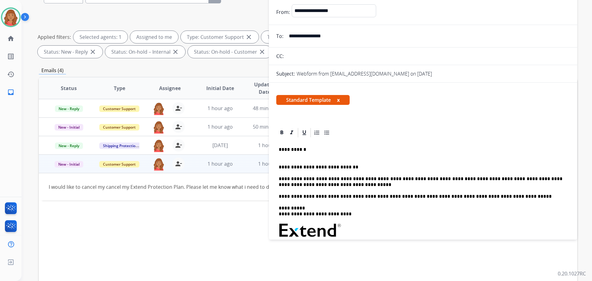
scroll to position [0, 0]
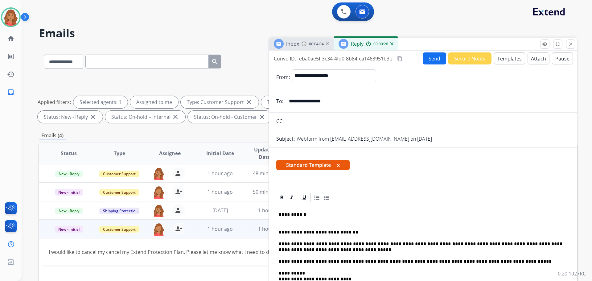
click at [399, 60] on mat-icon "content_copy" at bounding box center [400, 59] width 6 height 6
drag, startPoint x: 418, startPoint y: 61, endPoint x: 409, endPoint y: 62, distance: 9.0
click at [418, 61] on span "Copied!" at bounding box center [413, 58] width 18 height 7
click at [428, 60] on button "Send" at bounding box center [434, 58] width 23 height 12
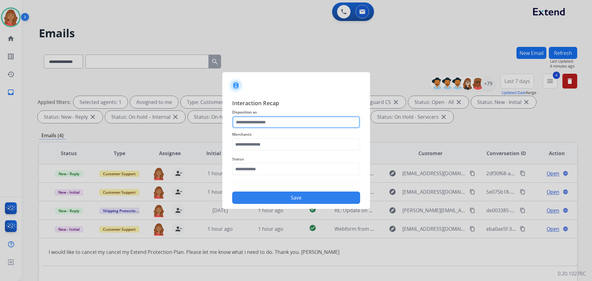
click at [254, 125] on input "text" at bounding box center [296, 122] width 128 height 12
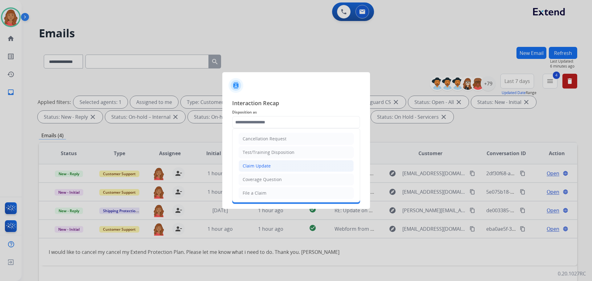
click at [252, 167] on div "Claim Update" at bounding box center [257, 166] width 28 height 6
type input "**********"
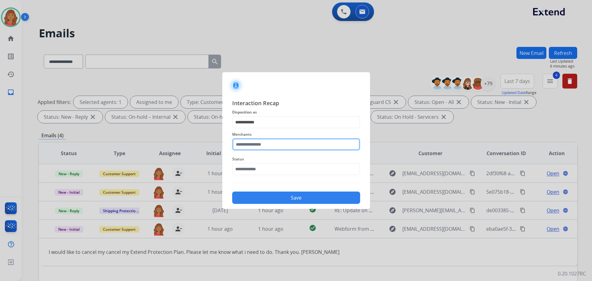
click at [250, 146] on input "text" at bounding box center [296, 144] width 128 height 12
drag, startPoint x: 260, startPoint y: 159, endPoint x: 264, endPoint y: 181, distance: 22.6
click at [261, 160] on div "Oura ring" at bounding box center [253, 162] width 20 height 6
type input "*********"
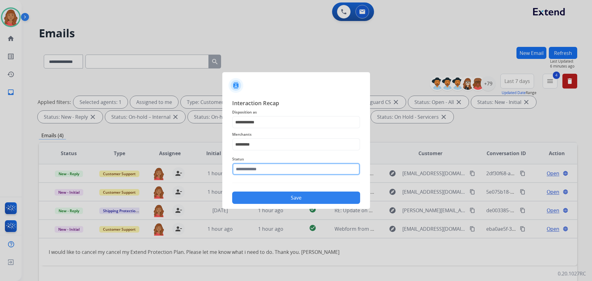
click at [259, 174] on input "text" at bounding box center [296, 169] width 128 height 12
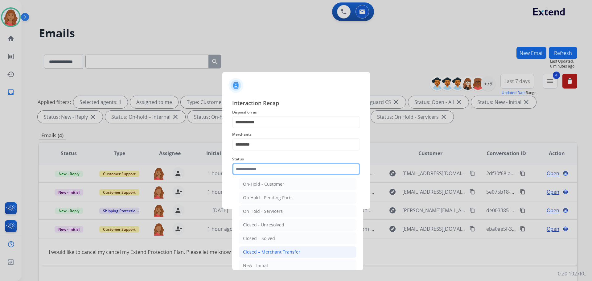
scroll to position [31, 0]
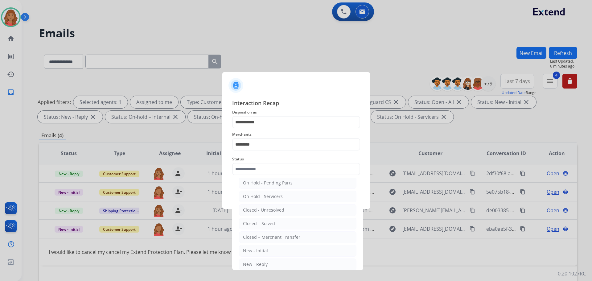
drag, startPoint x: 261, startPoint y: 221, endPoint x: 263, endPoint y: 202, distance: 19.2
click at [262, 221] on div "Closed – Solved" at bounding box center [259, 224] width 32 height 6
type input "**********"
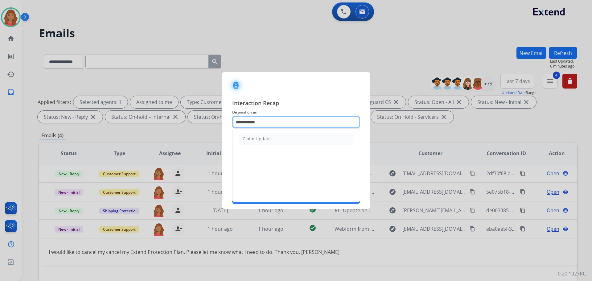
drag, startPoint x: 271, startPoint y: 125, endPoint x: 264, endPoint y: 124, distance: 6.8
click at [267, 124] on input "**********" at bounding box center [296, 122] width 128 height 12
type input "*"
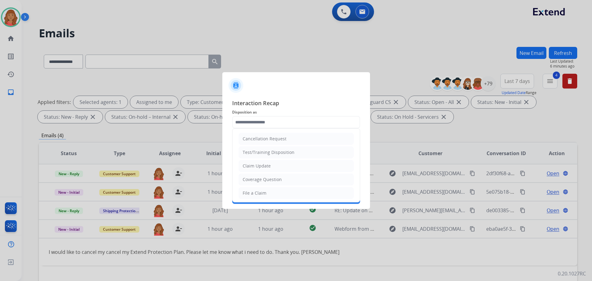
click at [269, 138] on div "Cancellation Request" at bounding box center [265, 139] width 44 height 6
type input "**********"
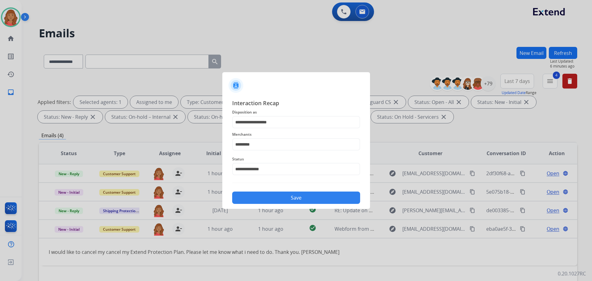
click at [276, 200] on button "Save" at bounding box center [296, 198] width 128 height 12
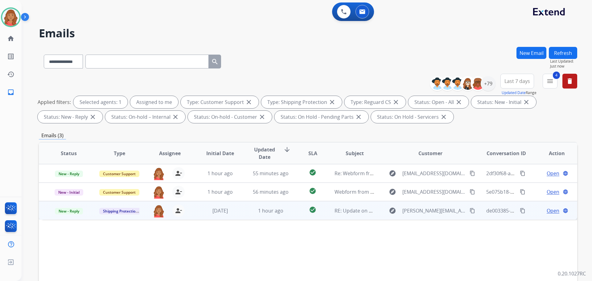
click at [216, 214] on span "[DATE]" at bounding box center [220, 210] width 15 height 7
click at [470, 211] on mat-icon "content_copy" at bounding box center [473, 211] width 6 height 6
drag, startPoint x: 459, startPoint y: 210, endPoint x: 450, endPoint y: 209, distance: 9.0
click at [470, 210] on mat-icon "content_copy" at bounding box center [473, 211] width 6 height 6
click at [520, 210] on mat-icon "content_copy" at bounding box center [523, 211] width 6 height 6
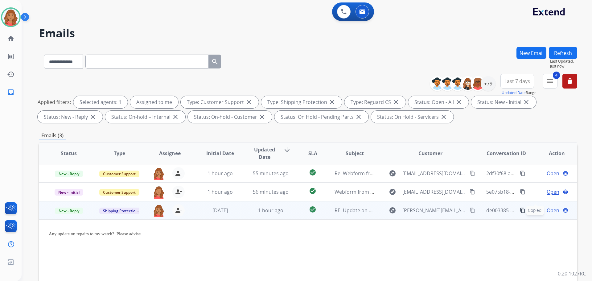
click at [470, 210] on mat-icon "content_copy" at bounding box center [473, 211] width 6 height 6
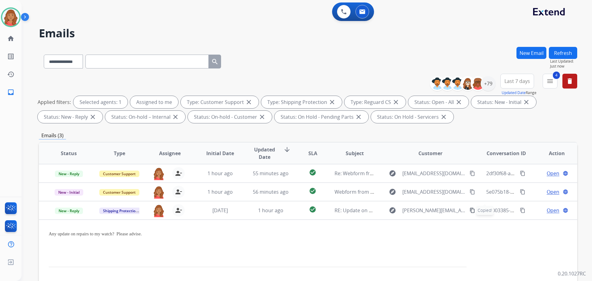
paste input "**********"
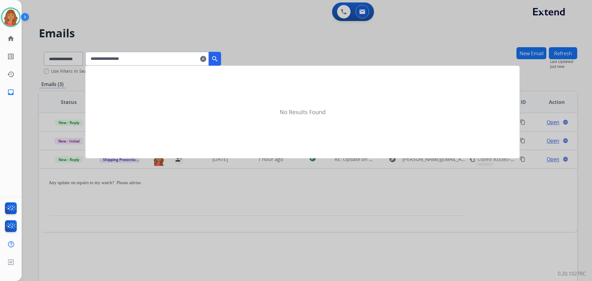
type input "**********"
drag, startPoint x: 219, startPoint y: 60, endPoint x: 210, endPoint y: 66, distance: 11.5
click at [219, 59] on mat-icon "search" at bounding box center [214, 58] width 7 height 7
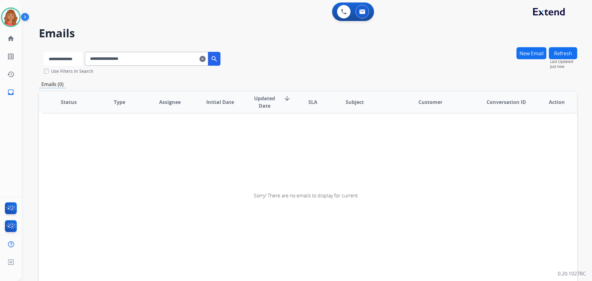
drag, startPoint x: 74, startPoint y: 57, endPoint x: 76, endPoint y: 60, distance: 3.3
click at [76, 59] on select "**********" at bounding box center [63, 59] width 39 height 14
click at [44, 52] on select "**********" at bounding box center [63, 59] width 39 height 14
click at [219, 59] on mat-icon "search" at bounding box center [214, 58] width 7 height 7
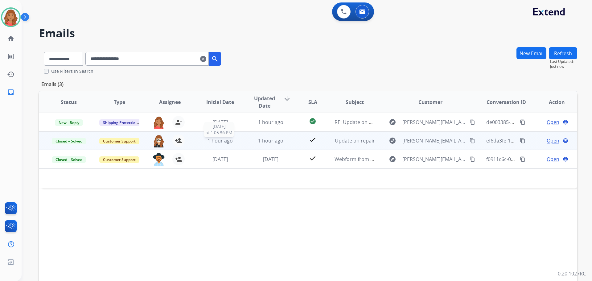
click at [212, 143] on span "1 hour ago" at bounding box center [220, 140] width 25 height 7
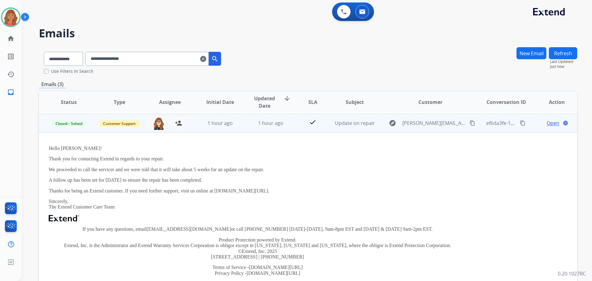
scroll to position [0, 0]
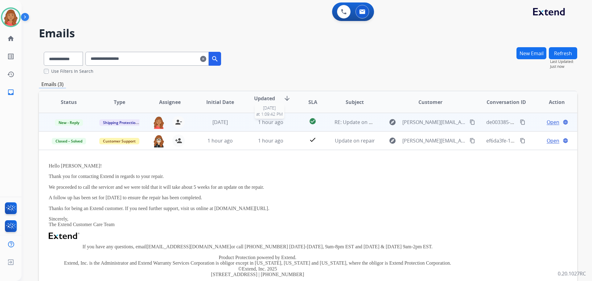
click at [251, 125] on div "1 hour ago" at bounding box center [271, 121] width 40 height 7
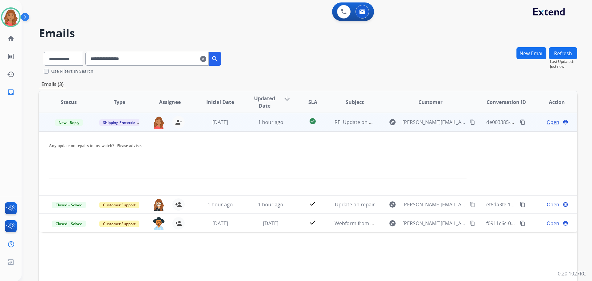
click at [548, 121] on span "Open" at bounding box center [553, 121] width 13 height 7
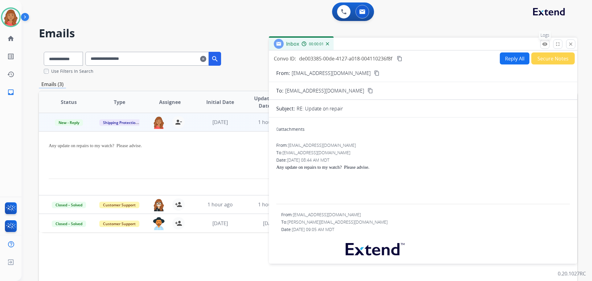
click at [544, 47] on mat-icon "remove_red_eye" at bounding box center [545, 44] width 6 height 6
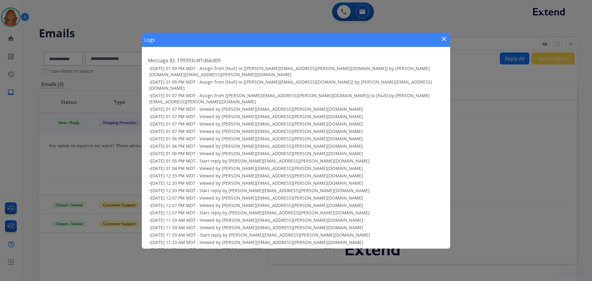
click at [121, 170] on div "Logs close Message ID: 199393c4f1d66d09 • [DATE] 01:09 PM MDT - Assign from [Nu…" at bounding box center [296, 140] width 592 height 281
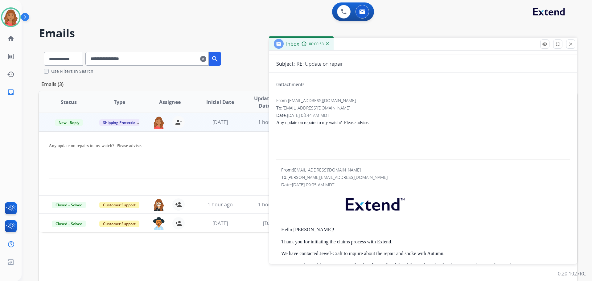
scroll to position [31, 0]
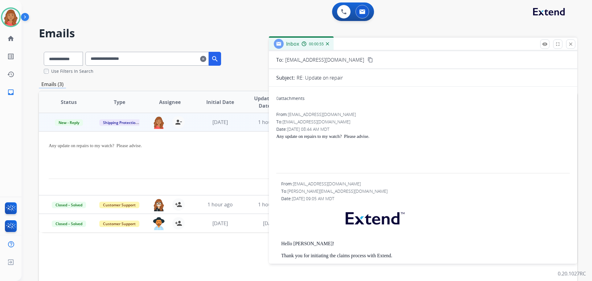
click at [573, 49] on div "Inbox 00:00:55" at bounding box center [423, 44] width 308 height 13
click at [571, 43] on mat-icon "close" at bounding box center [571, 44] width 6 height 6
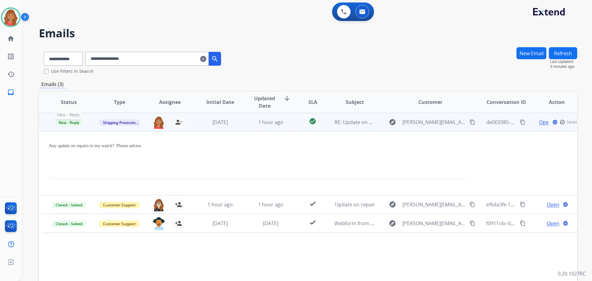
click at [67, 123] on span "New - Reply" at bounding box center [69, 122] width 28 height 6
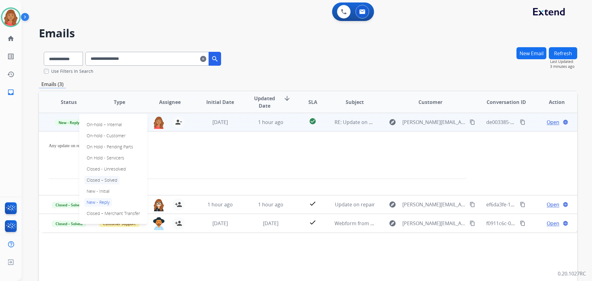
click at [98, 178] on p "Closed – Solved" at bounding box center [101, 180] width 35 height 9
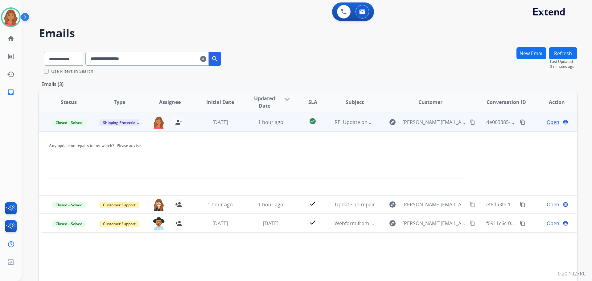
click at [563, 55] on button "Refresh" at bounding box center [563, 53] width 28 height 12
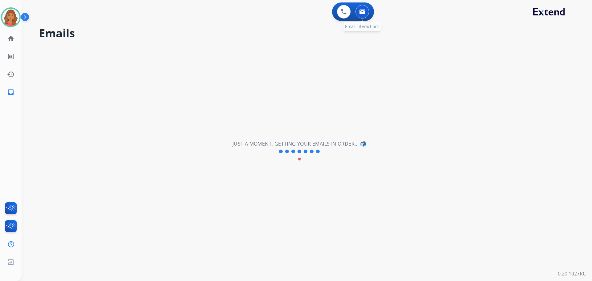
click at [364, 15] on button at bounding box center [363, 12] width 14 height 14
click at [360, 12] on img at bounding box center [362, 11] width 6 height 5
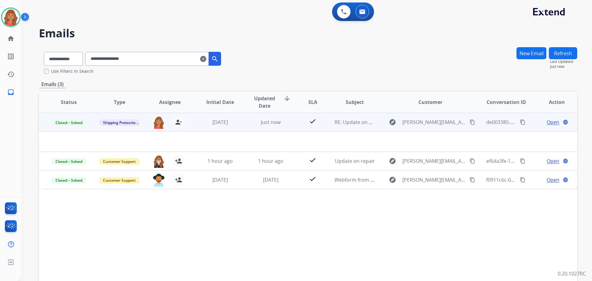
click at [206, 62] on mat-icon "clear" at bounding box center [203, 58] width 6 height 7
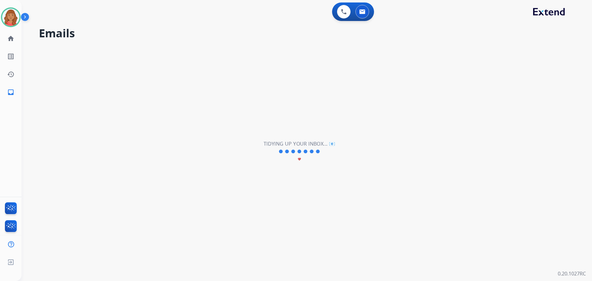
select select "**********"
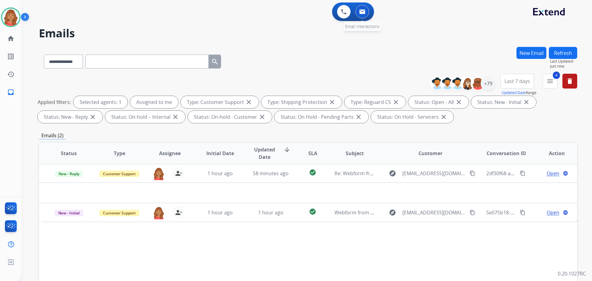
click at [364, 12] on img at bounding box center [362, 11] width 6 height 5
click at [551, 81] on mat-icon "menu" at bounding box center [550, 80] width 7 height 7
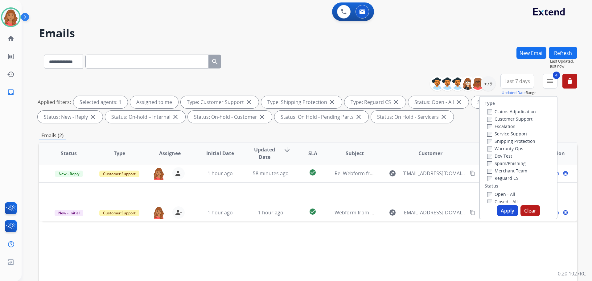
click at [503, 208] on button "Apply" at bounding box center [507, 210] width 21 height 11
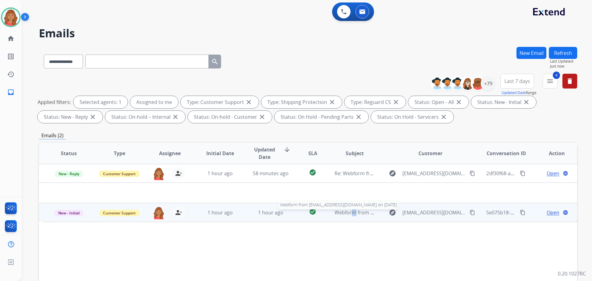
click at [349, 212] on span "Webform from [EMAIL_ADDRESS][DOMAIN_NAME] on [DATE]" at bounding box center [405, 212] width 140 height 7
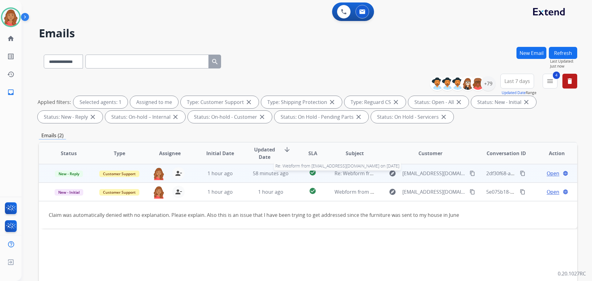
click at [370, 174] on span "Re: Webform from [EMAIL_ADDRESS][DOMAIN_NAME] on [DATE]" at bounding box center [409, 173] width 148 height 7
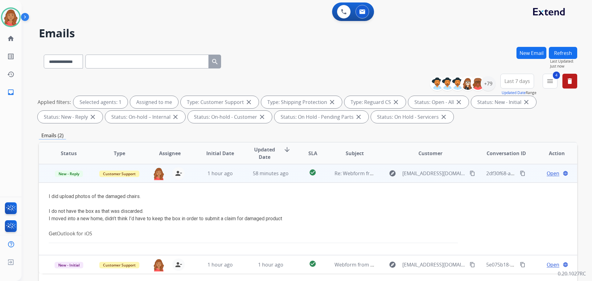
click at [470, 174] on mat-icon "content_copy" at bounding box center [473, 174] width 6 height 6
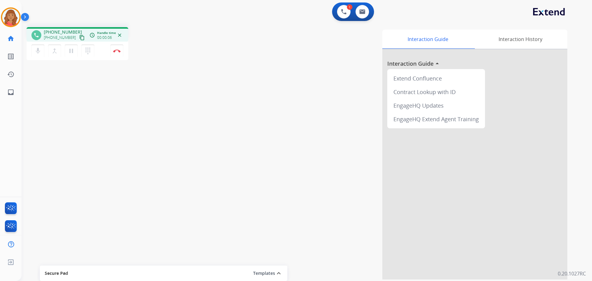
drag, startPoint x: 77, startPoint y: 36, endPoint x: 45, endPoint y: 36, distance: 31.8
click at [79, 36] on mat-icon "content_copy" at bounding box center [82, 38] width 6 height 6
click at [362, 12] on img at bounding box center [362, 11] width 6 height 5
select select "**********"
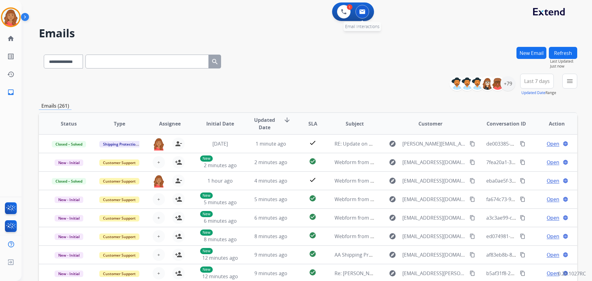
drag, startPoint x: 366, startPoint y: 11, endPoint x: 362, endPoint y: 14, distance: 5.7
click at [366, 11] on button at bounding box center [363, 12] width 14 height 14
click at [362, 16] on button at bounding box center [363, 12] width 14 height 14
click at [363, 9] on button at bounding box center [363, 12] width 14 height 14
click at [566, 81] on button "menu Filters" at bounding box center [570, 81] width 15 height 15
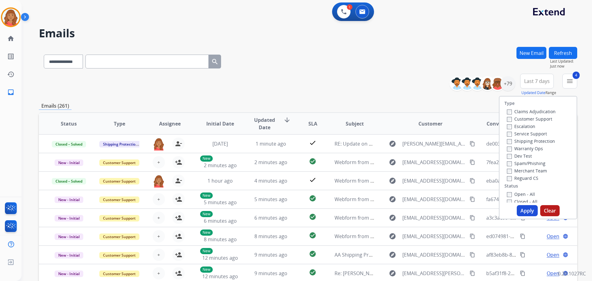
click at [522, 212] on button "Apply" at bounding box center [527, 210] width 21 height 11
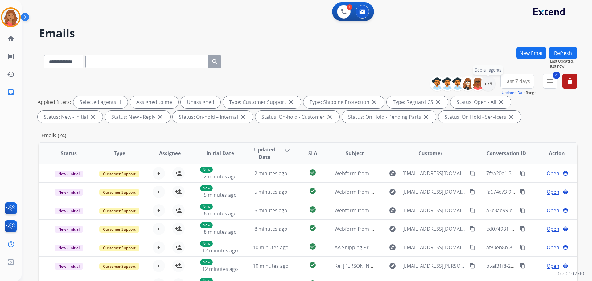
click at [489, 85] on div "+79" at bounding box center [488, 83] width 15 height 15
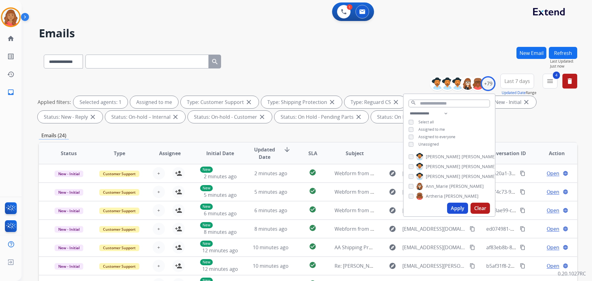
click at [457, 213] on button "Apply" at bounding box center [457, 208] width 21 height 11
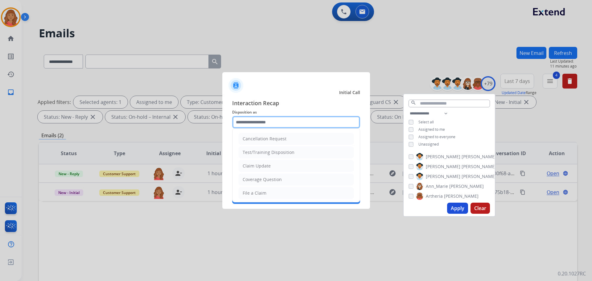
click at [262, 126] on input "text" at bounding box center [296, 122] width 128 height 12
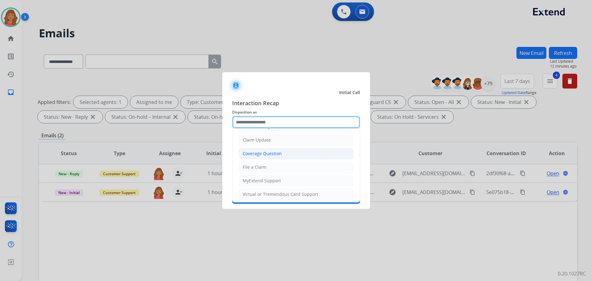
scroll to position [96, 0]
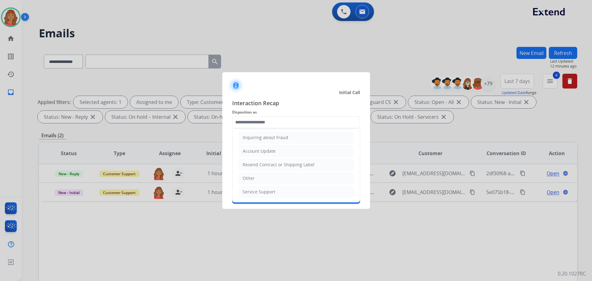
click at [253, 179] on div "Other" at bounding box center [249, 178] width 12 height 6
type input "*****"
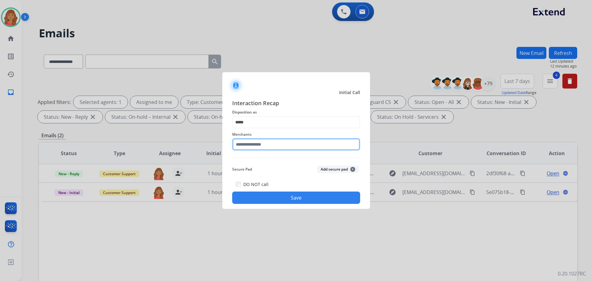
click at [257, 147] on input "text" at bounding box center [296, 144] width 128 height 12
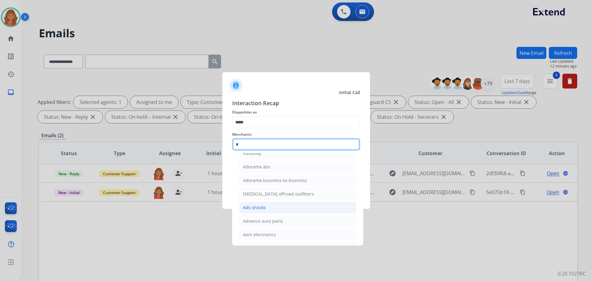
scroll to position [51, 0]
type input "*"
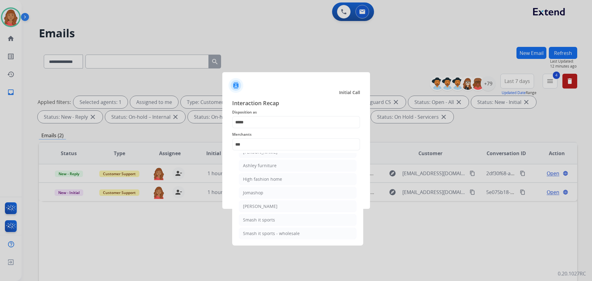
drag, startPoint x: 255, startPoint y: 165, endPoint x: 254, endPoint y: 168, distance: 3.1
click at [254, 165] on div "Ashley furniture" at bounding box center [260, 166] width 34 height 6
type input "**********"
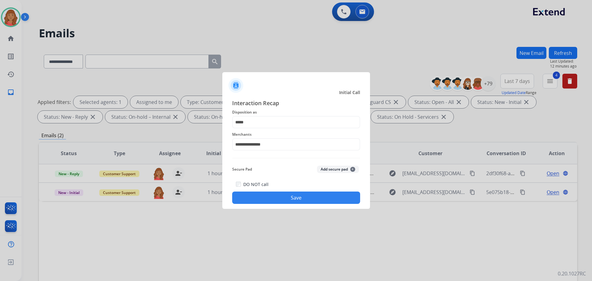
click at [261, 198] on button "Save" at bounding box center [296, 198] width 128 height 12
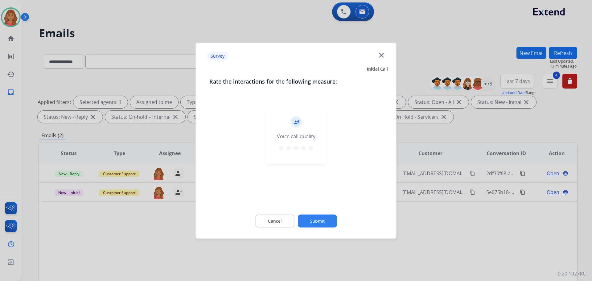
click at [311, 148] on mat-icon "star" at bounding box center [310, 147] width 7 height 7
click at [313, 218] on button "Submit" at bounding box center [317, 220] width 39 height 13
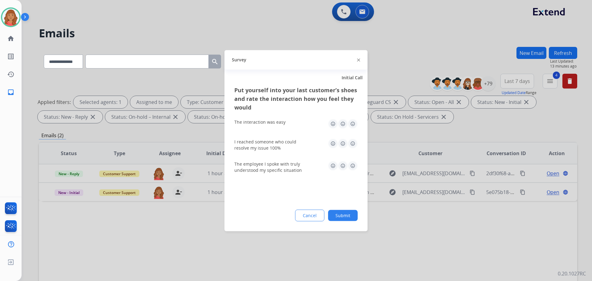
click at [353, 128] on img at bounding box center [353, 124] width 10 height 10
click at [352, 150] on div "I reached someone who could resolve my issue 100%" at bounding box center [295, 144] width 123 height 12
click at [353, 144] on img at bounding box center [353, 143] width 10 height 10
click at [353, 165] on img at bounding box center [353, 166] width 10 height 10
click at [346, 220] on button "Submit" at bounding box center [343, 215] width 30 height 11
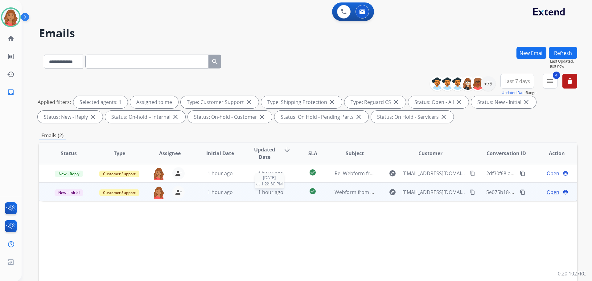
click at [272, 195] on span "1 hour ago" at bounding box center [270, 192] width 25 height 7
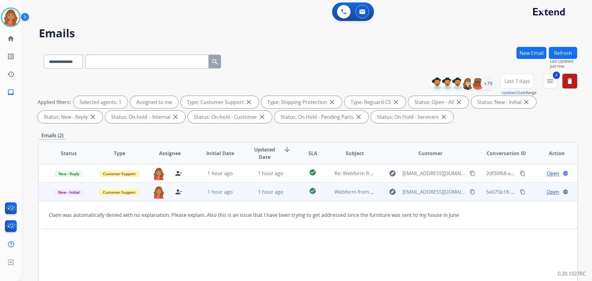
click at [455, 193] on div "explore [EMAIL_ADDRESS][DOMAIN_NAME] content_copy" at bounding box center [430, 192] width 91 height 10
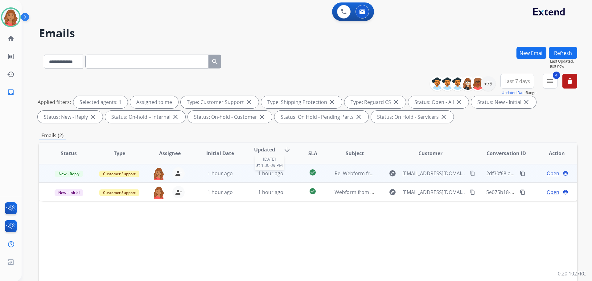
click at [261, 172] on span "1 hour ago" at bounding box center [270, 173] width 25 height 7
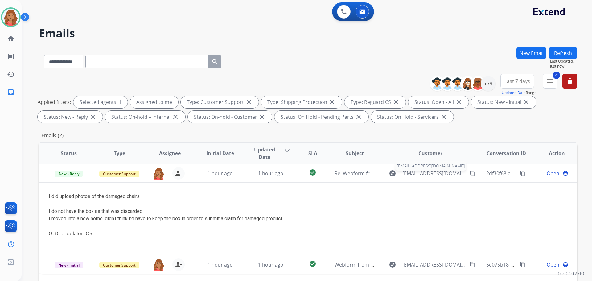
click at [453, 171] on span "[EMAIL_ADDRESS][DOMAIN_NAME]" at bounding box center [435, 173] width 64 height 7
type input "**********"
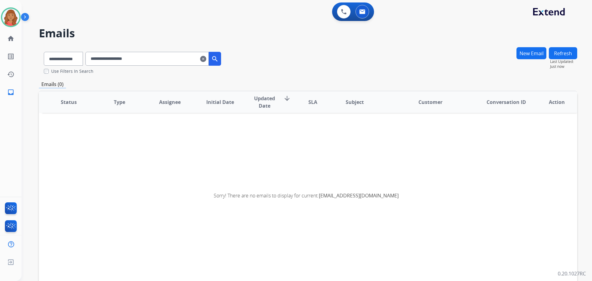
drag, startPoint x: 147, startPoint y: 60, endPoint x: 95, endPoint y: 58, distance: 51.9
click at [95, 58] on input "**********" at bounding box center [146, 59] width 123 height 14
click at [206, 58] on mat-icon "clear" at bounding box center [203, 58] width 6 height 7
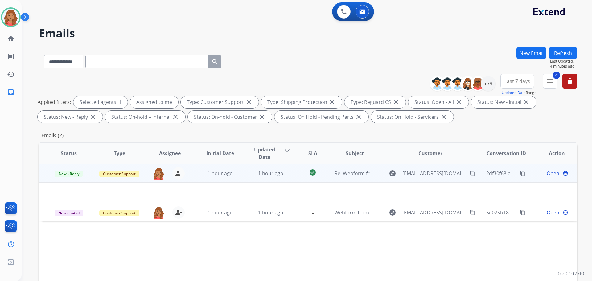
click at [552, 175] on span "Open" at bounding box center [553, 173] width 13 height 7
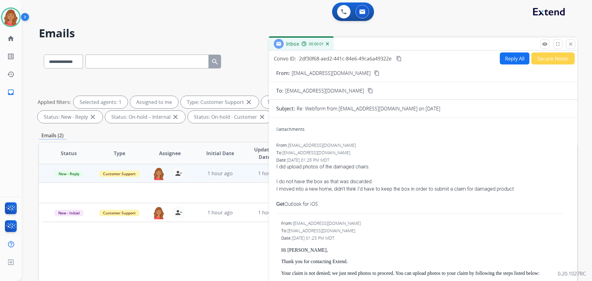
click at [516, 59] on button "Reply All" at bounding box center [515, 58] width 30 height 12
select select "**********"
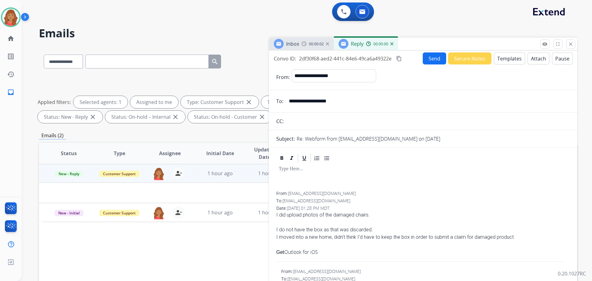
click at [500, 60] on button "Templates" at bounding box center [509, 58] width 31 height 12
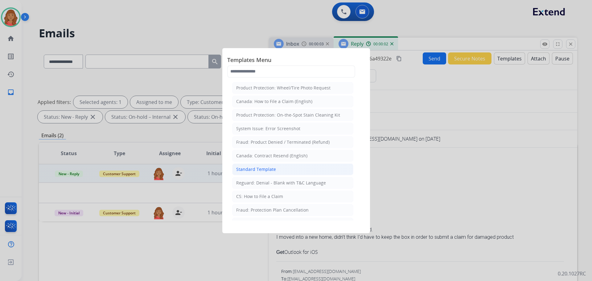
click at [249, 168] on div "Standard Template" at bounding box center [256, 169] width 40 height 6
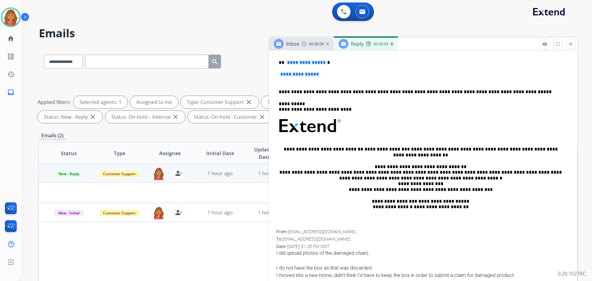
scroll to position [123, 0]
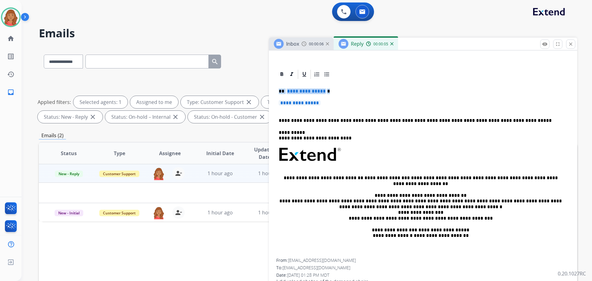
drag, startPoint x: 326, startPoint y: 105, endPoint x: 282, endPoint y: 89, distance: 46.9
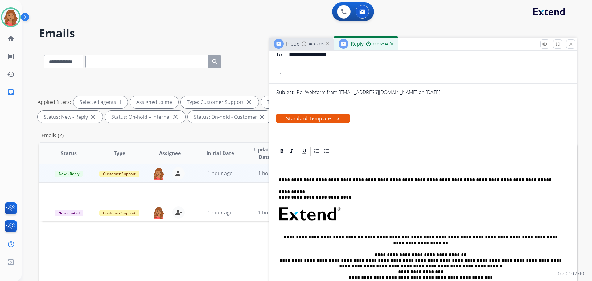
scroll to position [0, 0]
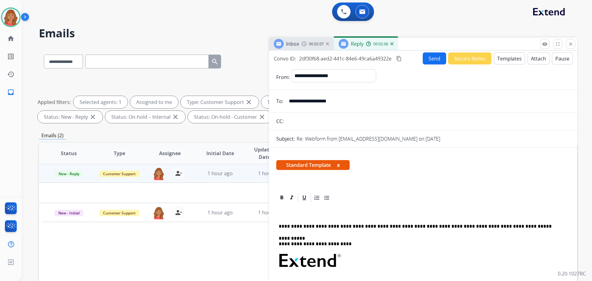
click at [502, 56] on button "Templates" at bounding box center [509, 58] width 31 height 12
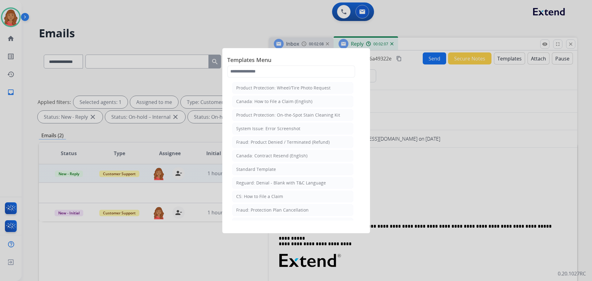
drag, startPoint x: 257, startPoint y: 169, endPoint x: 262, endPoint y: 173, distance: 6.6
click at [257, 169] on div "Standard Template" at bounding box center [256, 169] width 40 height 6
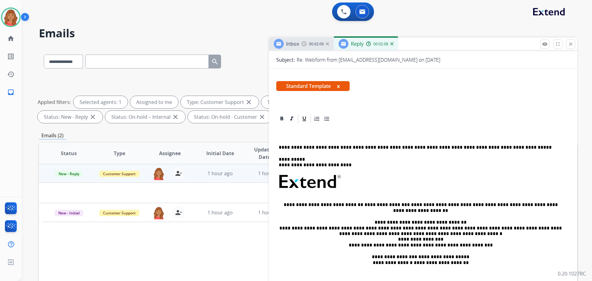
scroll to position [93, 0]
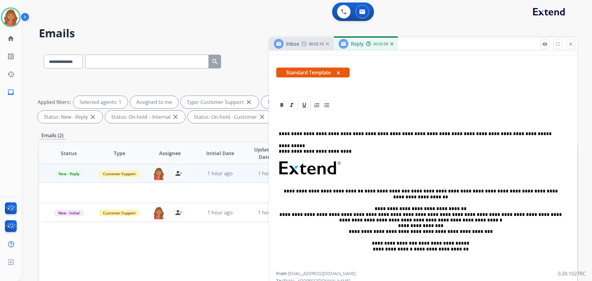
click at [282, 121] on p at bounding box center [421, 122] width 284 height 6
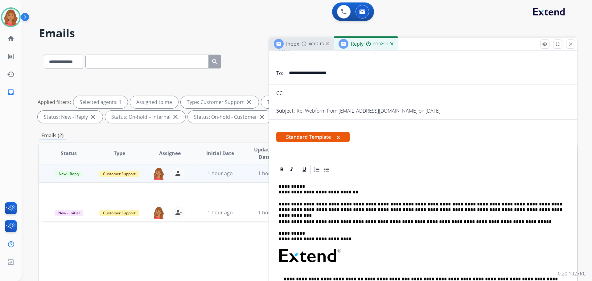
scroll to position [0, 0]
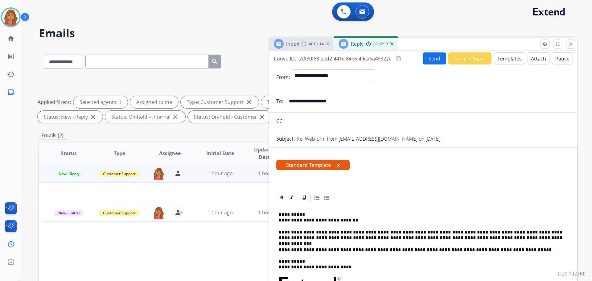
click at [400, 60] on mat-icon "content_copy" at bounding box center [399, 59] width 6 height 6
click at [430, 59] on button "Send" at bounding box center [434, 58] width 23 height 12
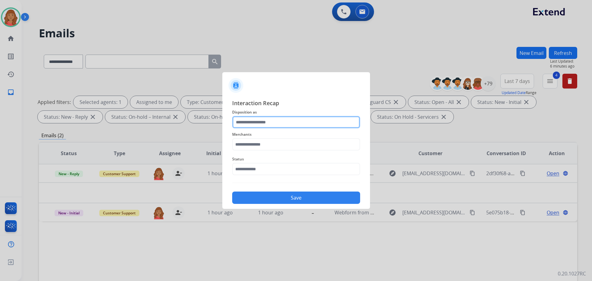
click at [271, 118] on input "text" at bounding box center [296, 122] width 128 height 12
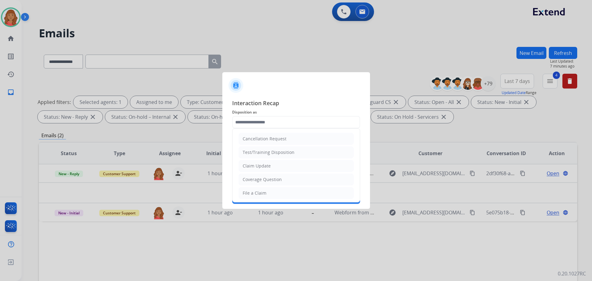
click at [254, 164] on div "Claim Update" at bounding box center [257, 166] width 28 height 6
type input "**********"
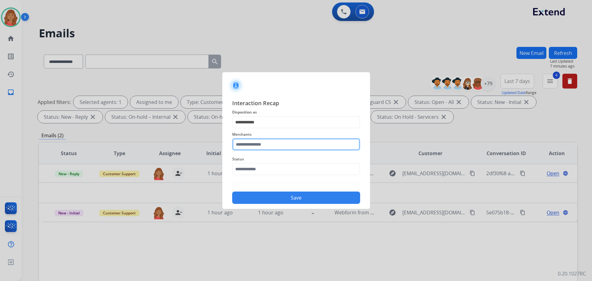
click at [255, 143] on input "text" at bounding box center [296, 144] width 128 height 12
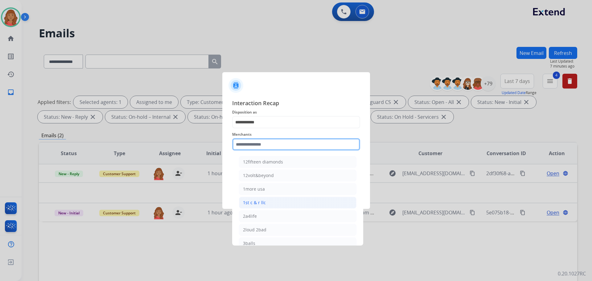
type input "*"
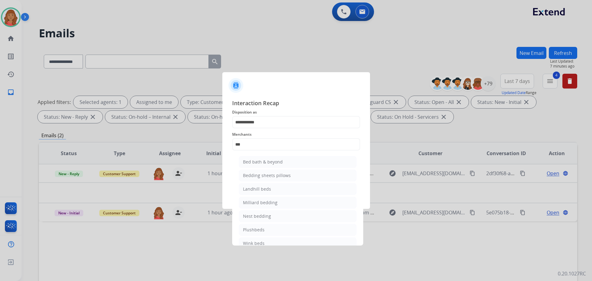
drag, startPoint x: 254, startPoint y: 163, endPoint x: 258, endPoint y: 167, distance: 6.2
click at [255, 163] on div "Bed bath & beyond" at bounding box center [263, 162] width 40 height 6
type input "**********"
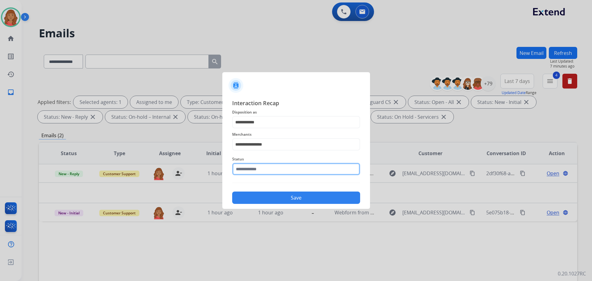
click at [259, 172] on input "text" at bounding box center [296, 169] width 128 height 12
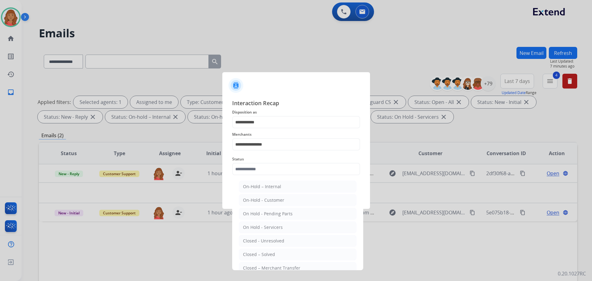
drag, startPoint x: 259, startPoint y: 253, endPoint x: 262, endPoint y: 224, distance: 29.8
click at [260, 253] on div "Closed – Solved" at bounding box center [259, 254] width 32 height 6
type input "**********"
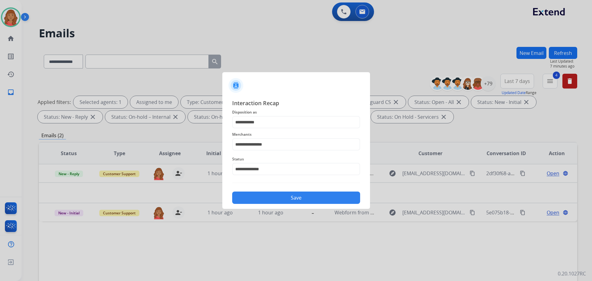
click at [262, 196] on button "Save" at bounding box center [296, 198] width 128 height 12
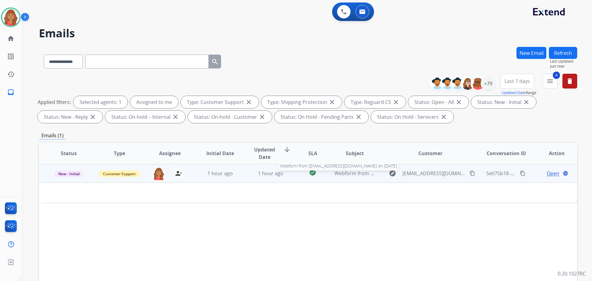
click at [356, 174] on span "Webform from [EMAIL_ADDRESS][DOMAIN_NAME] on [DATE]" at bounding box center [405, 173] width 140 height 7
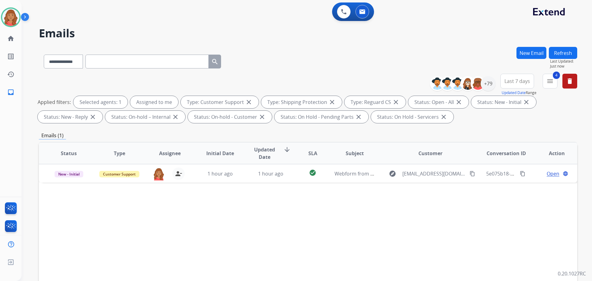
click at [1, 21] on div "[PERSON_NAME] Available Edit Avatar Agent: [PERSON_NAME] Profile: Extend_Traini…" at bounding box center [11, 17] width 22 height 20
click at [12, 11] on img at bounding box center [10, 17] width 17 height 17
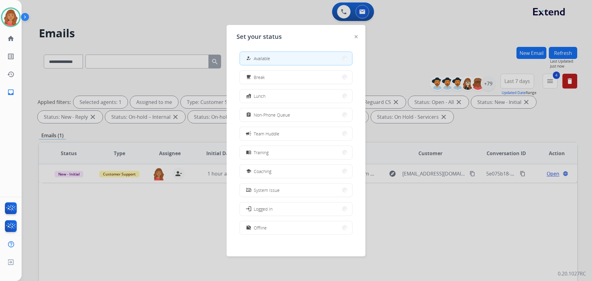
drag, startPoint x: 266, startPoint y: 115, endPoint x: 269, endPoint y: 117, distance: 3.4
click at [267, 116] on span "Non-Phone Queue" at bounding box center [272, 115] width 36 height 6
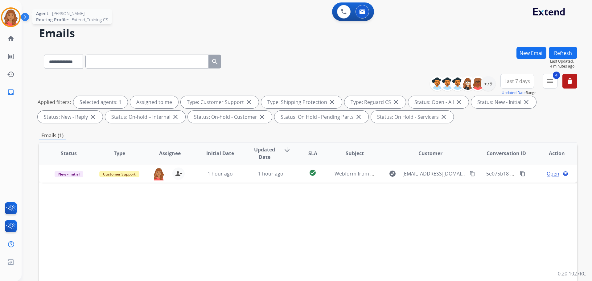
click at [16, 16] on img at bounding box center [10, 17] width 17 height 17
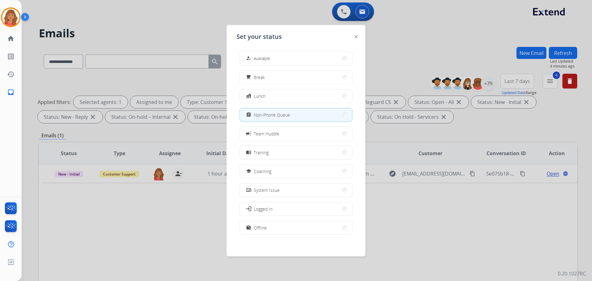
drag, startPoint x: 259, startPoint y: 63, endPoint x: 261, endPoint y: 66, distance: 3.9
click at [260, 63] on button "how_to_reg Available" at bounding box center [296, 58] width 112 height 13
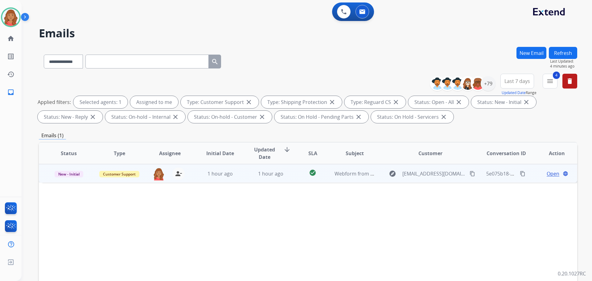
click at [332, 182] on td "Webform from [EMAIL_ADDRESS][DOMAIN_NAME] on [DATE]" at bounding box center [350, 173] width 51 height 19
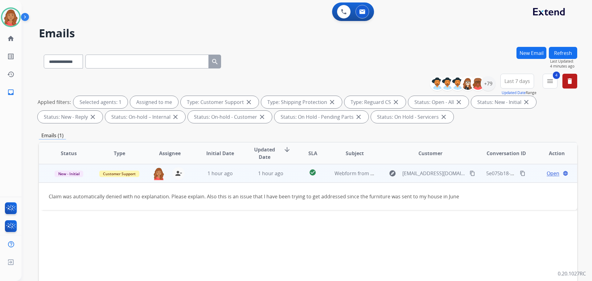
click at [470, 174] on mat-icon "content_copy" at bounding box center [473, 174] width 6 height 6
click at [547, 174] on span "Open" at bounding box center [553, 173] width 13 height 7
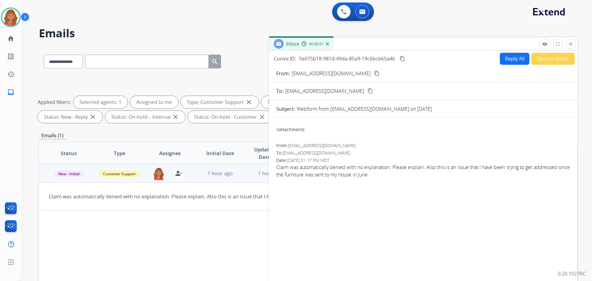
click at [502, 66] on form "From: [EMAIL_ADDRESS][DOMAIN_NAME] content_copy To: [EMAIL_ADDRESS][DOMAIN_NAME…" at bounding box center [423, 184] width 308 height 238
click at [501, 60] on button "Reply All" at bounding box center [515, 59] width 30 height 12
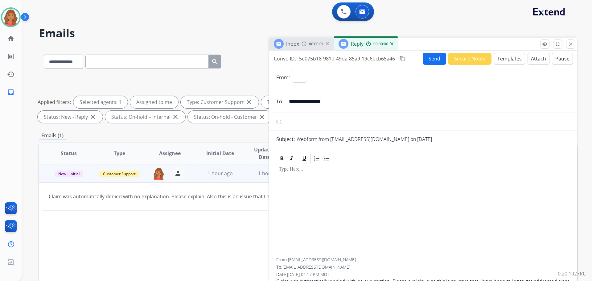
select select "**********"
click at [502, 60] on button "Templates" at bounding box center [509, 59] width 31 height 12
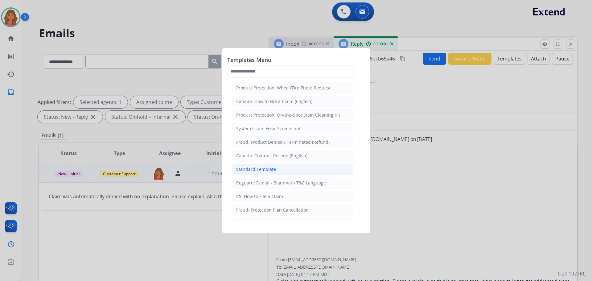
click at [258, 168] on div "Standard Template" at bounding box center [256, 169] width 40 height 6
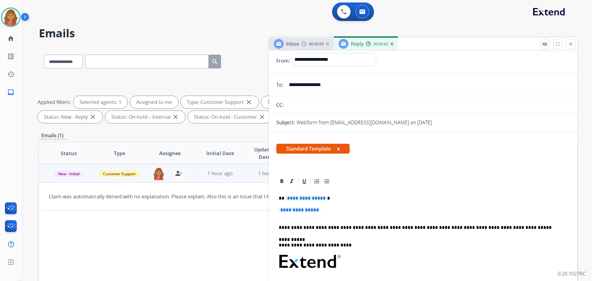
scroll to position [62, 0]
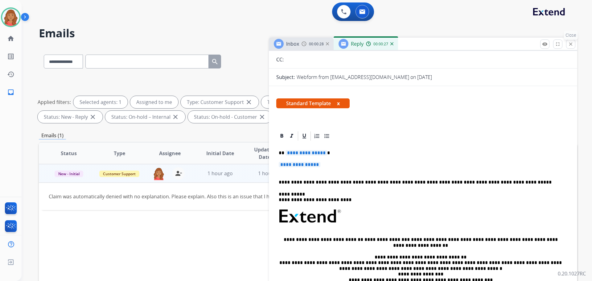
click at [572, 45] on mat-icon "close" at bounding box center [571, 44] width 6 height 6
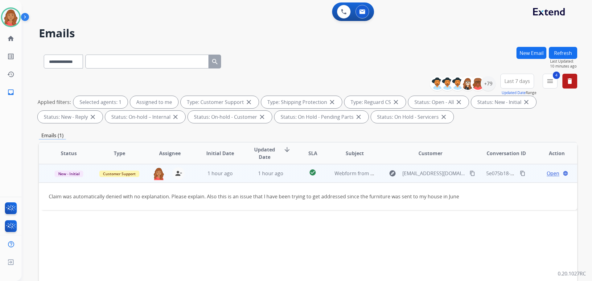
click at [551, 176] on span "Open" at bounding box center [553, 173] width 13 height 7
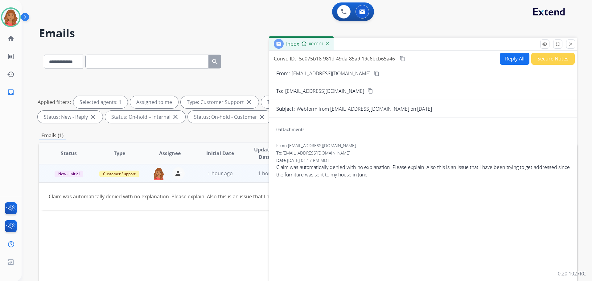
click at [505, 63] on button "Reply All" at bounding box center [515, 59] width 30 height 12
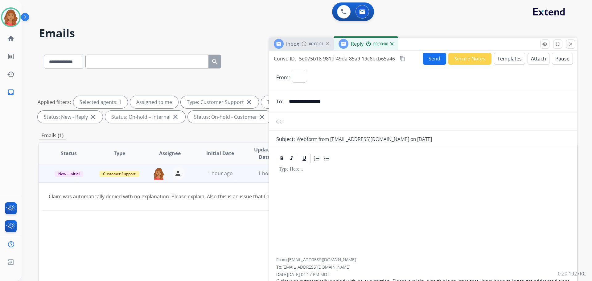
select select "**********"
click at [509, 62] on button "Templates" at bounding box center [509, 59] width 31 height 12
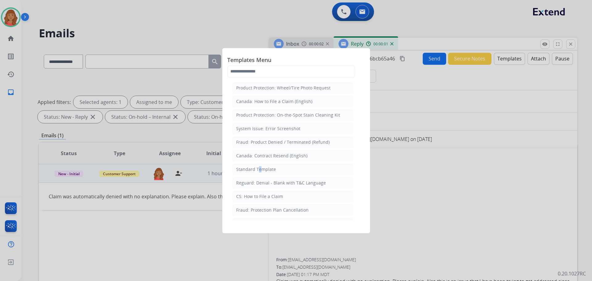
drag, startPoint x: 256, startPoint y: 170, endPoint x: 263, endPoint y: 177, distance: 10.0
click at [259, 170] on div "Standard Template" at bounding box center [256, 169] width 40 height 6
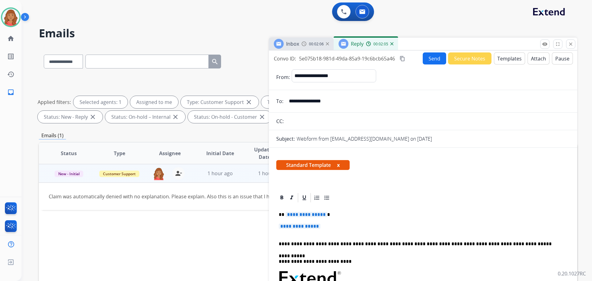
click at [434, 60] on button "Send" at bounding box center [434, 58] width 23 height 12
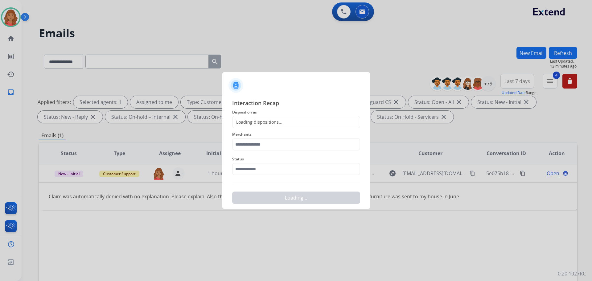
drag, startPoint x: 369, startPoint y: 171, endPoint x: 365, endPoint y: 170, distance: 4.1
click at [369, 171] on div "Interaction Recap Disposition as Loading dispositions... Merchants Status Loadi…" at bounding box center [296, 151] width 148 height 115
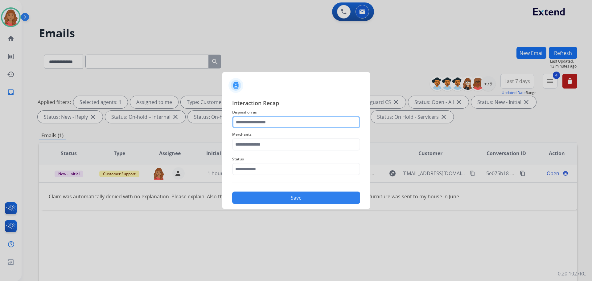
click at [282, 122] on input "text" at bounding box center [296, 122] width 128 height 12
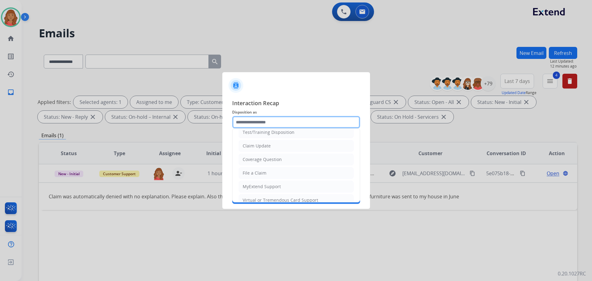
scroll to position [31, 0]
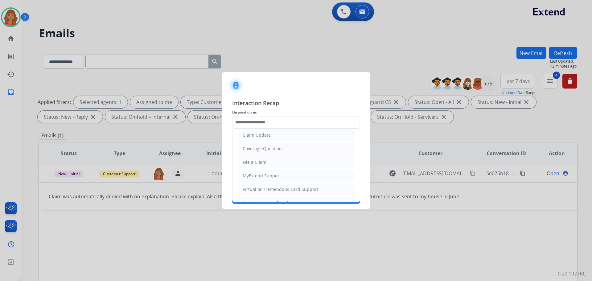
click at [253, 159] on li "File a Claim" at bounding box center [296, 162] width 115 height 12
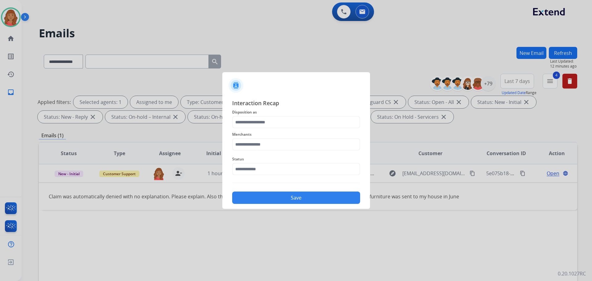
type input "**********"
click at [255, 146] on input "text" at bounding box center [296, 144] width 128 height 12
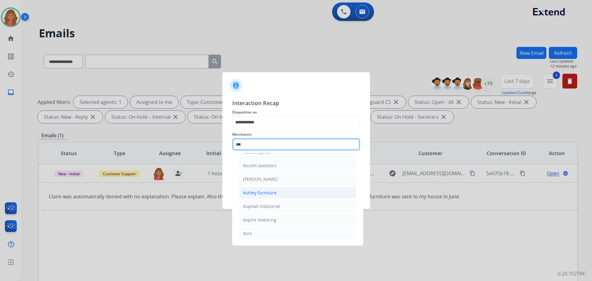
scroll to position [10, 0]
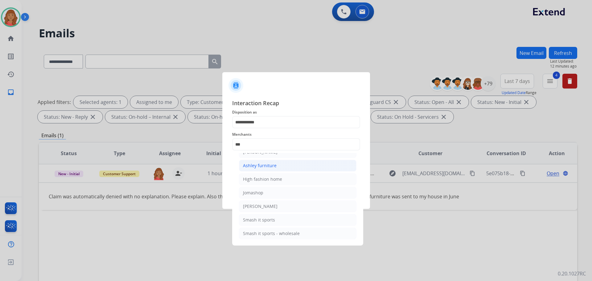
click at [262, 163] on div "Ashley furniture" at bounding box center [260, 166] width 34 height 6
type input "**********"
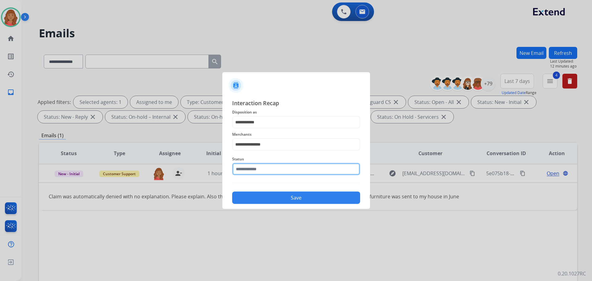
click at [262, 170] on input "text" at bounding box center [296, 169] width 128 height 12
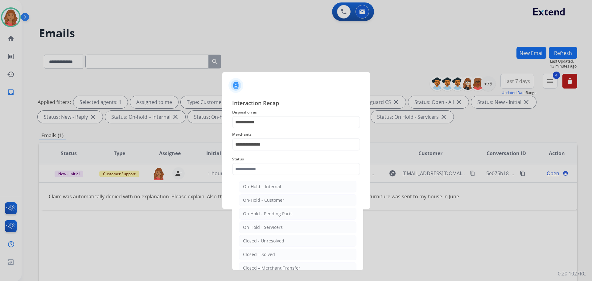
drag, startPoint x: 254, startPoint y: 253, endPoint x: 265, endPoint y: 228, distance: 26.8
click at [257, 252] on div "Closed – Solved" at bounding box center [259, 254] width 32 height 6
type input "**********"
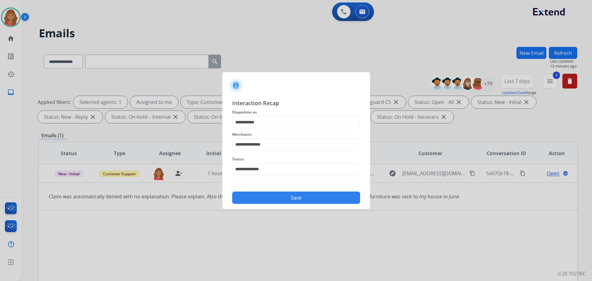
click at [298, 197] on button "Save" at bounding box center [296, 198] width 128 height 12
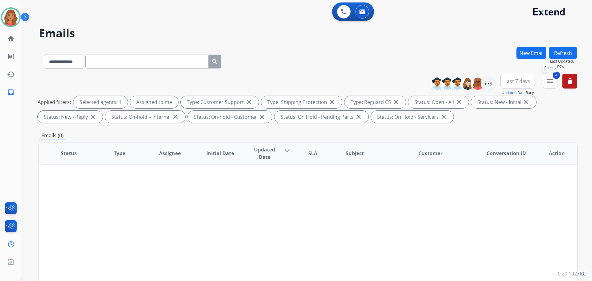
click at [550, 81] on mat-icon "menu" at bounding box center [550, 80] width 7 height 7
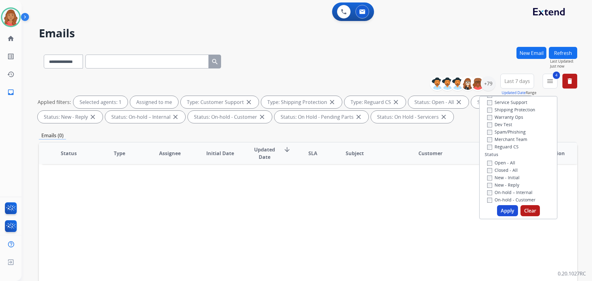
scroll to position [31, 0]
click at [501, 211] on button "Apply" at bounding box center [507, 210] width 21 height 11
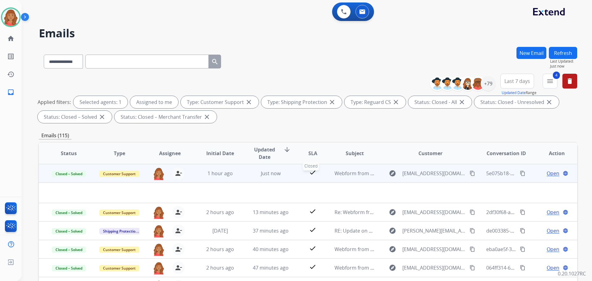
drag, startPoint x: 311, startPoint y: 177, endPoint x: 318, endPoint y: 176, distance: 6.5
click at [314, 176] on div "check" at bounding box center [312, 173] width 23 height 9
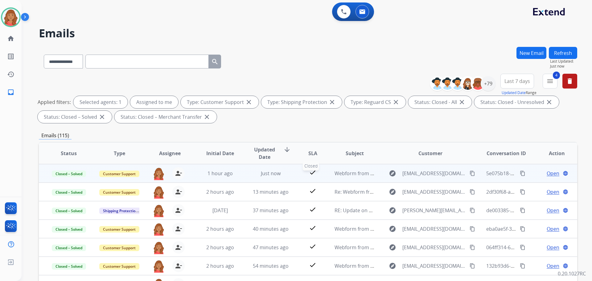
click at [301, 176] on div "check" at bounding box center [312, 173] width 23 height 9
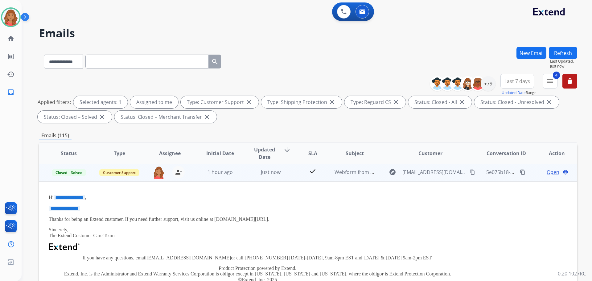
scroll to position [0, 0]
click at [549, 174] on span "Open" at bounding box center [553, 173] width 13 height 7
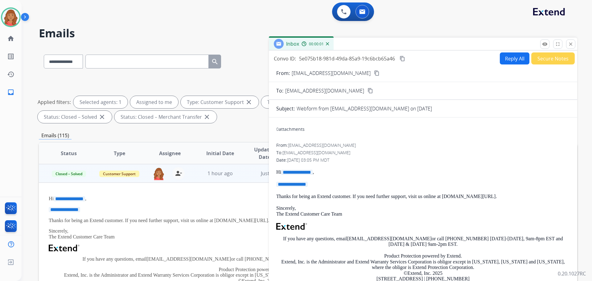
click at [513, 56] on button "Reply All" at bounding box center [515, 58] width 30 height 12
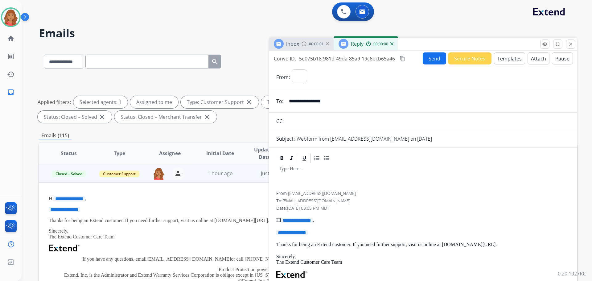
select select "**********"
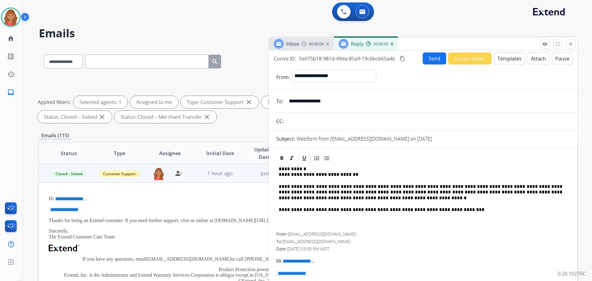
click at [278, 170] on div "**********" at bounding box center [423, 198] width 294 height 68
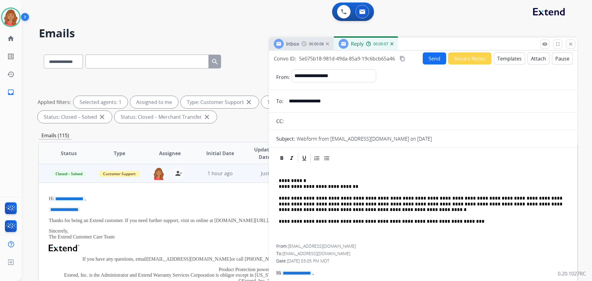
click at [437, 60] on button "Send" at bounding box center [434, 58] width 23 height 12
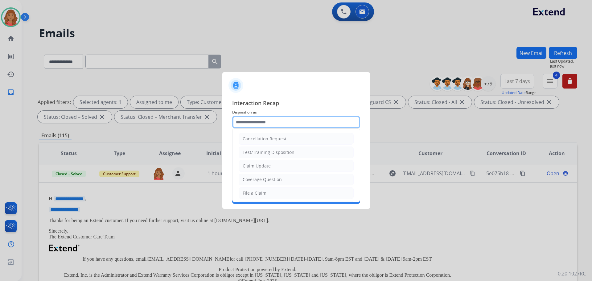
drag, startPoint x: 261, startPoint y: 123, endPoint x: 261, endPoint y: 145, distance: 22.2
click at [262, 124] on input "text" at bounding box center [296, 122] width 128 height 12
click at [256, 166] on div "Claim Update" at bounding box center [257, 166] width 28 height 6
type input "**********"
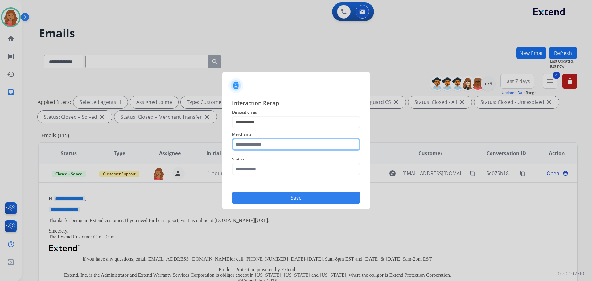
drag, startPoint x: 251, startPoint y: 146, endPoint x: 252, endPoint y: 151, distance: 4.9
click at [252, 149] on input "text" at bounding box center [296, 144] width 128 height 12
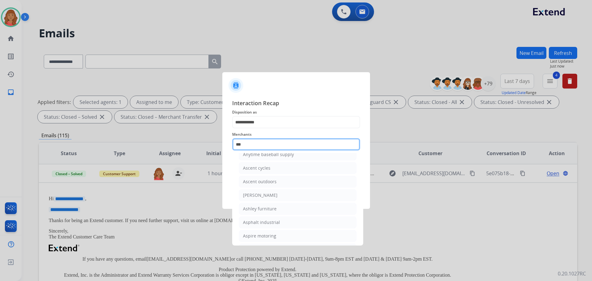
scroll to position [10, 0]
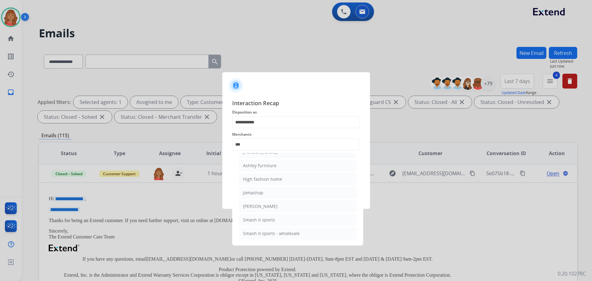
drag, startPoint x: 256, startPoint y: 167, endPoint x: 257, endPoint y: 178, distance: 11.2
click at [256, 167] on div "Ashley furniture" at bounding box center [260, 166] width 34 height 6
type input "**********"
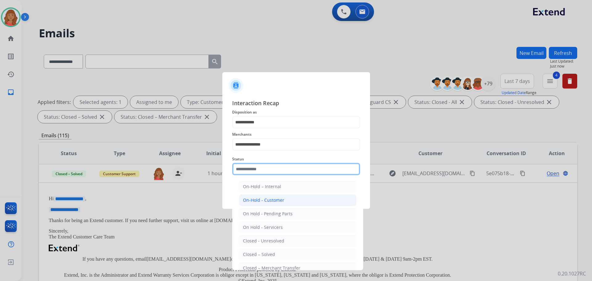
drag, startPoint x: 256, startPoint y: 174, endPoint x: 254, endPoint y: 204, distance: 30.6
click at [257, 175] on input "text" at bounding box center [296, 169] width 128 height 12
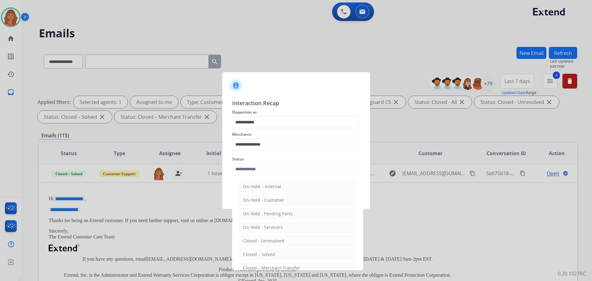
drag, startPoint x: 254, startPoint y: 255, endPoint x: 261, endPoint y: 248, distance: 9.2
click at [256, 255] on div "Closed – Solved" at bounding box center [259, 254] width 32 height 6
type input "**********"
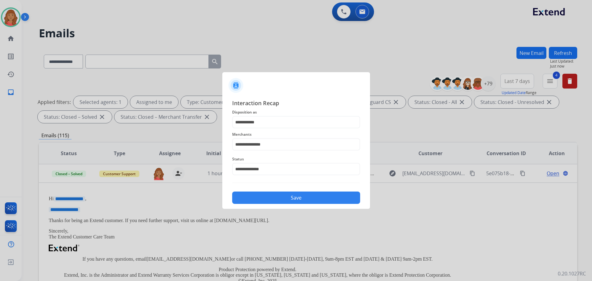
click at [268, 190] on div "Save" at bounding box center [296, 196] width 128 height 16
click at [289, 202] on button "Save" at bounding box center [296, 198] width 128 height 12
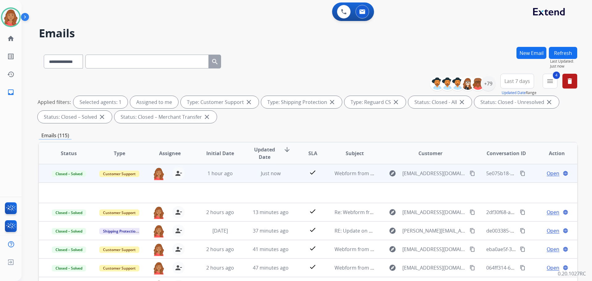
click at [520, 174] on mat-icon "content_copy" at bounding box center [523, 174] width 6 height 6
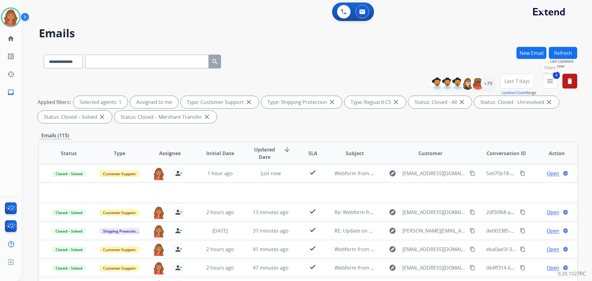
click at [554, 79] on button "4 menu Filters" at bounding box center [550, 81] width 15 height 15
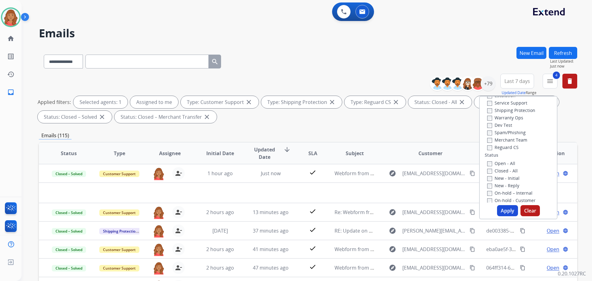
click at [505, 215] on button "Apply" at bounding box center [507, 210] width 21 height 11
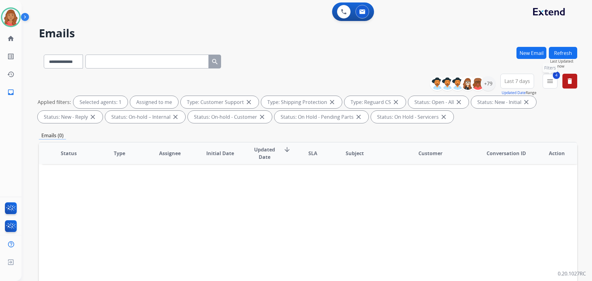
click at [551, 81] on mat-icon "menu" at bounding box center [550, 80] width 7 height 7
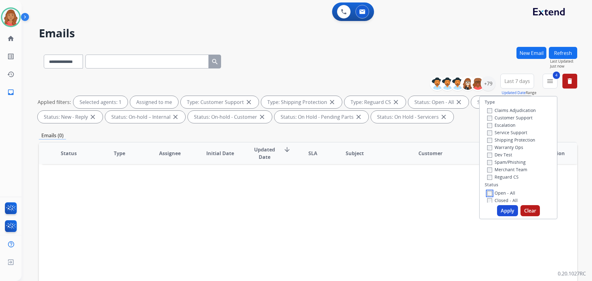
scroll to position [0, 0]
click at [488, 83] on div "+79" at bounding box center [488, 83] width 15 height 15
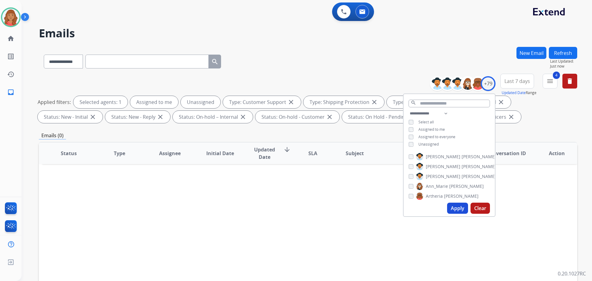
click at [476, 207] on button "Clear" at bounding box center [480, 208] width 19 height 11
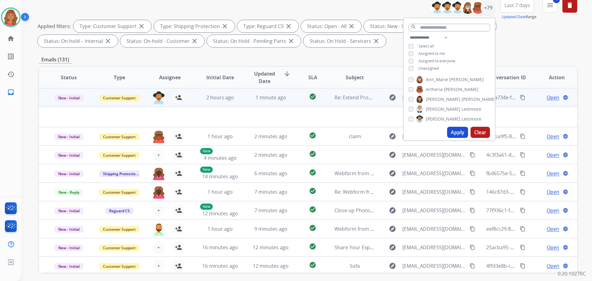
scroll to position [7, 0]
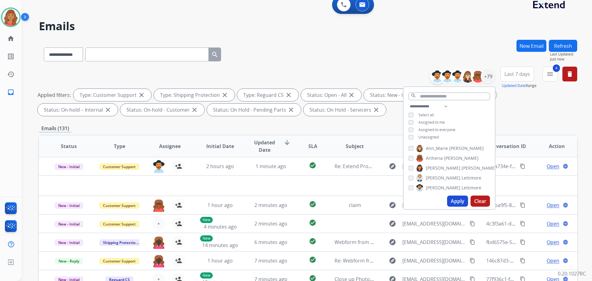
click at [407, 66] on div "**********" at bounding box center [308, 53] width 539 height 27
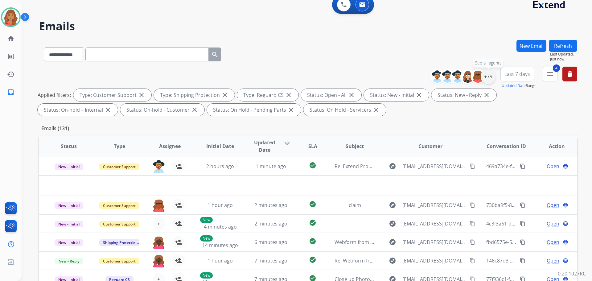
click at [489, 78] on div "+79" at bounding box center [488, 76] width 15 height 15
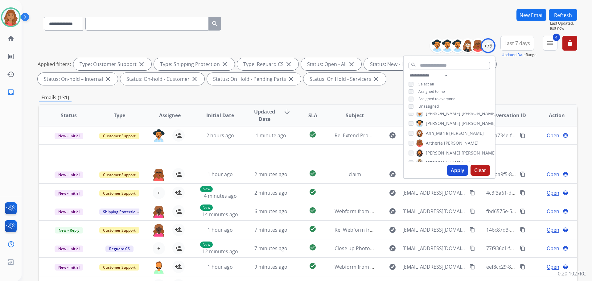
scroll to position [0, 0]
click at [550, 43] on mat-icon "menu" at bounding box center [550, 42] width 7 height 7
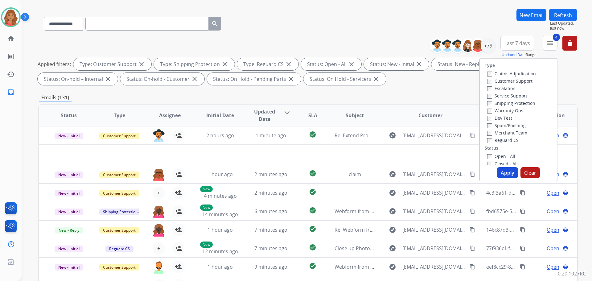
click at [488, 154] on label "Open - All" at bounding box center [501, 156] width 28 height 6
click at [499, 174] on button "Apply" at bounding box center [507, 172] width 21 height 11
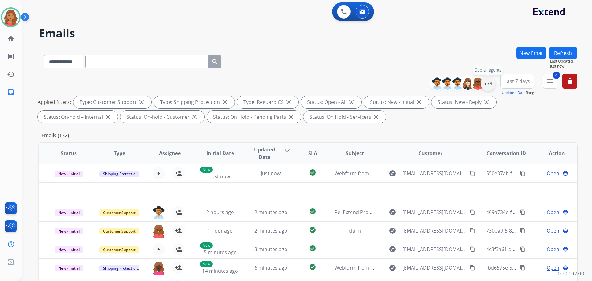
click at [488, 85] on div "+79" at bounding box center [488, 83] width 15 height 15
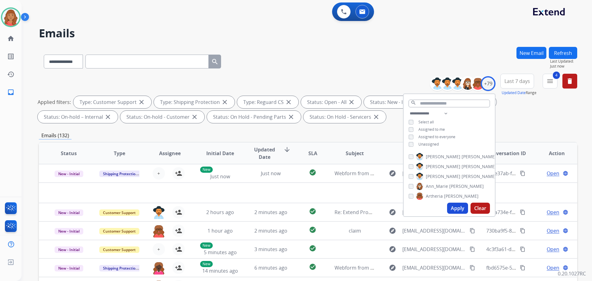
click at [560, 52] on button "Refresh" at bounding box center [563, 53] width 28 height 12
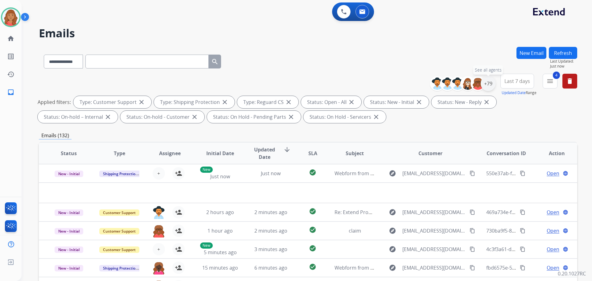
drag, startPoint x: 493, startPoint y: 85, endPoint x: 480, endPoint y: 90, distance: 14.2
click at [493, 85] on div "+79" at bounding box center [488, 83] width 15 height 15
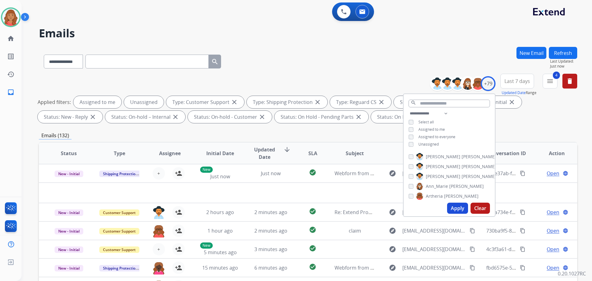
click at [458, 206] on button "Apply" at bounding box center [457, 208] width 21 height 11
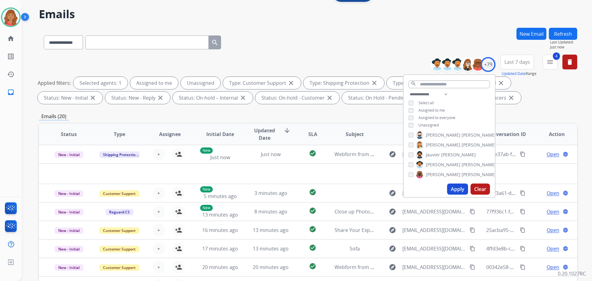
scroll to position [7, 0]
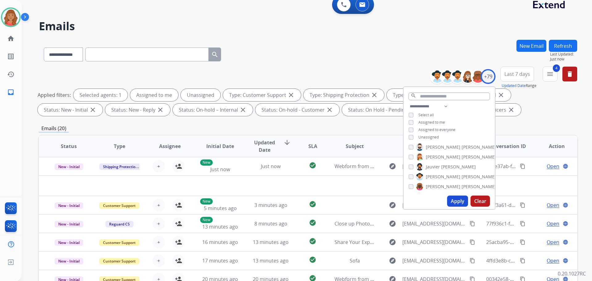
click at [371, 127] on div "Emails (20)" at bounding box center [308, 129] width 539 height 8
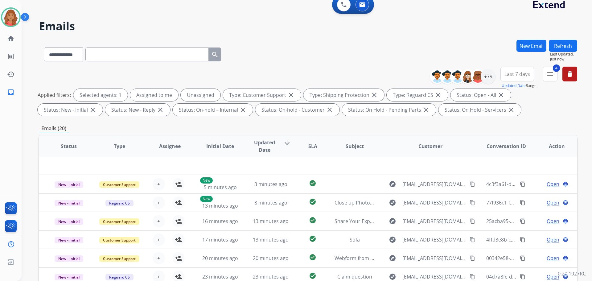
scroll to position [100, 0]
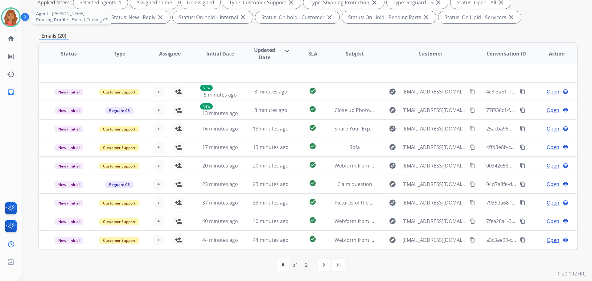
click at [8, 17] on img at bounding box center [10, 17] width 17 height 17
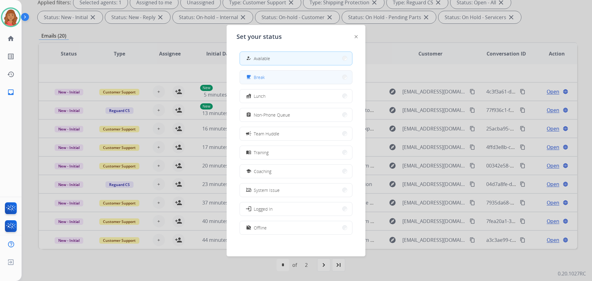
click at [263, 76] on span "Break" at bounding box center [259, 77] width 11 height 6
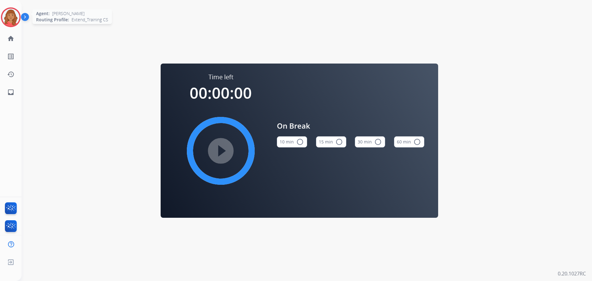
click at [9, 15] on img at bounding box center [10, 17] width 17 height 17
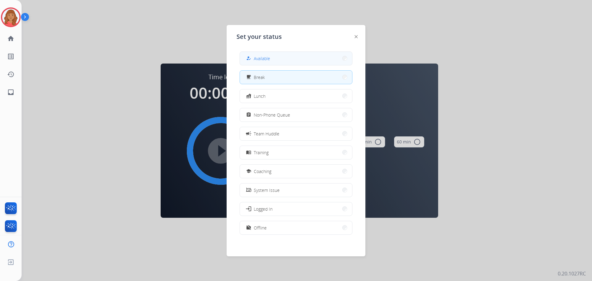
click at [268, 60] on span "Available" at bounding box center [262, 58] width 16 height 6
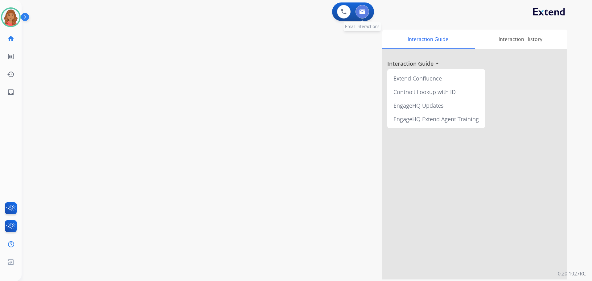
click at [364, 10] on img at bounding box center [362, 11] width 6 height 5
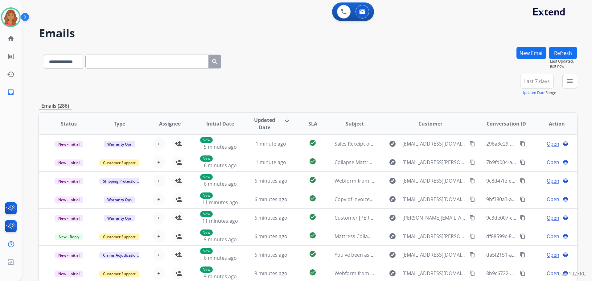
paste input "**********"
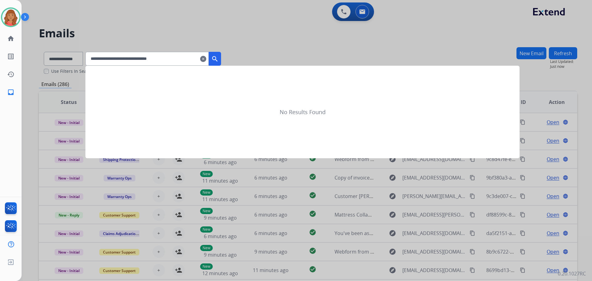
type input "**********"
click at [219, 60] on mat-icon "search" at bounding box center [214, 58] width 7 height 7
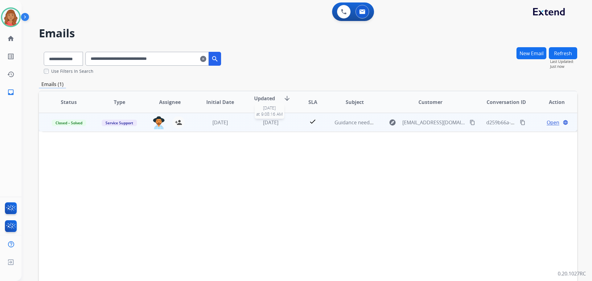
click at [252, 123] on div "1 week ago" at bounding box center [271, 122] width 40 height 7
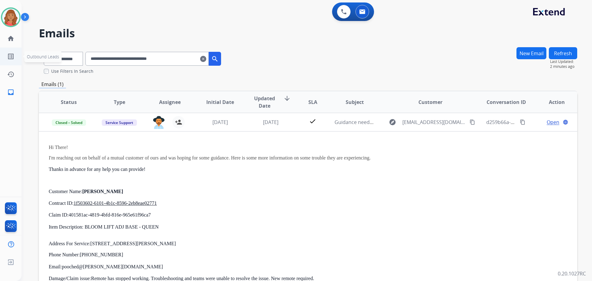
scroll to position [106, 0]
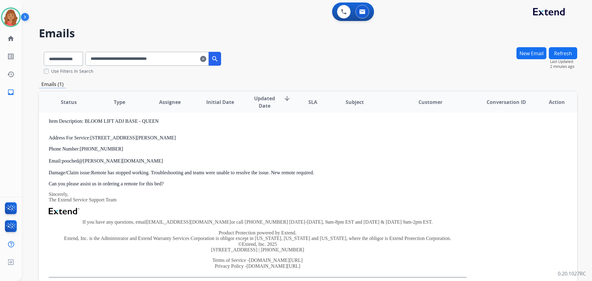
drag, startPoint x: 6, startPoint y: 60, endPoint x: 220, endPoint y: 82, distance: 214.3
click at [206, 60] on mat-icon "clear" at bounding box center [203, 58] width 6 height 7
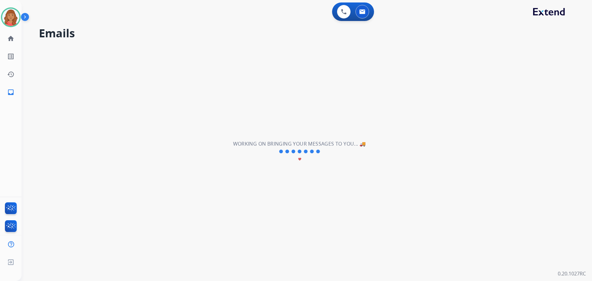
scroll to position [21, 0]
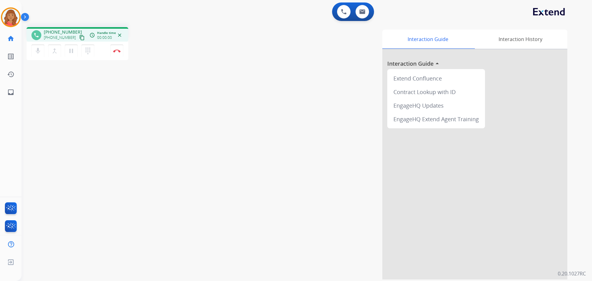
drag, startPoint x: 76, startPoint y: 39, endPoint x: 84, endPoint y: 41, distance: 7.8
click at [79, 39] on mat-icon "content_copy" at bounding box center [82, 38] width 6 height 6
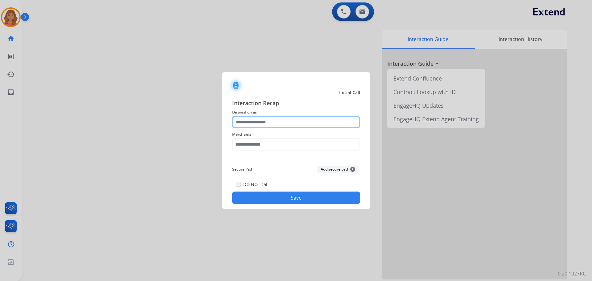
drag, startPoint x: 256, startPoint y: 122, endPoint x: 255, endPoint y: 127, distance: 4.5
click at [256, 123] on input "text" at bounding box center [296, 122] width 128 height 12
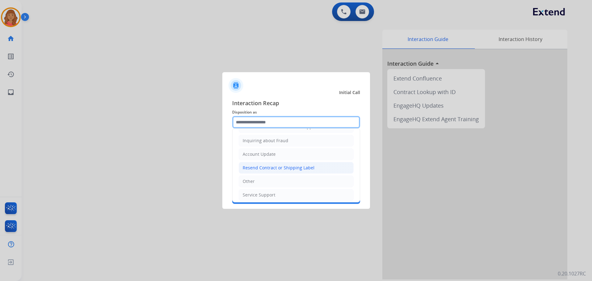
scroll to position [96, 0]
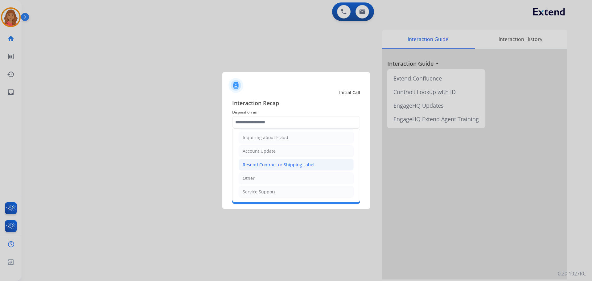
click at [254, 166] on div "Resend Contract or Shipping Label" at bounding box center [279, 165] width 72 height 6
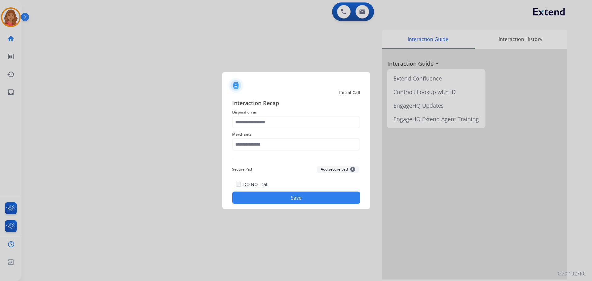
type input "**********"
click at [252, 145] on input "text" at bounding box center [296, 144] width 128 height 12
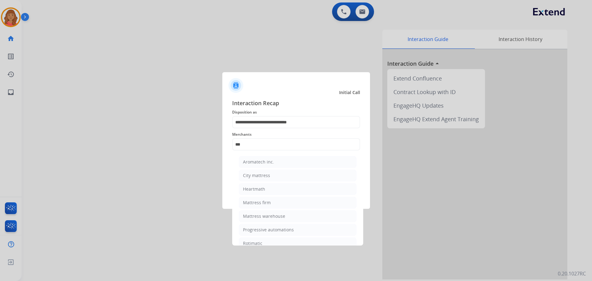
click at [255, 203] on div "Mattress firm" at bounding box center [257, 203] width 28 height 6
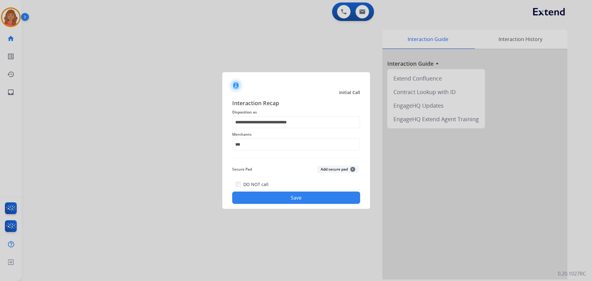
type input "**********"
click at [272, 195] on button "Save" at bounding box center [296, 198] width 128 height 12
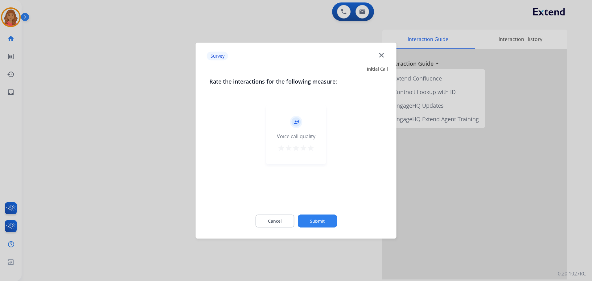
drag, startPoint x: 308, startPoint y: 147, endPoint x: 312, endPoint y: 153, distance: 6.4
click at [310, 148] on mat-icon "star" at bounding box center [310, 147] width 7 height 7
click at [323, 220] on button "Submit" at bounding box center [317, 220] width 39 height 13
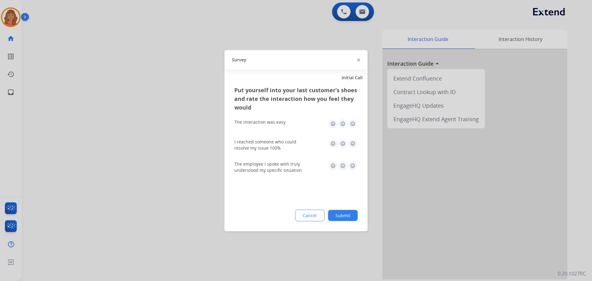
drag, startPoint x: 352, startPoint y: 124, endPoint x: 353, endPoint y: 138, distance: 14.5
click at [353, 124] on img at bounding box center [353, 124] width 10 height 10
click at [353, 143] on img at bounding box center [353, 143] width 10 height 10
click at [353, 167] on img at bounding box center [353, 166] width 10 height 10
click at [344, 216] on button "Submit" at bounding box center [343, 215] width 30 height 11
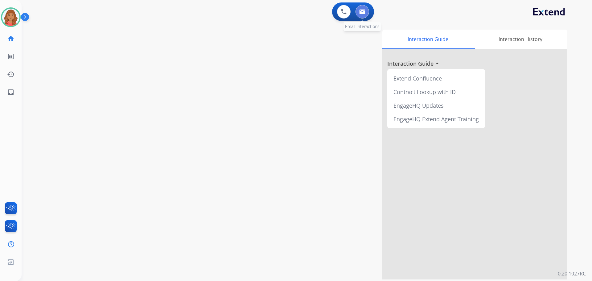
click at [368, 15] on div "0 Email Interactions" at bounding box center [362, 12] width 19 height 14
click at [364, 8] on button at bounding box center [363, 12] width 14 height 14
select select "**********"
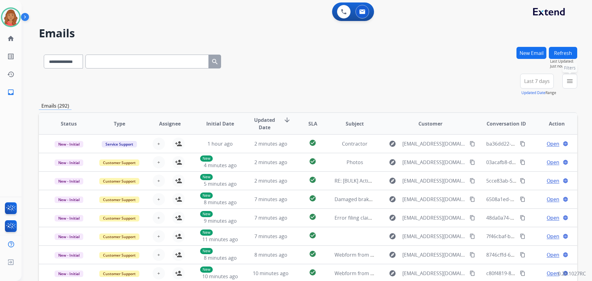
drag, startPoint x: 568, startPoint y: 83, endPoint x: 551, endPoint y: 106, distance: 29.3
click at [568, 83] on mat-icon "menu" at bounding box center [569, 80] width 7 height 7
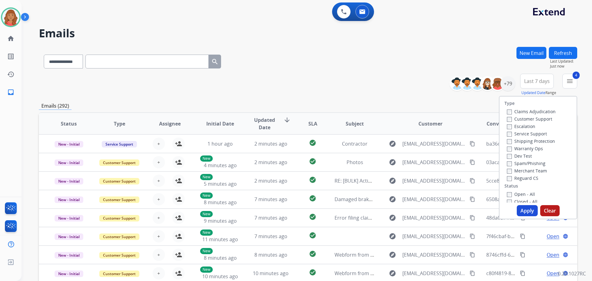
click at [521, 211] on button "Apply" at bounding box center [527, 210] width 21 height 11
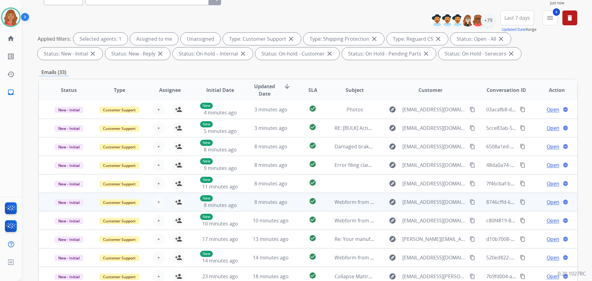
scroll to position [100, 0]
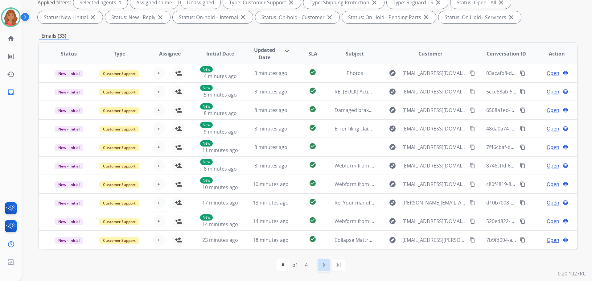
click at [323, 268] on mat-icon "navigate_next" at bounding box center [323, 264] width 7 height 7
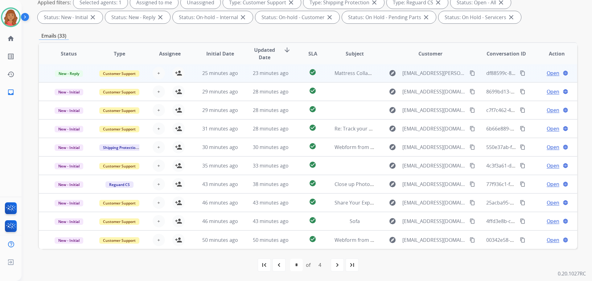
click at [243, 74] on td "23 minutes ago" at bounding box center [266, 73] width 51 height 19
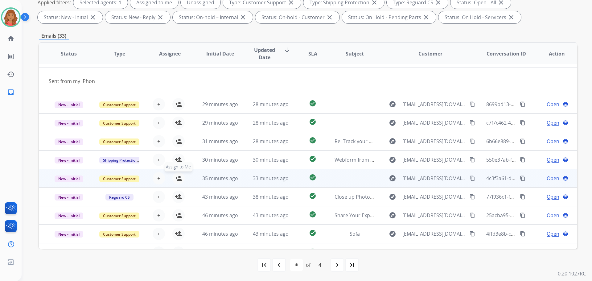
scroll to position [28, 0]
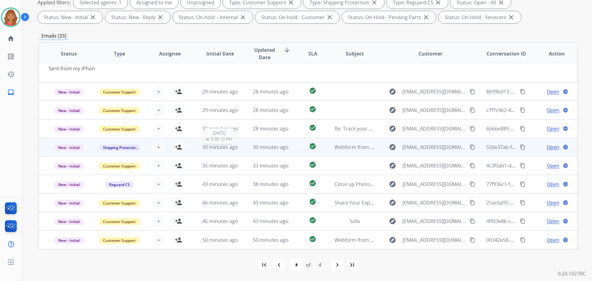
click at [233, 149] on span "30 minutes ago" at bounding box center [220, 147] width 36 height 7
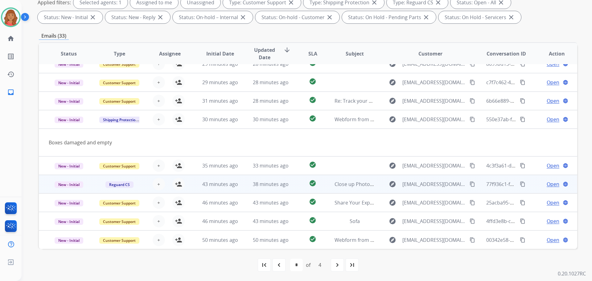
click at [241, 187] on td "38 minutes ago" at bounding box center [266, 184] width 51 height 19
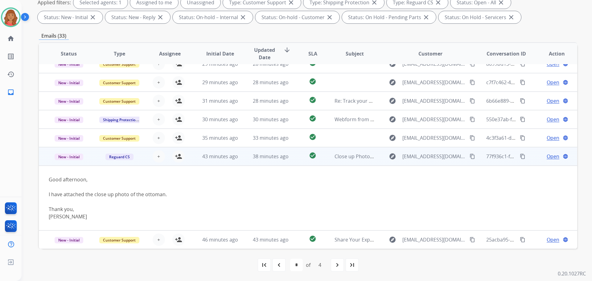
scroll to position [65, 0]
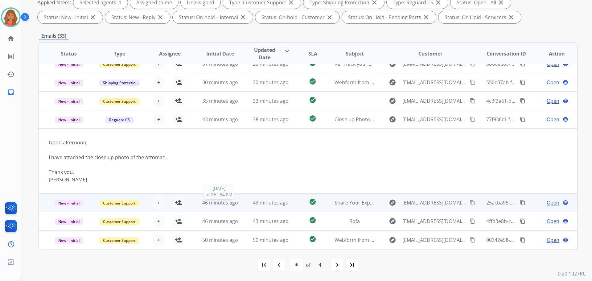
click at [221, 202] on span "46 minutes ago" at bounding box center [220, 202] width 36 height 7
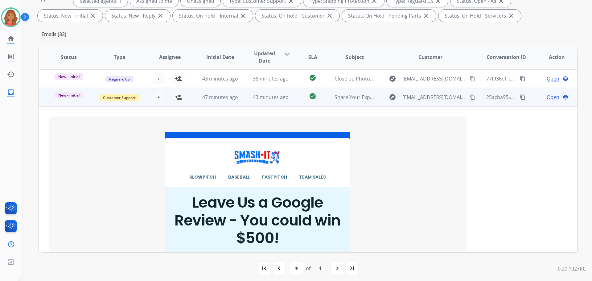
scroll to position [99, 0]
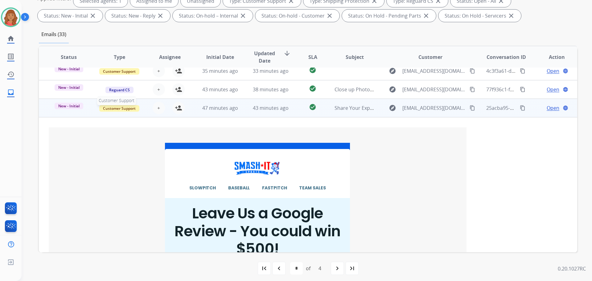
click at [124, 110] on span "Customer Support" at bounding box center [119, 108] width 40 height 6
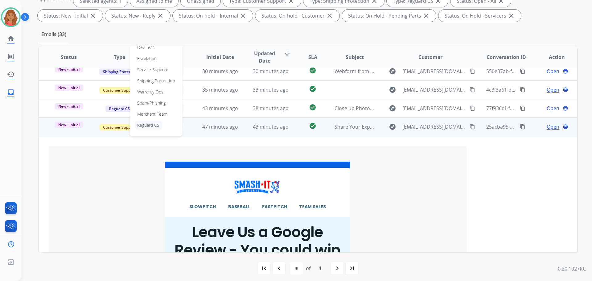
scroll to position [68, 0]
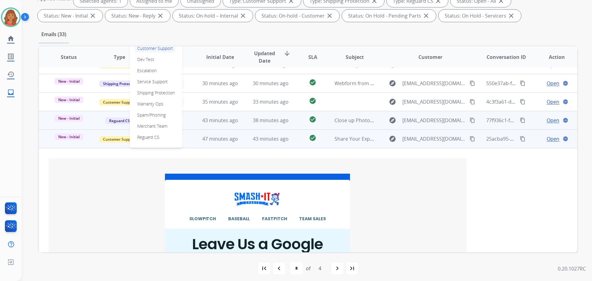
click at [148, 115] on p "Spam/Phishing" at bounding box center [151, 115] width 33 height 9
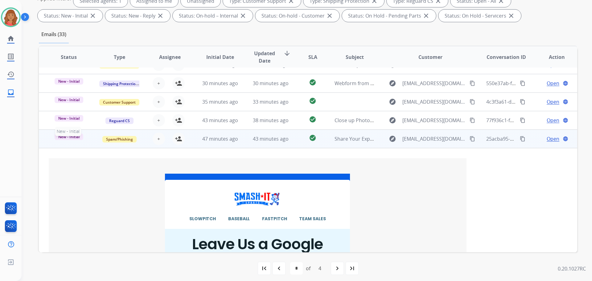
click at [79, 138] on span "New - Initial" at bounding box center [69, 137] width 29 height 6
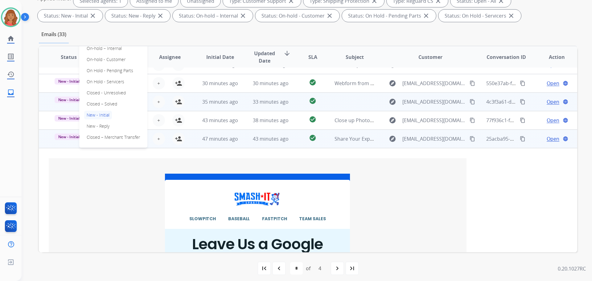
drag, startPoint x: 94, startPoint y: 104, endPoint x: 97, endPoint y: 106, distance: 3.5
click at [96, 105] on p "Closed – Solved" at bounding box center [101, 104] width 35 height 9
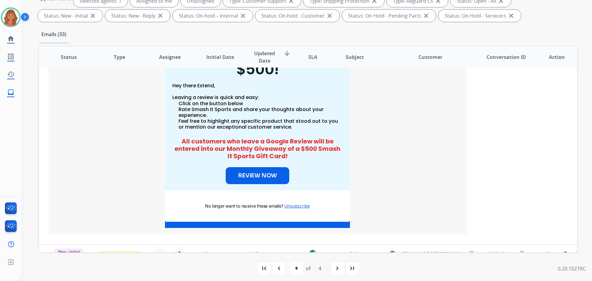
scroll to position [308, 0]
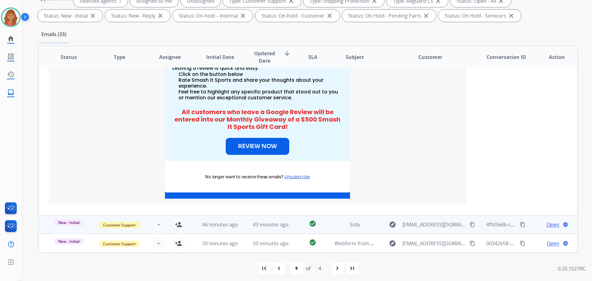
click at [200, 231] on td "46 minutes ago" at bounding box center [215, 224] width 51 height 19
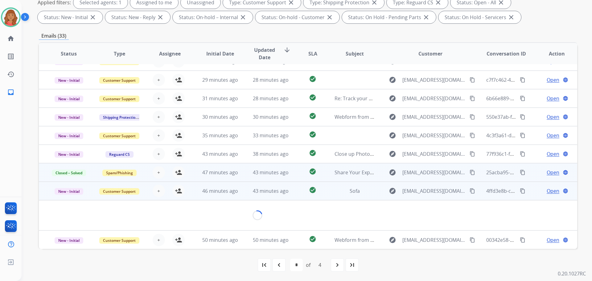
scroll to position [28, 0]
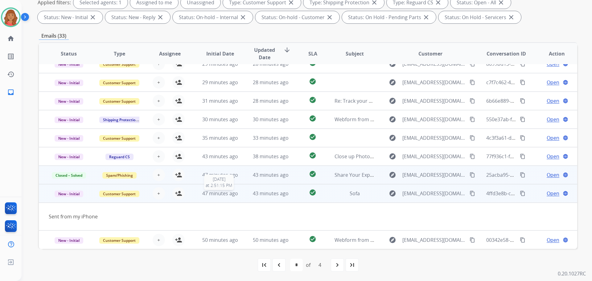
click at [221, 196] on span "47 minutes ago" at bounding box center [220, 193] width 36 height 7
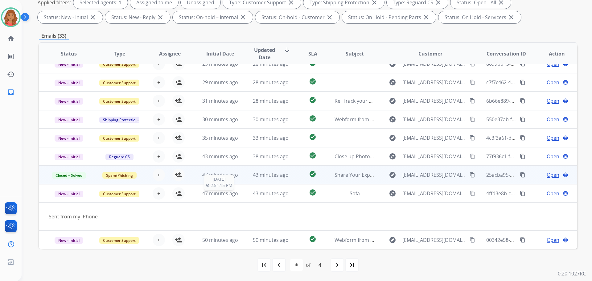
scroll to position [1, 0]
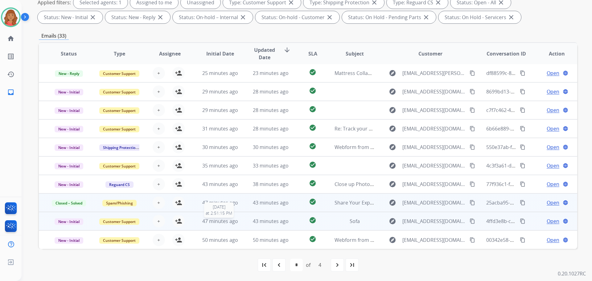
click at [219, 225] on div "47 minutes ago" at bounding box center [220, 220] width 40 height 7
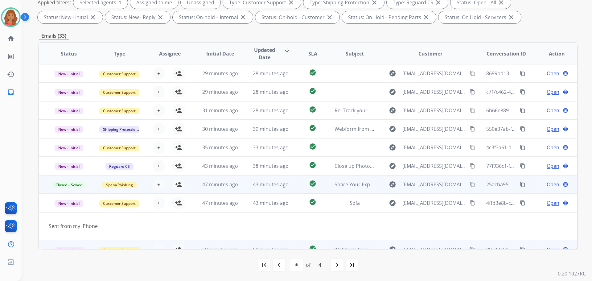
scroll to position [28, 0]
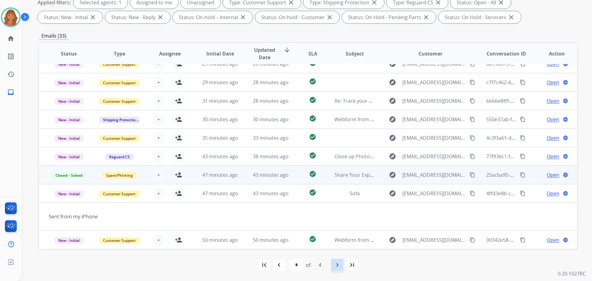
click at [337, 268] on mat-icon "navigate_next" at bounding box center [337, 264] width 7 height 7
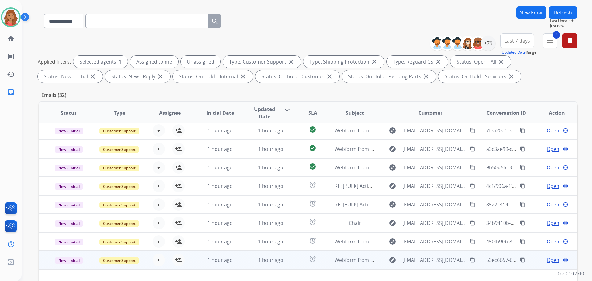
scroll to position [100, 0]
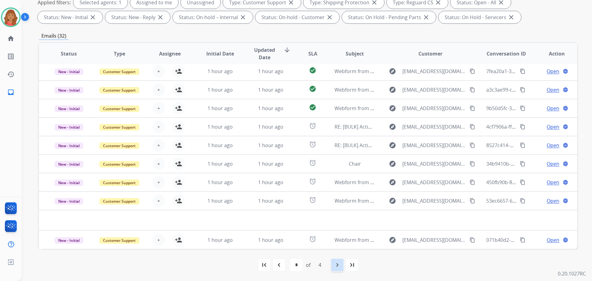
click at [340, 265] on mat-icon "navigate_next" at bounding box center [337, 264] width 7 height 7
select select "*"
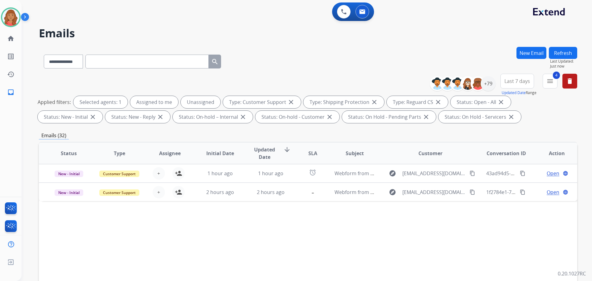
scroll to position [0, 0]
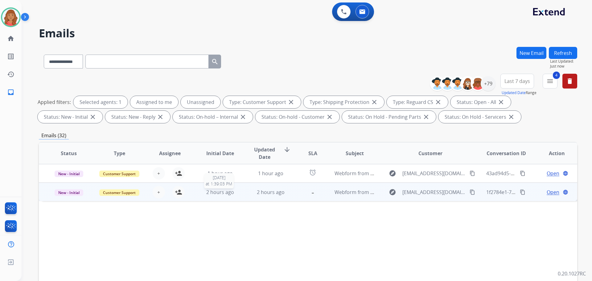
click at [233, 190] on div "2 hours ago" at bounding box center [220, 191] width 40 height 7
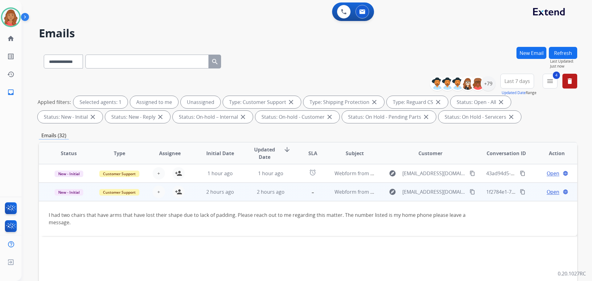
click at [470, 194] on mat-icon "content_copy" at bounding box center [473, 192] width 6 height 6
drag, startPoint x: 179, startPoint y: 194, endPoint x: 153, endPoint y: 200, distance: 26.6
click at [179, 194] on mat-icon "person_add" at bounding box center [178, 191] width 7 height 7
click at [547, 191] on span "Open" at bounding box center [553, 191] width 13 height 7
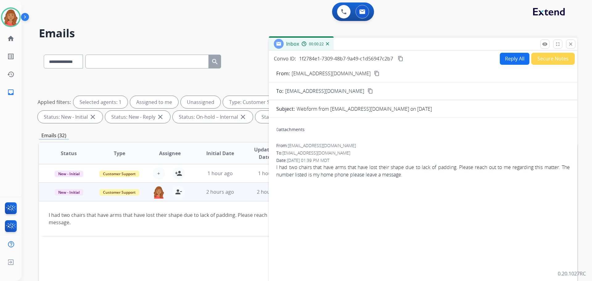
click at [510, 62] on button "Reply All" at bounding box center [515, 59] width 30 height 12
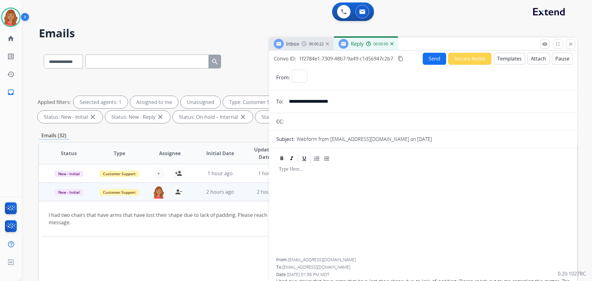
select select "**********"
click at [505, 60] on button "Templates" at bounding box center [509, 59] width 31 height 12
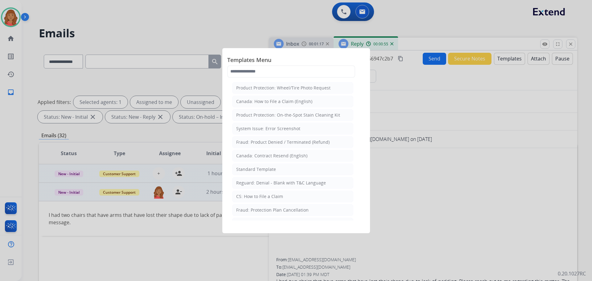
drag, startPoint x: 253, startPoint y: 170, endPoint x: 256, endPoint y: 170, distance: 3.7
click at [253, 170] on div "Standard Template" at bounding box center [256, 169] width 40 height 6
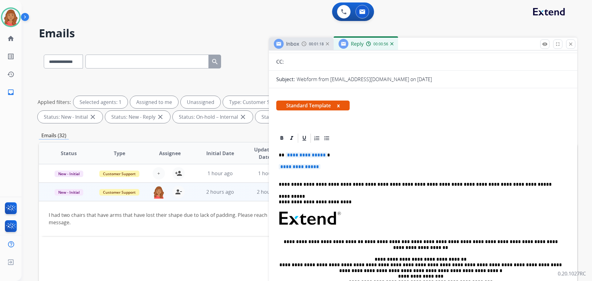
scroll to position [62, 0]
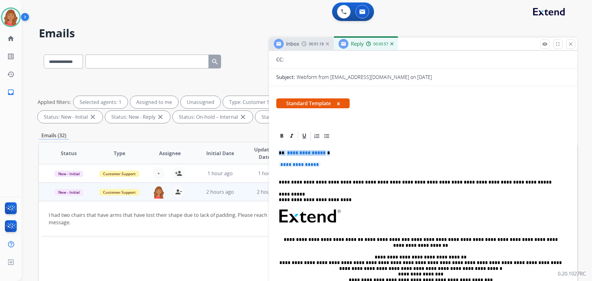
drag, startPoint x: 330, startPoint y: 164, endPoint x: 269, endPoint y: 151, distance: 62.7
click at [268, 151] on div "**********" at bounding box center [308, 214] width 539 height 334
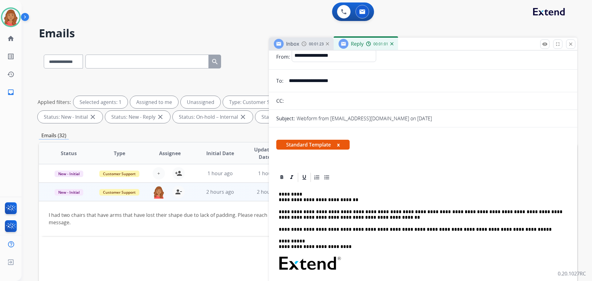
scroll to position [0, 0]
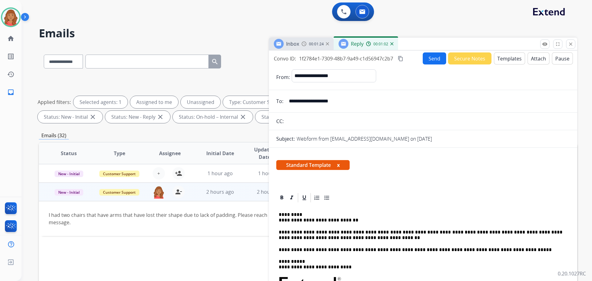
click at [403, 57] on mat-icon "content_copy" at bounding box center [401, 59] width 6 height 6
click at [430, 58] on button "Send" at bounding box center [434, 58] width 23 height 12
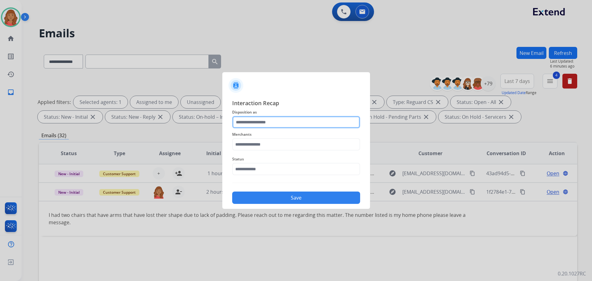
click at [260, 117] on input "text" at bounding box center [296, 122] width 128 height 12
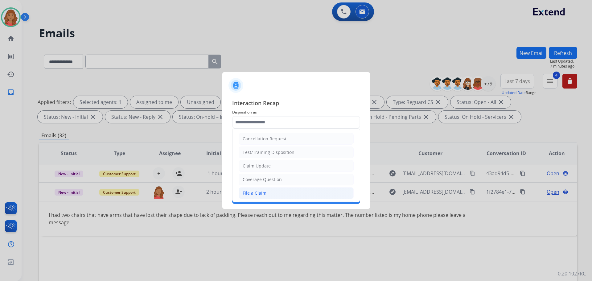
click at [255, 194] on div "File a Claim" at bounding box center [255, 193] width 24 height 6
type input "**********"
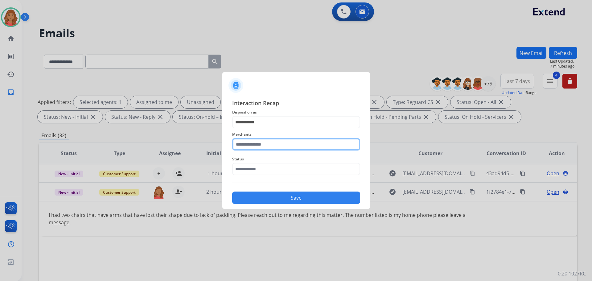
click at [252, 147] on input "text" at bounding box center [296, 144] width 128 height 12
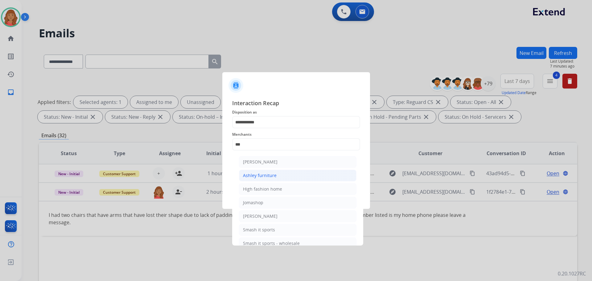
click at [258, 178] on div "Ashley furniture" at bounding box center [260, 175] width 34 height 6
type input "**********"
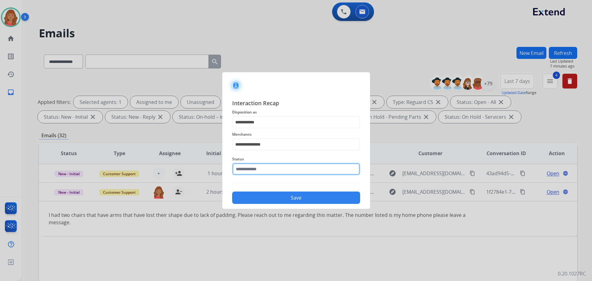
click at [260, 171] on input "text" at bounding box center [296, 169] width 128 height 12
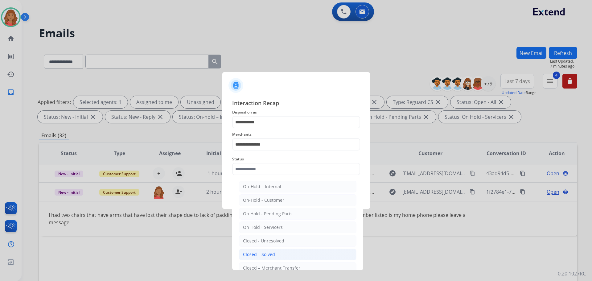
drag, startPoint x: 255, startPoint y: 254, endPoint x: 261, endPoint y: 233, distance: 21.9
click at [255, 254] on div "Closed – Solved" at bounding box center [259, 254] width 32 height 6
type input "**********"
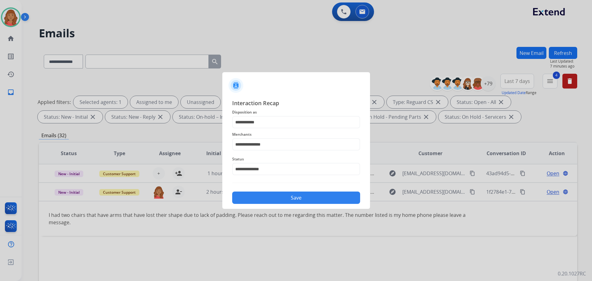
click at [266, 200] on button "Save" at bounding box center [296, 198] width 128 height 12
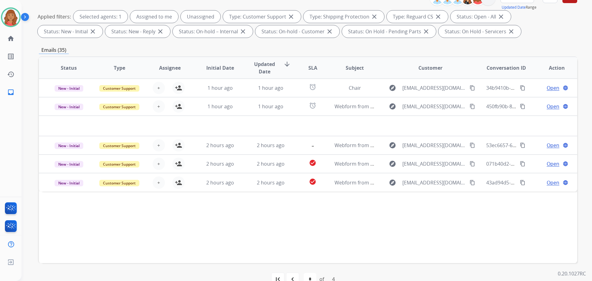
scroll to position [100, 0]
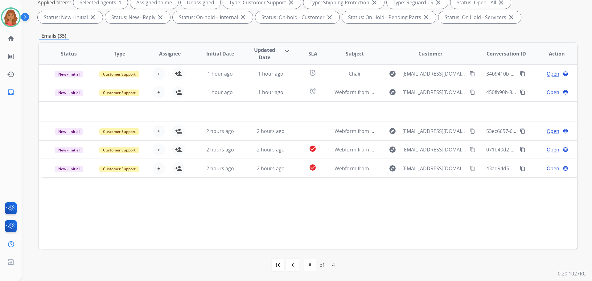
click at [334, 266] on div "4" at bounding box center [333, 265] width 13 height 12
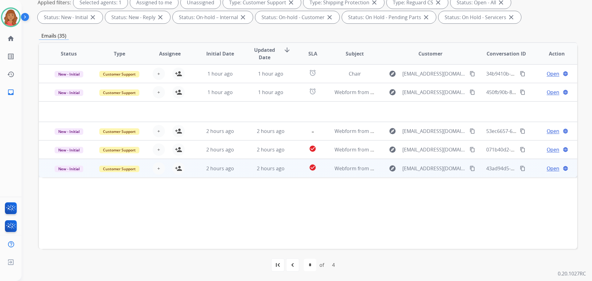
click at [227, 173] on td "2 hours ago" at bounding box center [215, 168] width 51 height 19
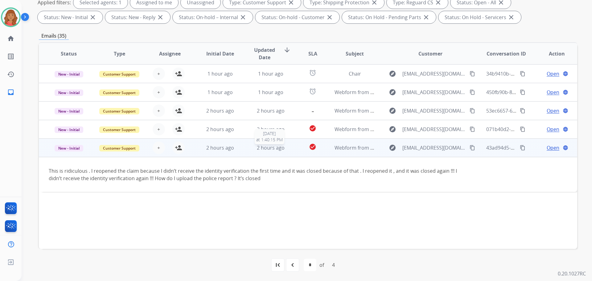
click at [277, 147] on span "2 hours ago" at bounding box center [271, 147] width 28 height 7
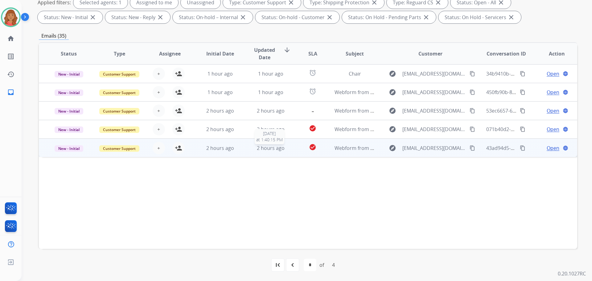
click at [277, 147] on span "2 hours ago" at bounding box center [271, 148] width 28 height 7
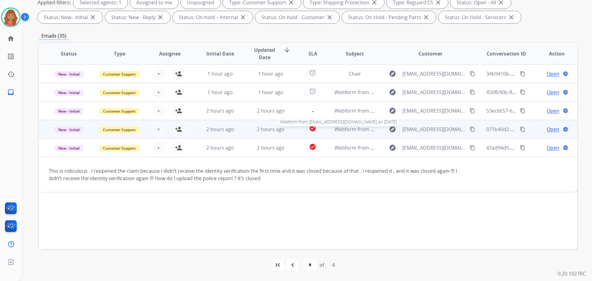
click at [336, 131] on span "Webform from delgadohoangmich999@gmail.com on 09/11/2025" at bounding box center [405, 129] width 140 height 7
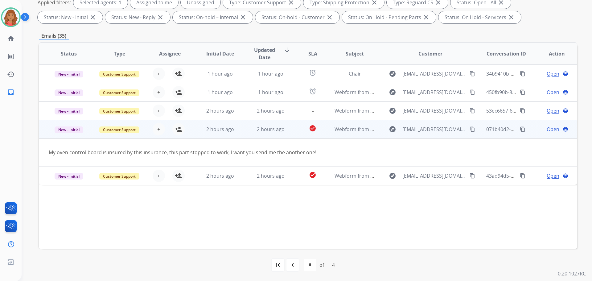
drag, startPoint x: 470, startPoint y: 129, endPoint x: 438, endPoint y: 128, distance: 31.5
click at [470, 129] on mat-icon "content_copy" at bounding box center [473, 129] width 6 height 6
click at [547, 133] on span "Open" at bounding box center [553, 129] width 13 height 7
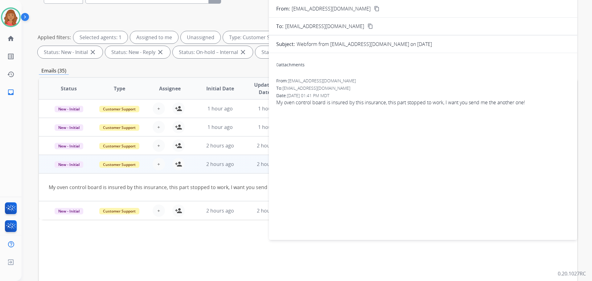
scroll to position [0, 0]
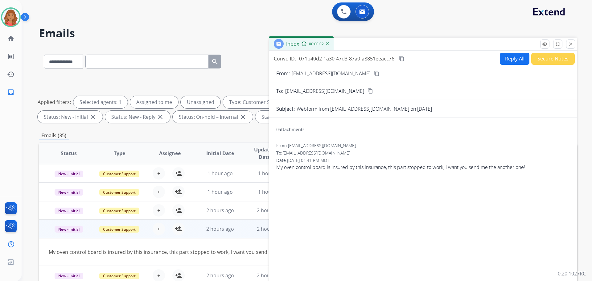
click at [508, 59] on button "Reply All" at bounding box center [515, 59] width 30 height 12
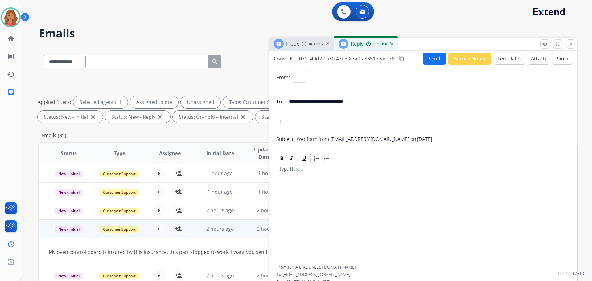
select select "**********"
click at [221, 254] on div "My oven control board is insured by this insurance, this part stopped to work, …" at bounding box center [258, 251] width 418 height 7
drag, startPoint x: 572, startPoint y: 42, endPoint x: 532, endPoint y: 81, distance: 55.6
click at [572, 43] on mat-icon "close" at bounding box center [571, 44] width 6 height 6
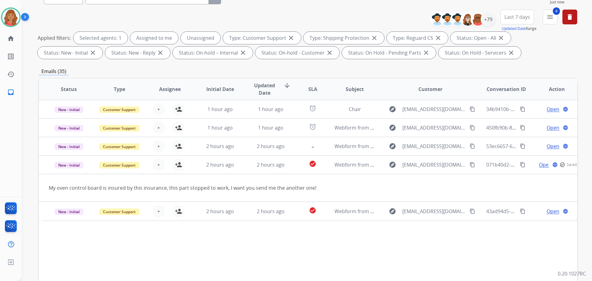
scroll to position [100, 0]
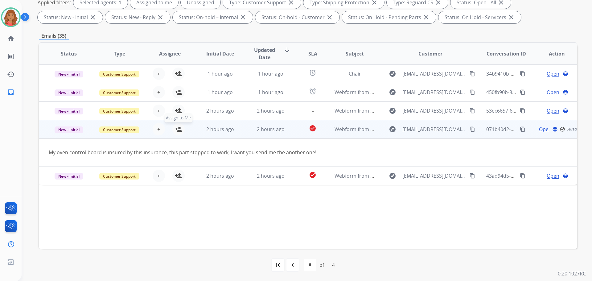
click at [181, 126] on button "person_add Assign to Me" at bounding box center [178, 129] width 12 height 12
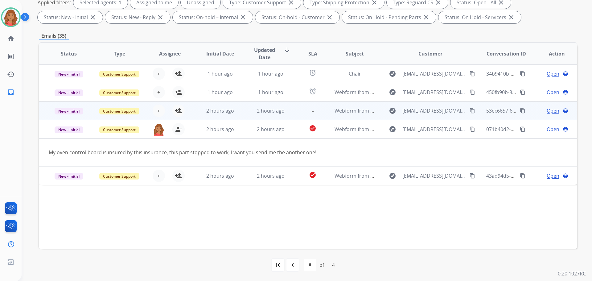
click at [246, 115] on td "2 hours ago" at bounding box center [266, 110] width 51 height 19
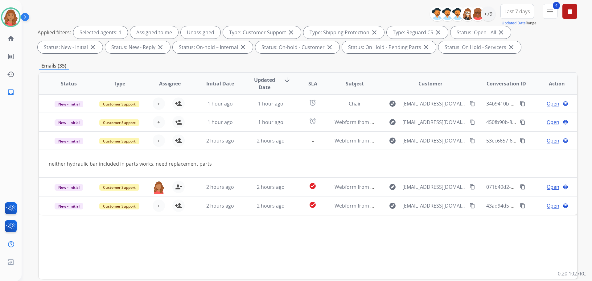
scroll to position [0, 0]
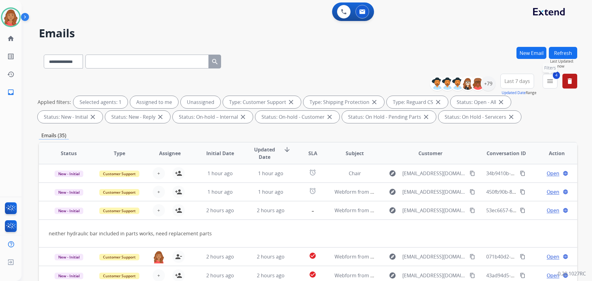
drag, startPoint x: 555, startPoint y: 82, endPoint x: 522, endPoint y: 99, distance: 37.0
click at [554, 83] on button "4 menu Filters" at bounding box center [550, 81] width 15 height 15
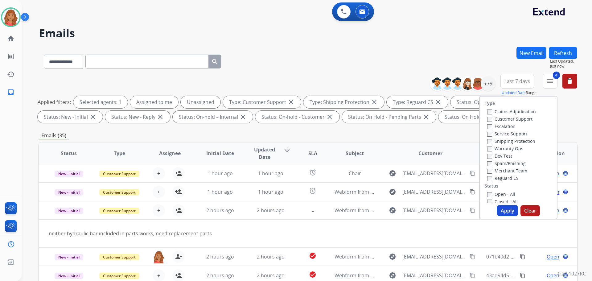
click at [508, 209] on button "Apply" at bounding box center [507, 210] width 21 height 11
select select "*"
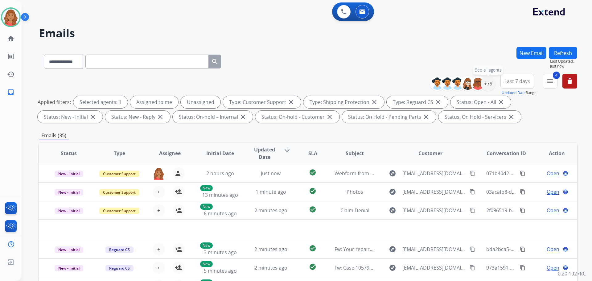
click at [490, 89] on div "+79" at bounding box center [488, 83] width 15 height 15
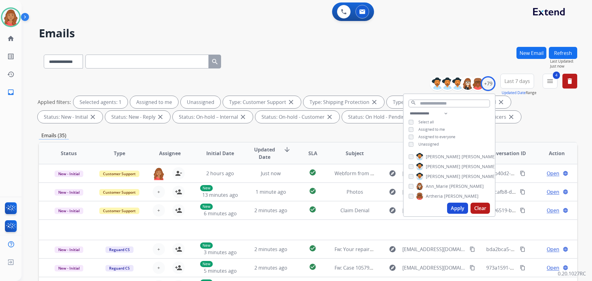
click at [414, 144] on div "Unassigned" at bounding box center [424, 144] width 30 height 5
click at [455, 210] on button "Apply" at bounding box center [457, 208] width 21 height 11
drag, startPoint x: 488, startPoint y: 86, endPoint x: 484, endPoint y: 92, distance: 7.5
click at [488, 86] on div "+79" at bounding box center [488, 83] width 15 height 15
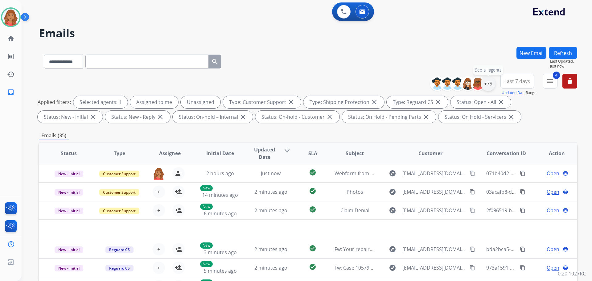
drag, startPoint x: 490, startPoint y: 86, endPoint x: 485, endPoint y: 89, distance: 5.5
click at [489, 86] on div "+79" at bounding box center [488, 83] width 15 height 15
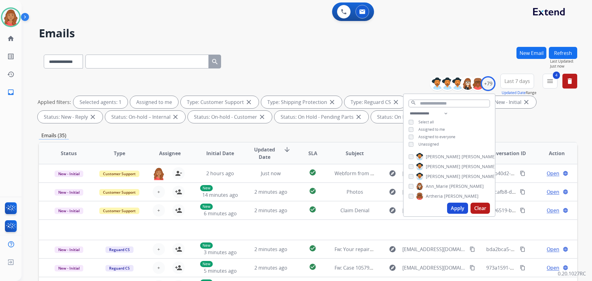
click at [454, 207] on button "Apply" at bounding box center [457, 208] width 21 height 11
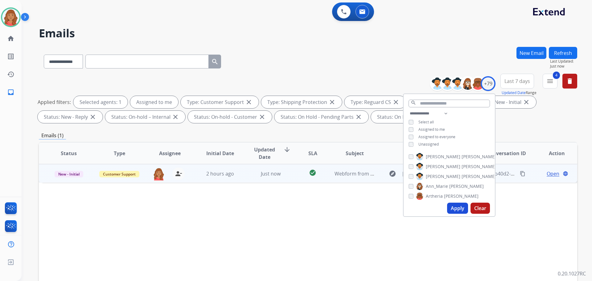
click at [246, 178] on td "Just now" at bounding box center [266, 173] width 51 height 19
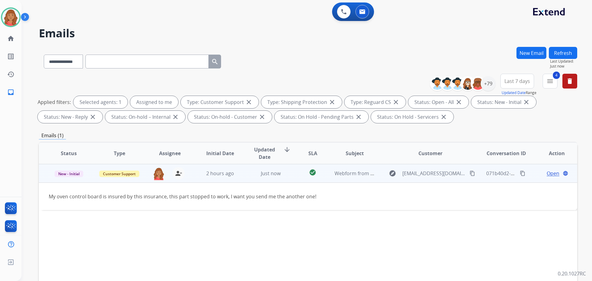
click at [470, 173] on mat-icon "content_copy" at bounding box center [473, 174] width 6 height 6
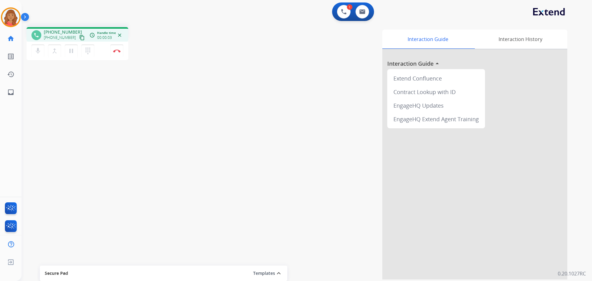
drag, startPoint x: 73, startPoint y: 37, endPoint x: 24, endPoint y: 45, distance: 49.4
click at [79, 37] on mat-icon "content_copy" at bounding box center [82, 38] width 6 height 6
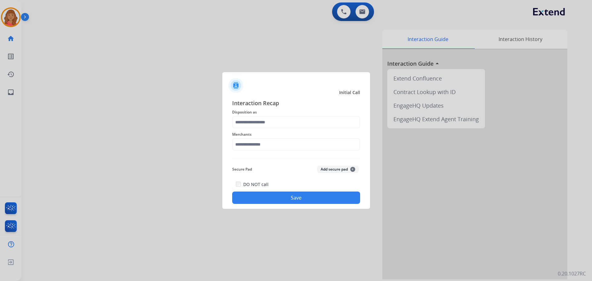
drag, startPoint x: 258, startPoint y: 116, endPoint x: 260, endPoint y: 121, distance: 5.6
click at [259, 118] on div "Interaction Recap Disposition as Merchants Secure Pad Add secure pad + DO NOT c…" at bounding box center [296, 151] width 128 height 105
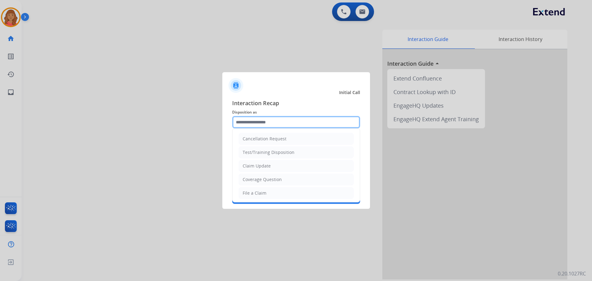
click at [260, 123] on input "text" at bounding box center [296, 122] width 128 height 12
drag, startPoint x: 260, startPoint y: 191, endPoint x: 258, endPoint y: 169, distance: 21.7
click at [260, 189] on li "File a Claim" at bounding box center [296, 193] width 115 height 12
type input "**********"
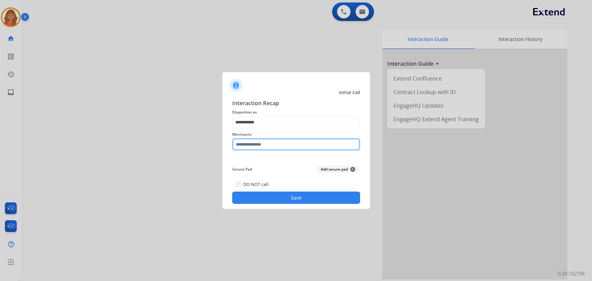
click at [256, 143] on input "text" at bounding box center [296, 144] width 128 height 12
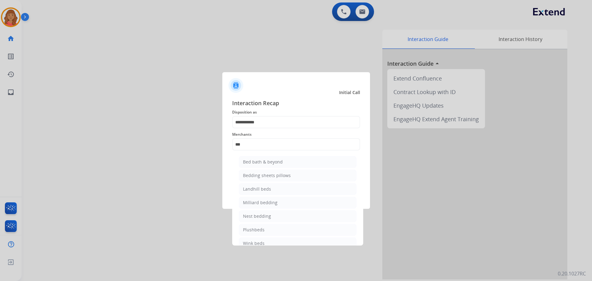
click at [257, 163] on div "Bed bath & beyond" at bounding box center [263, 162] width 40 height 6
type input "**********"
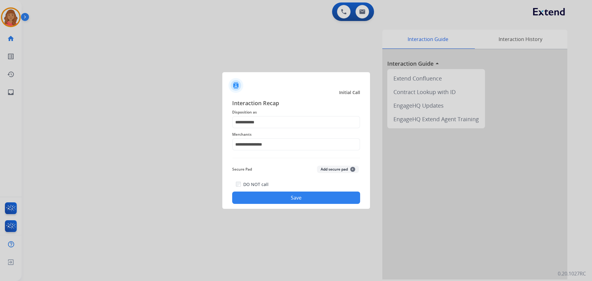
click at [278, 193] on button "Save" at bounding box center [296, 198] width 128 height 12
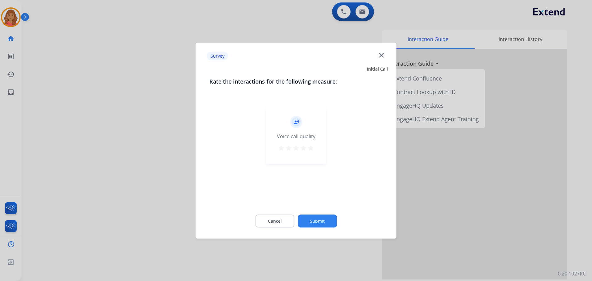
click at [312, 150] on mat-icon "star" at bounding box center [310, 147] width 7 height 7
click at [319, 220] on button "Submit" at bounding box center [317, 220] width 39 height 13
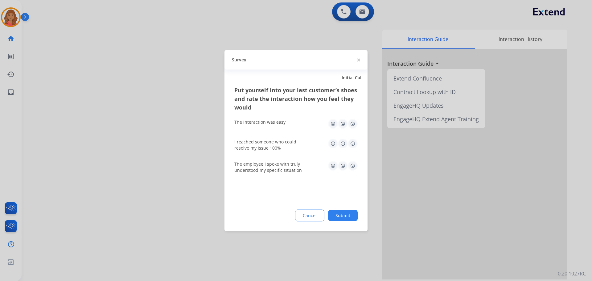
drag, startPoint x: 353, startPoint y: 143, endPoint x: 354, endPoint y: 149, distance: 5.6
click at [353, 144] on img at bounding box center [353, 143] width 10 height 10
click at [354, 168] on img at bounding box center [353, 166] width 10 height 10
click at [354, 124] on img at bounding box center [353, 124] width 10 height 10
click at [346, 212] on button "Submit" at bounding box center [343, 215] width 30 height 11
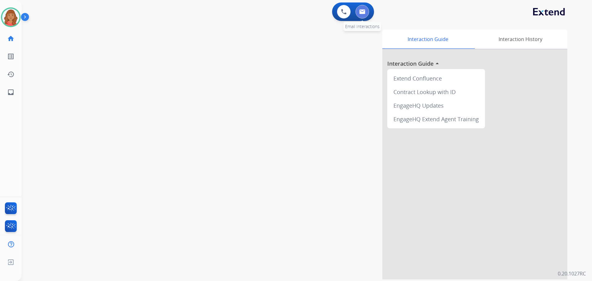
click at [364, 12] on img at bounding box center [362, 11] width 6 height 5
select select "**********"
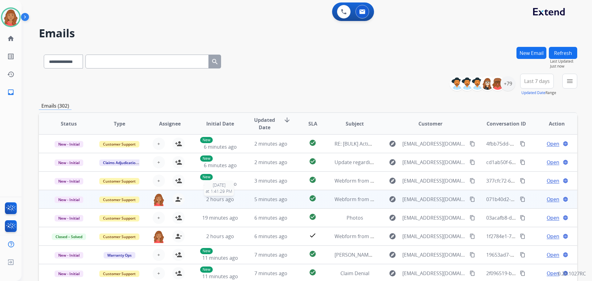
click at [214, 201] on span "2 hours ago" at bounding box center [220, 199] width 28 height 7
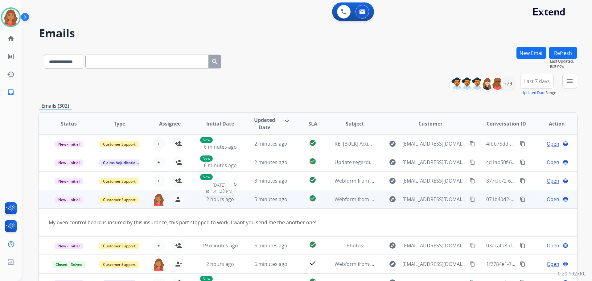
scroll to position [28, 0]
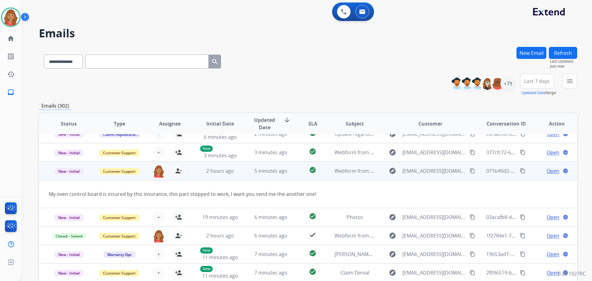
drag, startPoint x: 470, startPoint y: 170, endPoint x: 232, endPoint y: 170, distance: 237.8
click at [470, 170] on mat-icon "content_copy" at bounding box center [473, 171] width 6 height 6
click at [551, 171] on span "Open" at bounding box center [553, 170] width 13 height 7
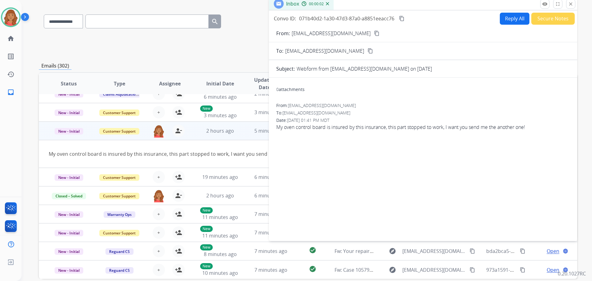
scroll to position [0, 0]
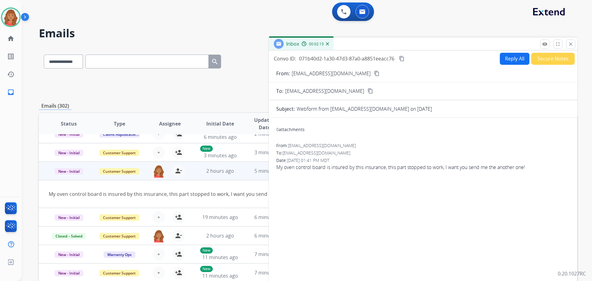
drag, startPoint x: 461, startPoint y: 181, endPoint x: 466, endPoint y: 154, distance: 27.6
click at [462, 181] on div "0 attachments From: delgadohoangmich999@gmail.com To: support@extend.com Date: …" at bounding box center [423, 198] width 308 height 151
click at [510, 57] on button "Reply All" at bounding box center [515, 59] width 30 height 12
select select "**********"
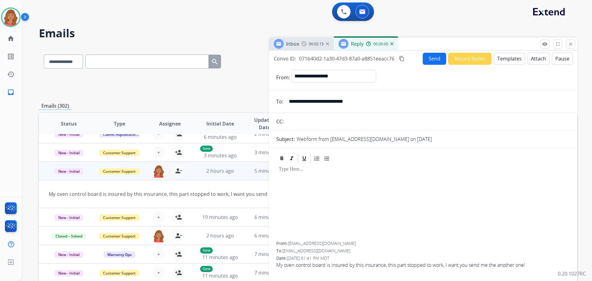
click at [501, 59] on button "Templates" at bounding box center [509, 59] width 31 height 12
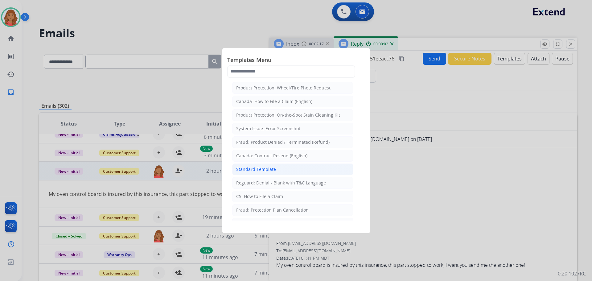
click at [259, 168] on div "Standard Template" at bounding box center [256, 169] width 40 height 6
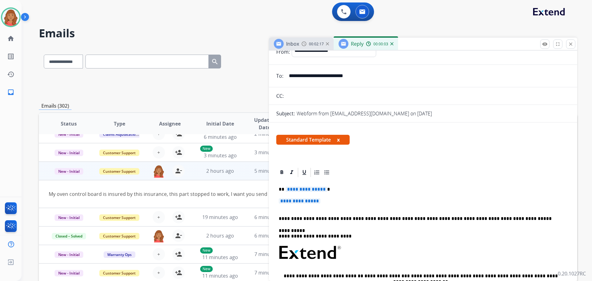
scroll to position [62, 0]
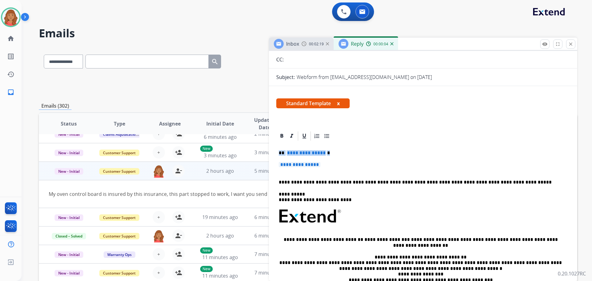
drag, startPoint x: 328, startPoint y: 173, endPoint x: 276, endPoint y: 152, distance: 55.8
click at [275, 151] on div "**********" at bounding box center [423, 241] width 308 height 222
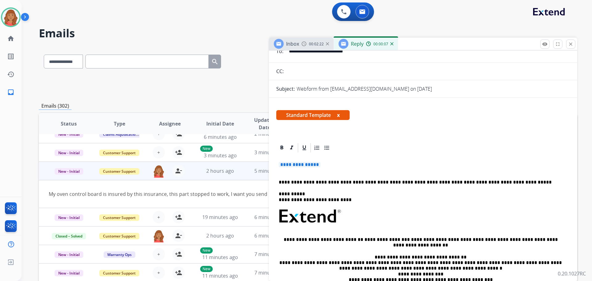
drag, startPoint x: 328, startPoint y: 164, endPoint x: 275, endPoint y: 163, distance: 52.5
click at [275, 163] on div "**********" at bounding box center [423, 247] width 308 height 210
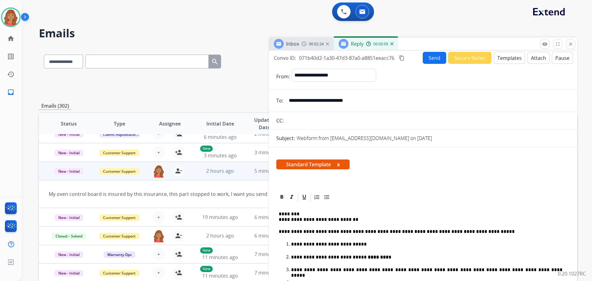
scroll to position [0, 0]
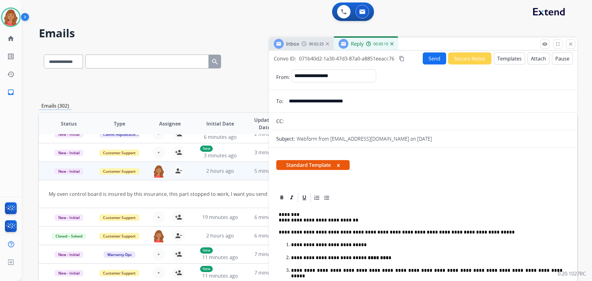
click at [402, 60] on mat-icon "content_copy" at bounding box center [402, 59] width 6 height 6
click at [430, 58] on button "Send" at bounding box center [434, 58] width 23 height 12
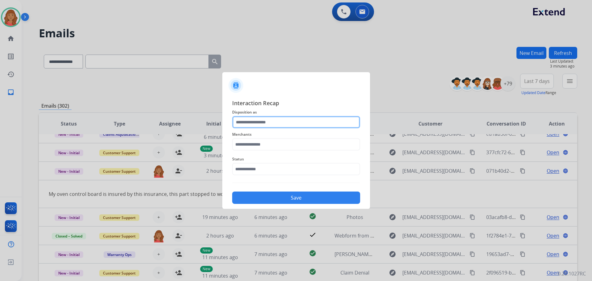
click at [264, 118] on input "text" at bounding box center [296, 122] width 128 height 12
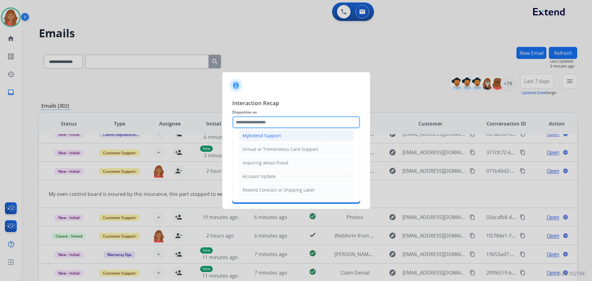
scroll to position [62, 0]
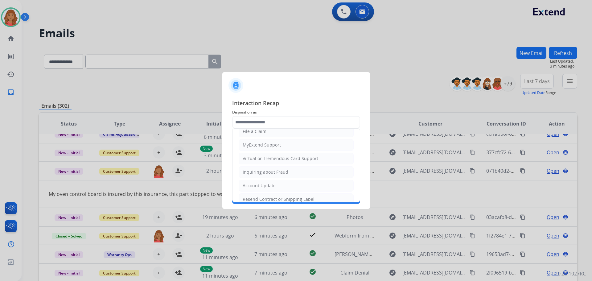
drag, startPoint x: 257, startPoint y: 156, endPoint x: 256, endPoint y: 161, distance: 5.0
click at [258, 156] on div "Virtual or Tremendous Card Support" at bounding box center [281, 158] width 76 height 6
type input "**********"
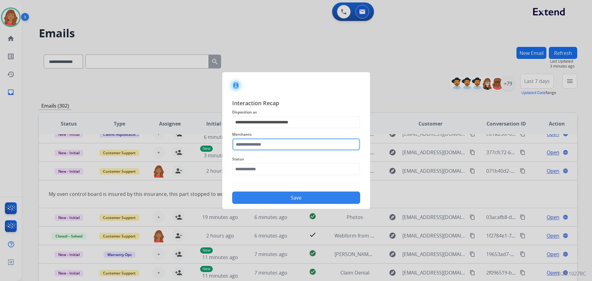
click at [253, 147] on input "text" at bounding box center [296, 144] width 128 height 12
click at [259, 161] on li "Partsdr" at bounding box center [298, 162] width 118 height 12
type input "*******"
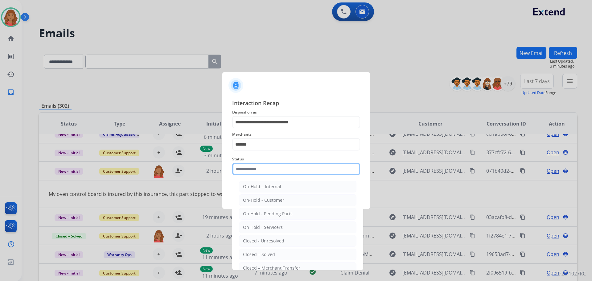
click at [262, 174] on input "text" at bounding box center [296, 169] width 128 height 12
drag, startPoint x: 264, startPoint y: 252, endPoint x: 266, endPoint y: 246, distance: 6.7
click at [265, 252] on div "Closed – Solved" at bounding box center [259, 254] width 32 height 6
type input "**********"
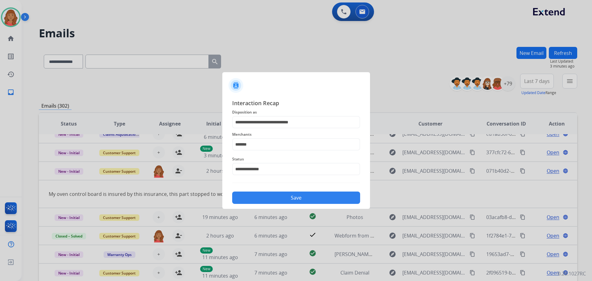
drag, startPoint x: 270, startPoint y: 194, endPoint x: 367, endPoint y: 178, distance: 99.0
click at [271, 194] on button "Save" at bounding box center [296, 198] width 128 height 12
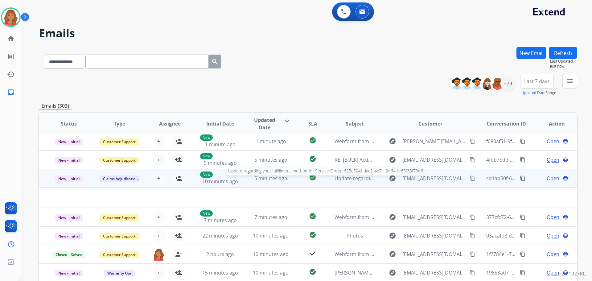
scroll to position [21, 0]
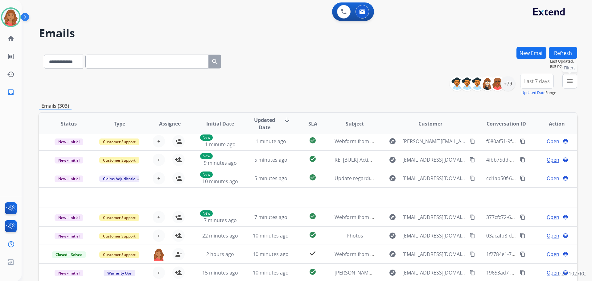
click at [572, 82] on mat-icon "menu" at bounding box center [569, 80] width 7 height 7
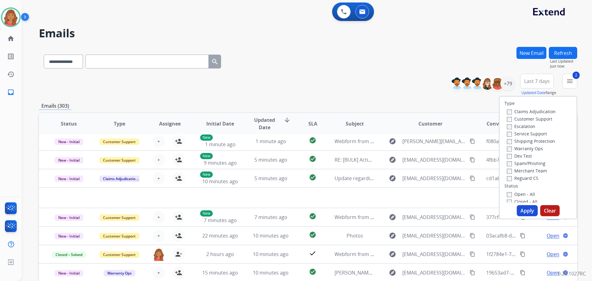
click at [508, 179] on label "Reguard CS" at bounding box center [522, 178] width 31 height 6
click at [522, 213] on button "Apply" at bounding box center [527, 210] width 21 height 11
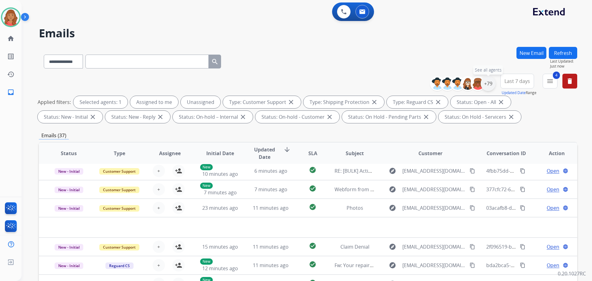
click at [489, 86] on div "+79" at bounding box center [488, 83] width 15 height 15
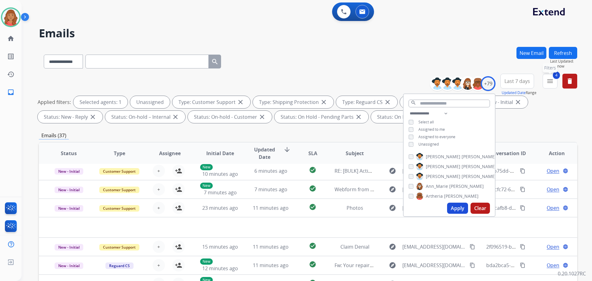
drag, startPoint x: 549, startPoint y: 82, endPoint x: 548, endPoint y: 86, distance: 4.2
click at [549, 83] on mat-icon "menu" at bounding box center [550, 80] width 7 height 7
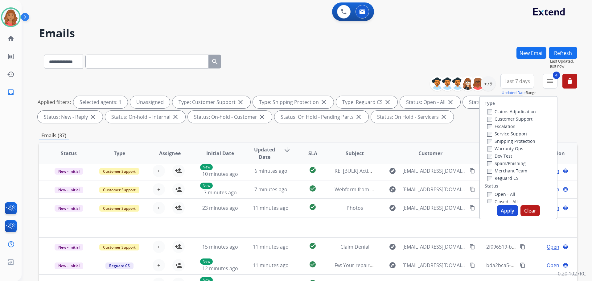
click at [499, 209] on button "Apply" at bounding box center [507, 210] width 21 height 11
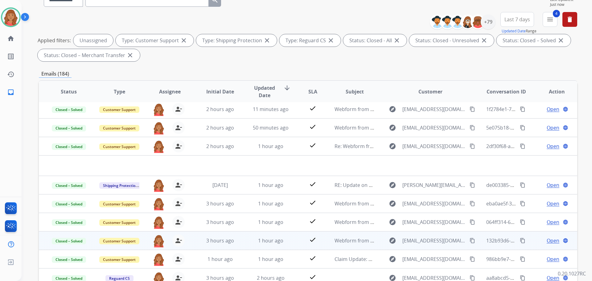
scroll to position [93, 0]
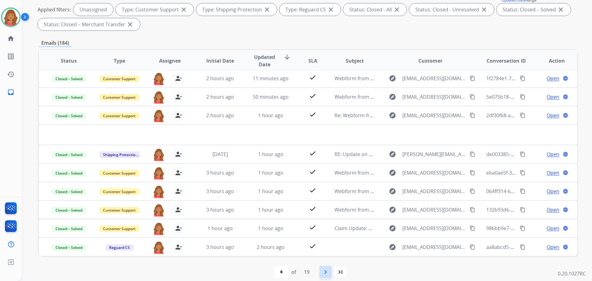
click at [325, 271] on mat-icon "navigate_next" at bounding box center [325, 271] width 7 height 7
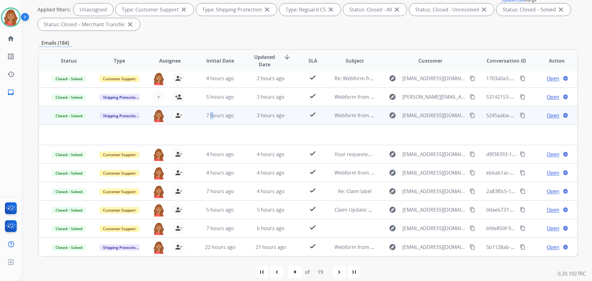
click at [211, 121] on td "7 hours ago" at bounding box center [215, 115] width 51 height 19
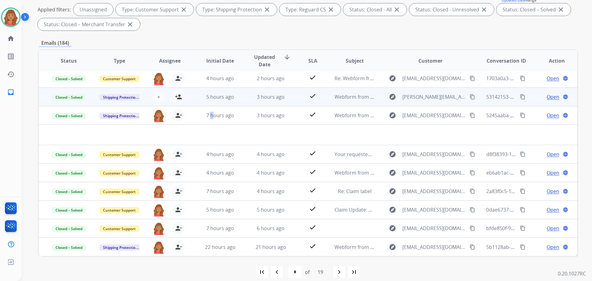
scroll to position [1, 0]
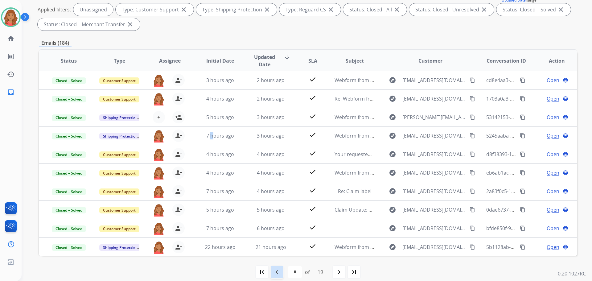
click at [279, 271] on mat-icon "navigate_before" at bounding box center [276, 271] width 7 height 7
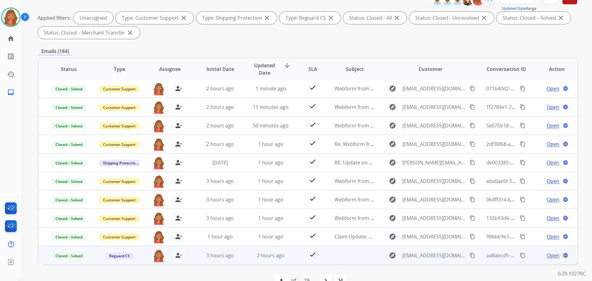
scroll to position [100, 0]
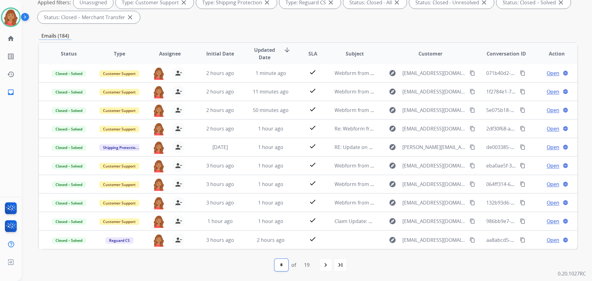
click at [284, 267] on select "* * * * * * * * * ** ** ** ** ** ** ** ** ** **" at bounding box center [282, 265] width 14 height 12
click at [326, 269] on div "navigate_next" at bounding box center [326, 265] width 14 height 14
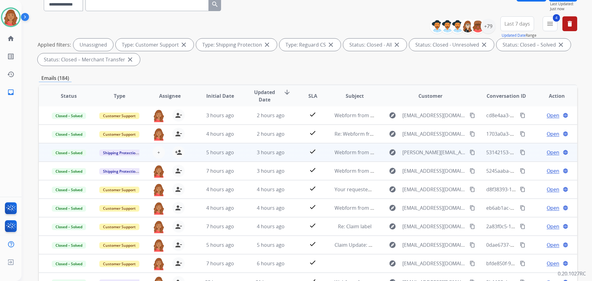
scroll to position [0, 0]
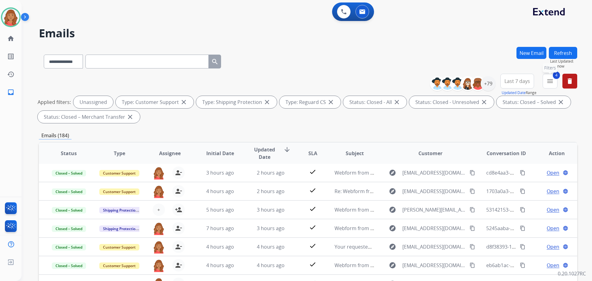
click at [550, 87] on button "4 menu Filters" at bounding box center [550, 81] width 15 height 15
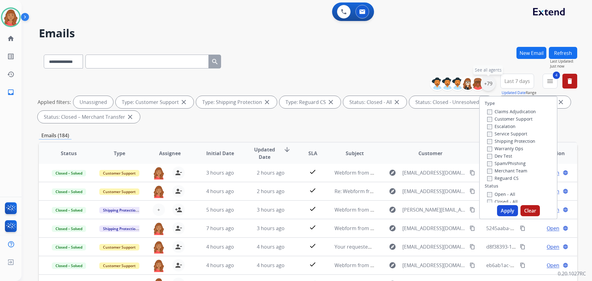
click at [487, 88] on div "+79" at bounding box center [488, 83] width 15 height 15
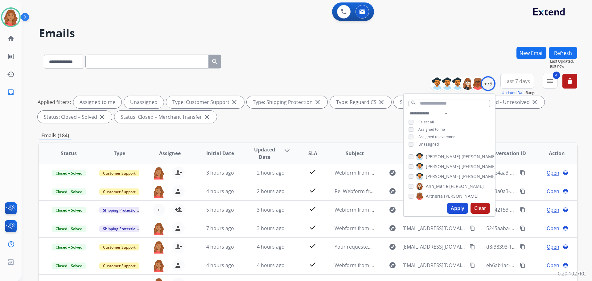
click at [457, 207] on button "Apply" at bounding box center [457, 208] width 21 height 11
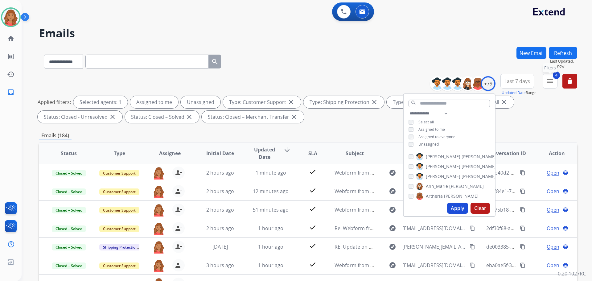
click at [551, 84] on mat-icon "menu" at bounding box center [550, 80] width 7 height 7
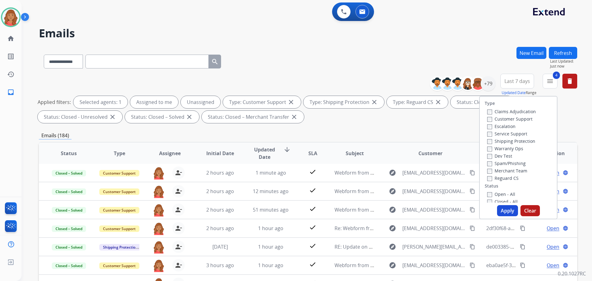
click at [505, 212] on button "Apply" at bounding box center [507, 210] width 21 height 11
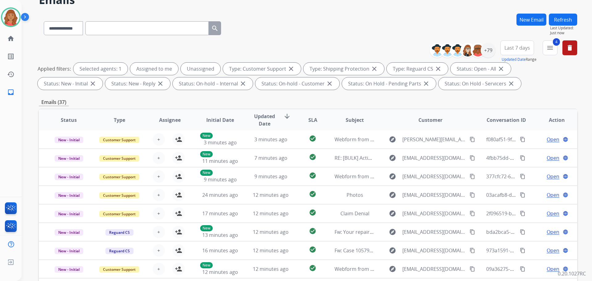
scroll to position [100, 0]
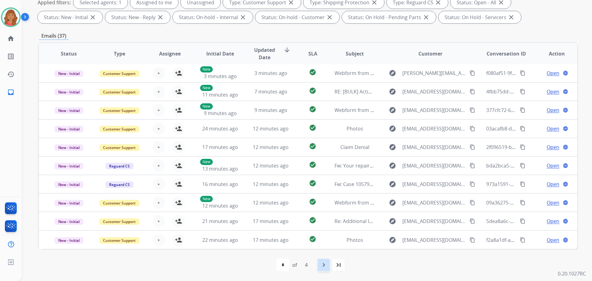
click at [324, 267] on mat-icon "navigate_next" at bounding box center [323, 264] width 7 height 7
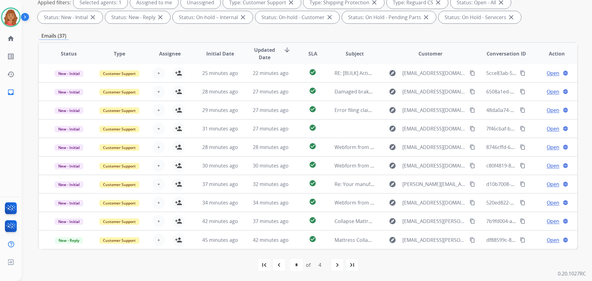
click at [334, 263] on div "navigate_next" at bounding box center [338, 265] width 14 height 14
select select "*"
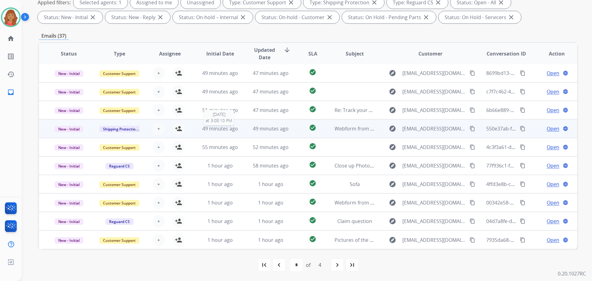
click at [230, 130] on span "49 minutes ago" at bounding box center [220, 128] width 36 height 7
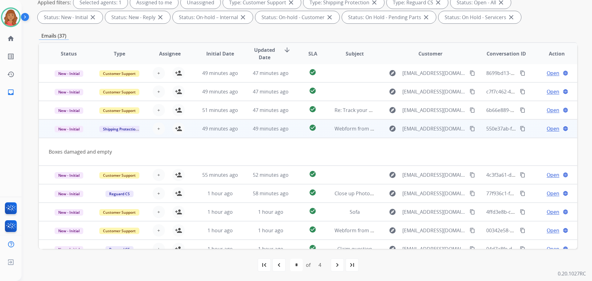
scroll to position [28, 0]
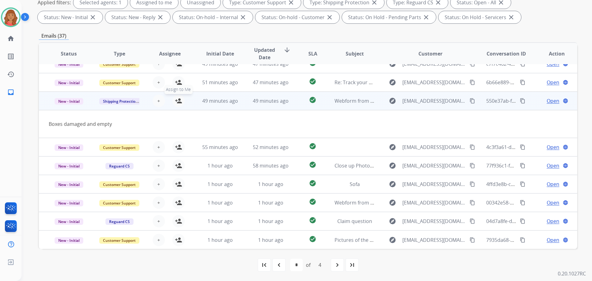
click at [173, 102] on button "person_add Assign to Me" at bounding box center [178, 101] width 12 height 12
drag, startPoint x: 461, startPoint y: 99, endPoint x: 457, endPoint y: 100, distance: 4.2
click at [470, 99] on mat-icon "content_copy" at bounding box center [473, 101] width 6 height 6
click at [549, 101] on span "Open" at bounding box center [553, 100] width 13 height 7
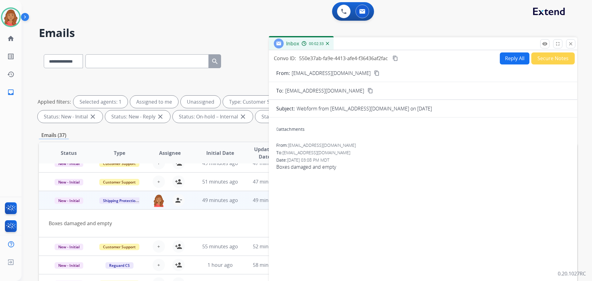
scroll to position [0, 0]
click at [510, 63] on button "Reply All" at bounding box center [515, 59] width 30 height 12
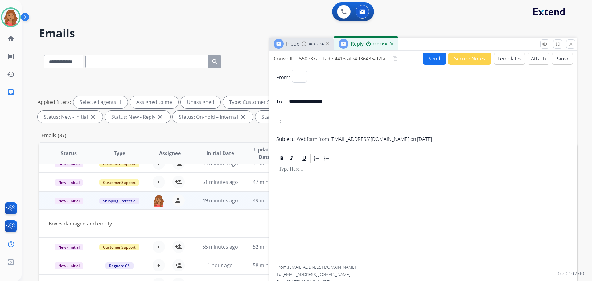
select select "**********"
click at [502, 62] on button "Templates" at bounding box center [509, 59] width 31 height 12
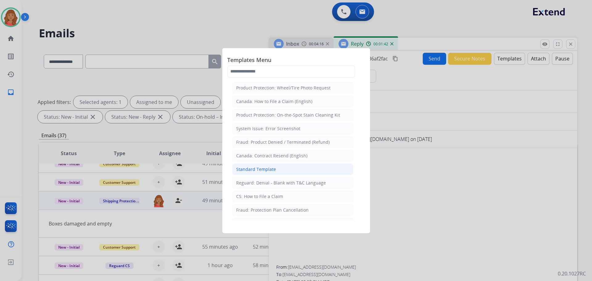
click at [262, 167] on div "Standard Template" at bounding box center [256, 169] width 40 height 6
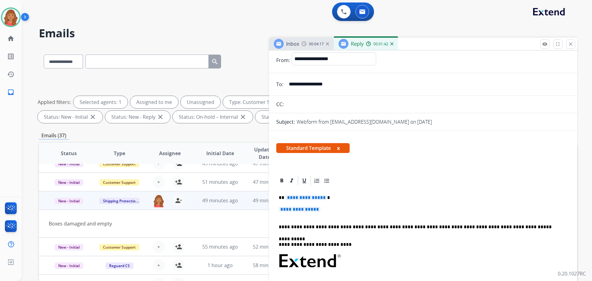
scroll to position [31, 0]
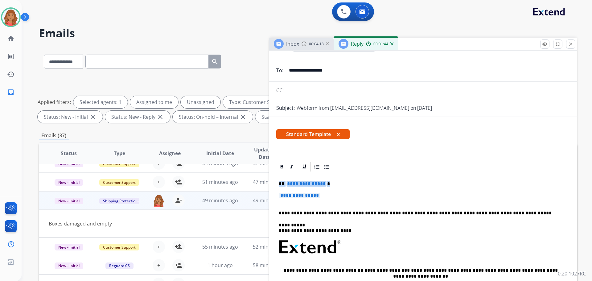
drag, startPoint x: 331, startPoint y: 195, endPoint x: 271, endPoint y: 184, distance: 60.9
click at [271, 184] on div "**********" at bounding box center [423, 272] width 308 height 222
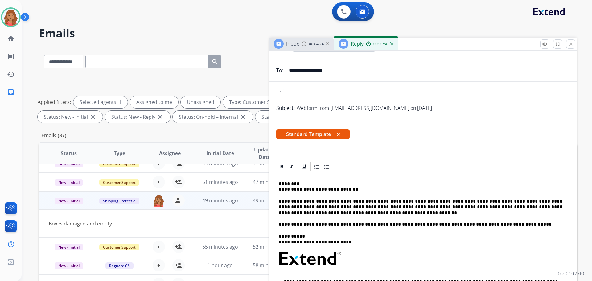
click at [281, 188] on p "**********" at bounding box center [421, 186] width 284 height 11
click at [279, 188] on p "**********" at bounding box center [421, 186] width 284 height 11
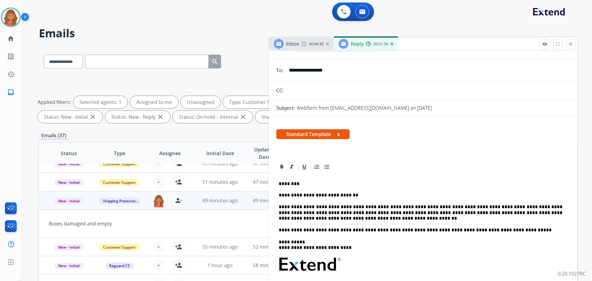
scroll to position [0, 0]
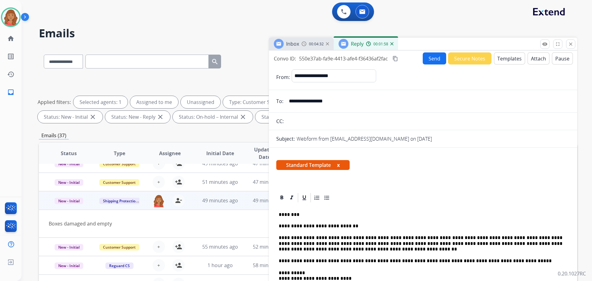
click at [396, 57] on mat-icon "content_copy" at bounding box center [396, 59] width 6 height 6
click at [432, 59] on button "Send" at bounding box center [434, 58] width 23 height 12
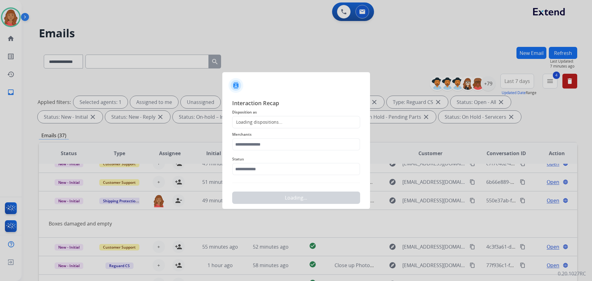
drag, startPoint x: 270, startPoint y: 121, endPoint x: 270, endPoint y: 132, distance: 11.7
click at [270, 121] on div "Loading dispositions..." at bounding box center [258, 122] width 50 height 6
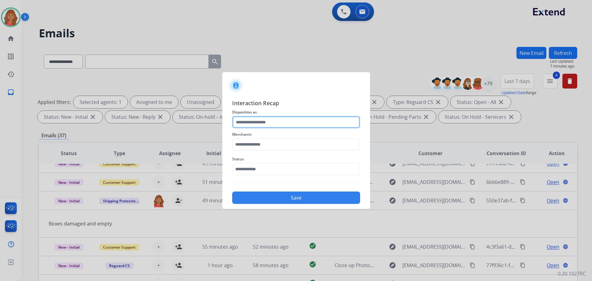
click at [262, 121] on input "text" at bounding box center [296, 122] width 128 height 12
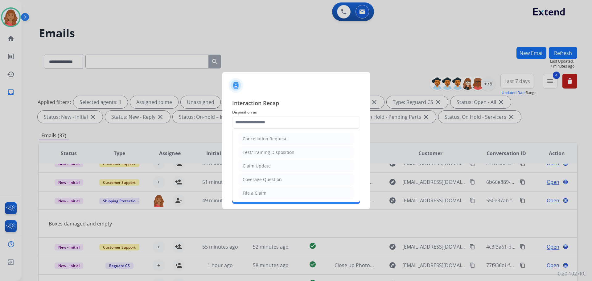
click at [260, 161] on li "Claim Update" at bounding box center [296, 166] width 115 height 12
type input "**********"
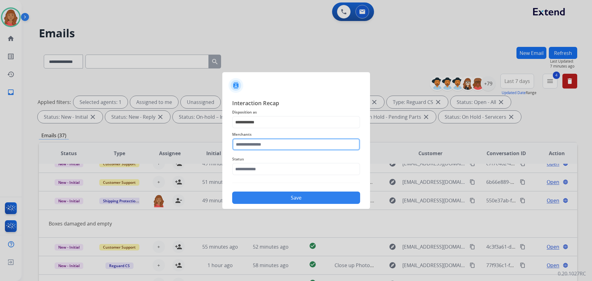
click at [258, 144] on input "text" at bounding box center [296, 144] width 128 height 12
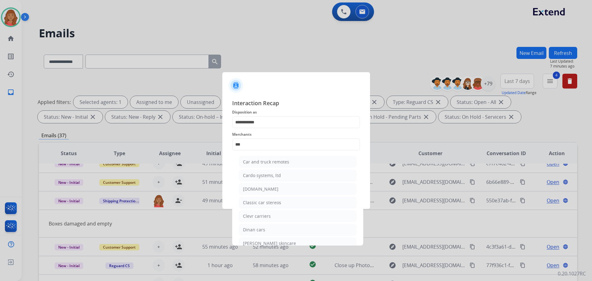
click at [260, 190] on div "[DOMAIN_NAME]" at bounding box center [260, 189] width 35 height 6
type input "**********"
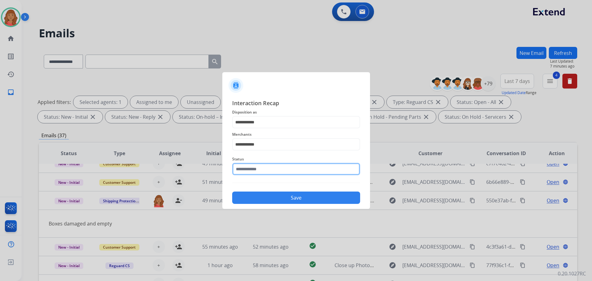
click at [259, 173] on input "text" at bounding box center [296, 169] width 128 height 12
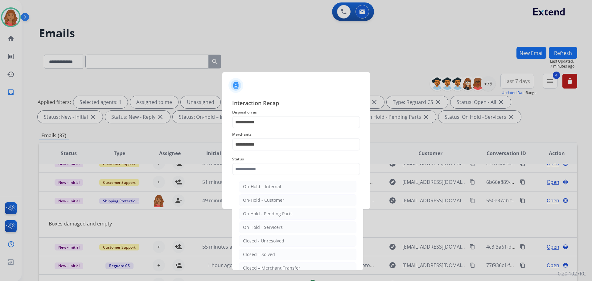
click at [263, 254] on div "Closed – Solved" at bounding box center [259, 254] width 32 height 6
type input "**********"
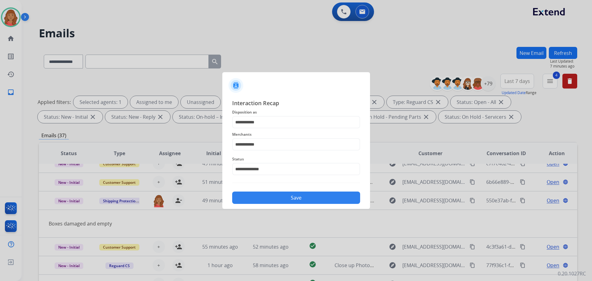
click at [276, 201] on button "Save" at bounding box center [296, 198] width 128 height 12
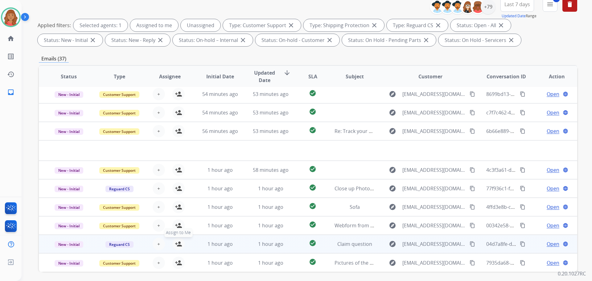
scroll to position [100, 0]
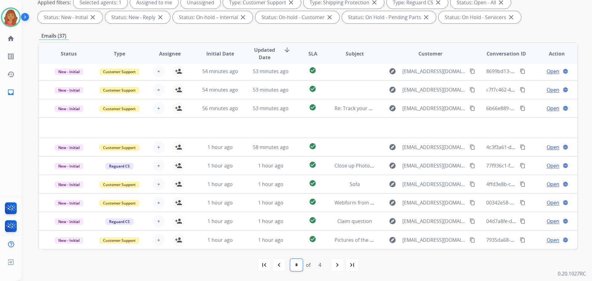
click at [298, 265] on select "* * * *" at bounding box center [296, 265] width 13 height 12
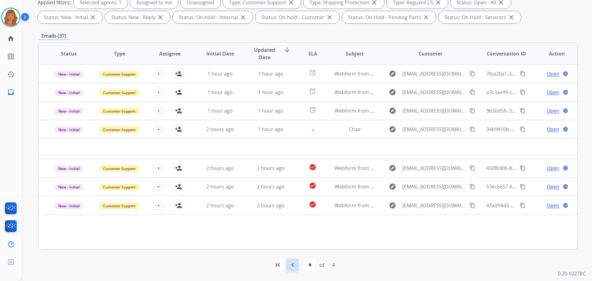
click at [297, 264] on div "navigate_before" at bounding box center [293, 265] width 14 height 14
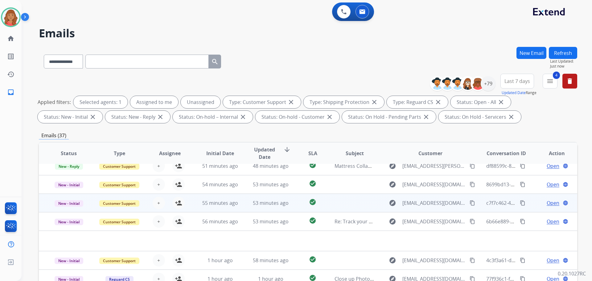
scroll to position [0, 0]
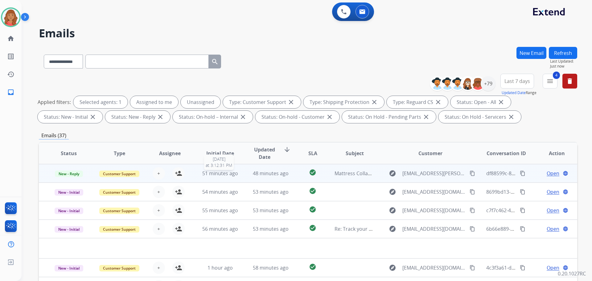
click at [217, 175] on span "51 minutes ago" at bounding box center [220, 173] width 36 height 7
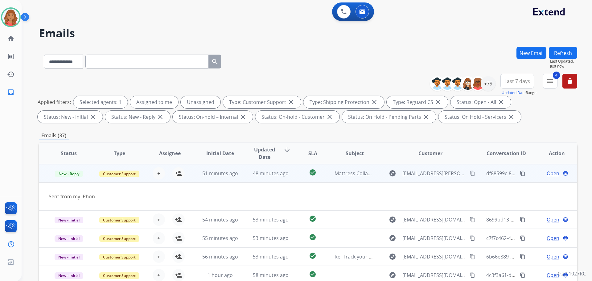
click at [547, 172] on span "Open" at bounding box center [553, 173] width 13 height 7
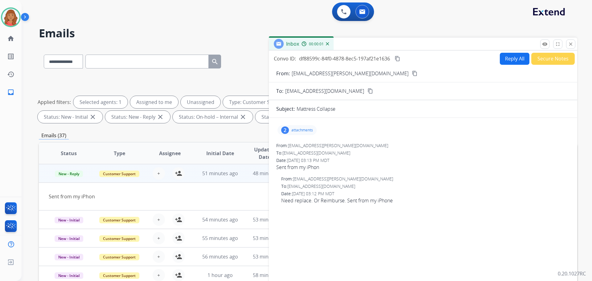
click at [297, 130] on p "attachments" at bounding box center [302, 130] width 22 height 5
click at [544, 46] on mat-icon "remove_red_eye" at bounding box center [545, 44] width 6 height 6
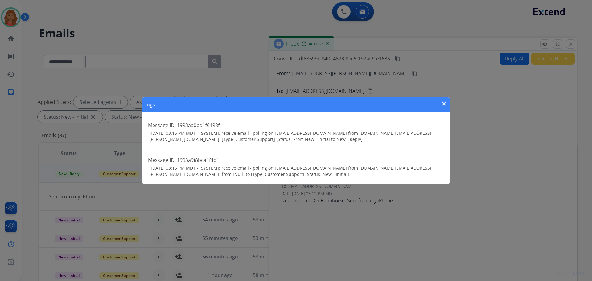
click at [444, 103] on mat-icon "close" at bounding box center [443, 103] width 7 height 7
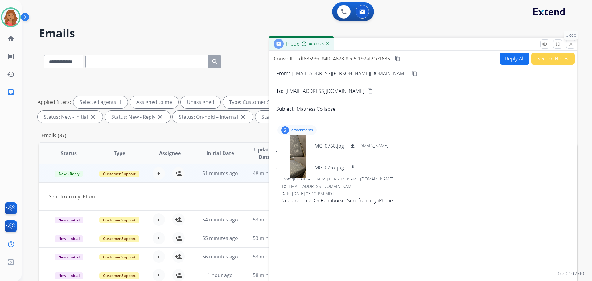
click at [571, 44] on mat-icon "close" at bounding box center [571, 44] width 6 height 6
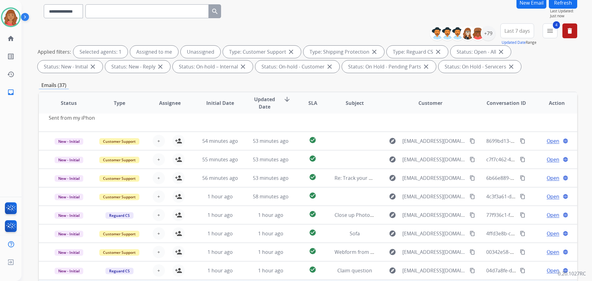
scroll to position [100, 0]
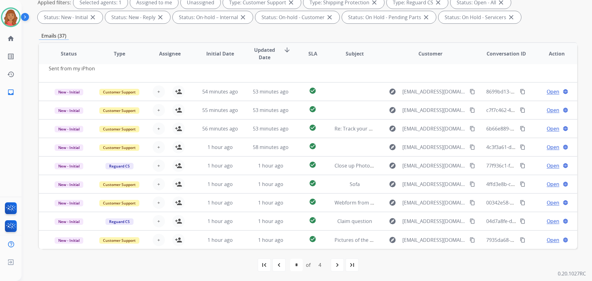
click at [321, 266] on div "4" at bounding box center [320, 265] width 13 height 12
drag, startPoint x: 344, startPoint y: 263, endPoint x: 341, endPoint y: 263, distance: 3.7
click at [344, 263] on div "navigate_next" at bounding box center [338, 265] width 14 height 14
select select "*"
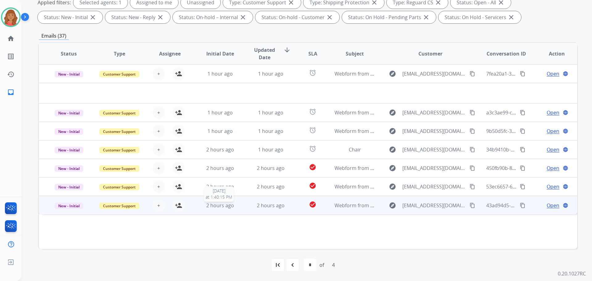
click at [219, 206] on span "2 hours ago" at bounding box center [220, 205] width 28 height 7
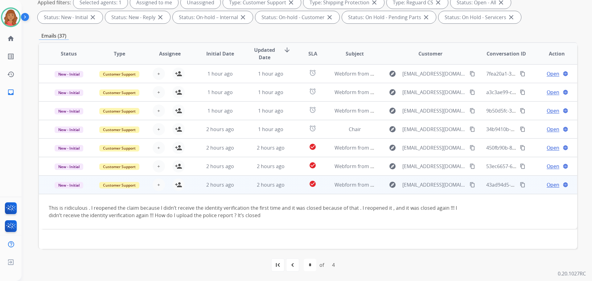
click at [470, 183] on mat-icon "content_copy" at bounding box center [473, 185] width 6 height 6
drag, startPoint x: 180, startPoint y: 187, endPoint x: 167, endPoint y: 186, distance: 12.7
click at [180, 187] on mat-icon "person_add" at bounding box center [178, 184] width 7 height 7
click at [548, 185] on span "Open" at bounding box center [553, 184] width 13 height 7
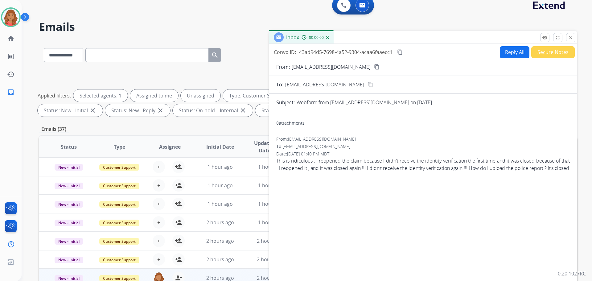
scroll to position [0, 0]
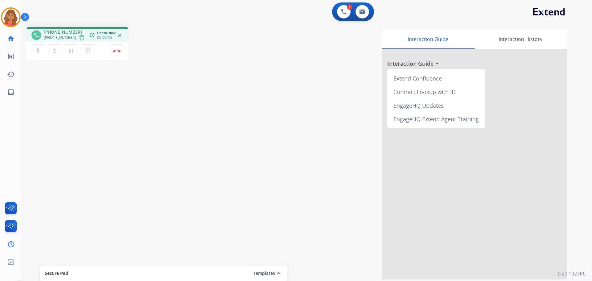
drag, startPoint x: 75, startPoint y: 35, endPoint x: 71, endPoint y: 39, distance: 5.9
click at [79, 36] on mat-icon "content_copy" at bounding box center [82, 38] width 6 height 6
click at [115, 50] on img at bounding box center [116, 50] width 7 height 3
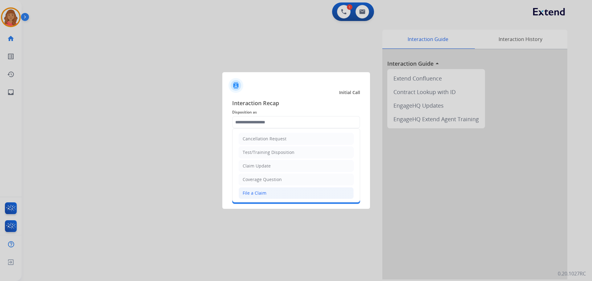
click at [251, 192] on div "File a Claim" at bounding box center [255, 193] width 24 height 6
type input "**********"
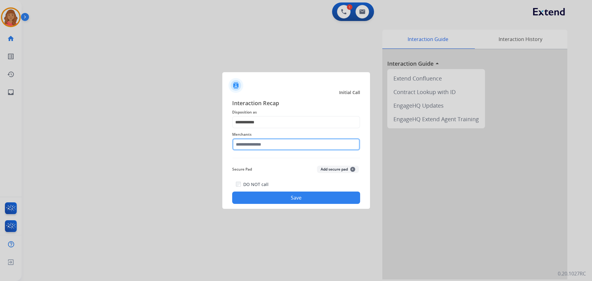
click at [254, 144] on input "text" at bounding box center [296, 144] width 128 height 12
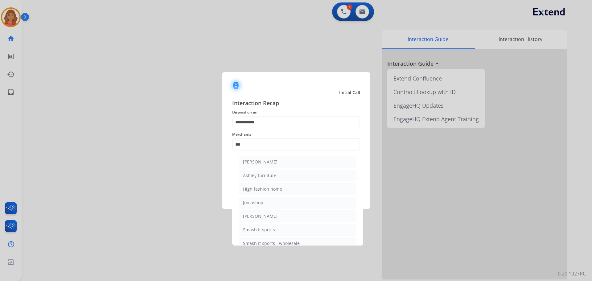
drag, startPoint x: 253, startPoint y: 175, endPoint x: 256, endPoint y: 185, distance: 10.8
click at [254, 176] on div "Ashley furniture" at bounding box center [260, 175] width 34 height 6
type input "**********"
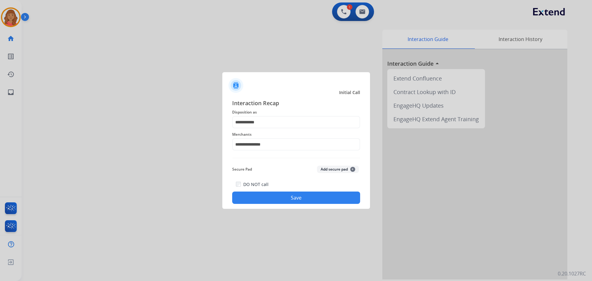
click at [275, 192] on button "Save" at bounding box center [296, 198] width 128 height 12
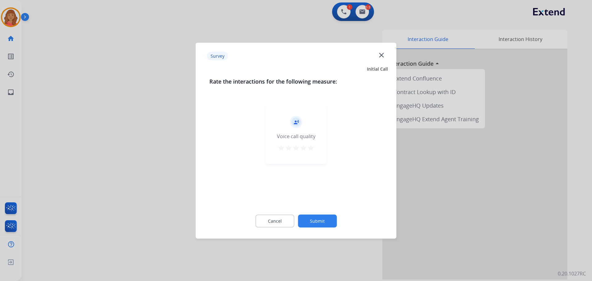
click at [310, 152] on button "star" at bounding box center [310, 148] width 7 height 9
click at [316, 220] on button "Submit" at bounding box center [317, 220] width 39 height 13
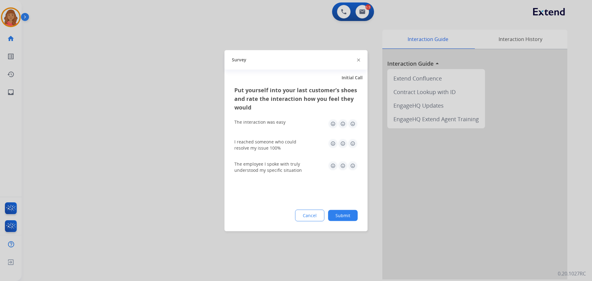
click at [353, 126] on img at bounding box center [353, 124] width 10 height 10
click at [354, 146] on img at bounding box center [353, 143] width 10 height 10
click at [355, 166] on img at bounding box center [353, 166] width 10 height 10
click at [344, 214] on button "Submit" at bounding box center [343, 215] width 30 height 11
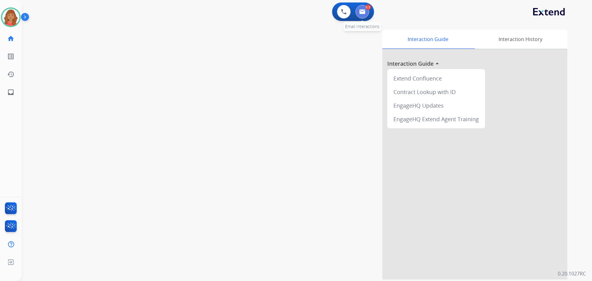
click at [362, 10] on img at bounding box center [362, 11] width 6 height 5
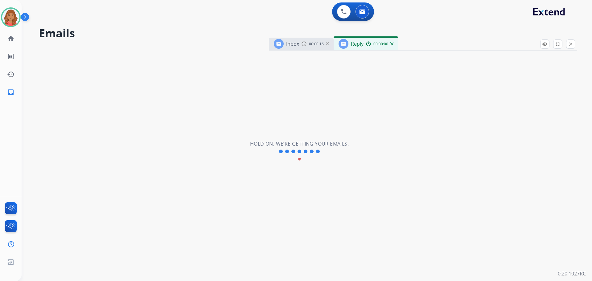
select select "**********"
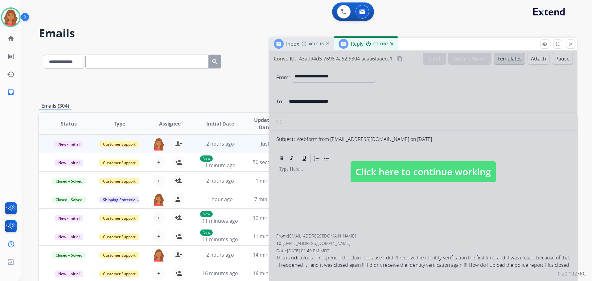
click at [407, 164] on span "Click here to continue working" at bounding box center [423, 171] width 145 height 21
select select
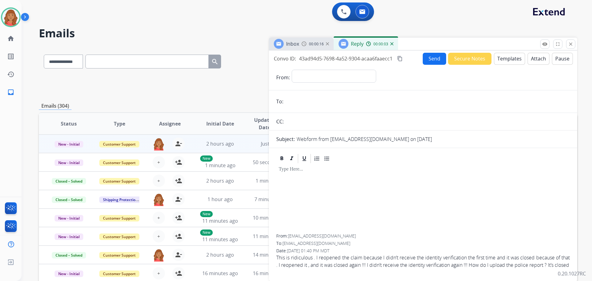
click at [506, 60] on button "Templates" at bounding box center [509, 59] width 31 height 12
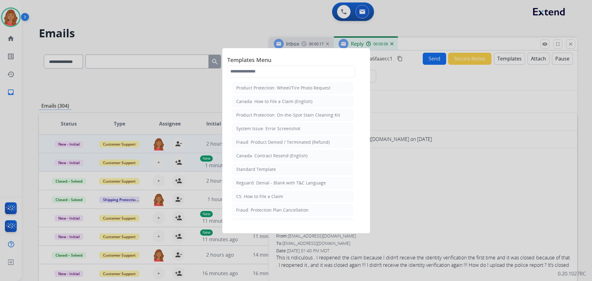
drag, startPoint x: 255, startPoint y: 170, endPoint x: 259, endPoint y: 170, distance: 3.8
click at [256, 170] on div "Standard Template" at bounding box center [256, 169] width 40 height 6
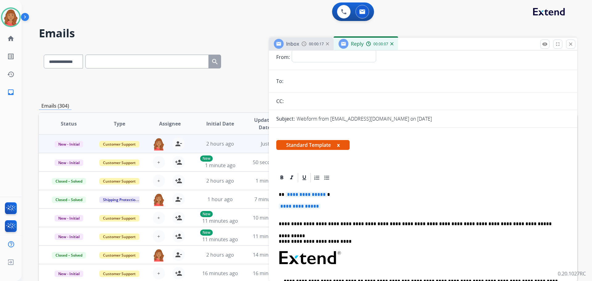
scroll to position [31, 0]
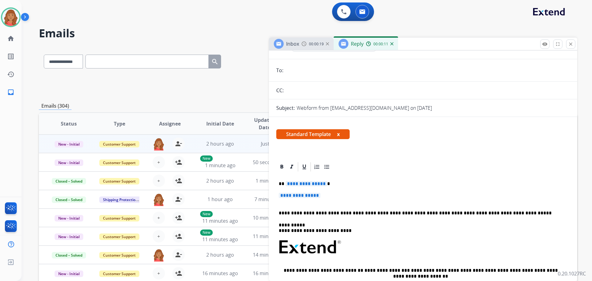
drag, startPoint x: 319, startPoint y: 198, endPoint x: 282, endPoint y: 196, distance: 37.1
click at [282, 196] on p "**********" at bounding box center [423, 198] width 289 height 11
drag, startPoint x: 322, startPoint y: 196, endPoint x: 296, endPoint y: 183, distance: 28.7
click at [296, 183] on div "**********" at bounding box center [423, 261] width 294 height 179
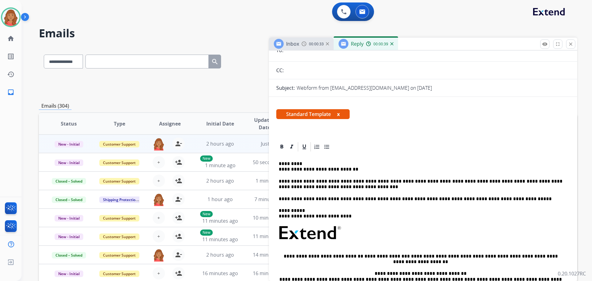
scroll to position [62, 0]
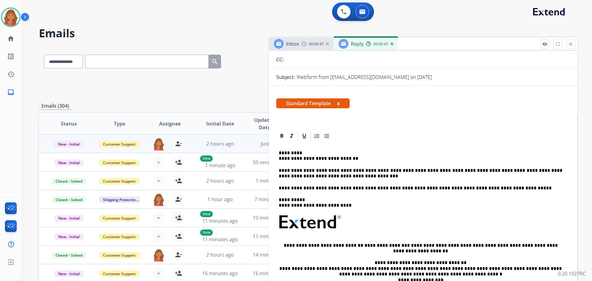
click at [280, 158] on p "**********" at bounding box center [421, 155] width 284 height 11
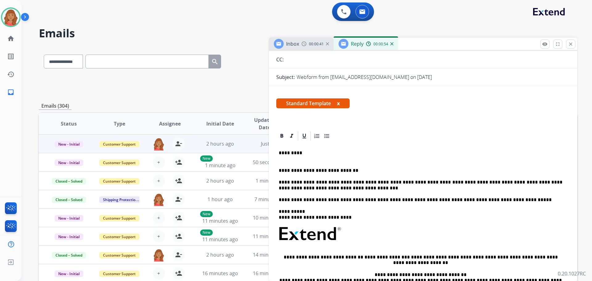
click at [279, 154] on p "*********" at bounding box center [421, 155] width 284 height 11
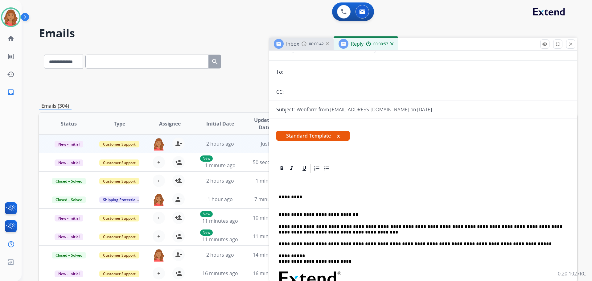
scroll to position [0, 0]
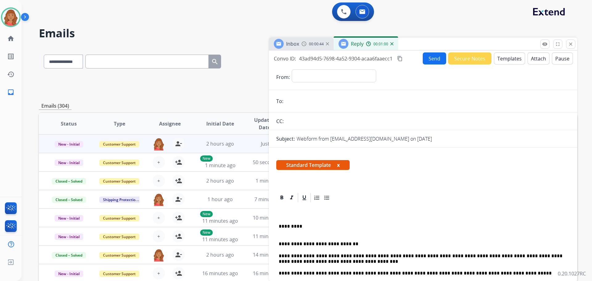
click at [399, 58] on mat-icon "content_copy" at bounding box center [400, 59] width 6 height 6
click at [427, 61] on button "Send" at bounding box center [434, 58] width 23 height 12
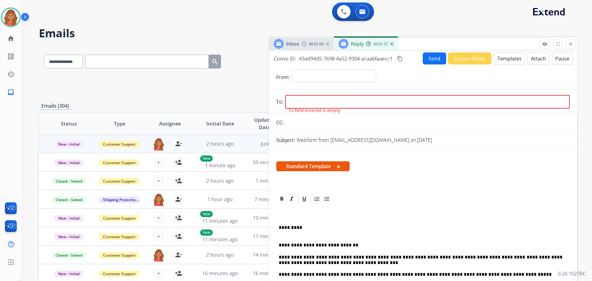
paste input "**********"
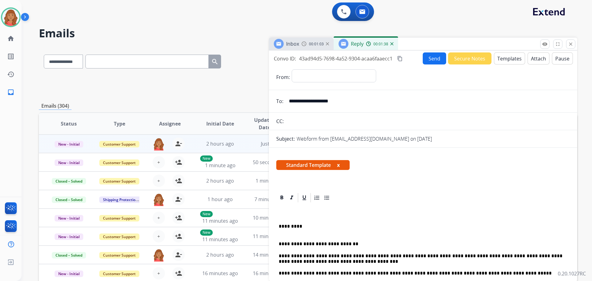
type input "**********"
click at [304, 76] on select "**********" at bounding box center [334, 75] width 84 height 12
select select "**********"
click at [292, 69] on select "**********" at bounding box center [334, 75] width 84 height 12
click at [430, 62] on button "Send" at bounding box center [434, 58] width 23 height 12
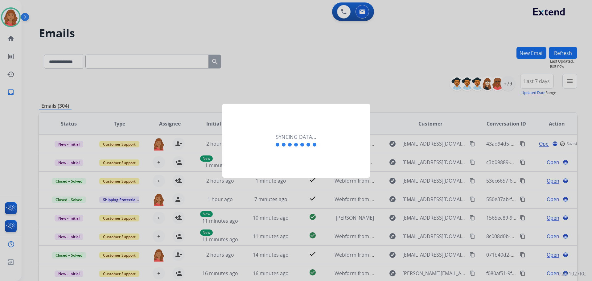
click at [430, 62] on div at bounding box center [296, 140] width 592 height 281
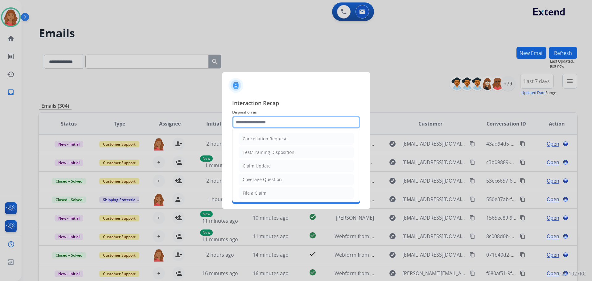
drag, startPoint x: 244, startPoint y: 124, endPoint x: 244, endPoint y: 144, distance: 20.4
click at [245, 124] on input "text" at bounding box center [296, 122] width 128 height 12
click at [254, 163] on li "Claim Update" at bounding box center [296, 166] width 115 height 12
type input "**********"
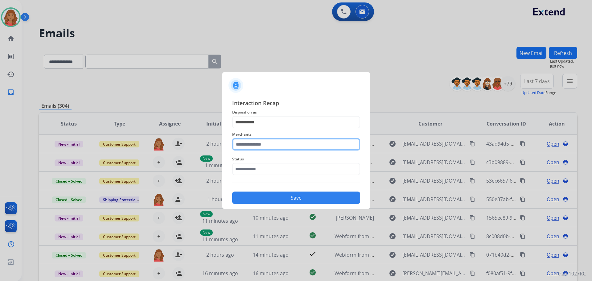
click at [253, 144] on input "text" at bounding box center [296, 144] width 128 height 12
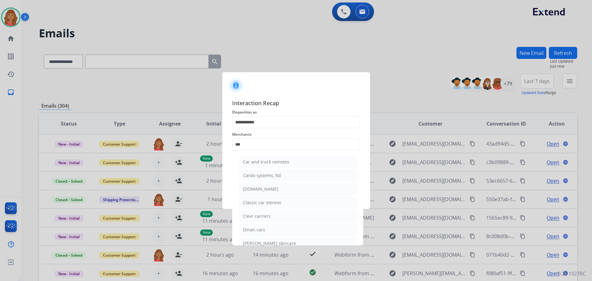
drag, startPoint x: 258, startPoint y: 193, endPoint x: 259, endPoint y: 185, distance: 8.1
click at [258, 193] on li "[DOMAIN_NAME]" at bounding box center [298, 189] width 118 height 12
type input "**********"
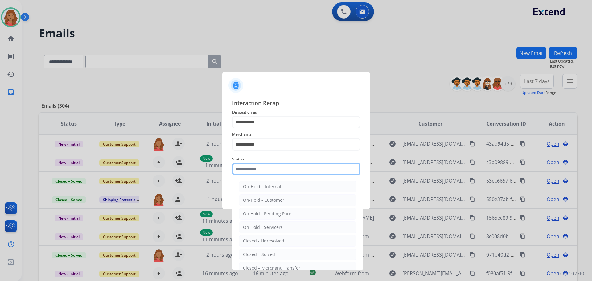
click at [256, 173] on input "text" at bounding box center [296, 169] width 128 height 12
click at [260, 237] on li "Closed - Unresolved" at bounding box center [298, 241] width 118 height 12
type input "**********"
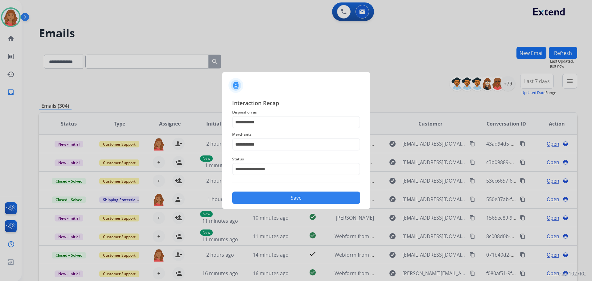
click at [268, 192] on div "Save" at bounding box center [296, 196] width 128 height 16
click at [271, 192] on button "Save" at bounding box center [296, 198] width 128 height 12
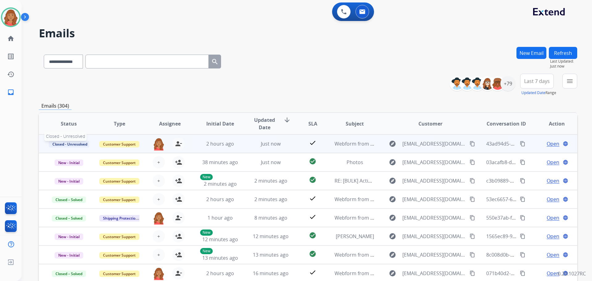
click at [82, 144] on span "Closed - Unresolved" at bounding box center [70, 144] width 42 height 6
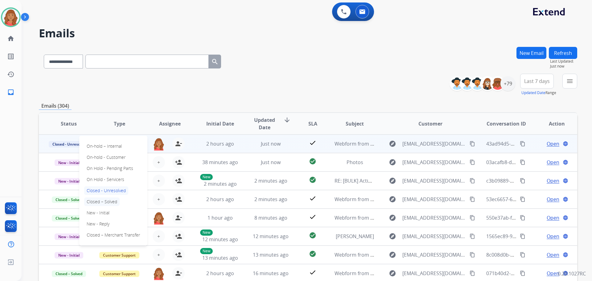
click at [109, 203] on p "Closed – Solved" at bounding box center [101, 201] width 35 height 9
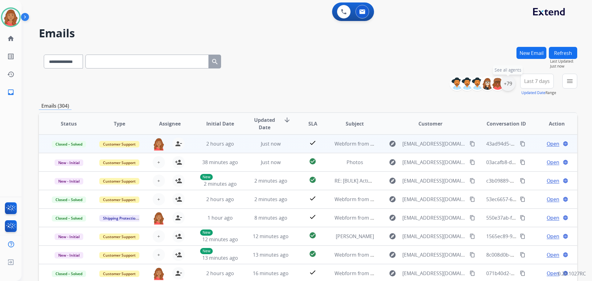
click at [506, 87] on div "+79" at bounding box center [508, 83] width 15 height 15
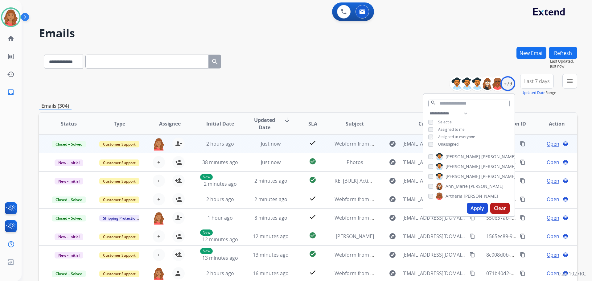
click at [479, 208] on button "Apply" at bounding box center [477, 208] width 21 height 11
drag, startPoint x: 570, startPoint y: 84, endPoint x: 554, endPoint y: 93, distance: 18.7
click at [570, 84] on mat-icon "menu" at bounding box center [569, 80] width 7 height 7
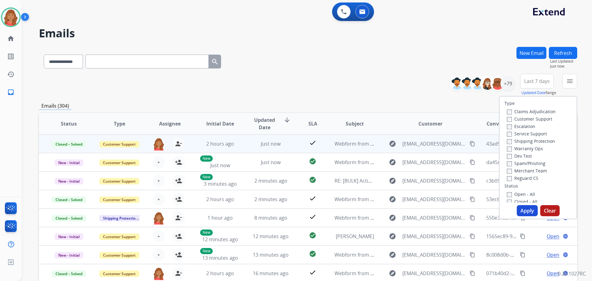
click at [507, 123] on label "Escalation" at bounding box center [521, 126] width 28 height 6
click at [525, 210] on button "Apply" at bounding box center [527, 210] width 21 height 11
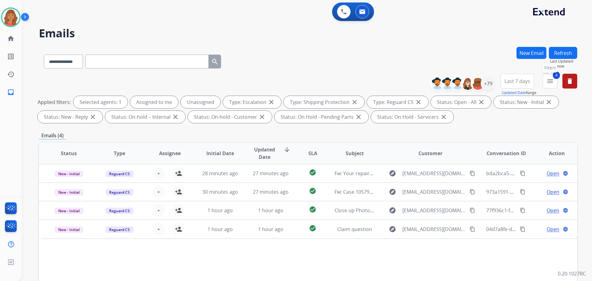
click at [554, 81] on button "4 menu Filters" at bounding box center [550, 81] width 15 height 15
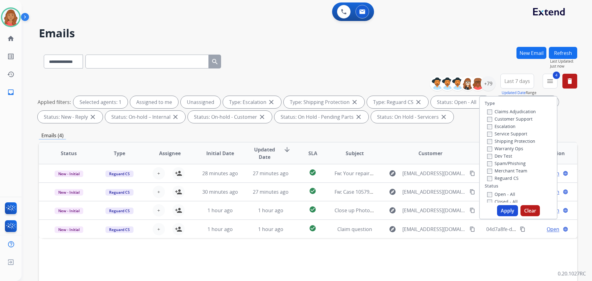
click at [503, 213] on button "Apply" at bounding box center [507, 210] width 21 height 11
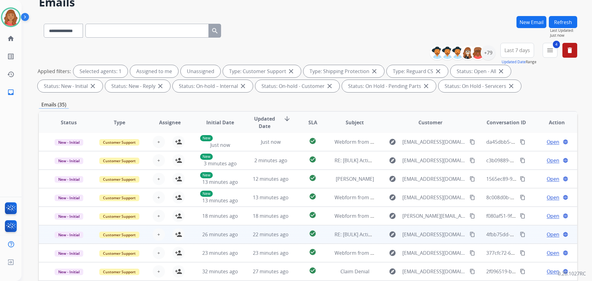
scroll to position [100, 0]
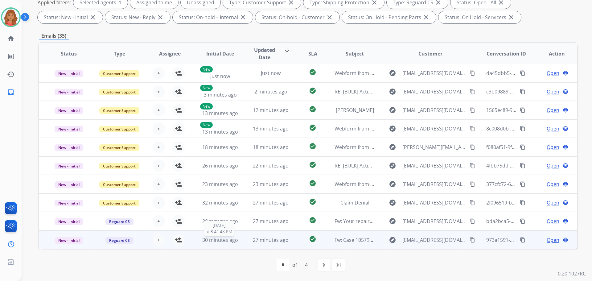
click at [214, 241] on span "30 minutes ago" at bounding box center [220, 240] width 36 height 7
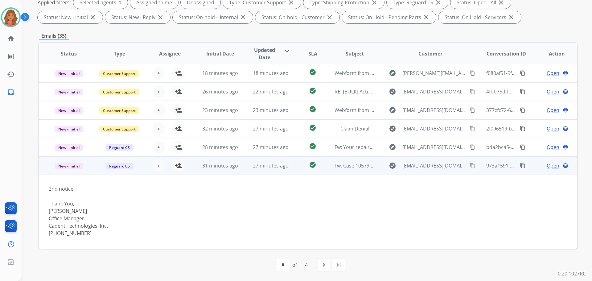
scroll to position [74, 0]
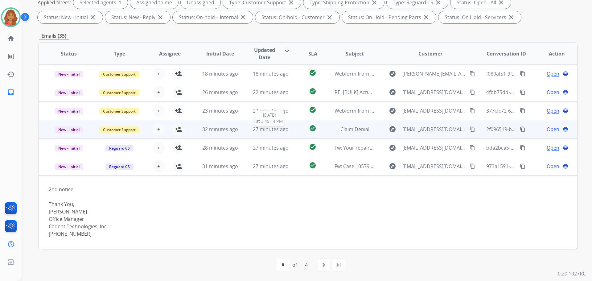
click at [262, 131] on span "27 minutes ago" at bounding box center [271, 129] width 36 height 7
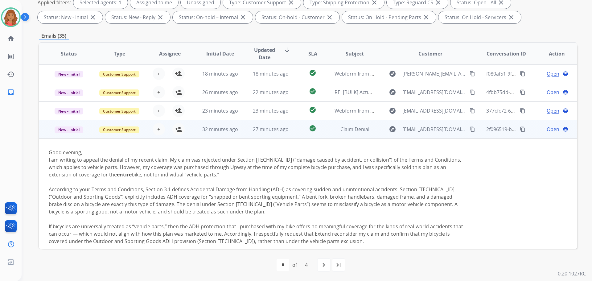
scroll to position [130, 0]
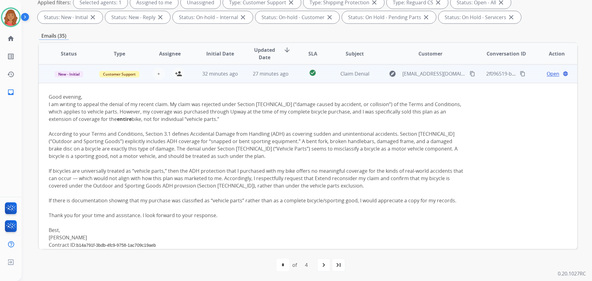
click at [271, 78] on td "27 minutes ago" at bounding box center [266, 73] width 51 height 19
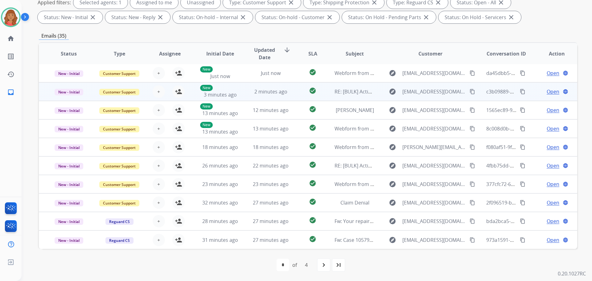
scroll to position [1, 0]
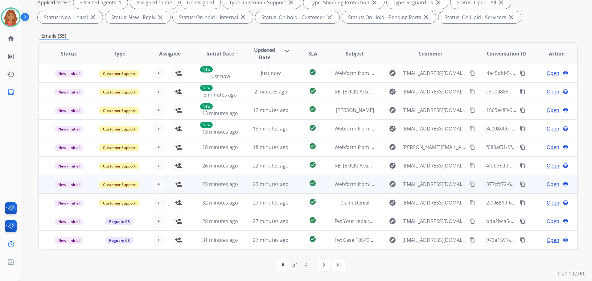
click at [220, 180] on td "23 minutes ago" at bounding box center [215, 184] width 51 height 19
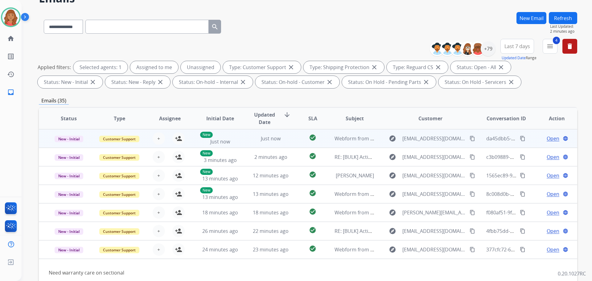
scroll to position [7, 0]
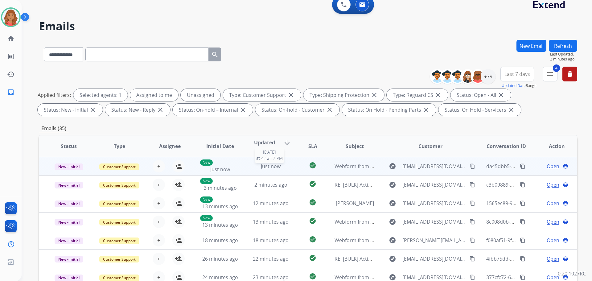
click at [251, 167] on div "Just now" at bounding box center [271, 166] width 40 height 7
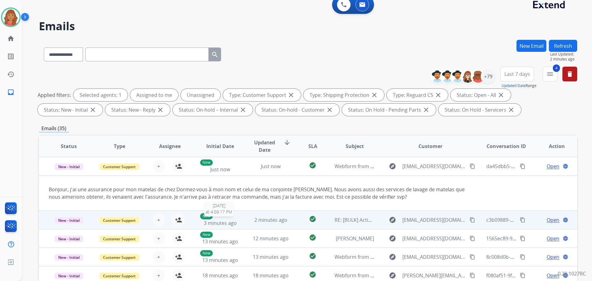
click at [222, 225] on span "3 minutes ago" at bounding box center [220, 223] width 33 height 7
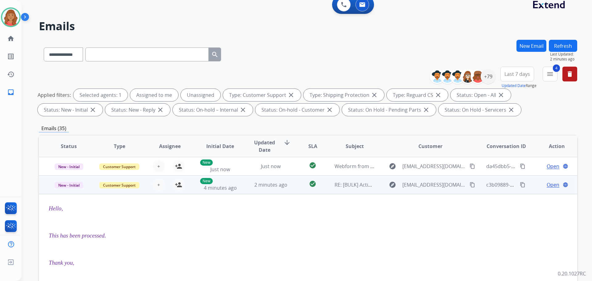
scroll to position [19, 0]
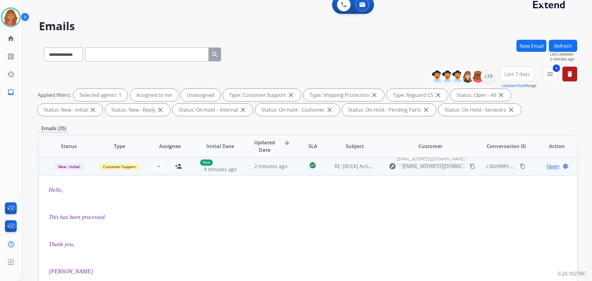
click at [406, 167] on span "[EMAIL_ADDRESS][DOMAIN_NAME]" at bounding box center [435, 166] width 64 height 7
type input "**********"
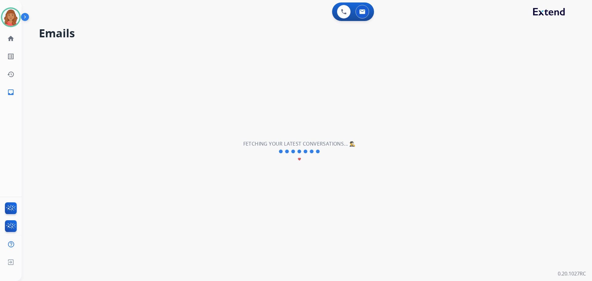
scroll to position [1, 0]
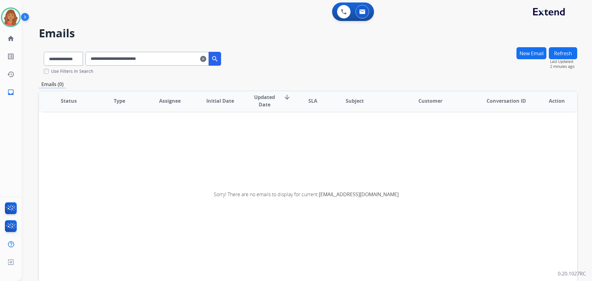
click at [206, 60] on mat-icon "clear" at bounding box center [203, 58] width 6 height 7
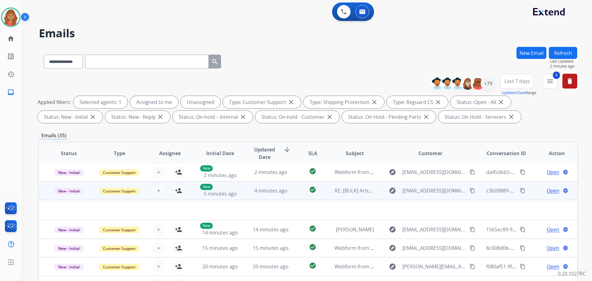
click at [547, 189] on span "Open" at bounding box center [553, 190] width 13 height 7
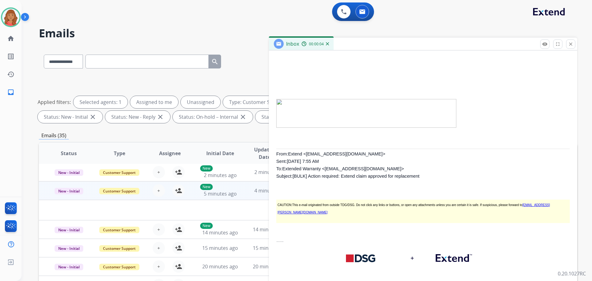
scroll to position [154, 0]
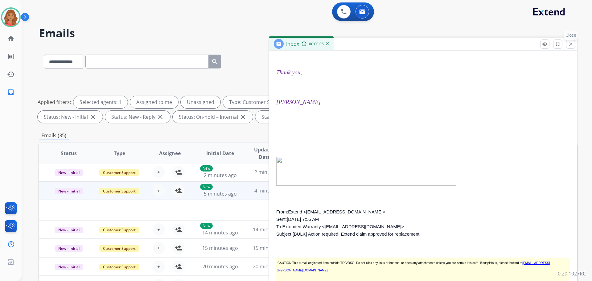
click at [571, 47] on button "close Close" at bounding box center [570, 43] width 9 height 9
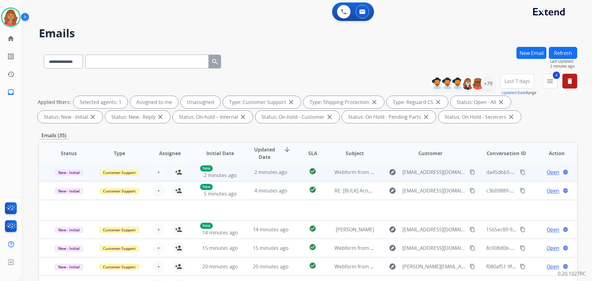
click at [242, 171] on td "2 minutes ago" at bounding box center [266, 172] width 51 height 19
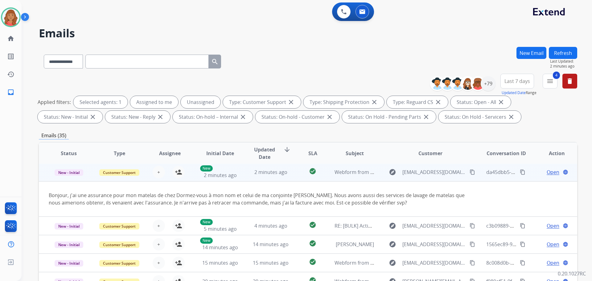
scroll to position [0, 0]
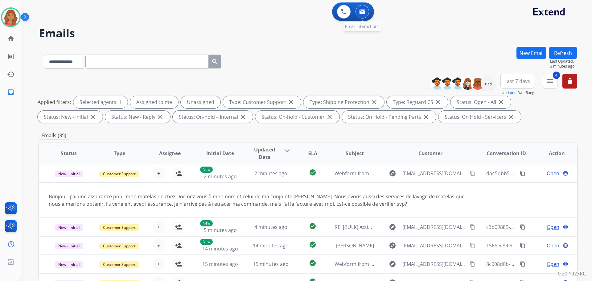
click at [361, 13] on img at bounding box center [362, 11] width 6 height 5
click at [358, 16] on button at bounding box center [363, 12] width 14 height 14
click at [360, 11] on img at bounding box center [362, 11] width 6 height 5
click at [551, 76] on button "4 menu Filters" at bounding box center [550, 81] width 15 height 15
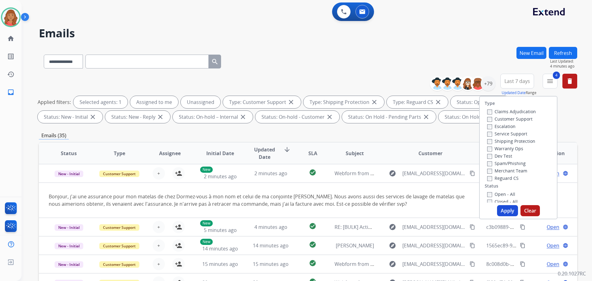
click at [498, 206] on button "Apply" at bounding box center [507, 210] width 21 height 11
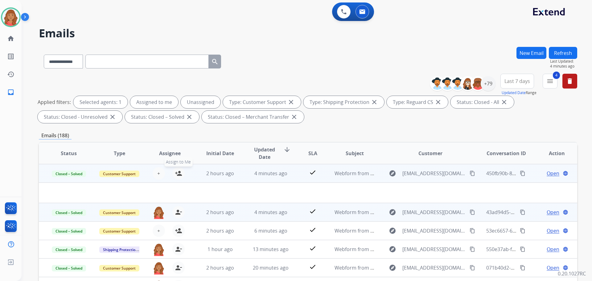
click at [176, 173] on mat-icon "person_add" at bounding box center [178, 173] width 7 height 7
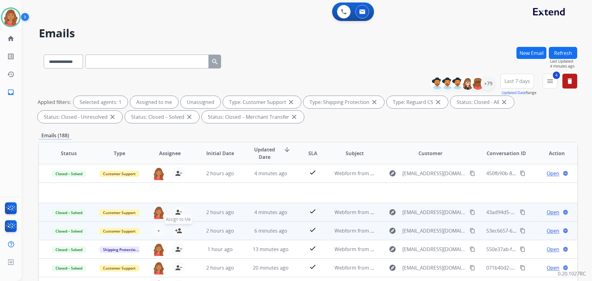
click at [176, 231] on mat-icon "person_add" at bounding box center [178, 230] width 7 height 7
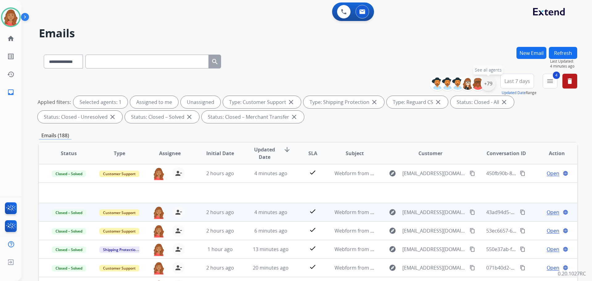
click at [488, 86] on div "+79" at bounding box center [488, 83] width 15 height 15
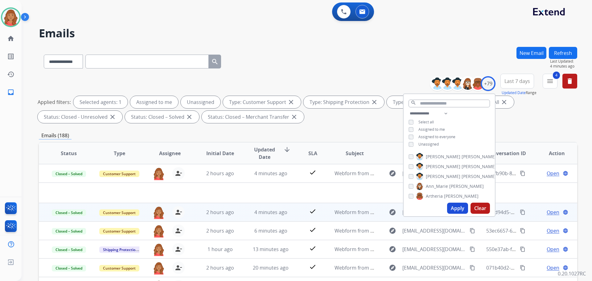
click at [407, 145] on div "**********" at bounding box center [449, 129] width 91 height 39
click at [454, 212] on button "Apply" at bounding box center [457, 208] width 21 height 11
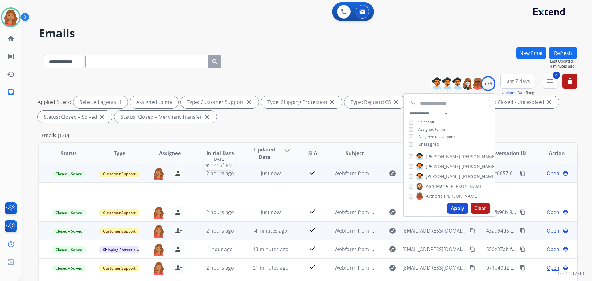
click at [219, 172] on span "2 hours ago" at bounding box center [220, 173] width 28 height 7
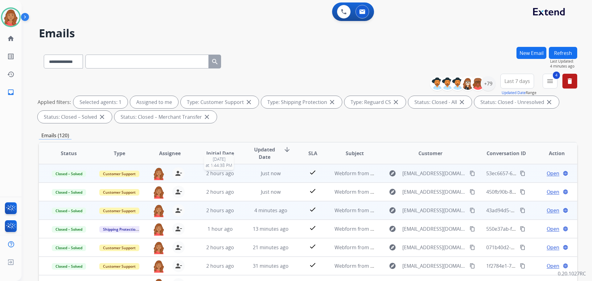
click at [219, 172] on span "2 hours ago" at bounding box center [220, 173] width 28 height 7
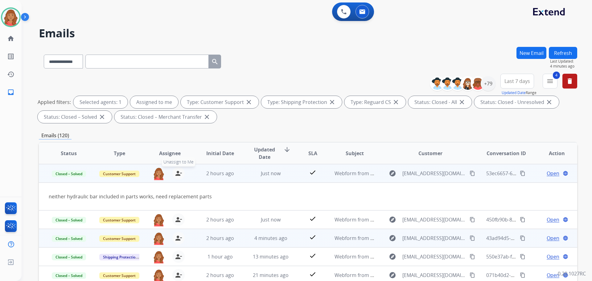
click at [179, 172] on mat-icon "person_remove" at bounding box center [178, 173] width 7 height 7
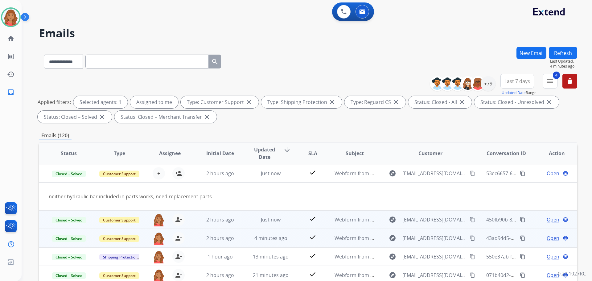
click at [191, 221] on td "2 hours ago" at bounding box center [215, 219] width 51 height 19
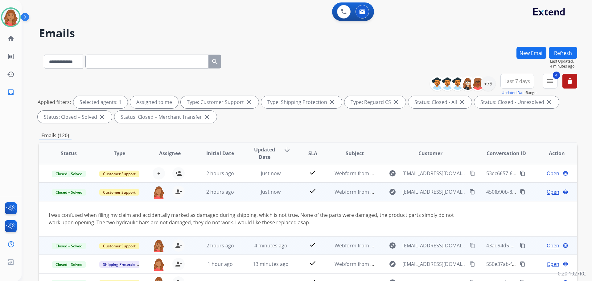
scroll to position [19, 0]
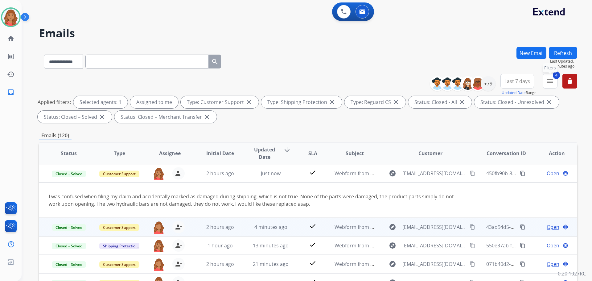
click at [549, 82] on mat-icon "menu" at bounding box center [550, 80] width 7 height 7
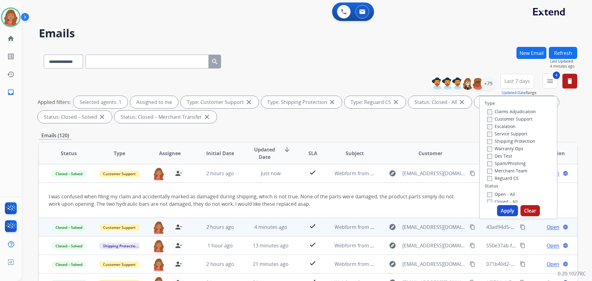
click at [485, 202] on div "Open - All Closed - All New - Initial New - Reply On-hold – Internal On-hold - …" at bounding box center [518, 230] width 67 height 81
click at [487, 199] on label "Closed - All" at bounding box center [502, 202] width 31 height 6
click at [501, 212] on button "Apply" at bounding box center [507, 210] width 21 height 11
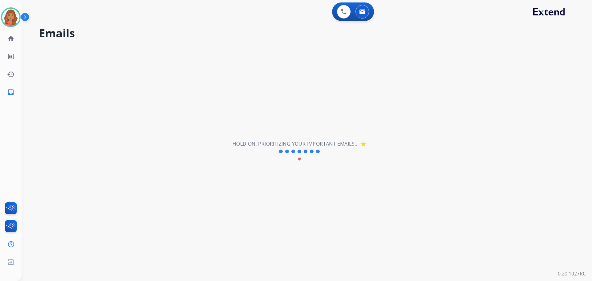
scroll to position [0, 0]
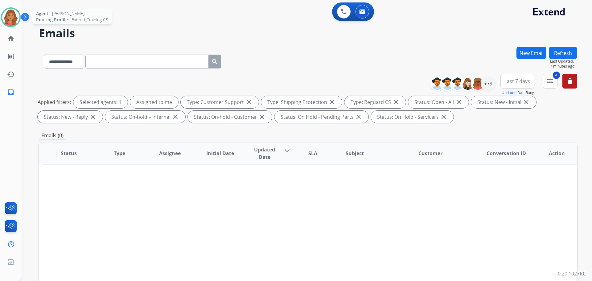
drag, startPoint x: 12, startPoint y: 20, endPoint x: 13, endPoint y: 23, distance: 3.2
click at [12, 20] on img at bounding box center [10, 17] width 17 height 17
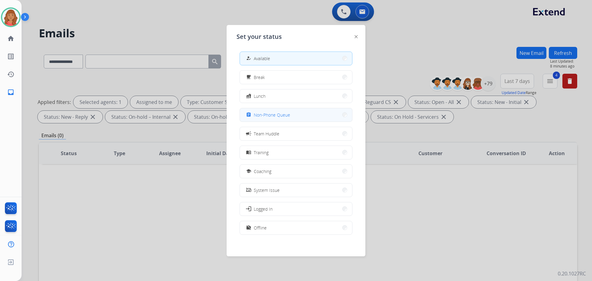
click at [264, 115] on span "Non-Phone Queue" at bounding box center [272, 115] width 36 height 6
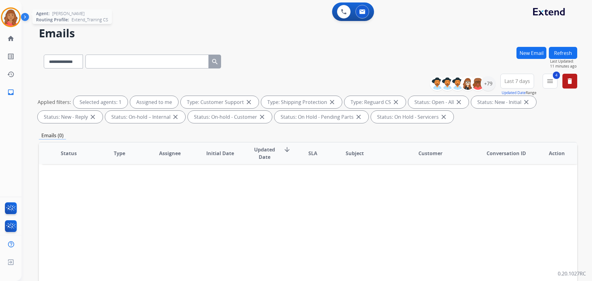
click at [6, 22] on img at bounding box center [10, 17] width 17 height 17
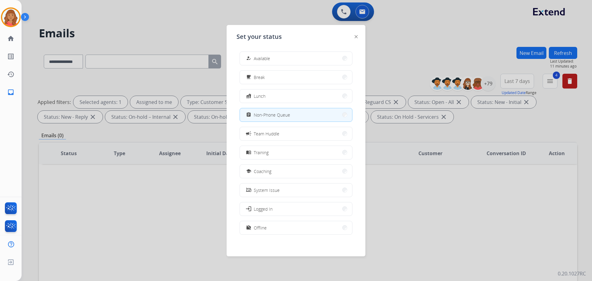
drag, startPoint x: 268, startPoint y: 53, endPoint x: 262, endPoint y: 64, distance: 12.0
click at [268, 53] on button "how_to_reg Available" at bounding box center [296, 58] width 112 height 13
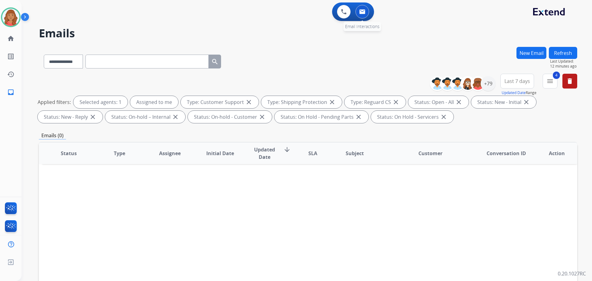
click at [365, 12] on img at bounding box center [362, 11] width 6 height 5
click at [551, 83] on mat-icon "menu" at bounding box center [550, 80] width 7 height 7
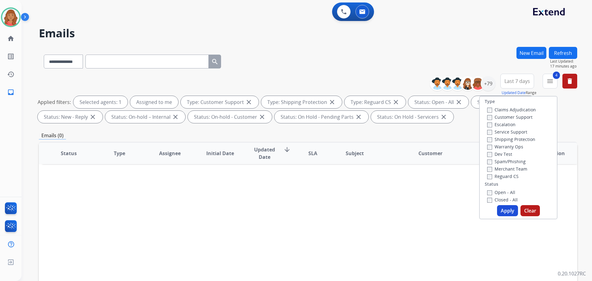
click at [506, 212] on button "Apply" at bounding box center [507, 210] width 21 height 11
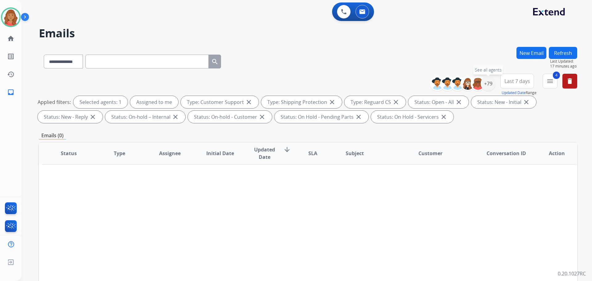
drag, startPoint x: 487, startPoint y: 87, endPoint x: 484, endPoint y: 91, distance: 5.0
click at [488, 88] on div "+79" at bounding box center [488, 83] width 15 height 15
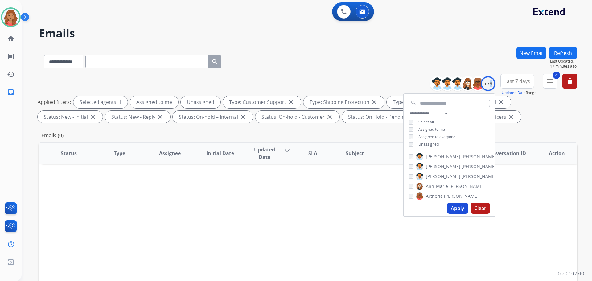
click at [452, 209] on button "Apply" at bounding box center [457, 208] width 21 height 11
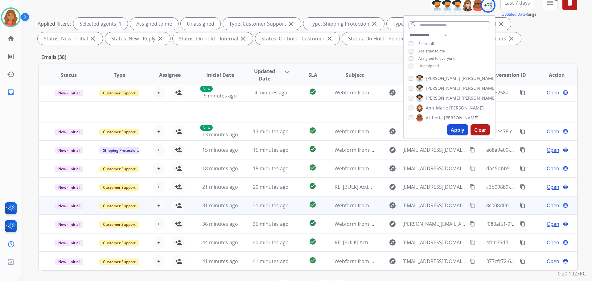
scroll to position [100, 0]
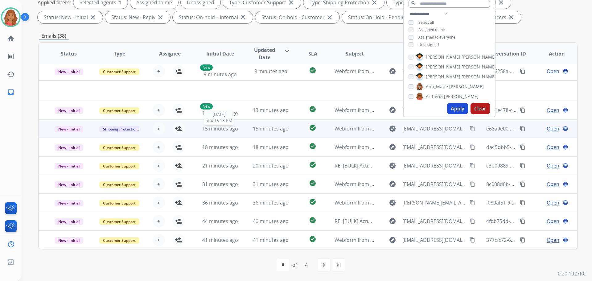
click at [229, 130] on span "15 minutes ago" at bounding box center [220, 128] width 36 height 7
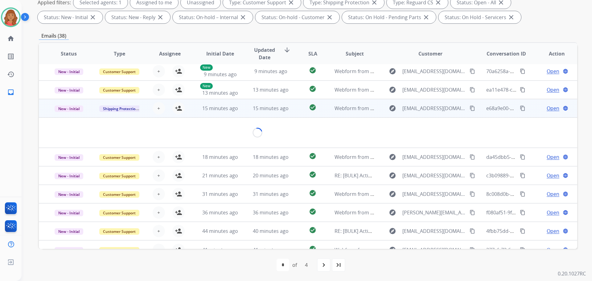
scroll to position [28, 0]
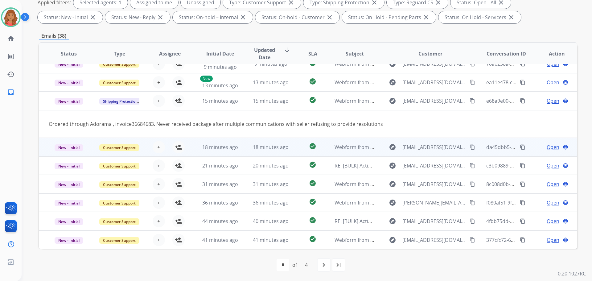
click at [248, 147] on td "18 minutes ago" at bounding box center [266, 147] width 51 height 19
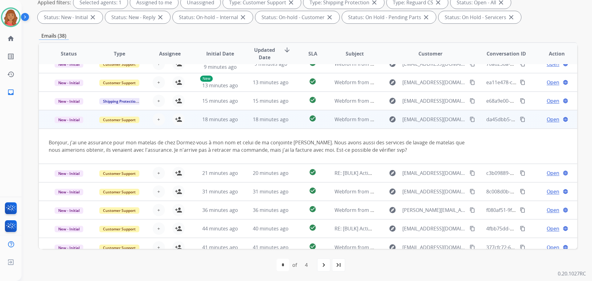
scroll to position [36, 0]
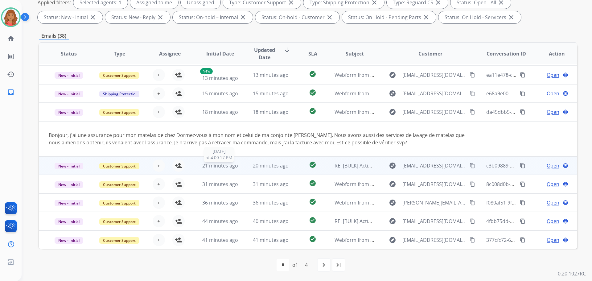
click at [229, 169] on div "21 minutes ago" at bounding box center [220, 165] width 40 height 7
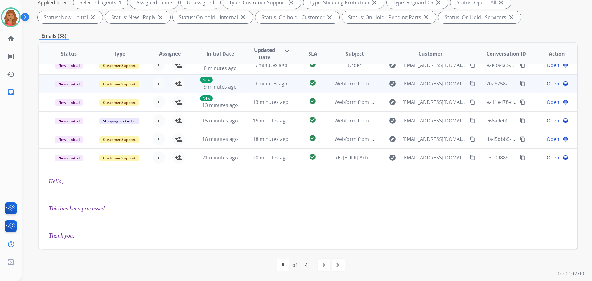
scroll to position [0, 0]
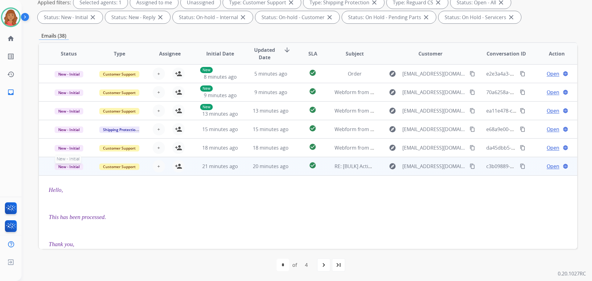
click at [72, 169] on span "New - Initial" at bounding box center [69, 166] width 29 height 6
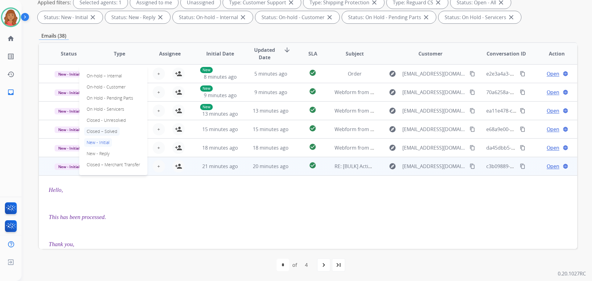
click at [105, 128] on p "Closed – Solved" at bounding box center [101, 131] width 35 height 9
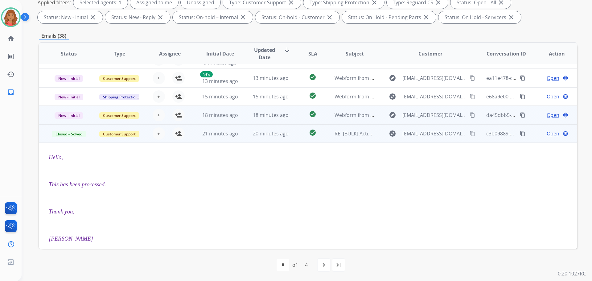
scroll to position [31, 0]
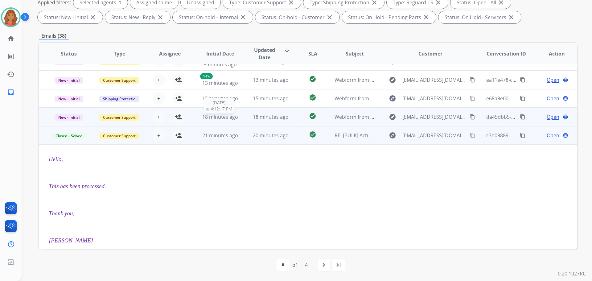
click at [209, 114] on span "18 minutes ago" at bounding box center [220, 117] width 36 height 7
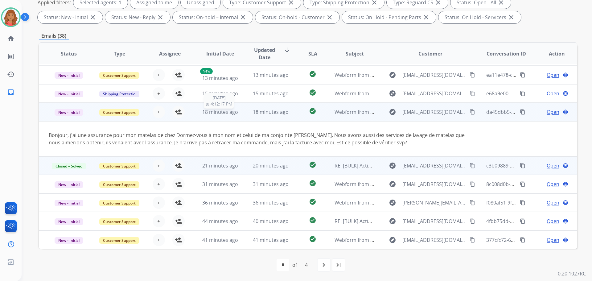
click at [203, 114] on span "18 minutes ago" at bounding box center [220, 112] width 36 height 7
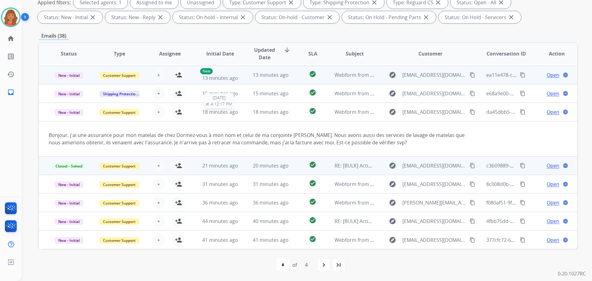
scroll to position [1, 0]
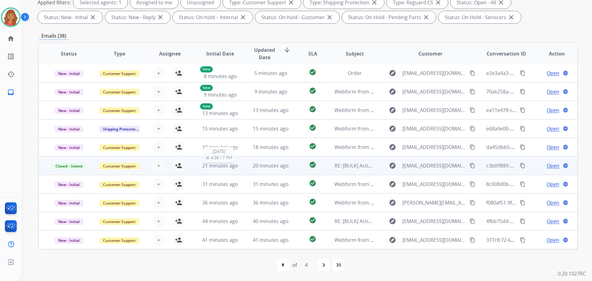
click at [205, 167] on span "21 minutes ago" at bounding box center [220, 165] width 36 height 7
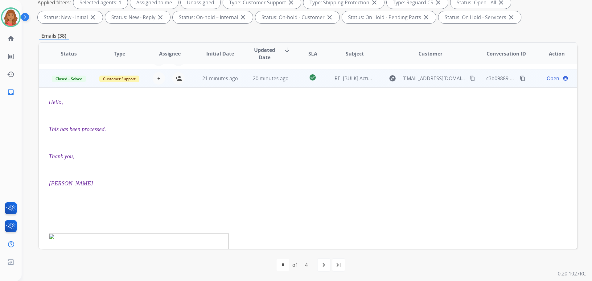
scroll to position [93, 0]
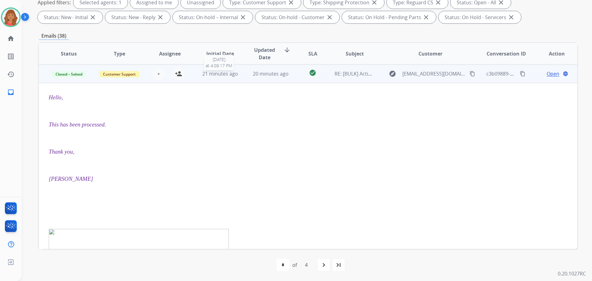
click at [207, 72] on span "21 minutes ago" at bounding box center [220, 73] width 36 height 7
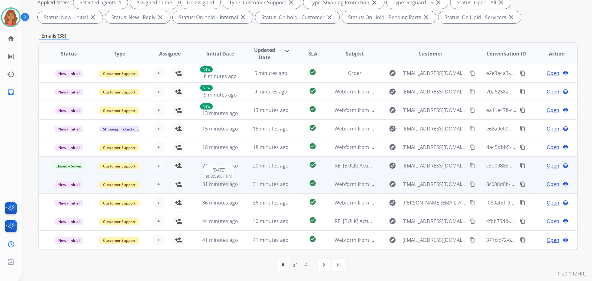
click at [218, 181] on span "31 minutes ago" at bounding box center [220, 184] width 36 height 7
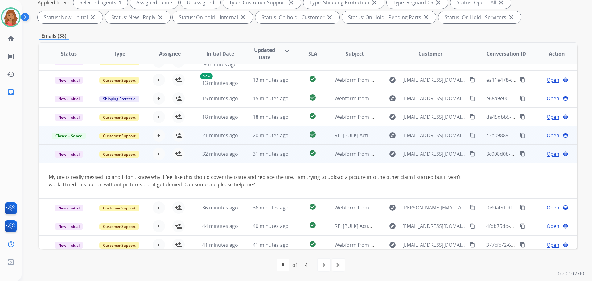
scroll to position [36, 0]
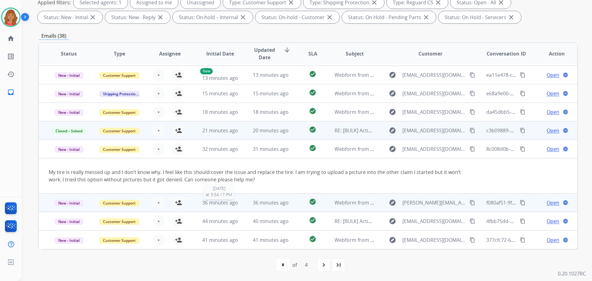
click at [224, 206] on span "36 minutes ago" at bounding box center [220, 202] width 36 height 7
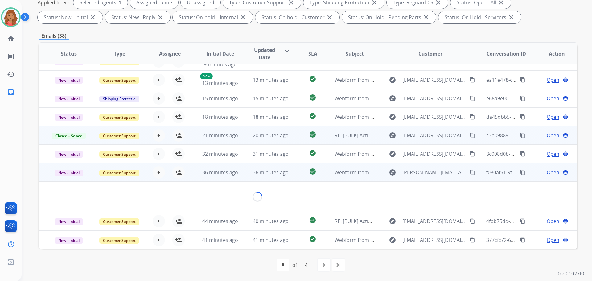
scroll to position [28, 0]
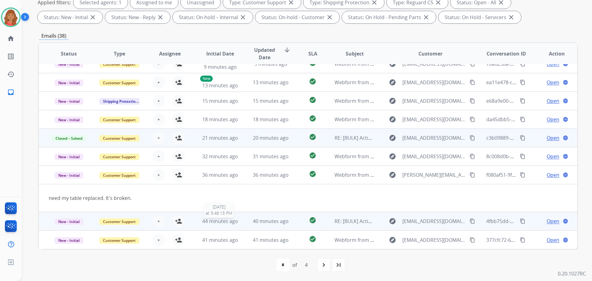
click at [216, 221] on span "44 minutes ago" at bounding box center [220, 221] width 36 height 7
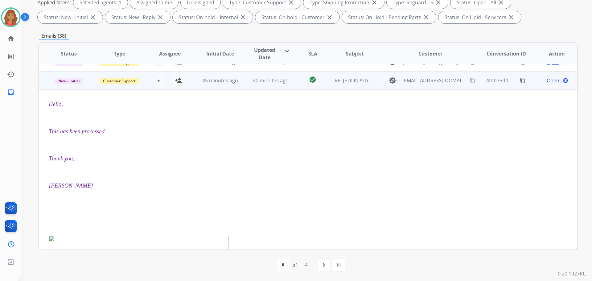
scroll to position [148, 0]
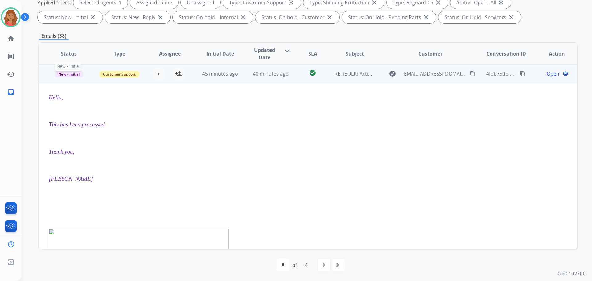
click at [71, 74] on span "New - Initial" at bounding box center [69, 74] width 29 height 6
click at [101, 74] on p "Closed – Merchant Transfer" at bounding box center [113, 72] width 58 height 9
click at [79, 75] on span "Closed – Merchant Transfer" at bounding box center [77, 74] width 56 height 6
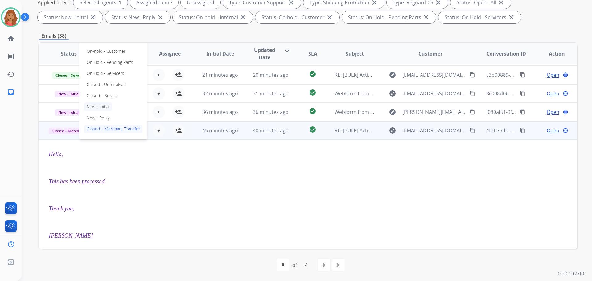
scroll to position [86, 0]
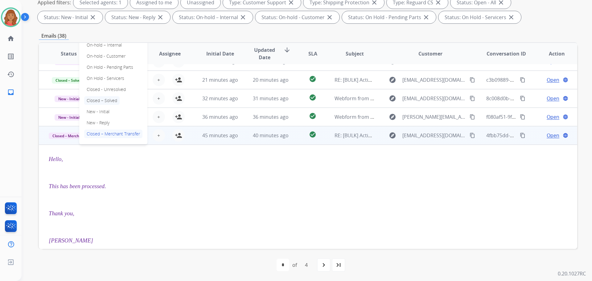
click at [100, 99] on p "Closed – Solved" at bounding box center [101, 100] width 35 height 9
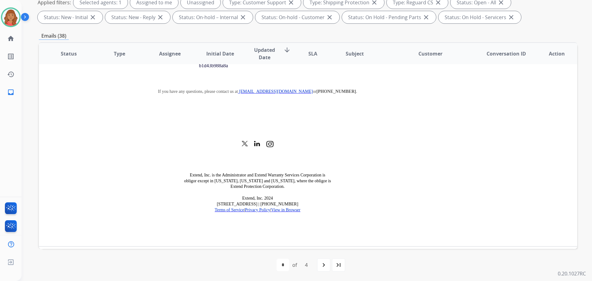
scroll to position [813, 0]
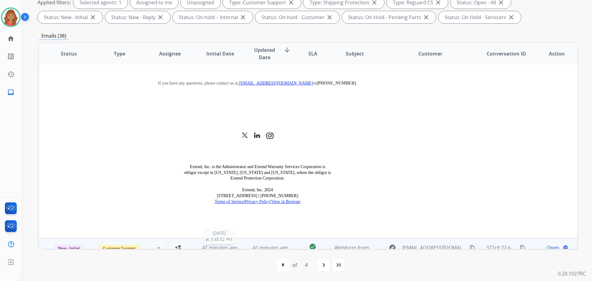
click at [221, 244] on span "41 minutes ago" at bounding box center [220, 247] width 36 height 7
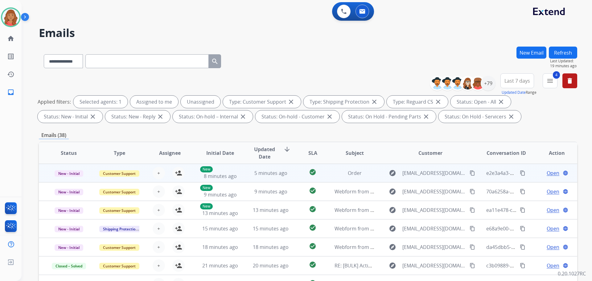
scroll to position [0, 0]
click at [242, 173] on td "5 minutes ago" at bounding box center [266, 173] width 51 height 19
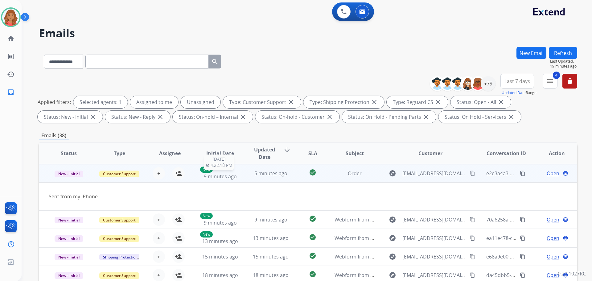
click at [234, 172] on div "New 9 minutes ago" at bounding box center [220, 174] width 40 height 14
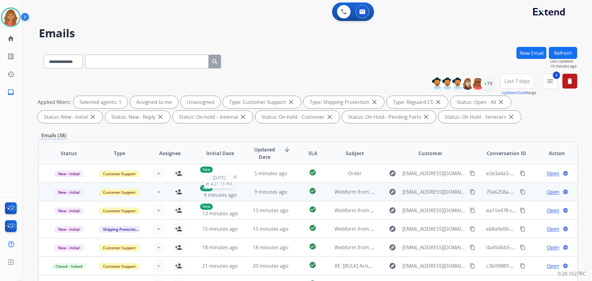
click at [231, 192] on span "9 minutes ago" at bounding box center [220, 195] width 33 height 7
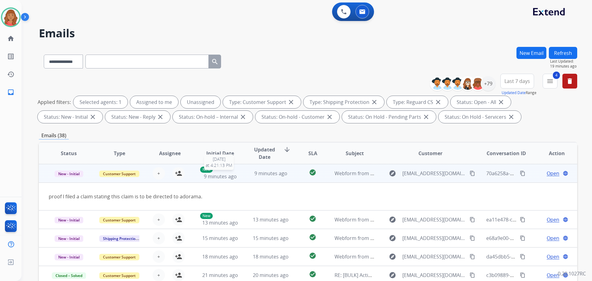
click at [227, 176] on span "9 minutes ago" at bounding box center [220, 176] width 33 height 7
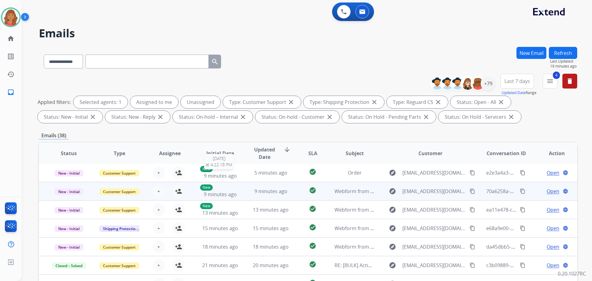
click at [227, 176] on span "9 minutes ago" at bounding box center [220, 175] width 33 height 7
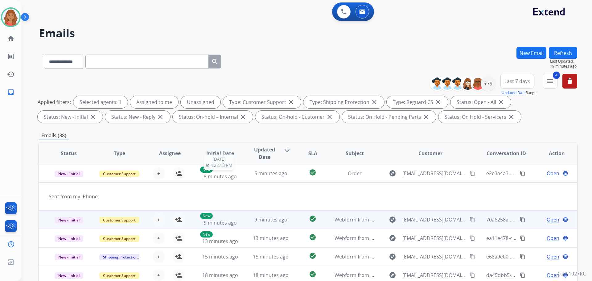
click at [227, 176] on span "9 minutes ago" at bounding box center [220, 176] width 33 height 7
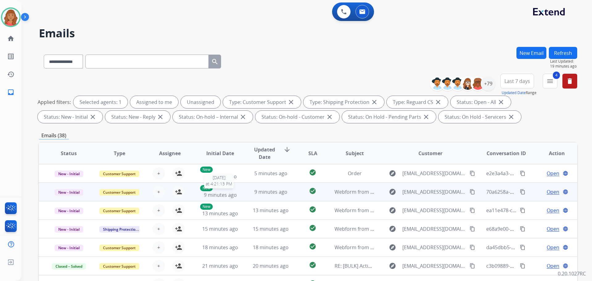
click at [228, 191] on div "New 9 minutes ago" at bounding box center [220, 192] width 40 height 14
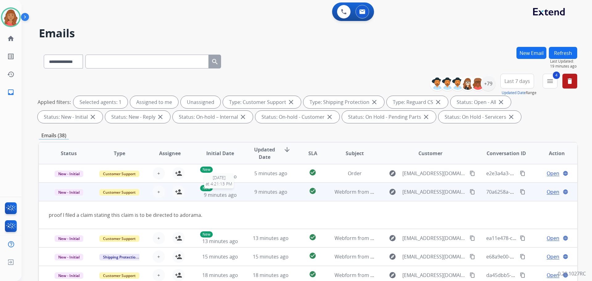
scroll to position [19, 0]
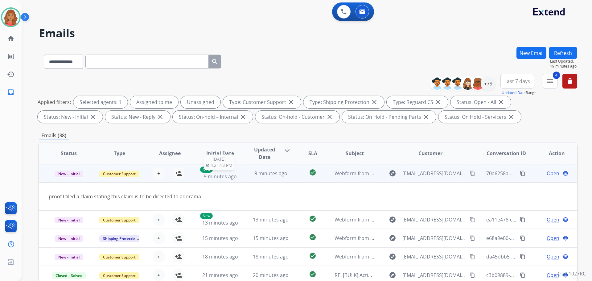
click at [227, 178] on span "9 minutes ago" at bounding box center [220, 176] width 33 height 7
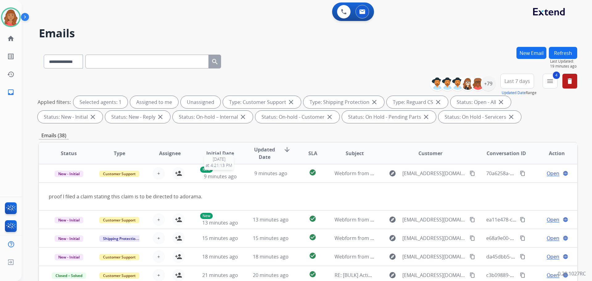
scroll to position [1, 0]
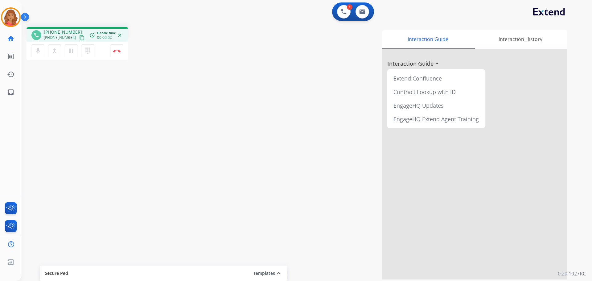
drag, startPoint x: 73, startPoint y: 34, endPoint x: 21, endPoint y: 7, distance: 58.9
click at [72, 32] on div "+12157608660 +12157608660 content_copy" at bounding box center [65, 35] width 42 height 12
drag, startPoint x: 73, startPoint y: 38, endPoint x: 62, endPoint y: 38, distance: 11.7
click at [79, 38] on mat-icon "content_copy" at bounding box center [82, 38] width 6 height 6
click at [117, 53] on button "Disconnect" at bounding box center [116, 50] width 13 height 13
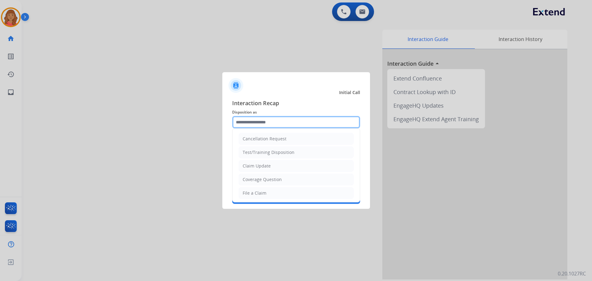
click at [247, 123] on input "text" at bounding box center [296, 122] width 128 height 12
drag, startPoint x: 246, startPoint y: 178, endPoint x: 250, endPoint y: 169, distance: 9.0
click at [246, 177] on div "Other" at bounding box center [249, 178] width 12 height 6
type input "*****"
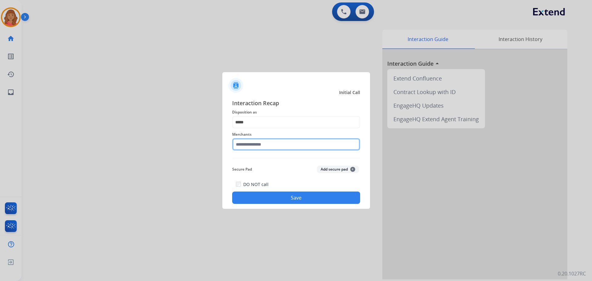
click at [252, 148] on input "text" at bounding box center [296, 144] width 128 height 12
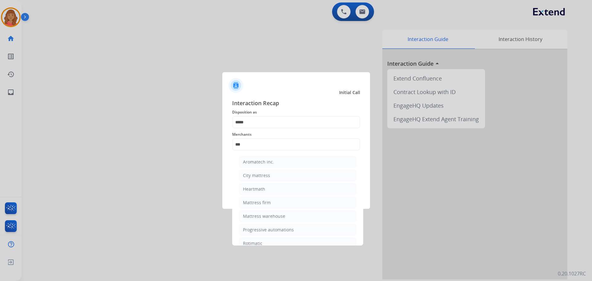
drag, startPoint x: 258, startPoint y: 203, endPoint x: 263, endPoint y: 193, distance: 11.1
click at [258, 203] on div "Mattress firm" at bounding box center [257, 203] width 28 height 6
type input "**********"
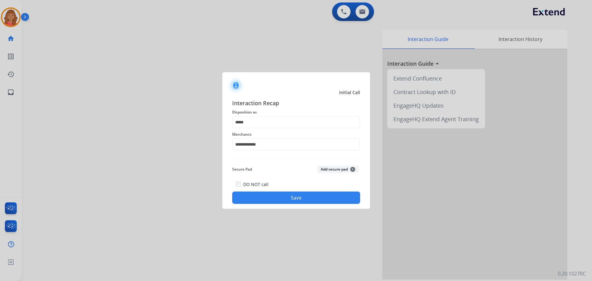
click at [265, 199] on button "Save" at bounding box center [296, 198] width 128 height 12
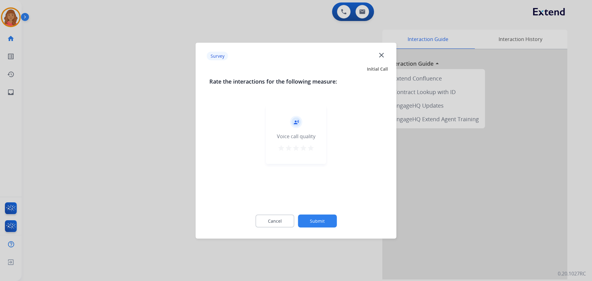
click at [310, 148] on mat-icon "star" at bounding box center [310, 147] width 7 height 7
click at [316, 218] on button "Submit" at bounding box center [317, 220] width 39 height 13
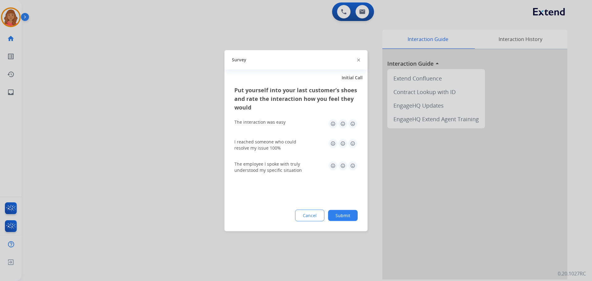
click at [352, 123] on img at bounding box center [353, 124] width 10 height 10
click at [351, 143] on img at bounding box center [353, 143] width 10 height 10
click at [354, 169] on img at bounding box center [353, 166] width 10 height 10
click at [344, 215] on button "Submit" at bounding box center [343, 215] width 30 height 11
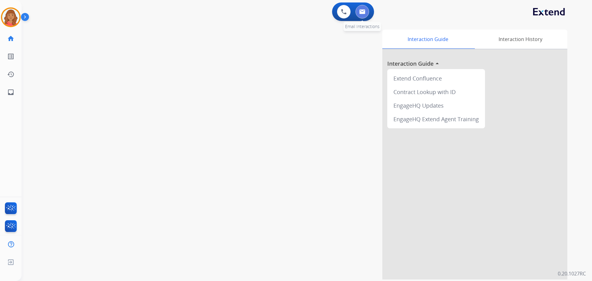
click at [367, 14] on button at bounding box center [363, 12] width 14 height 14
select select "**********"
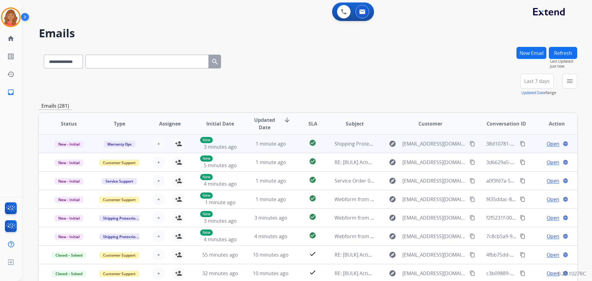
scroll to position [1, 0]
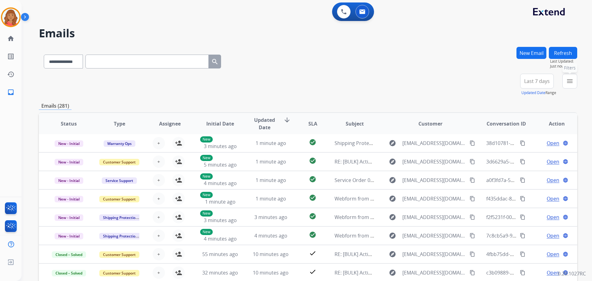
click at [573, 78] on mat-icon "menu" at bounding box center [569, 80] width 7 height 7
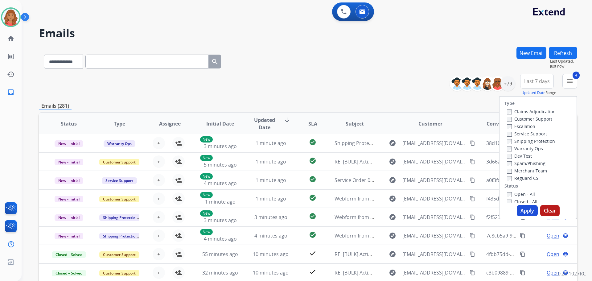
click at [519, 207] on button "Apply" at bounding box center [527, 210] width 21 height 11
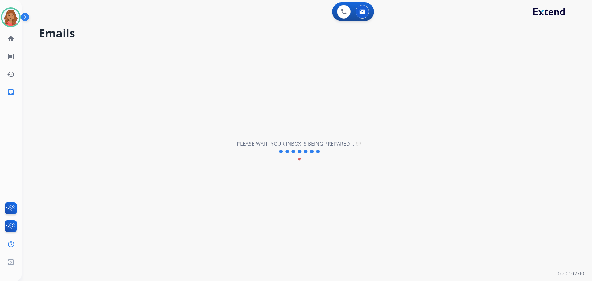
scroll to position [0, 0]
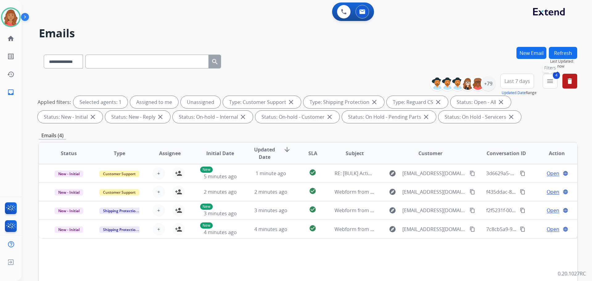
click at [549, 83] on mat-icon "menu" at bounding box center [550, 80] width 7 height 7
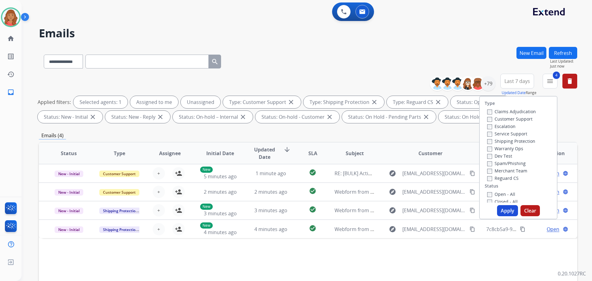
click at [500, 213] on button "Apply" at bounding box center [507, 210] width 21 height 11
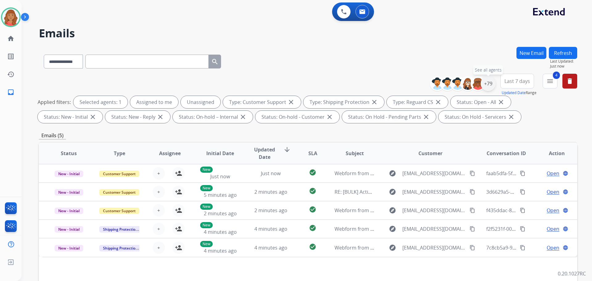
click at [488, 89] on div "+79" at bounding box center [488, 83] width 15 height 15
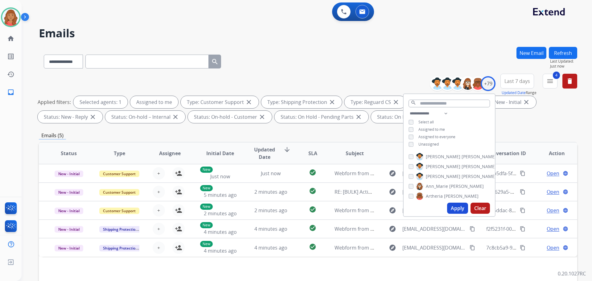
click at [453, 205] on button "Apply" at bounding box center [457, 208] width 21 height 11
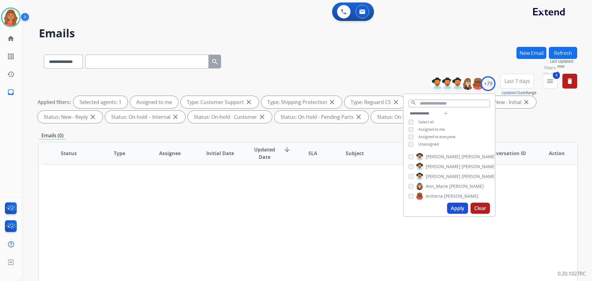
click at [554, 82] on button "4 menu Filters" at bounding box center [550, 81] width 15 height 15
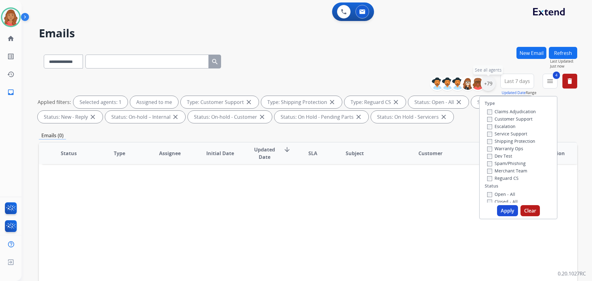
click at [490, 81] on div "+79" at bounding box center [488, 83] width 15 height 15
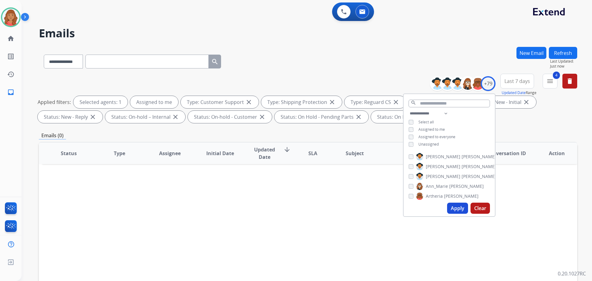
click at [414, 145] on div "Unassigned" at bounding box center [424, 144] width 30 height 5
click at [454, 209] on button "Apply" at bounding box center [457, 208] width 21 height 11
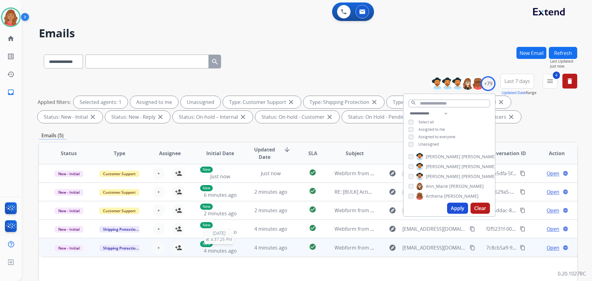
click at [236, 252] on div "New 4 minutes ago" at bounding box center [220, 248] width 40 height 14
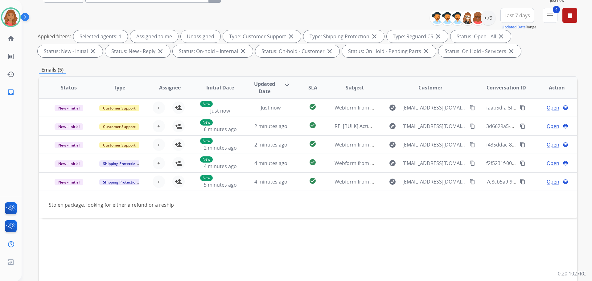
scroll to position [93, 0]
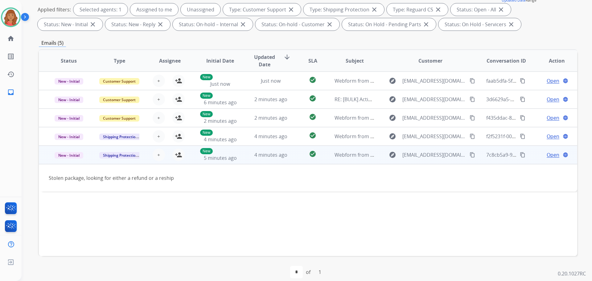
click at [470, 155] on mat-icon "content_copy" at bounding box center [473, 155] width 6 height 6
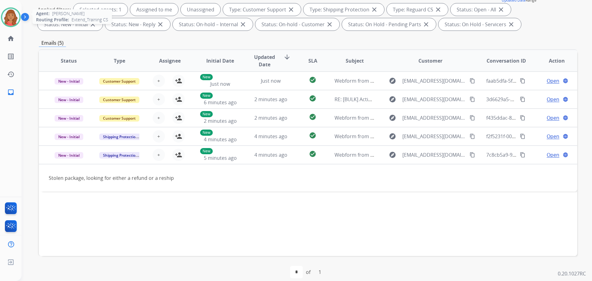
click at [11, 25] on img at bounding box center [10, 17] width 17 height 17
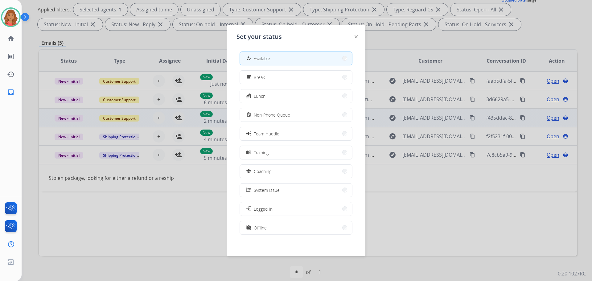
click at [271, 116] on span "Non-Phone Queue" at bounding box center [272, 115] width 36 height 6
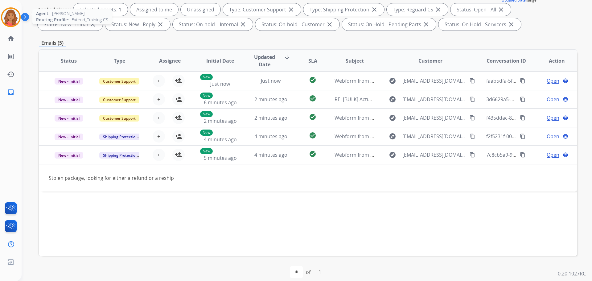
click at [14, 14] on img at bounding box center [10, 17] width 17 height 17
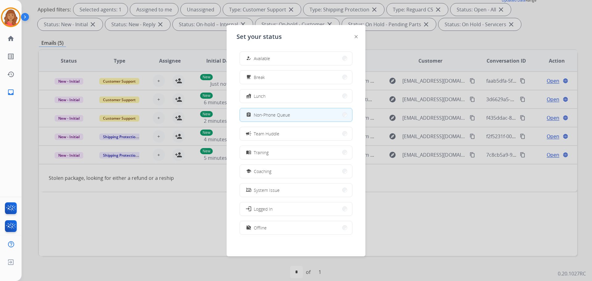
drag, startPoint x: 258, startPoint y: 57, endPoint x: 150, endPoint y: 68, distance: 108.6
click at [258, 56] on span "Available" at bounding box center [262, 58] width 16 height 6
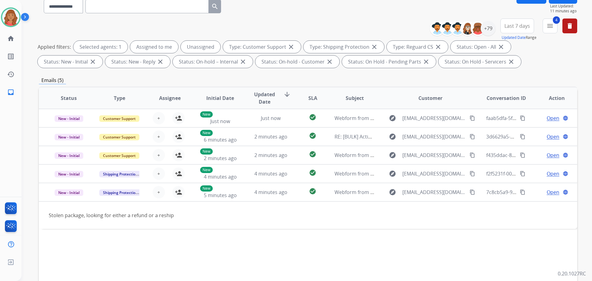
scroll to position [0, 0]
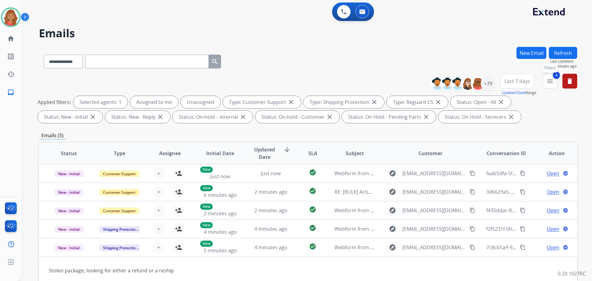
click at [556, 79] on span "4" at bounding box center [556, 75] width 7 height 7
click at [548, 80] on mat-icon "menu" at bounding box center [550, 80] width 7 height 7
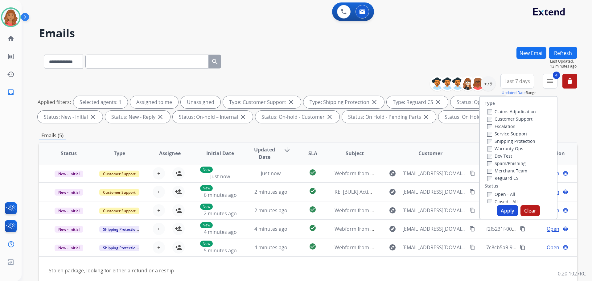
click at [504, 206] on button "Apply" at bounding box center [507, 210] width 21 height 11
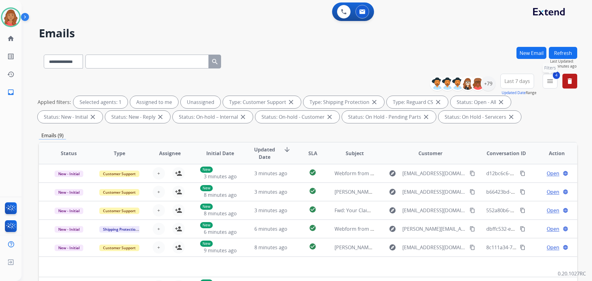
click at [548, 81] on mat-icon "menu" at bounding box center [550, 80] width 7 height 7
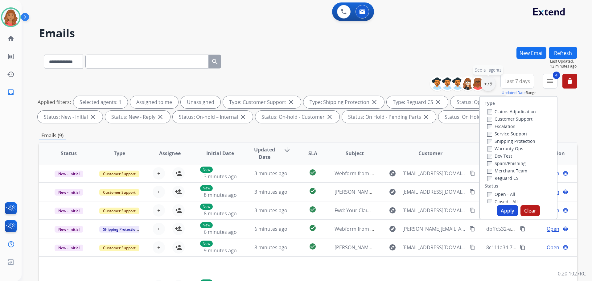
drag, startPoint x: 491, startPoint y: 85, endPoint x: 490, endPoint y: 88, distance: 3.1
click at [491, 87] on div "+79" at bounding box center [488, 83] width 15 height 15
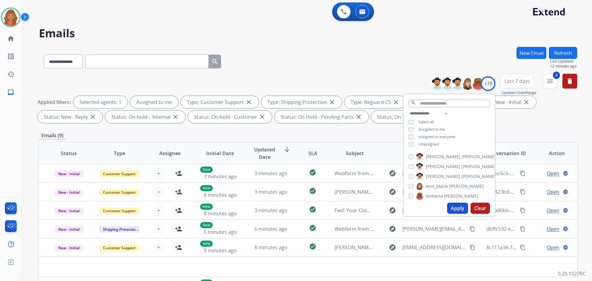
click at [455, 207] on button "Apply" at bounding box center [457, 208] width 21 height 11
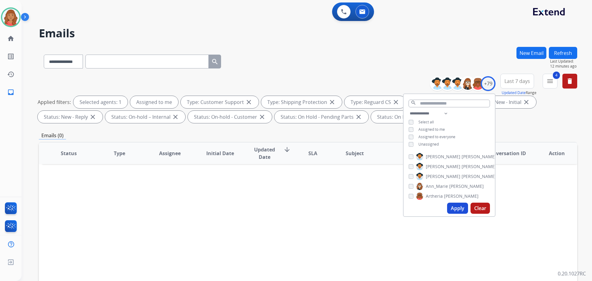
click at [378, 194] on div "Status Type Assignee Initial Date Updated Date arrow_downward SLA Subject Custo…" at bounding box center [308, 245] width 539 height 207
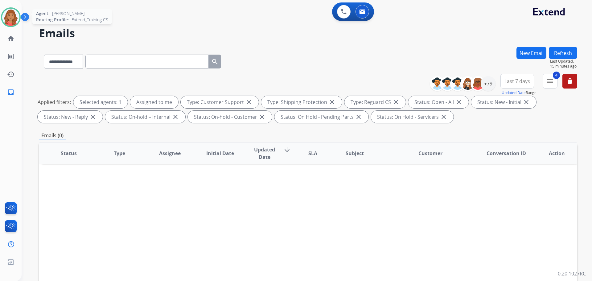
click at [15, 19] on img at bounding box center [10, 17] width 17 height 17
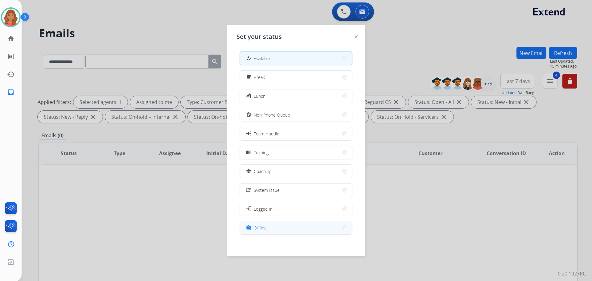
click at [257, 230] on span "Offline" at bounding box center [260, 228] width 13 height 6
